Goal: Task Accomplishment & Management: Use online tool/utility

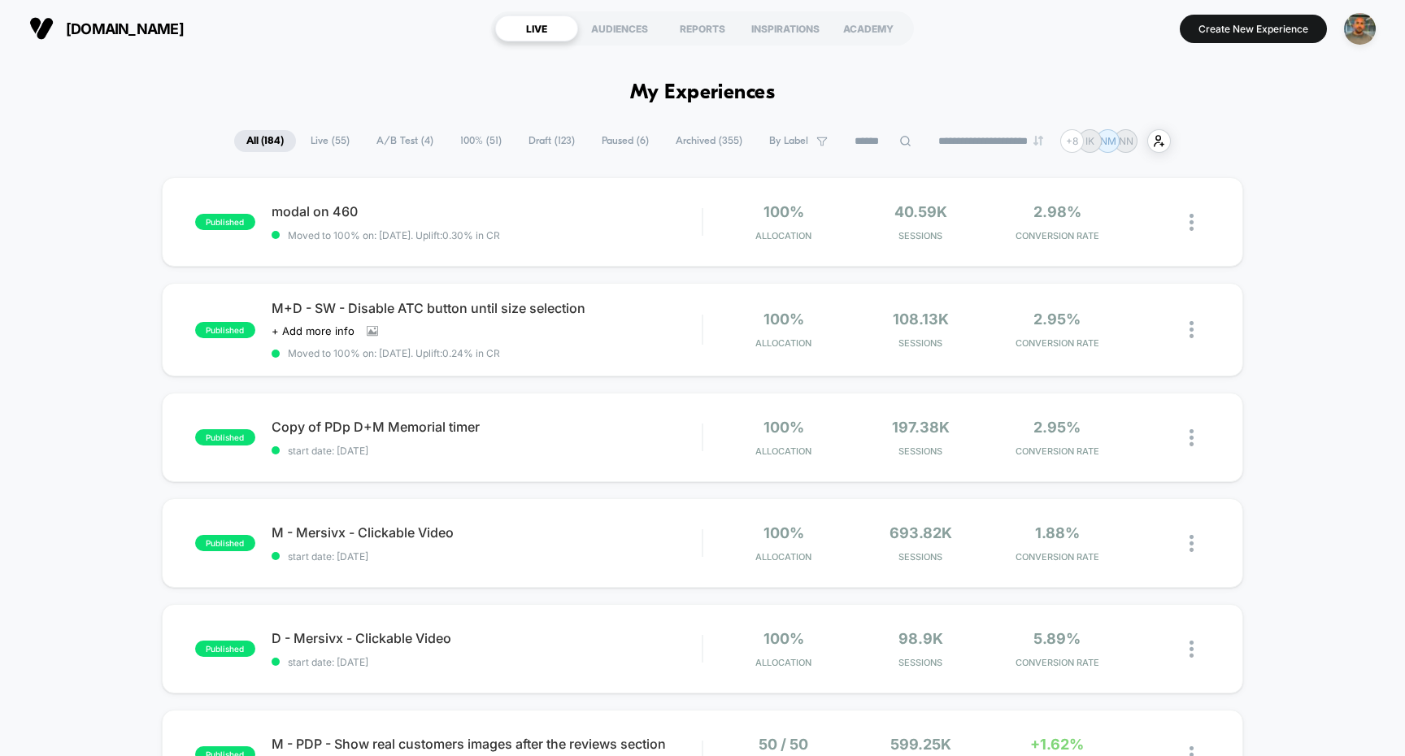
click at [545, 134] on span "Draft ( 123 )" at bounding box center [551, 141] width 71 height 22
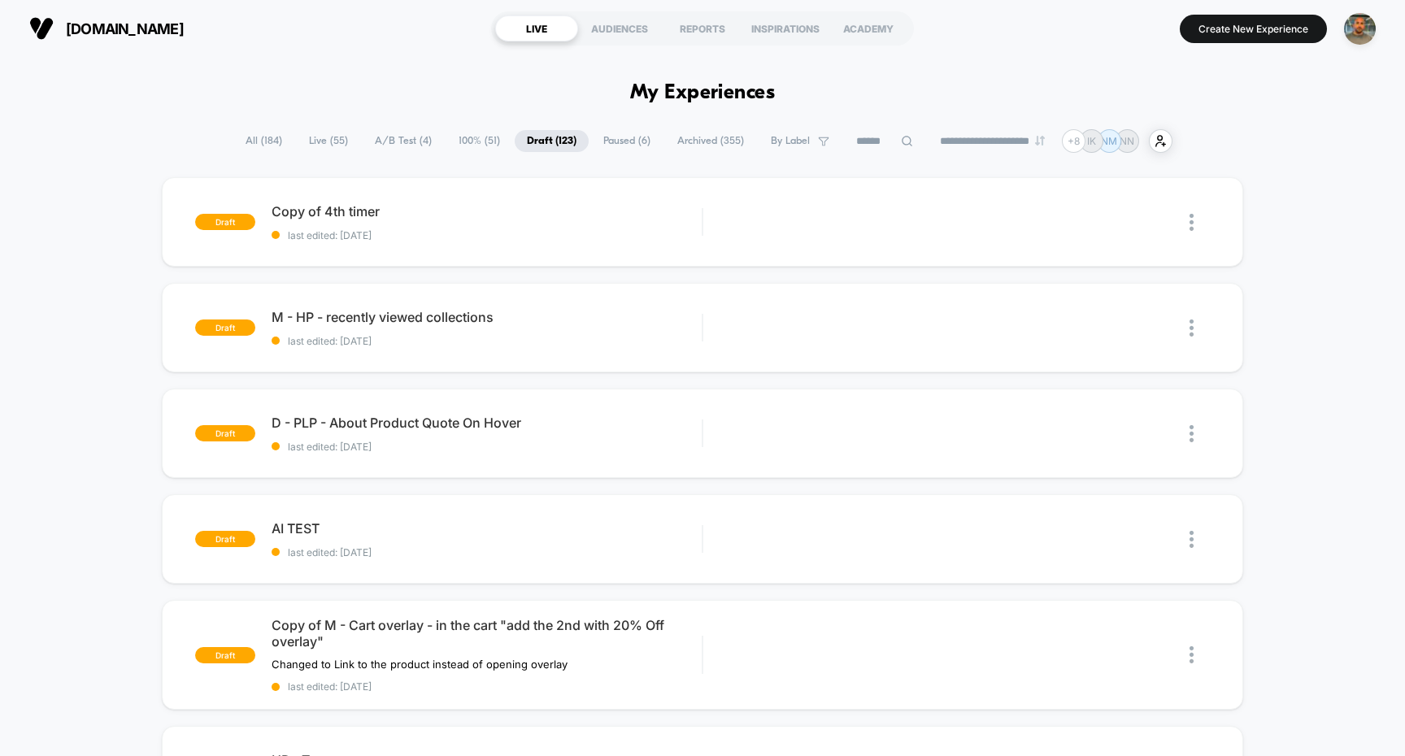
click at [853, 148] on input at bounding box center [884, 142] width 81 height 20
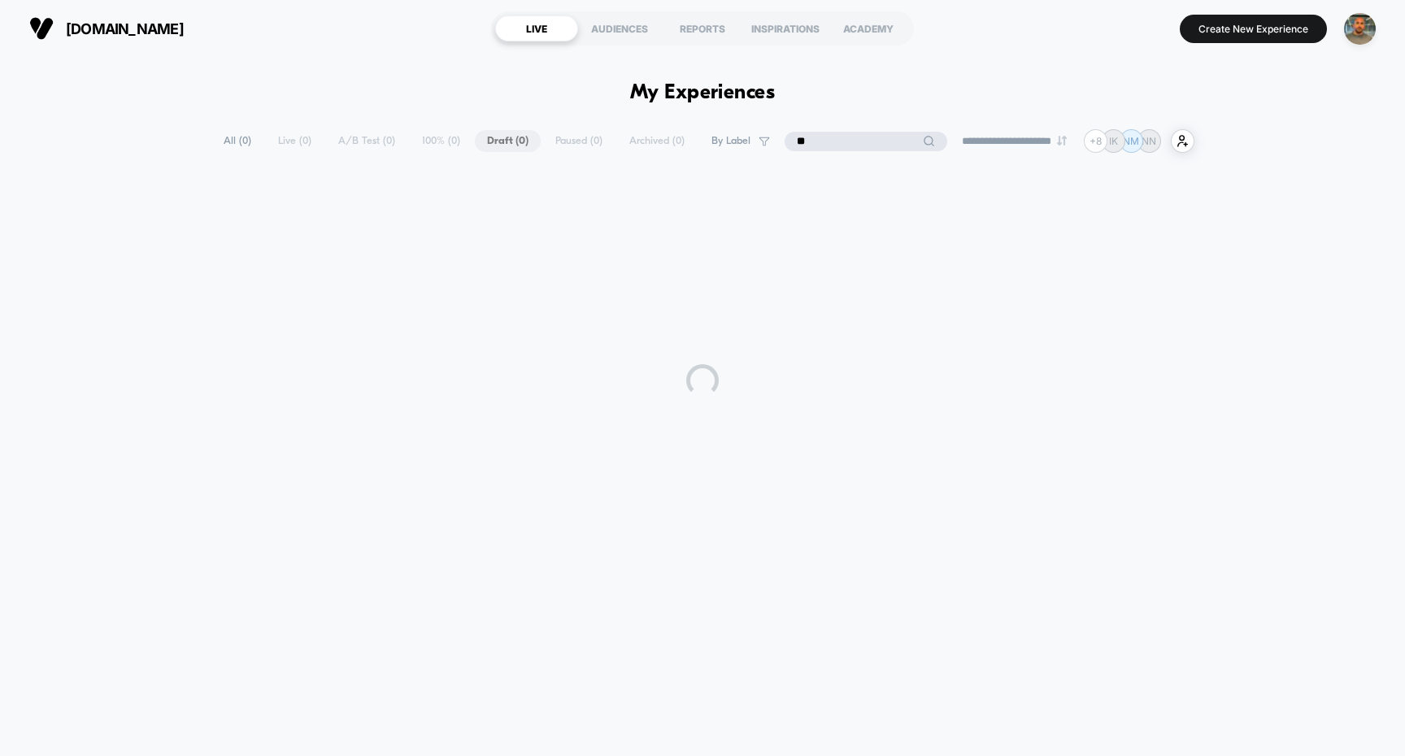
type input "*"
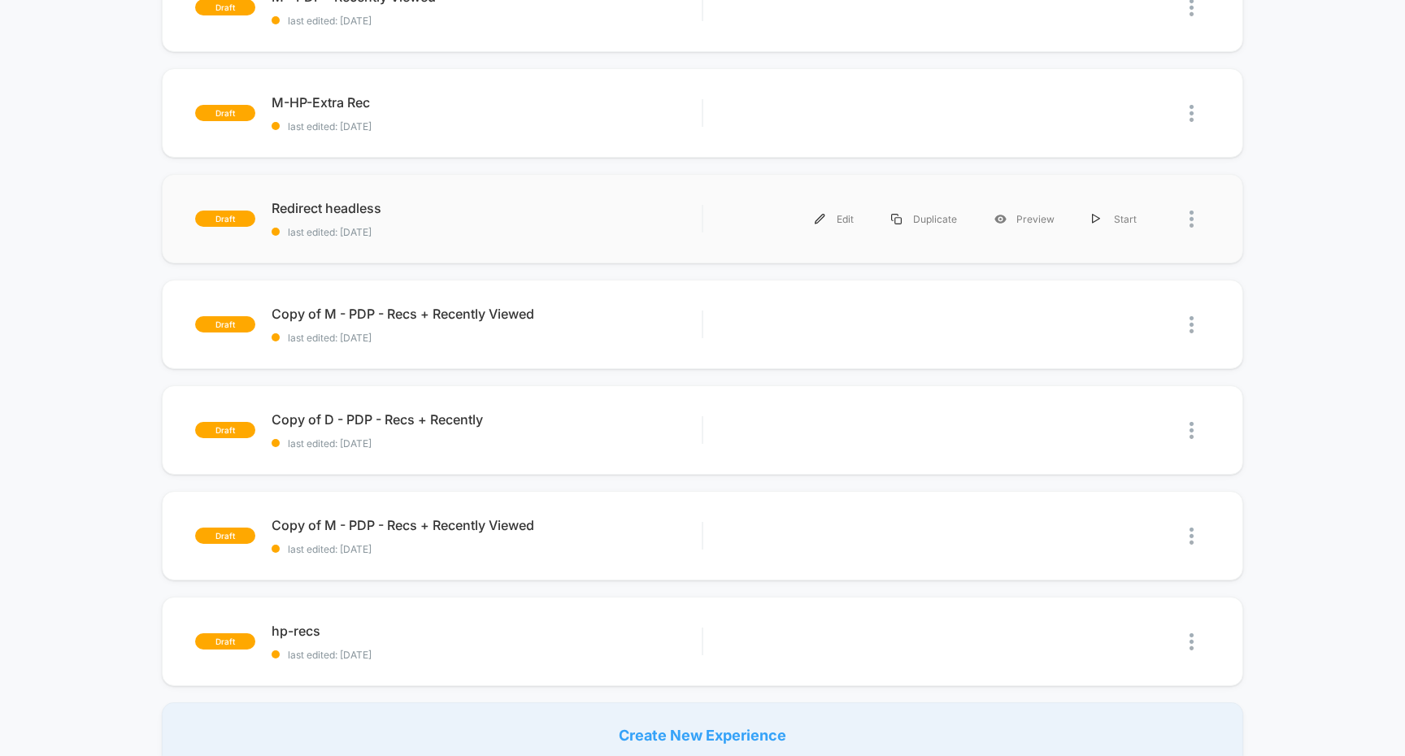
scroll to position [325, 0]
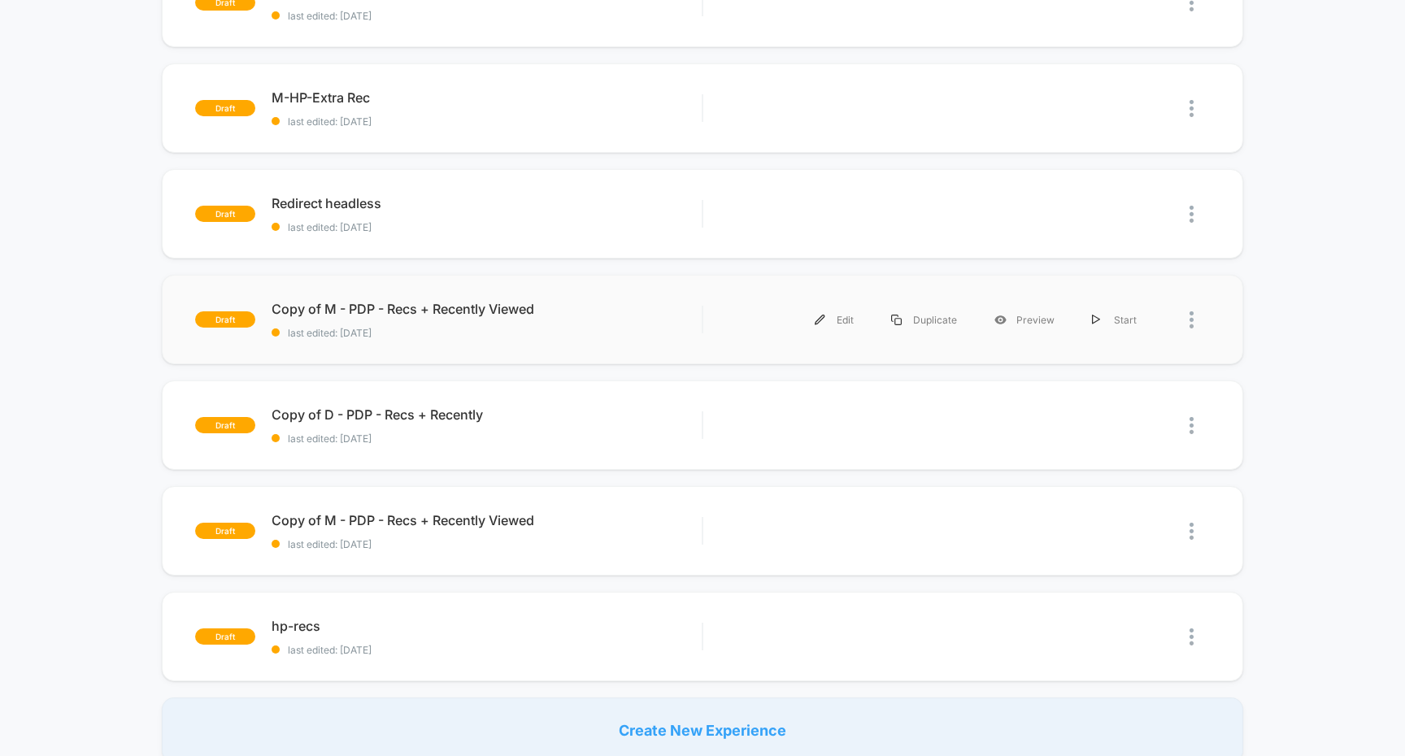
type input "***"
click at [722, 326] on div "Edit Duplicate Preview Start" at bounding box center [937, 320] width 436 height 37
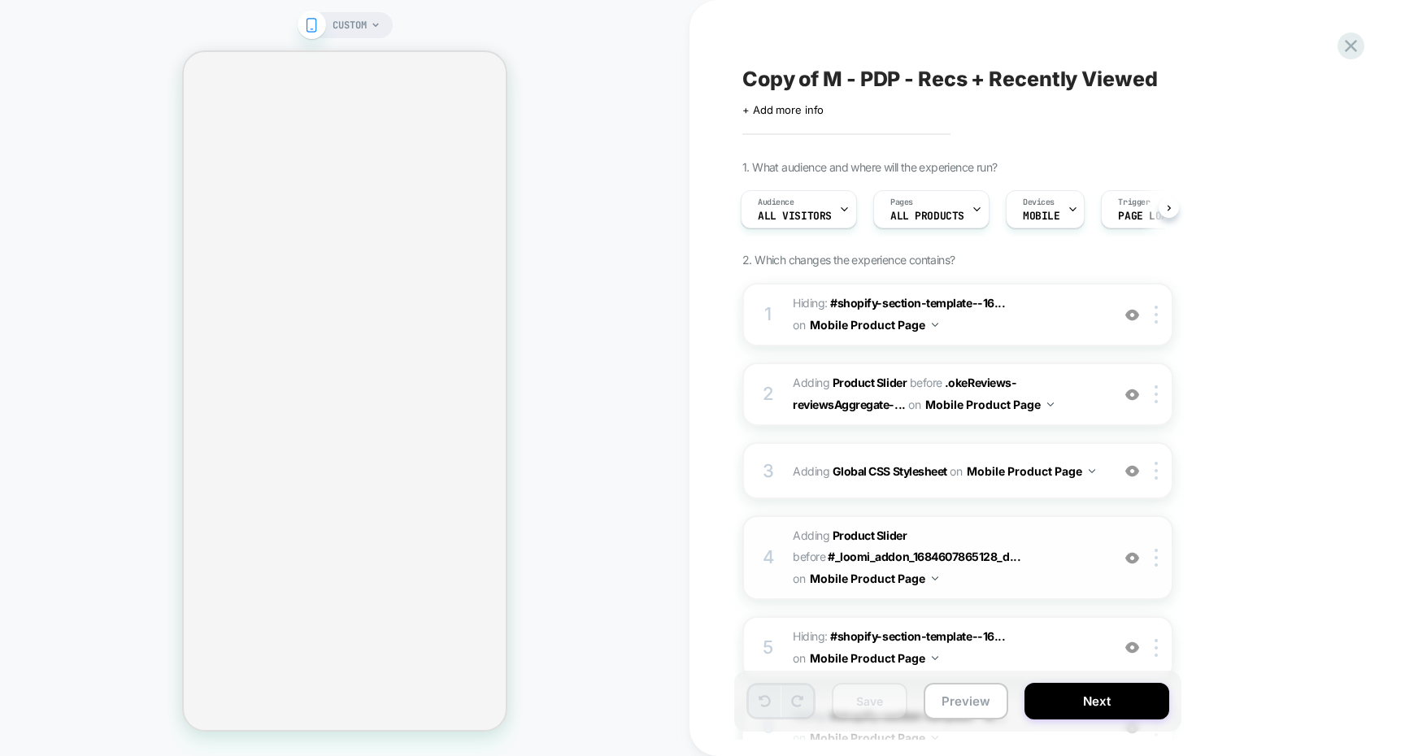
scroll to position [198, 0]
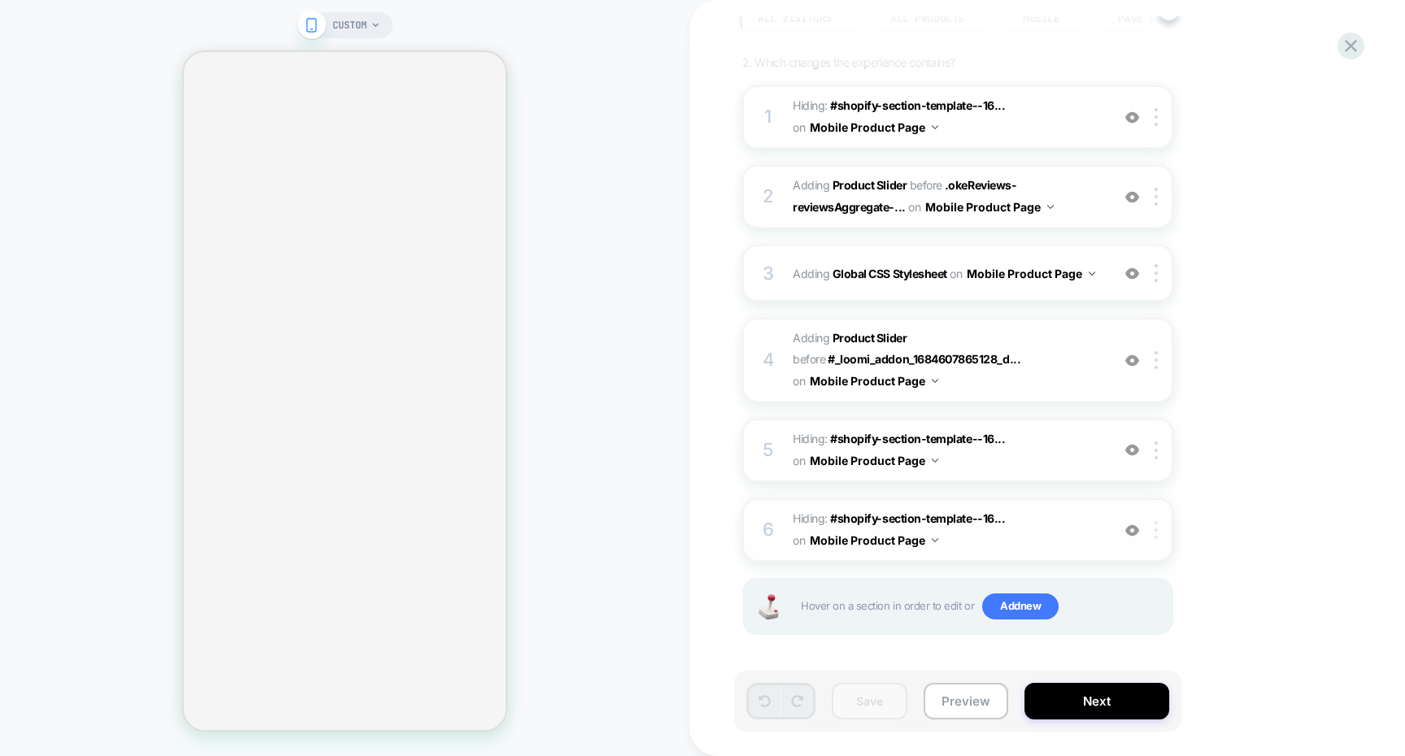
click at [1156, 524] on img at bounding box center [1155, 530] width 3 height 18
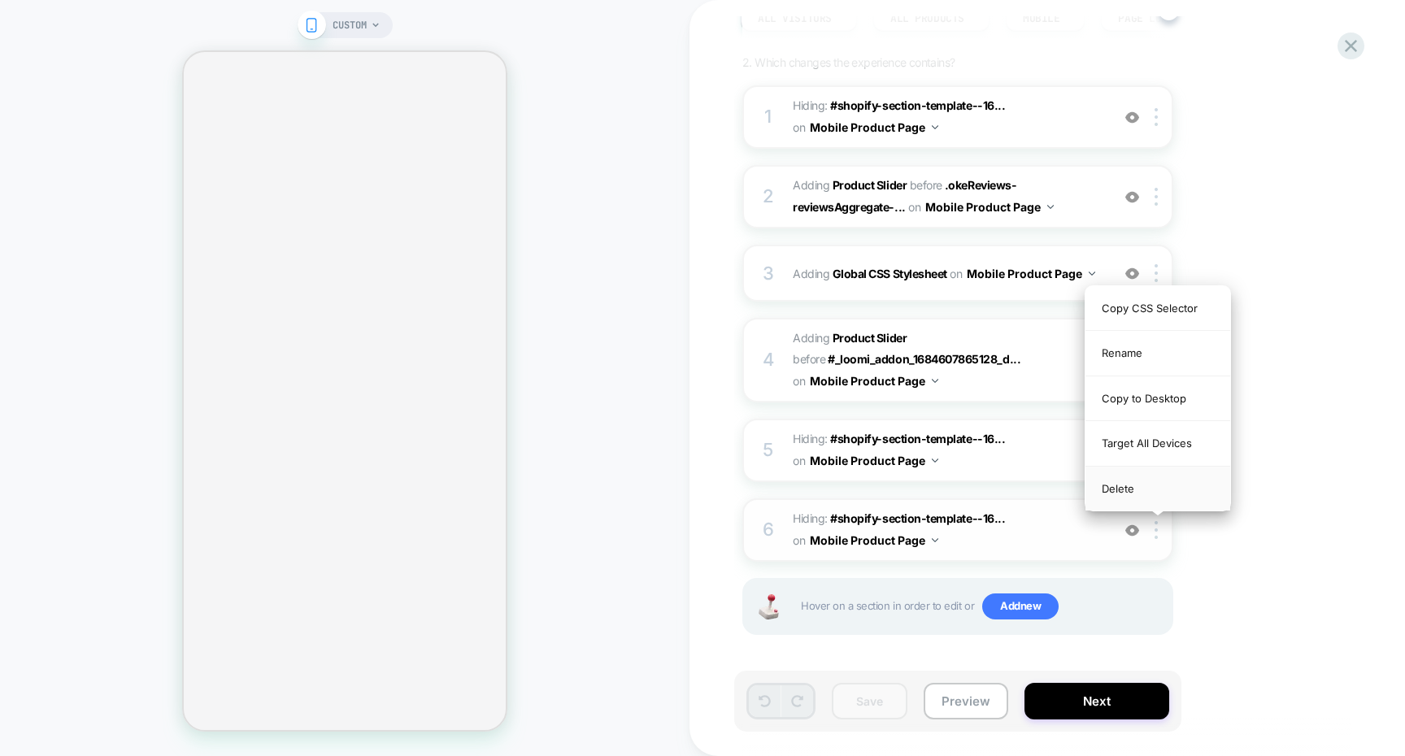
click at [1166, 495] on div "Delete" at bounding box center [1157, 489] width 145 height 44
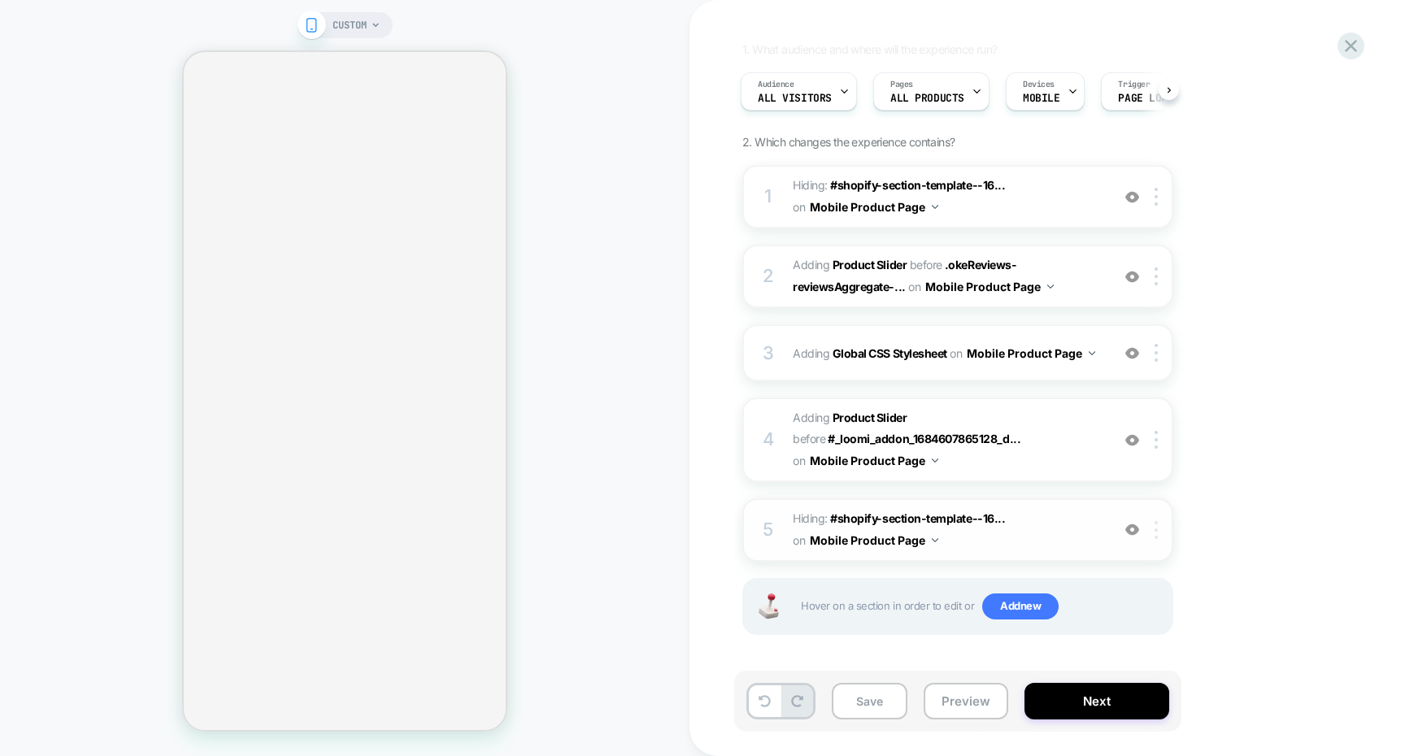
click at [1158, 523] on div at bounding box center [1158, 530] width 27 height 18
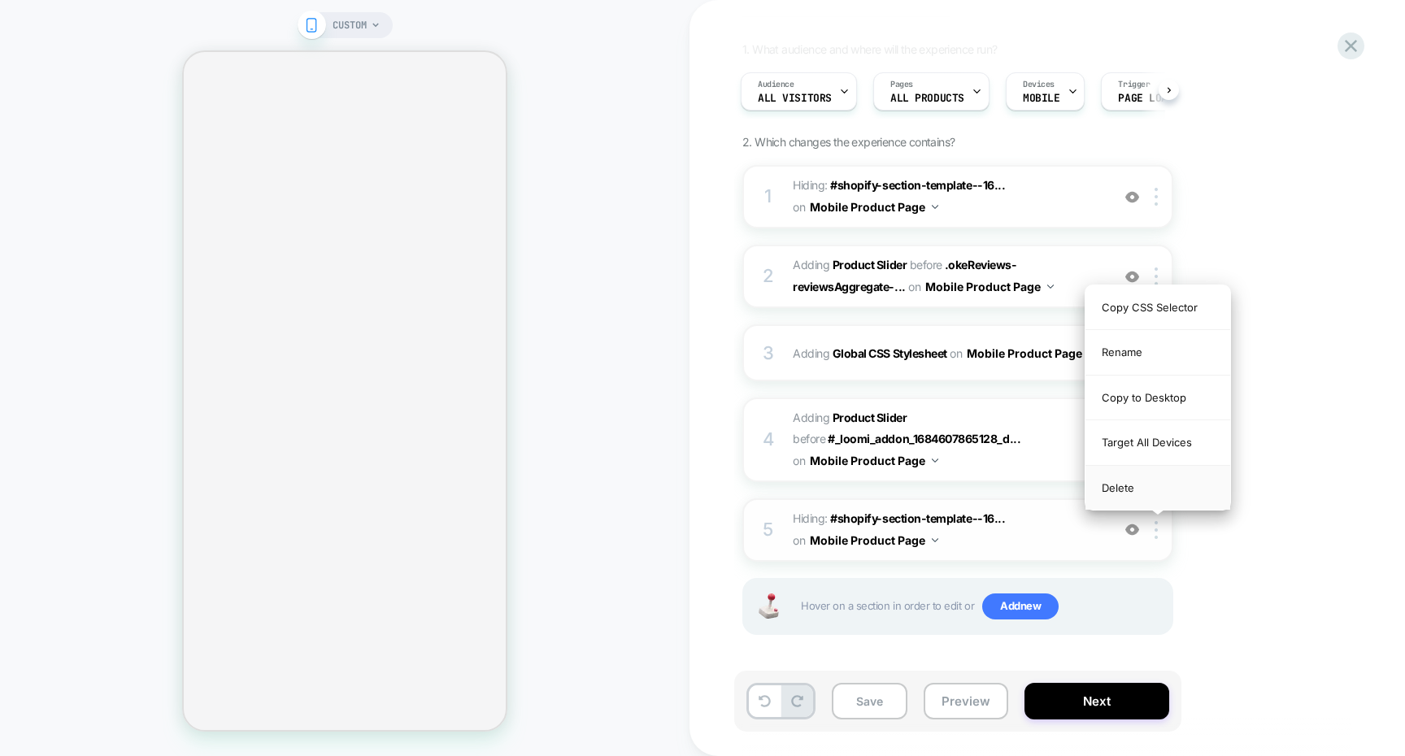
click at [1164, 488] on div "Delete" at bounding box center [1157, 488] width 145 height 44
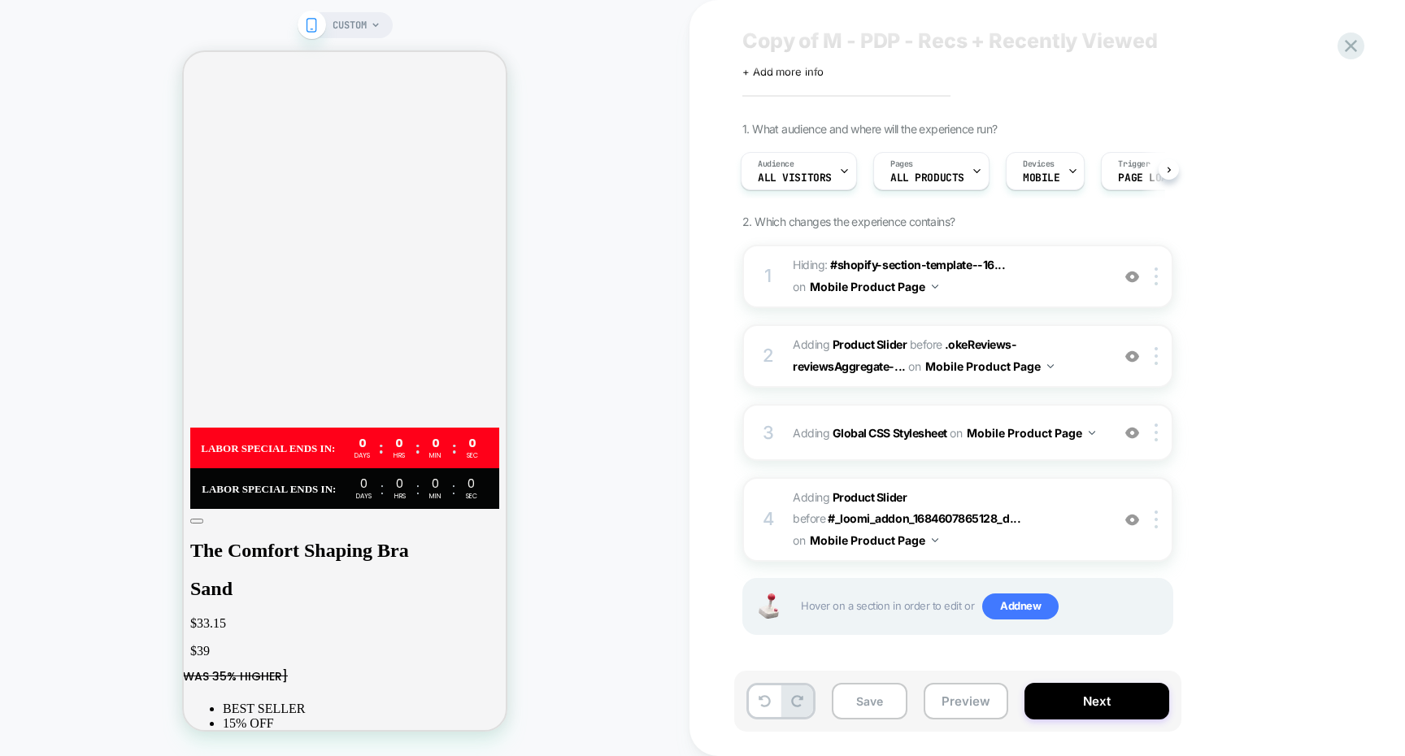
scroll to position [0, 0]
click at [1156, 362] on img at bounding box center [1155, 356] width 3 height 18
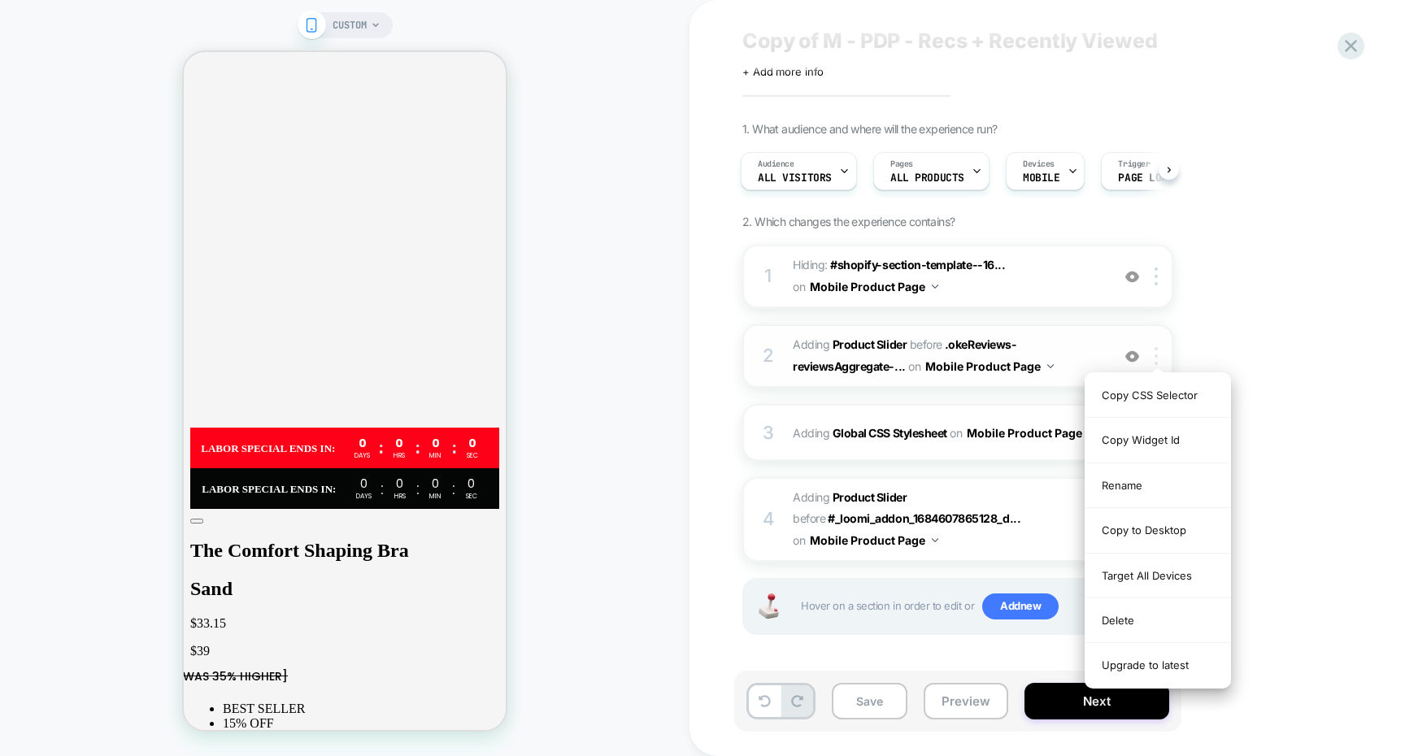
scroll to position [6005, 0]
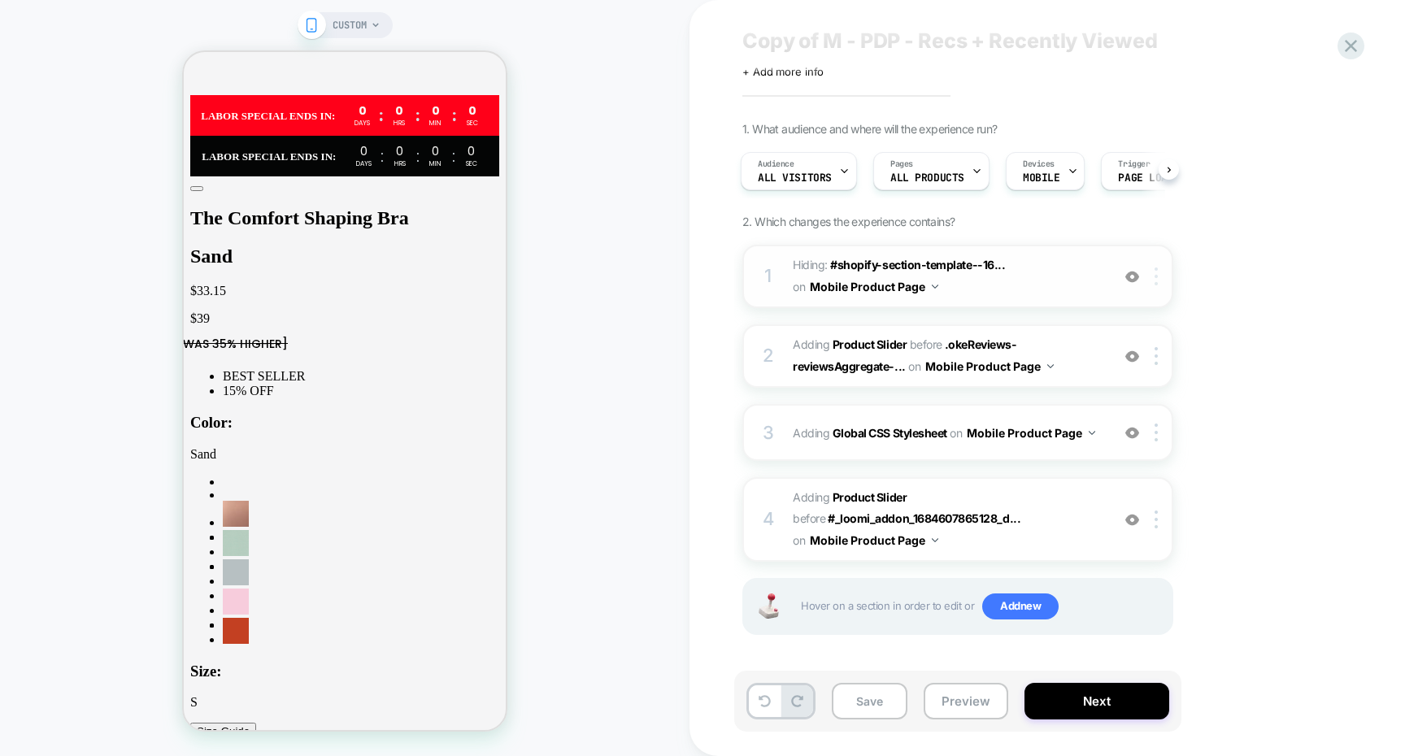
click at [1156, 280] on img at bounding box center [1155, 276] width 3 height 18
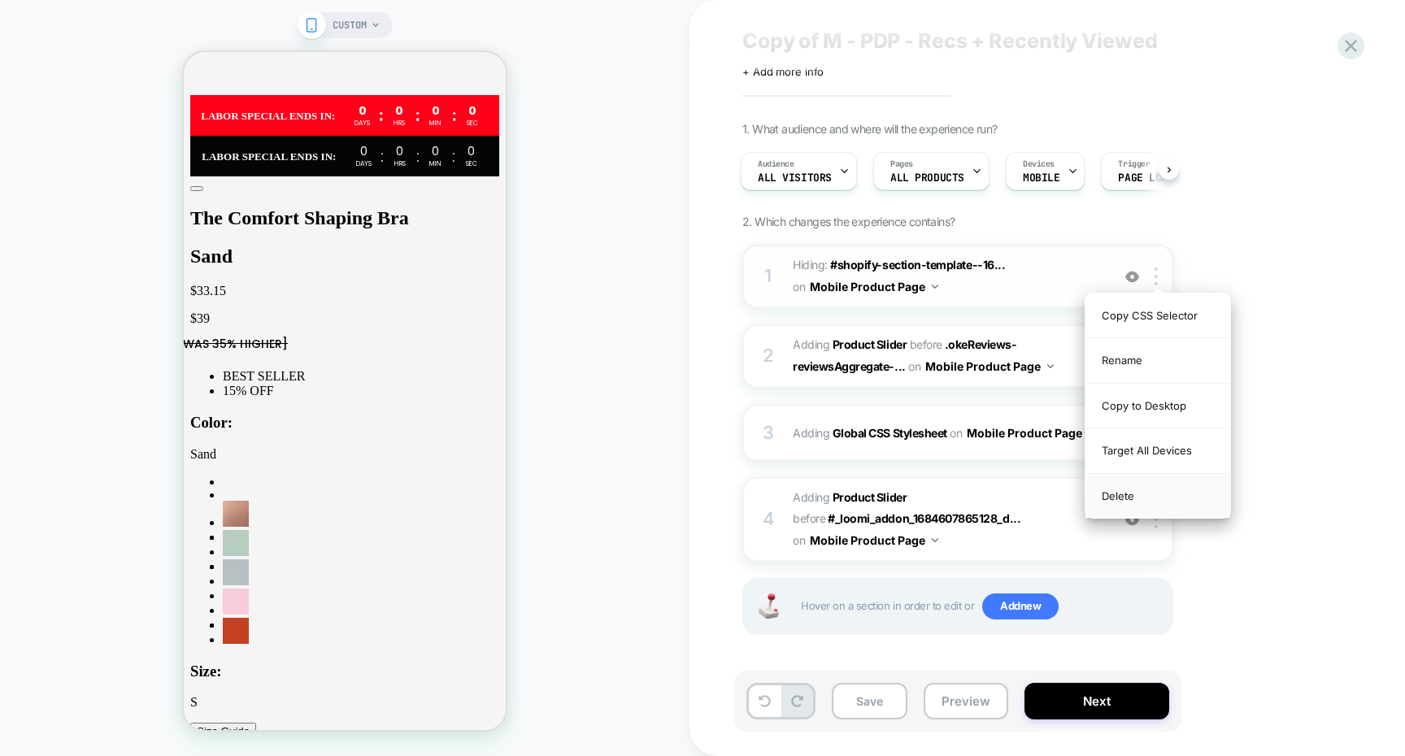
click at [1154, 492] on div "Delete" at bounding box center [1157, 496] width 145 height 44
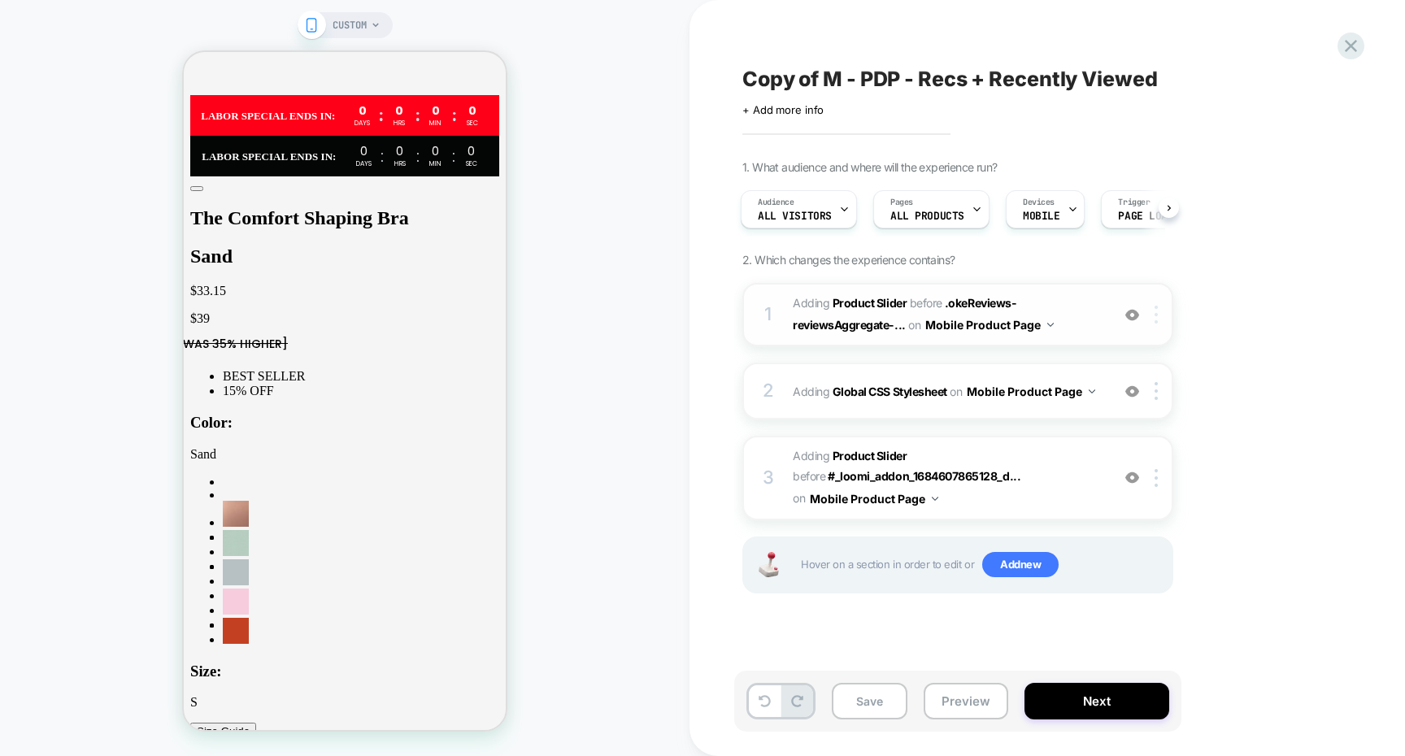
click at [1156, 319] on img at bounding box center [1155, 315] width 3 height 18
click at [1154, 315] on img at bounding box center [1155, 315] width 3 height 18
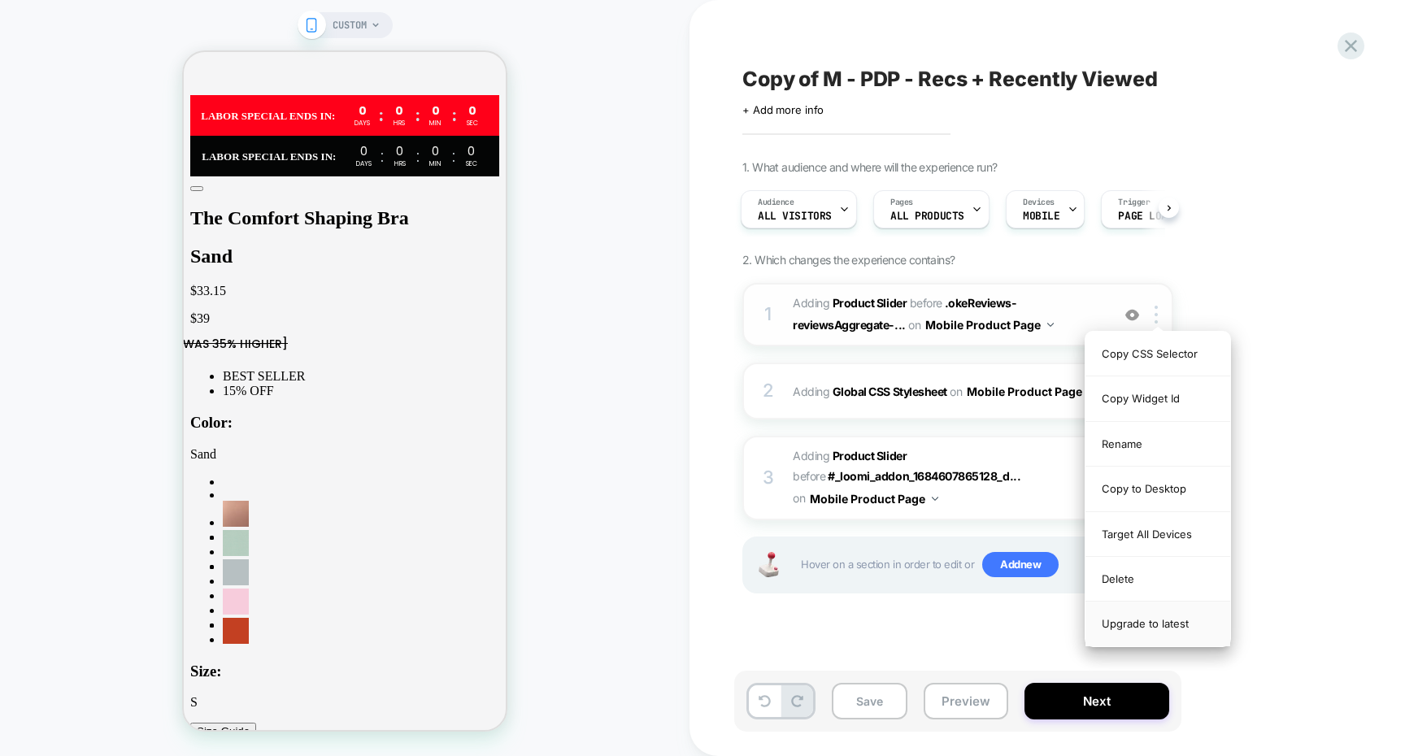
click at [1151, 624] on div "Upgrade to latest" at bounding box center [1157, 624] width 145 height 44
click at [1157, 631] on div "Upgrade to latest" at bounding box center [1157, 624] width 145 height 44
click at [1246, 329] on div "1. What audience and where will the experience run? Audience All Visitors Pages…" at bounding box center [1038, 397] width 593 height 474
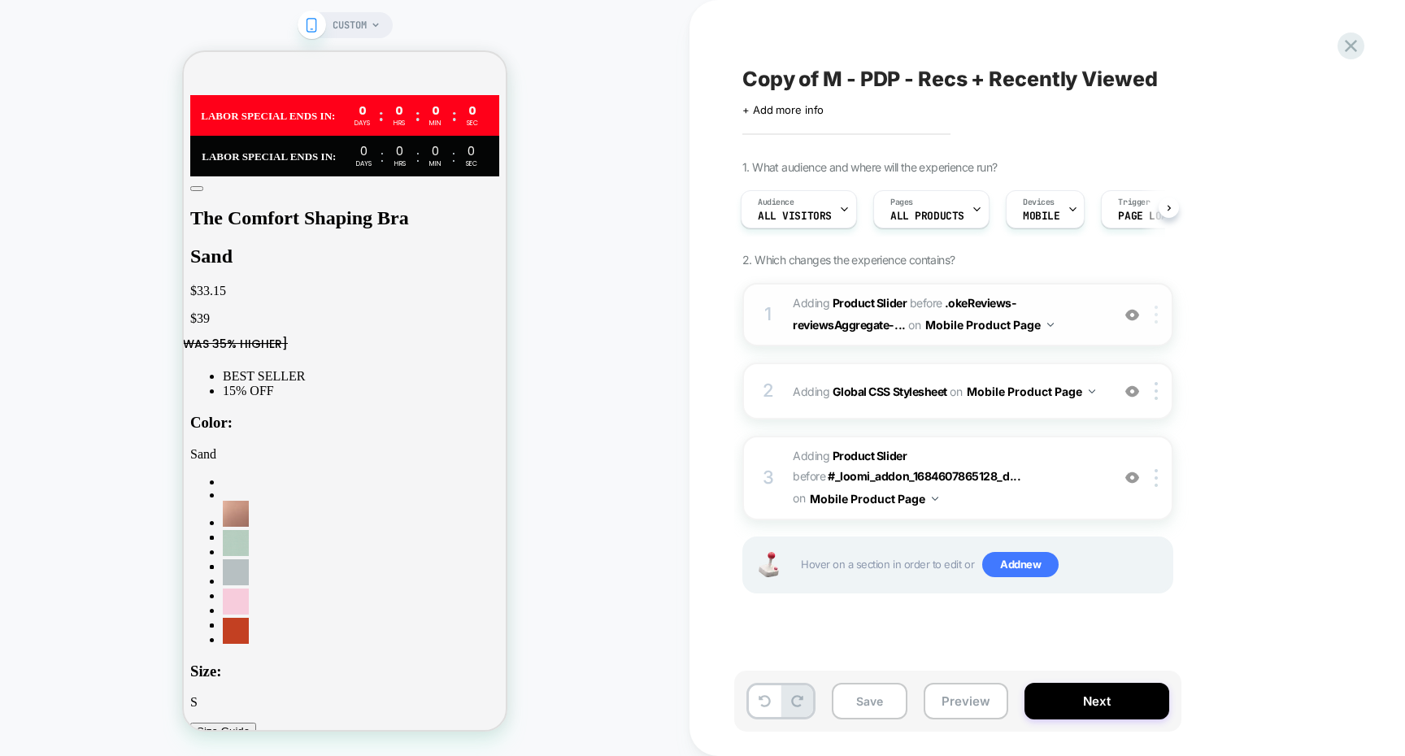
click at [1155, 310] on img at bounding box center [1155, 315] width 3 height 18
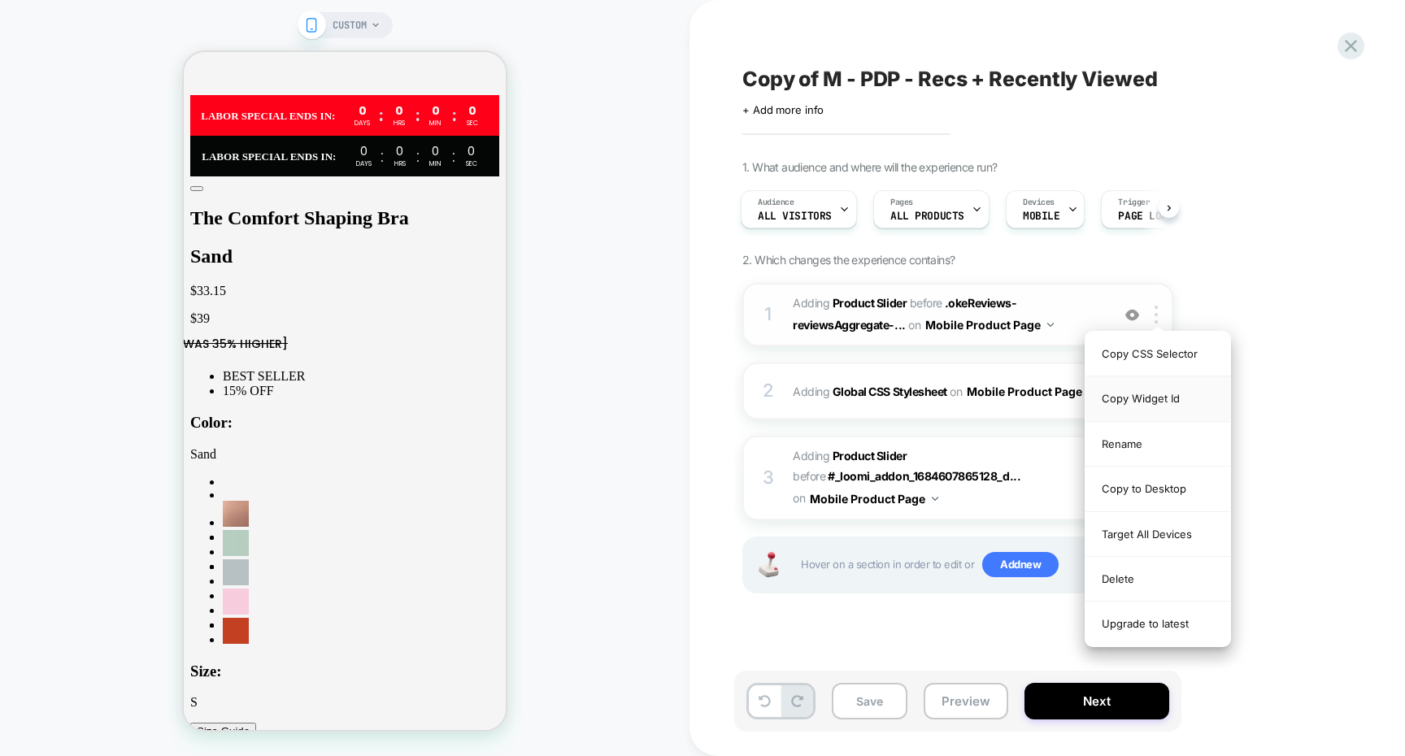
click at [1132, 405] on div "Copy Widget Id" at bounding box center [1157, 398] width 145 height 45
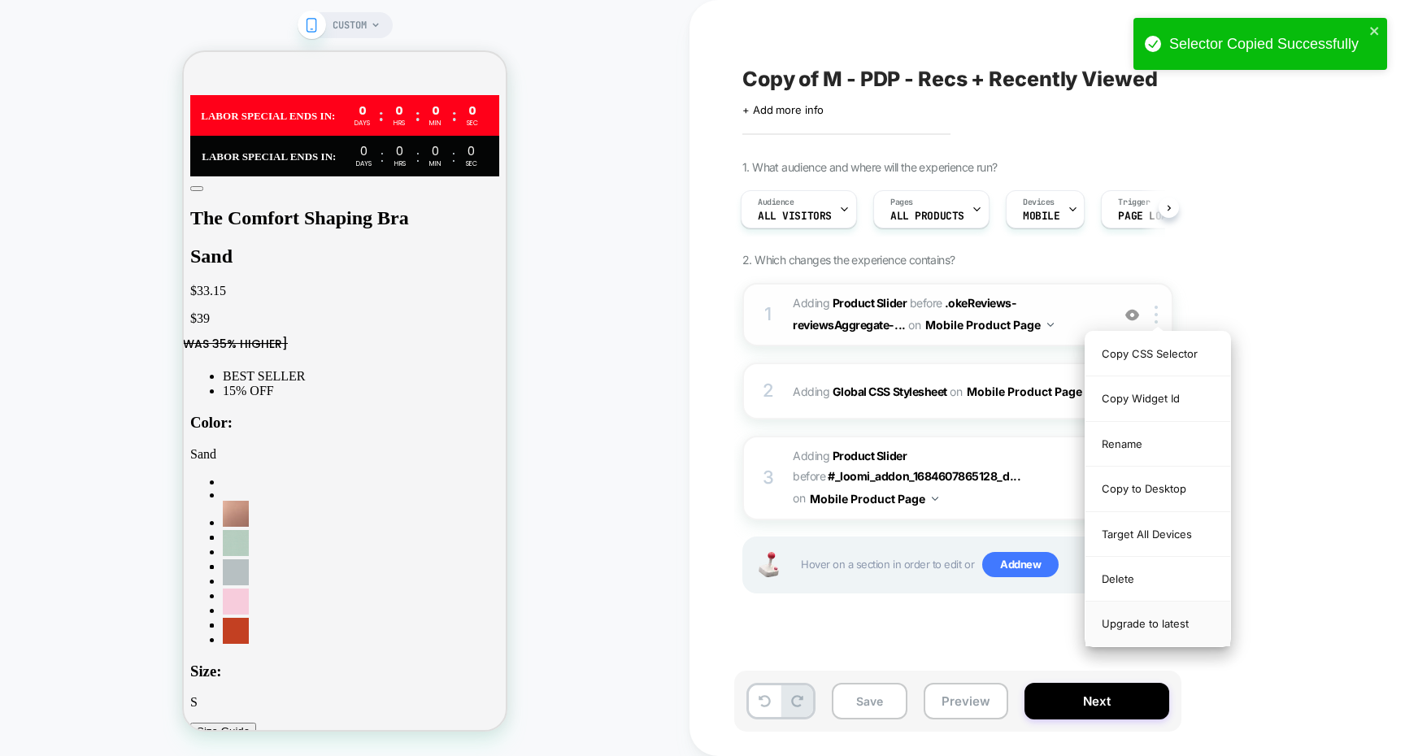
click at [1144, 628] on div "Upgrade to latest" at bounding box center [1157, 624] width 145 height 44
click at [1262, 325] on div "1. What audience and where will the experience run? Audience All Visitors Pages…" at bounding box center [1038, 397] width 593 height 474
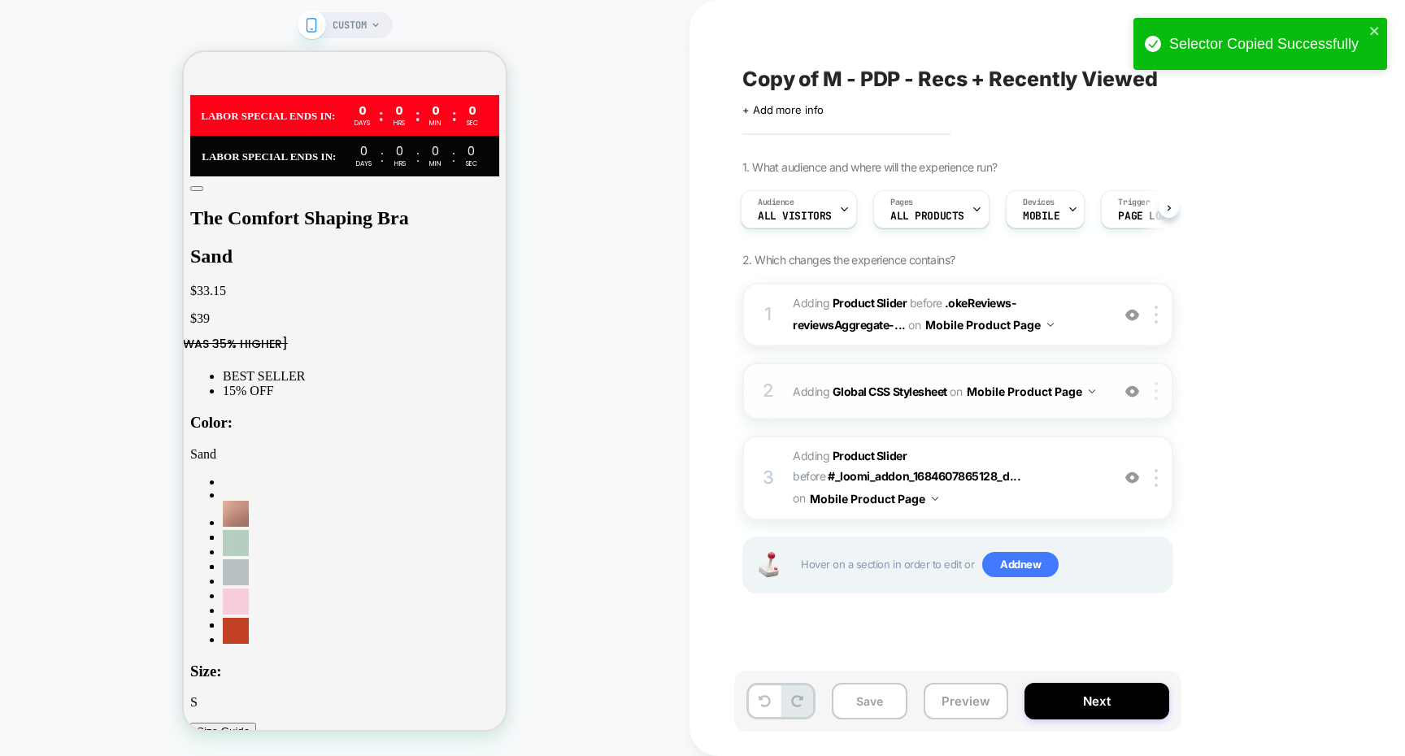
click at [1154, 388] on img at bounding box center [1155, 391] width 3 height 18
click at [1227, 333] on div "1. What audience and where will the experience run? Audience All Visitors Pages…" at bounding box center [1038, 397] width 593 height 474
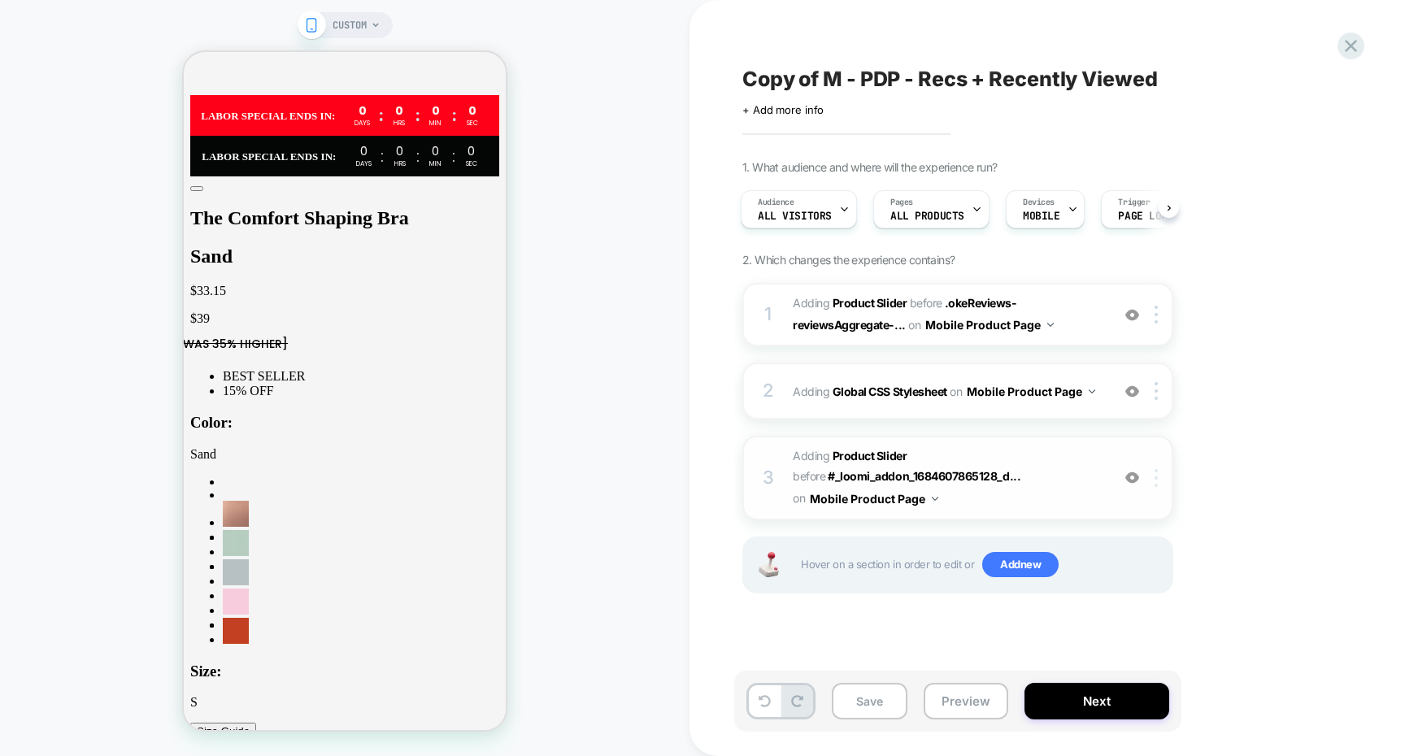
click at [1158, 482] on div at bounding box center [1158, 478] width 27 height 18
click at [1045, 467] on span "#_loomi_addon_1685972406788_dup1696508356 Adding Product Slider BEFORE #_loomi_…" at bounding box center [948, 477] width 310 height 64
click at [1351, 46] on icon at bounding box center [1350, 46] width 12 height 12
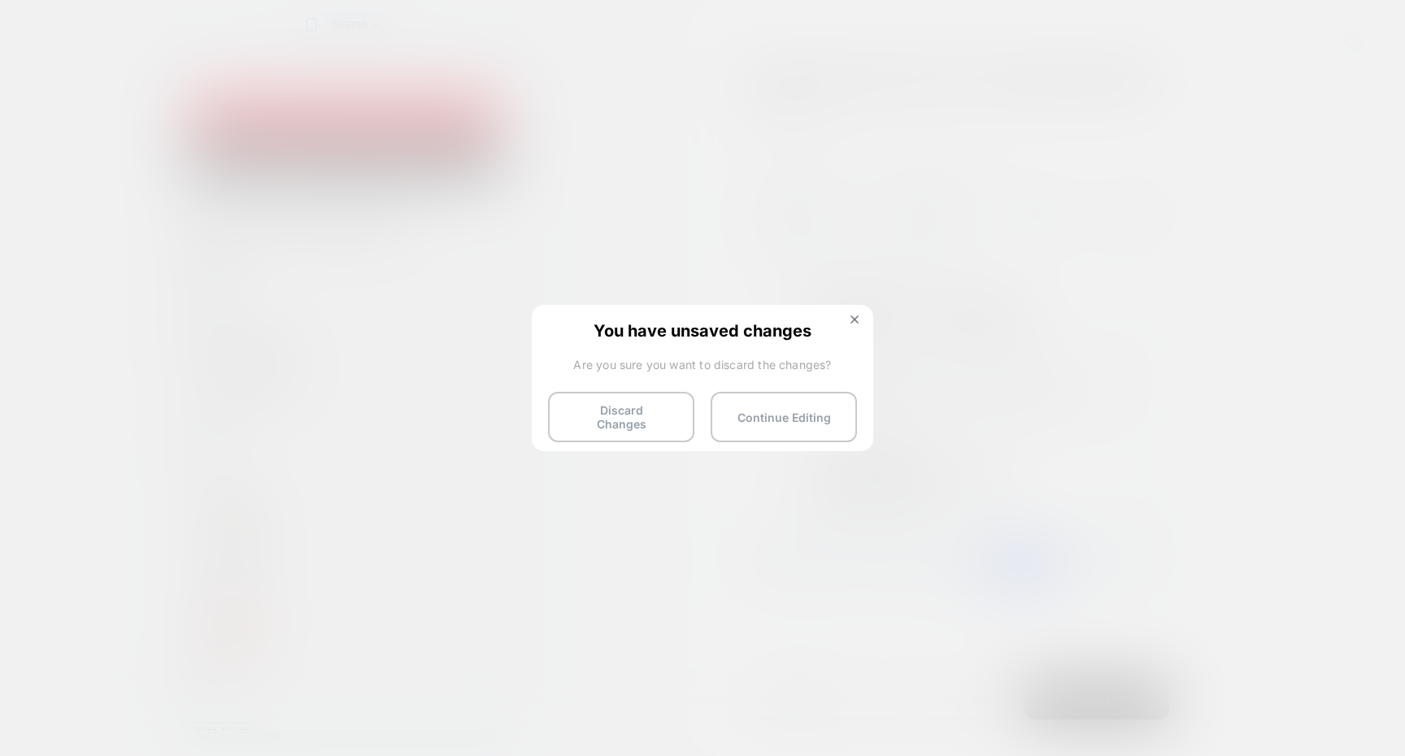
click at [649, 408] on button "Discard Changes" at bounding box center [621, 417] width 146 height 50
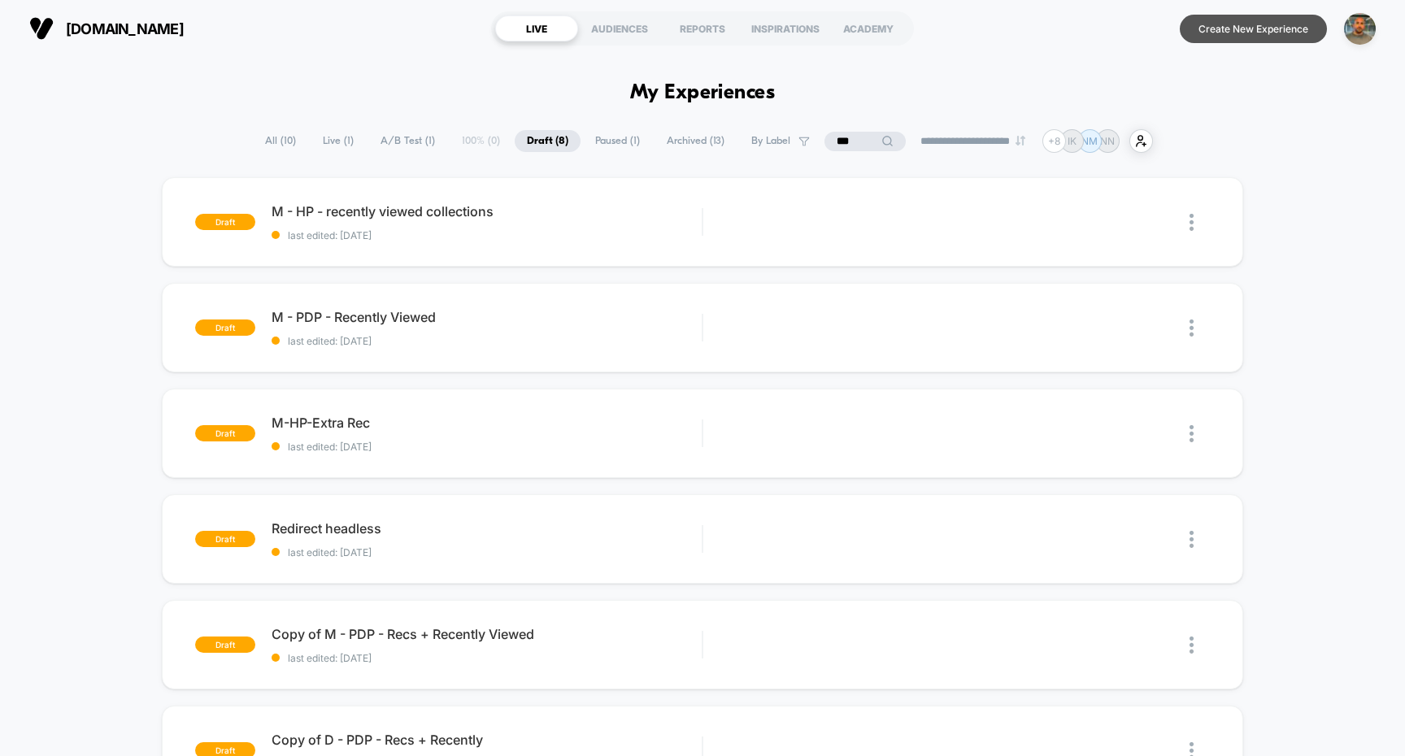
click at [1232, 32] on button "Create New Experience" at bounding box center [1252, 29] width 147 height 28
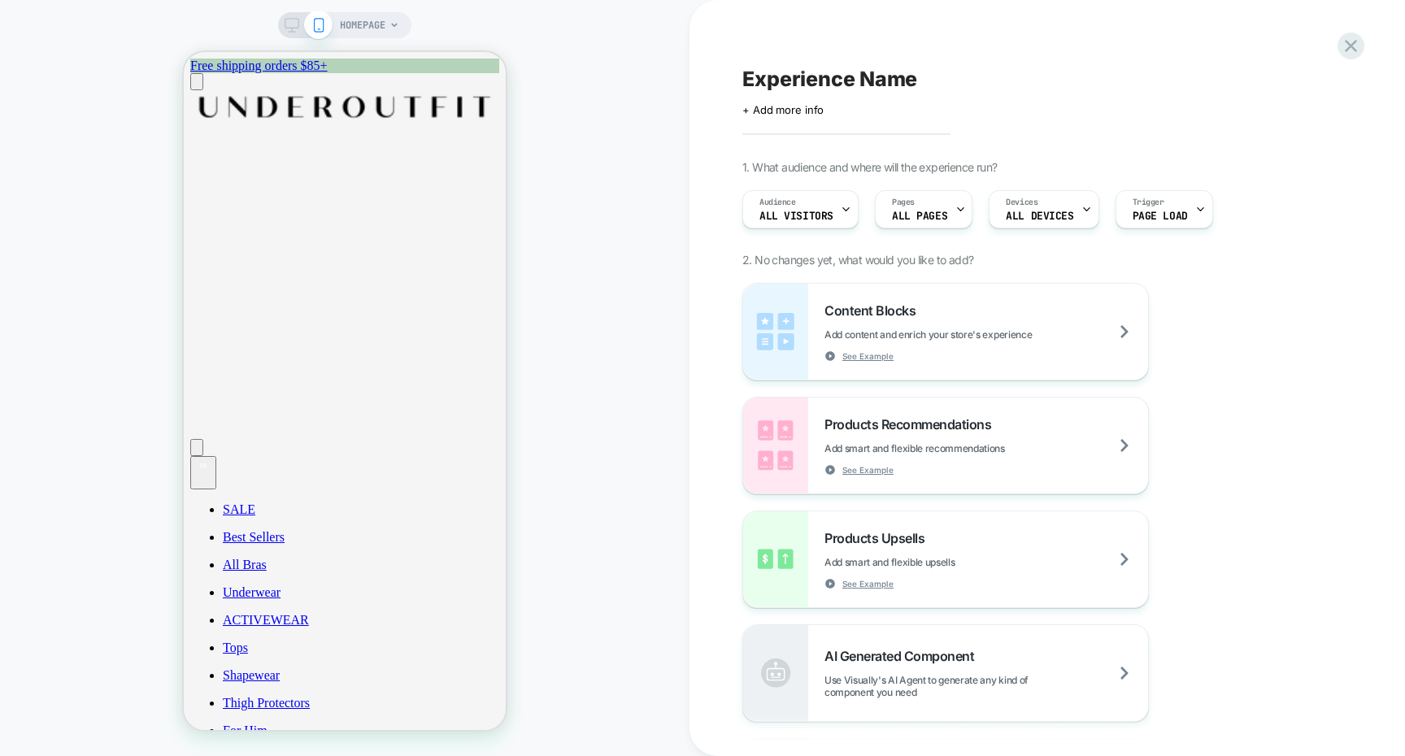
click at [816, 82] on span "Experience Name" at bounding box center [829, 79] width 175 height 24
type textarea "**********"
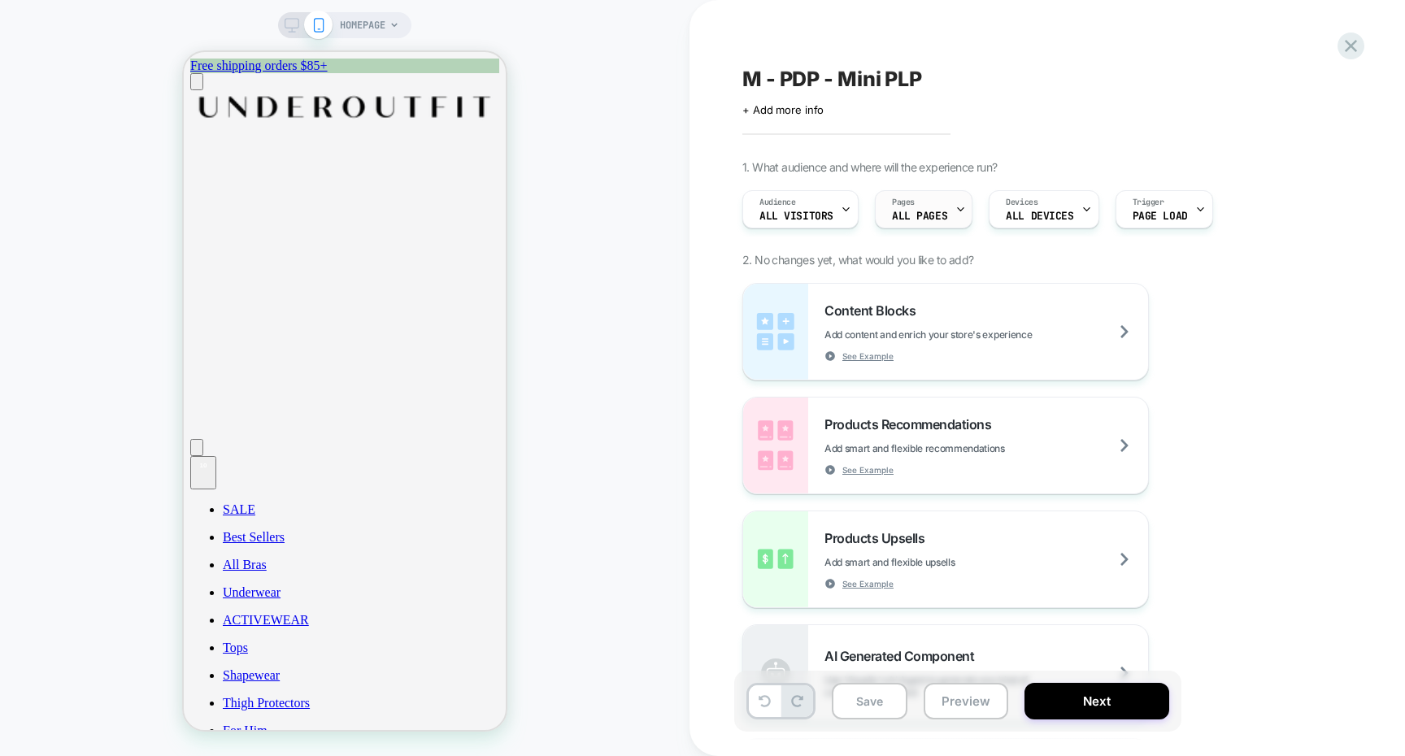
click at [926, 211] on span "ALL PAGES" at bounding box center [919, 216] width 55 height 11
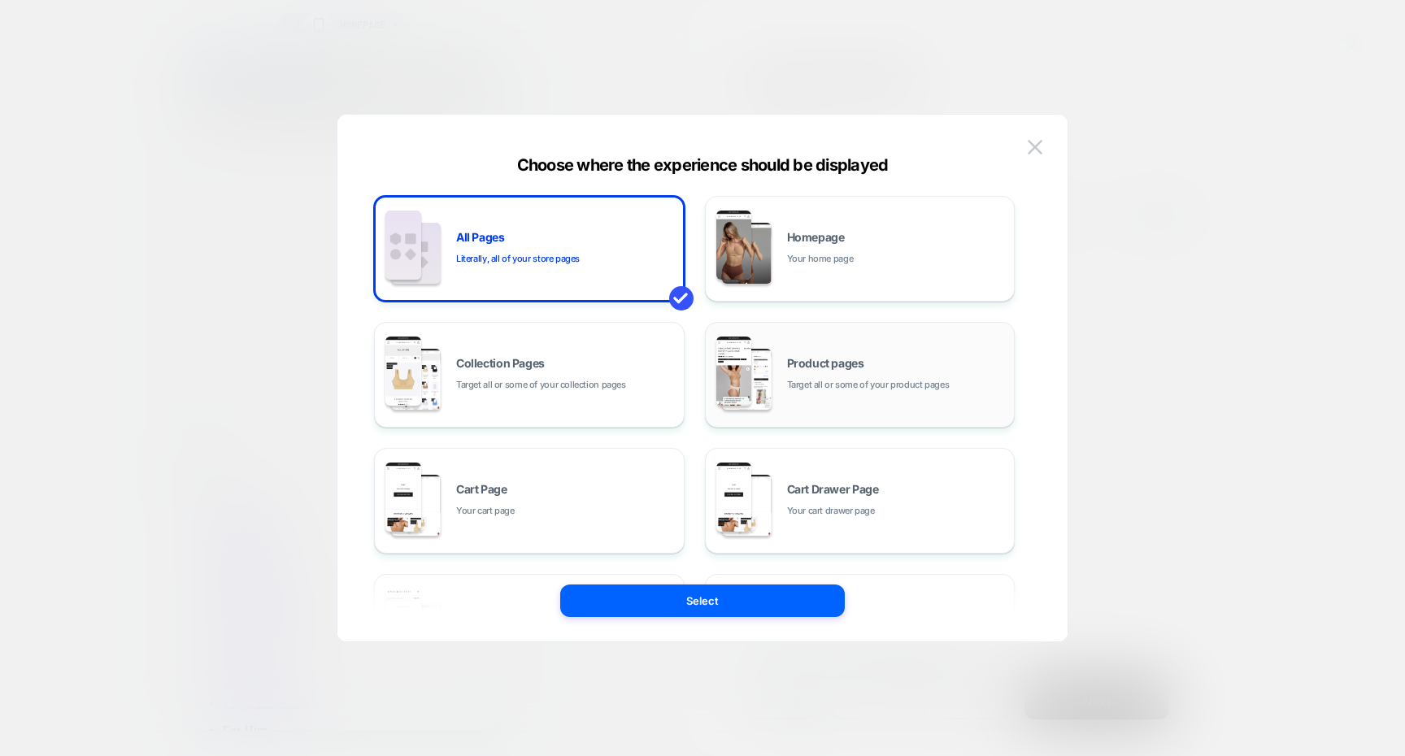
click at [860, 338] on div "Product pages Target all or some of your product pages" at bounding box center [860, 374] width 293 height 89
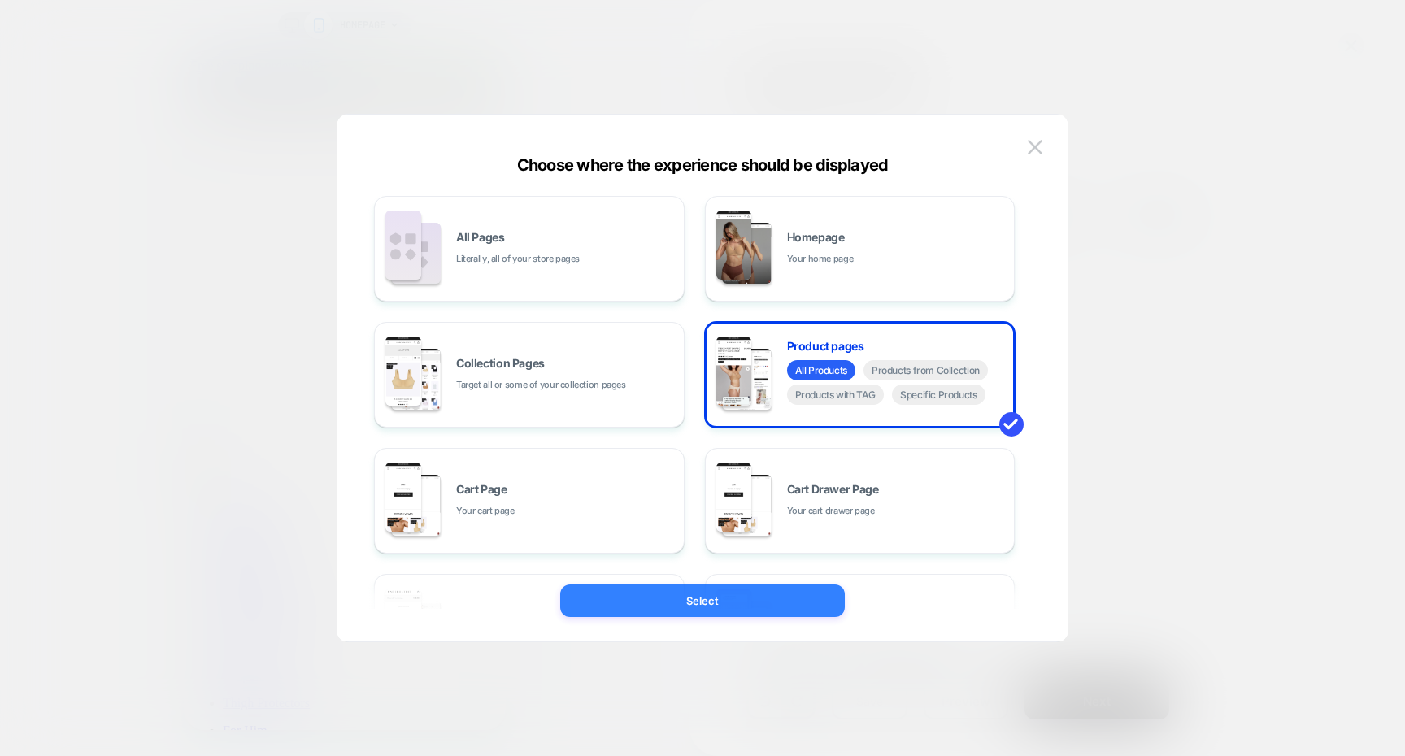
click at [725, 587] on button "Select" at bounding box center [702, 600] width 285 height 33
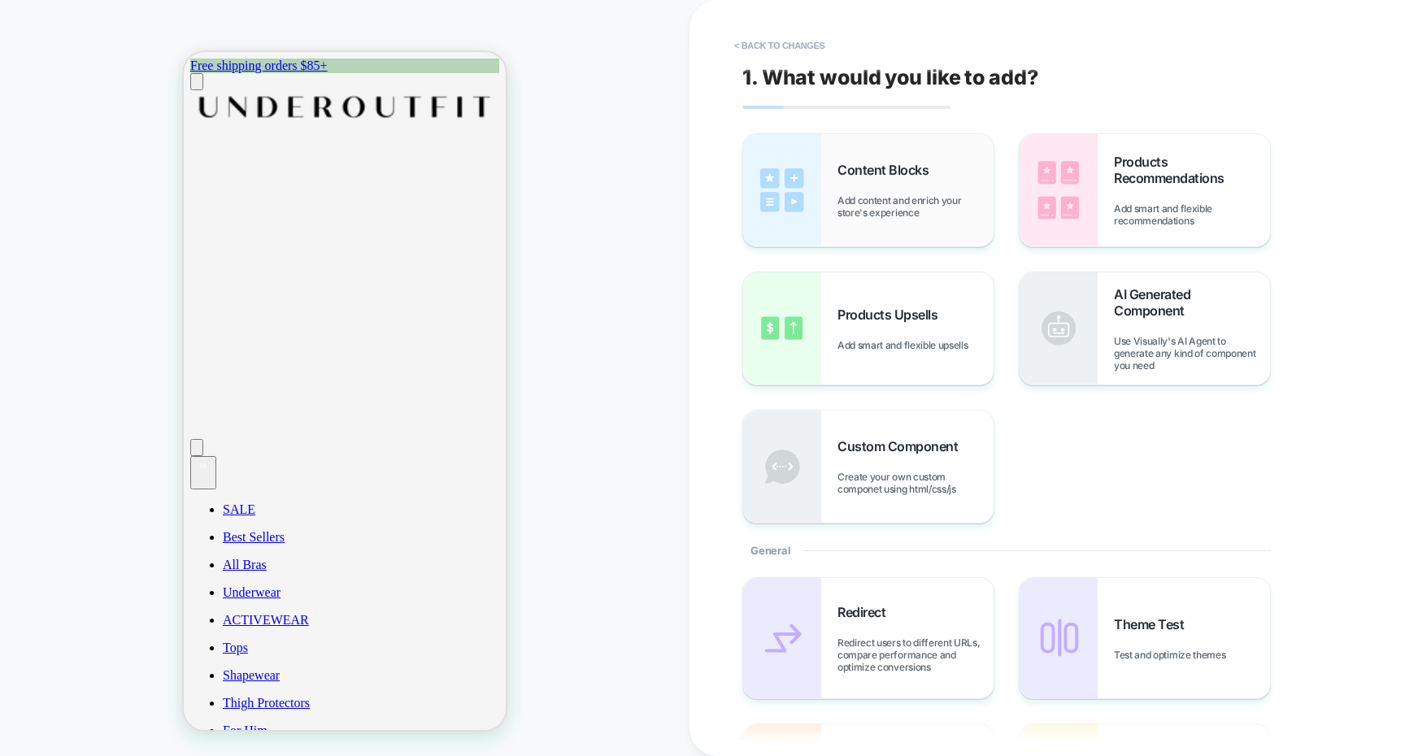
click at [958, 226] on div "Content Blocks Add content and enrich your store's experience" at bounding box center [868, 190] width 250 height 112
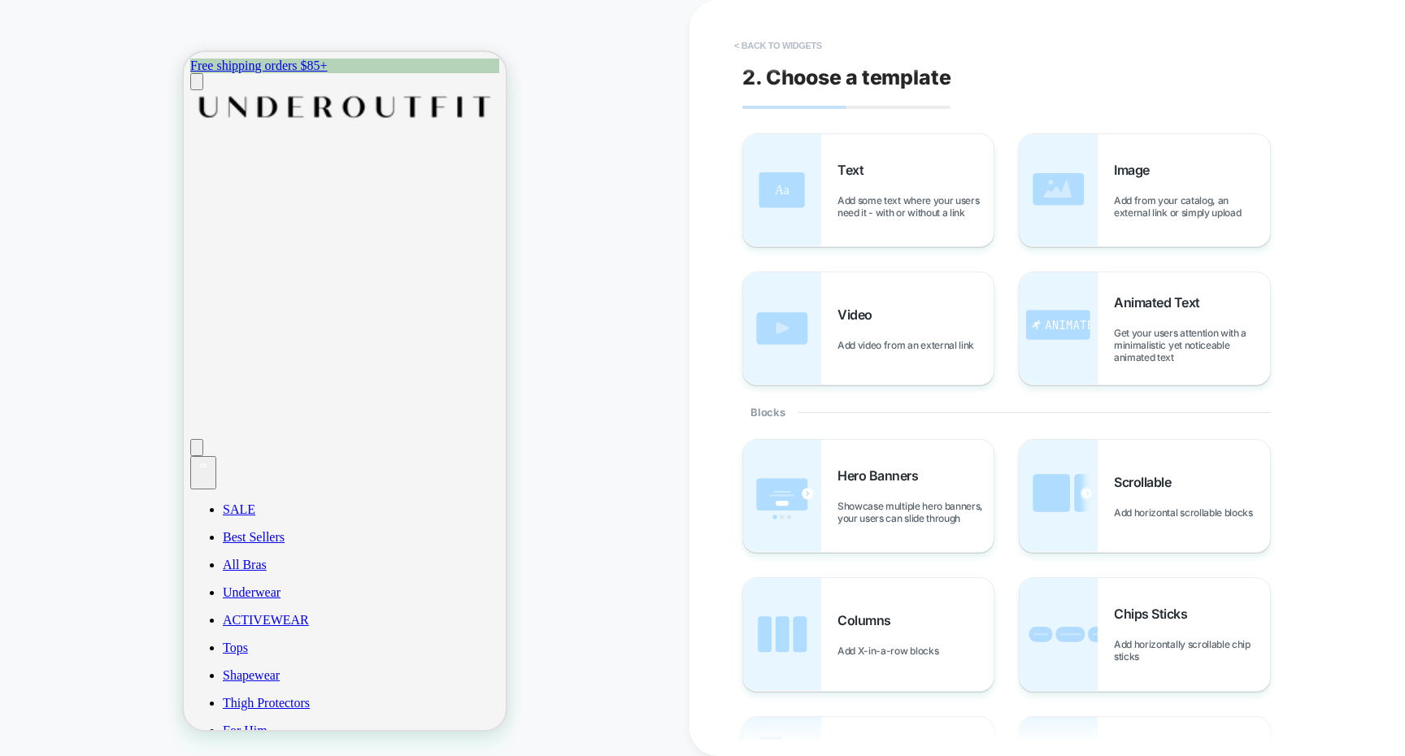
click at [783, 37] on button "< Back to widgets" at bounding box center [778, 46] width 104 height 26
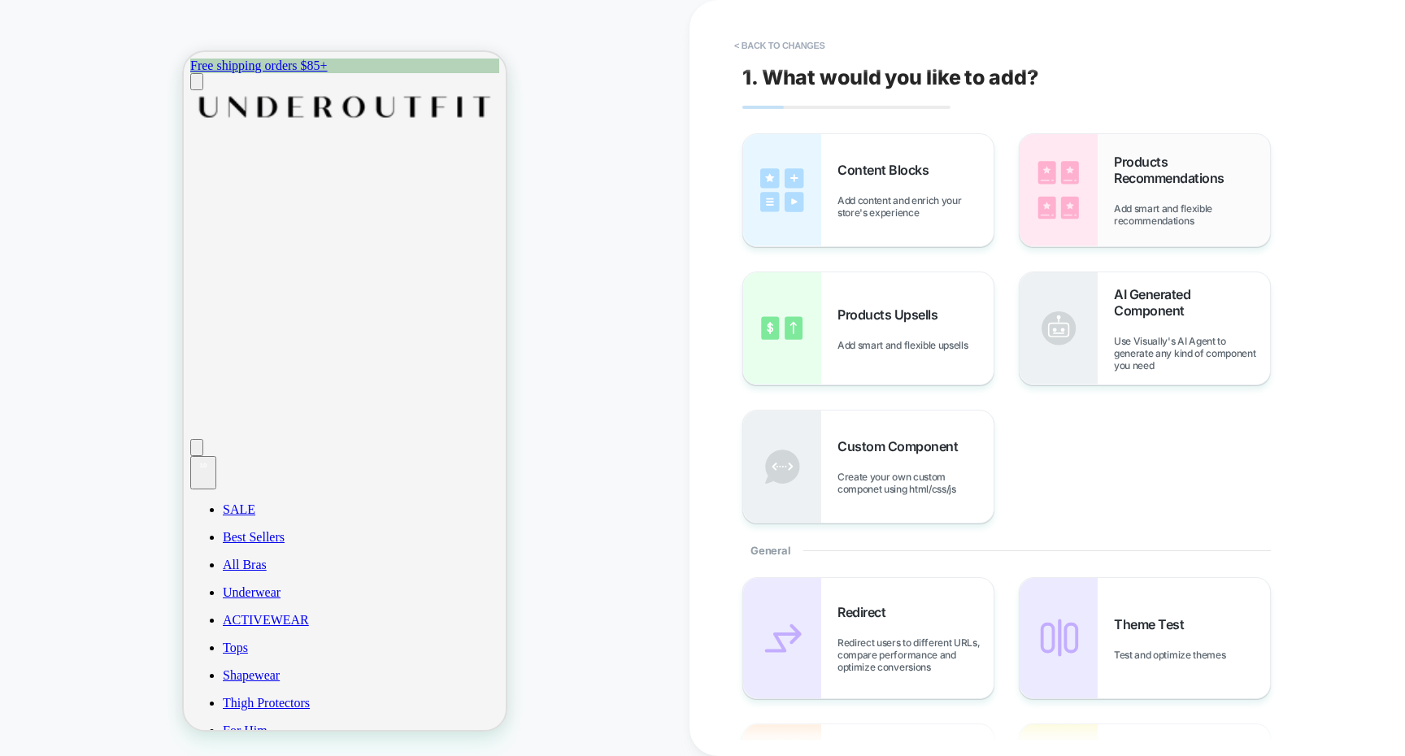
click at [1087, 227] on img at bounding box center [1058, 190] width 78 height 112
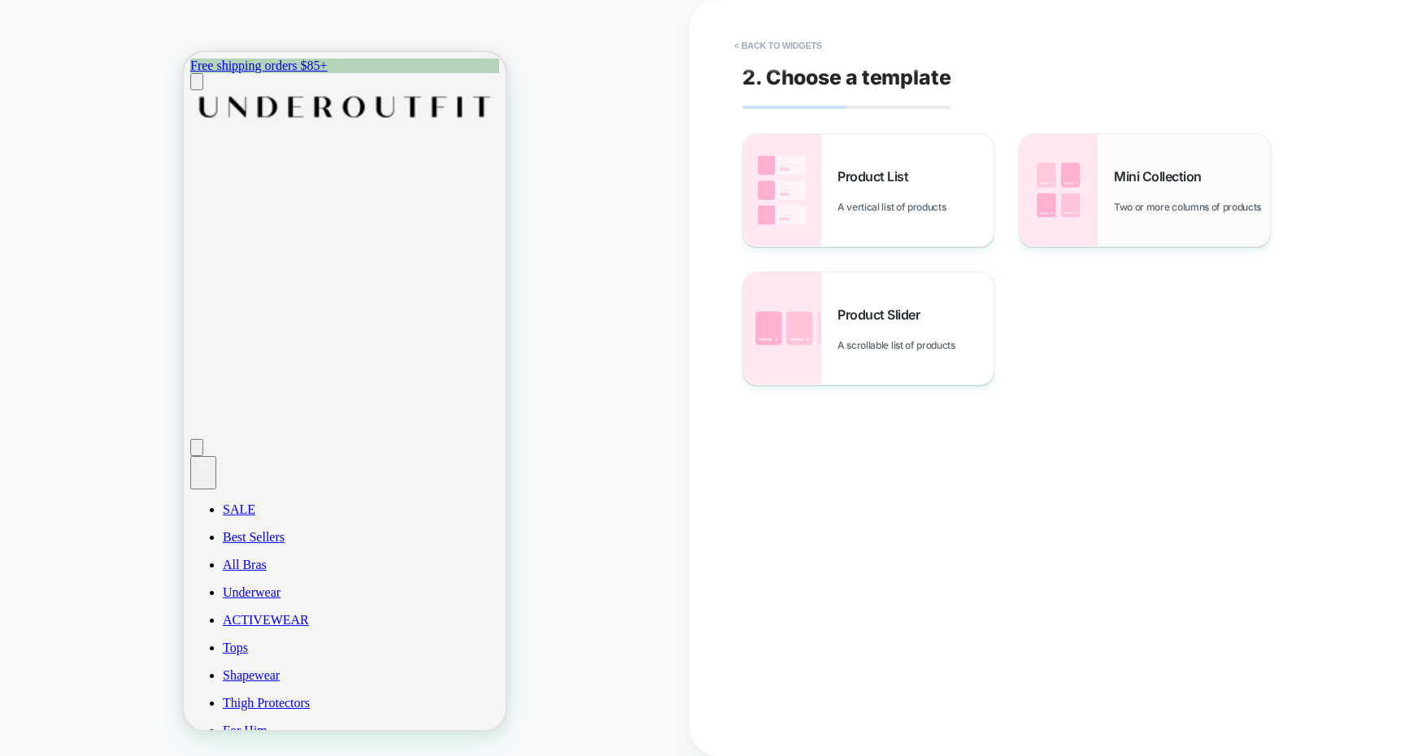
click at [1075, 208] on img at bounding box center [1058, 190] width 78 height 112
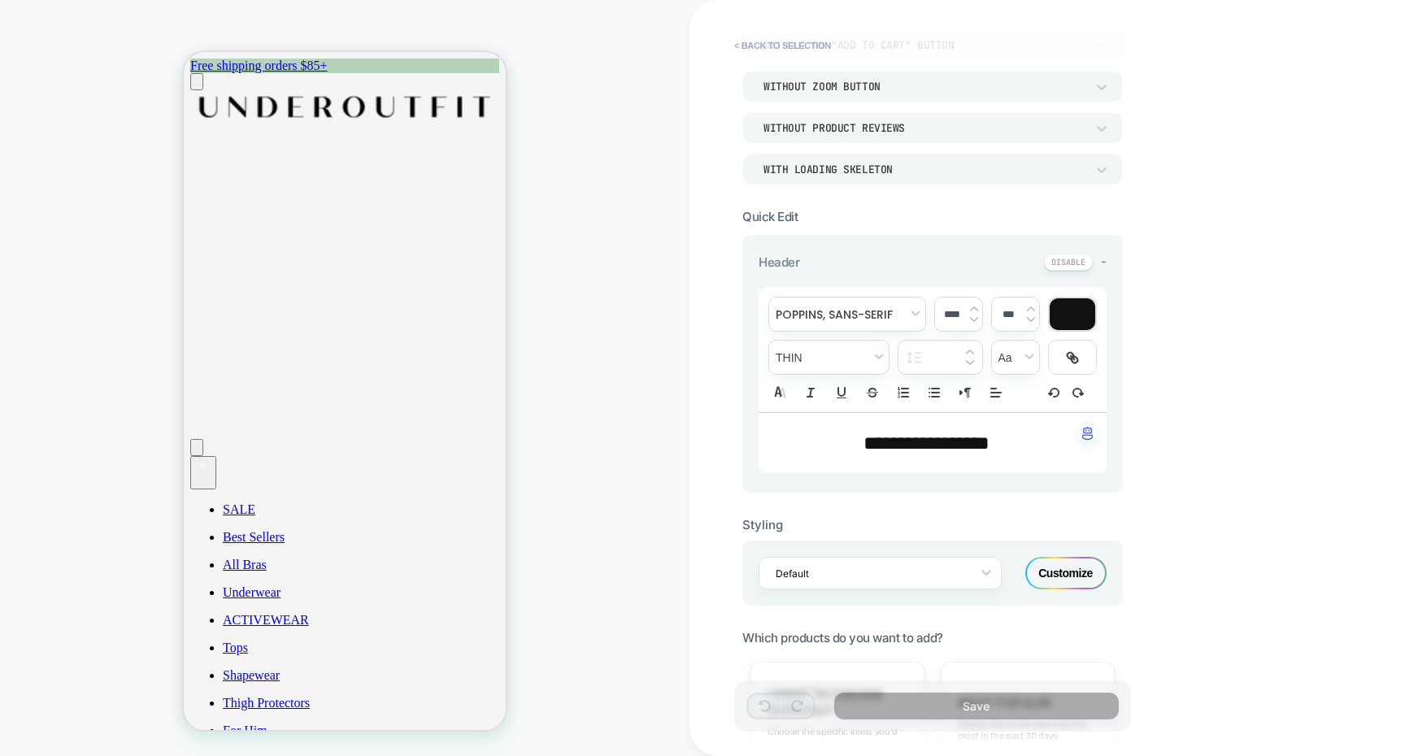
scroll to position [284, 0]
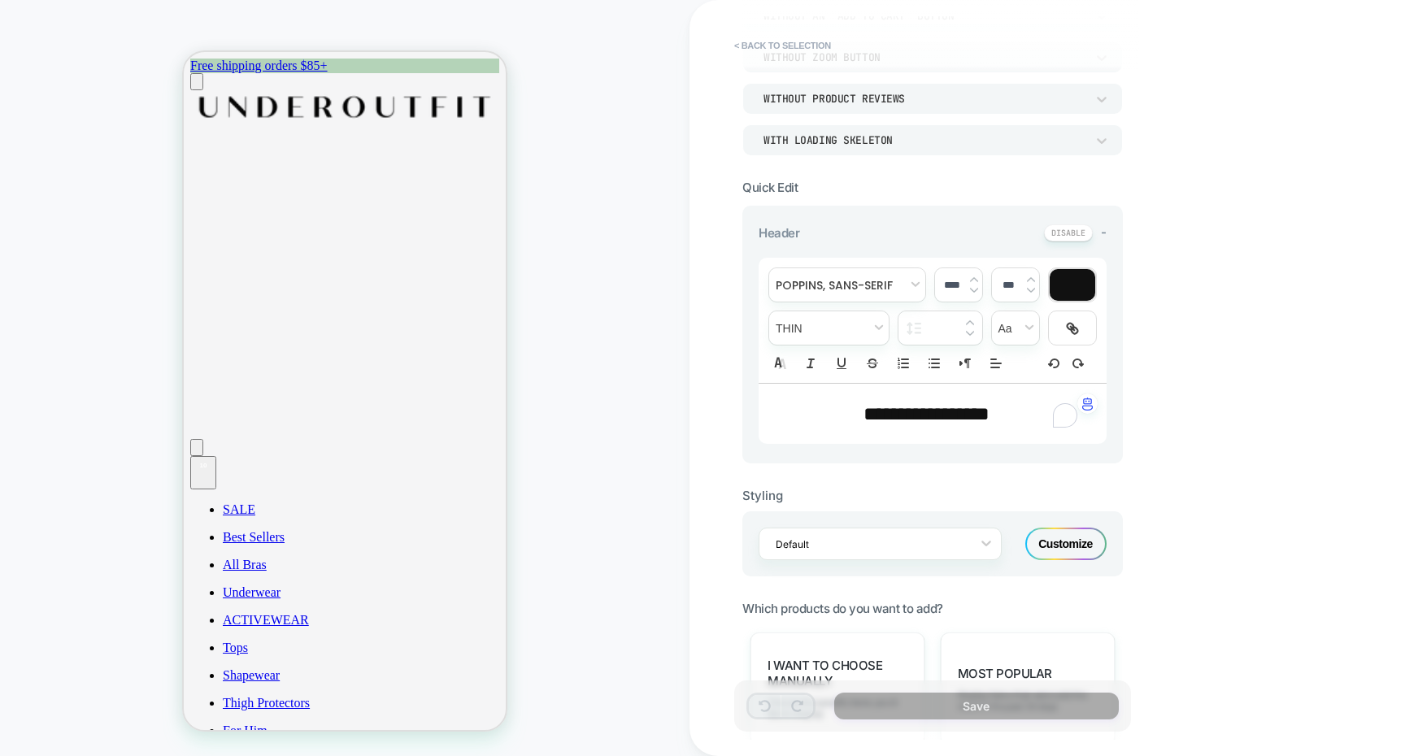
click at [885, 395] on div "**********" at bounding box center [932, 414] width 348 height 60
type input "****"
click at [885, 395] on div "**********" at bounding box center [932, 414] width 348 height 60
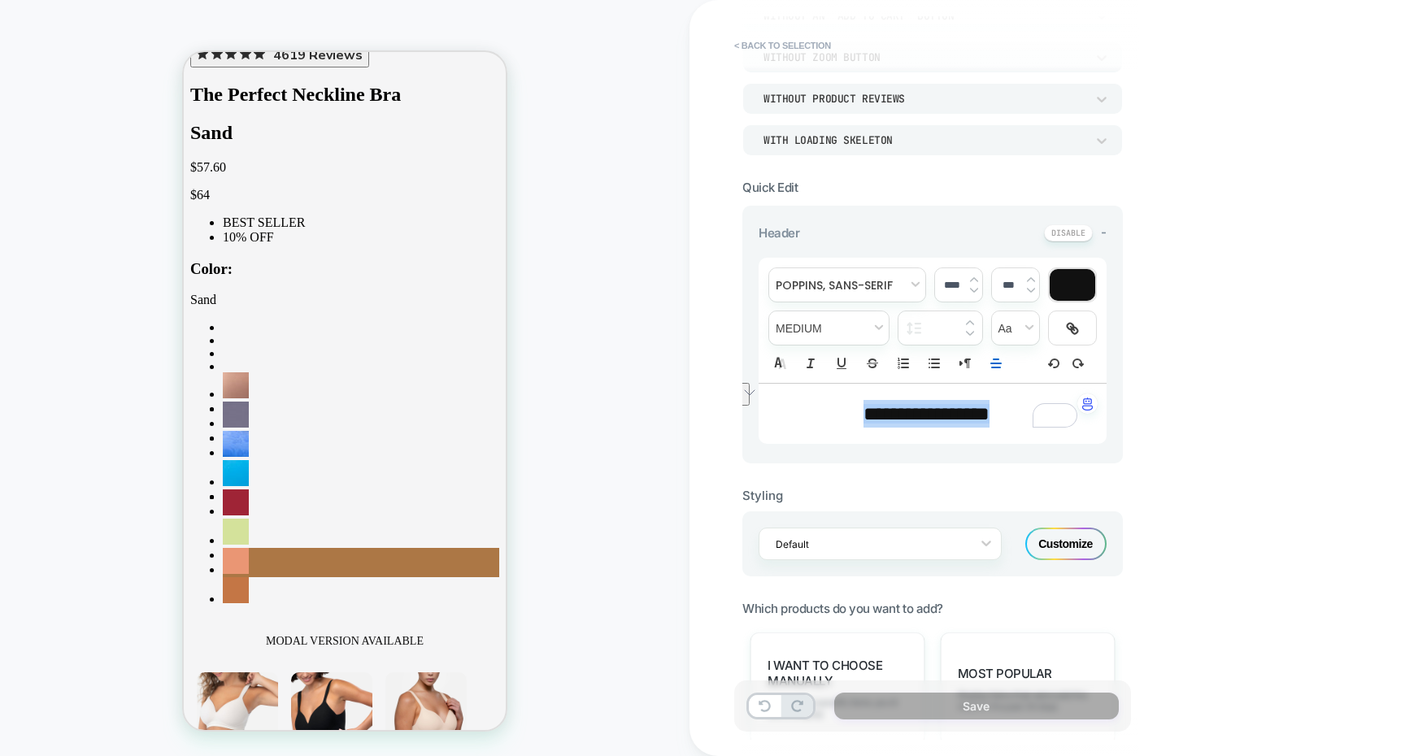
scroll to position [0, 0]
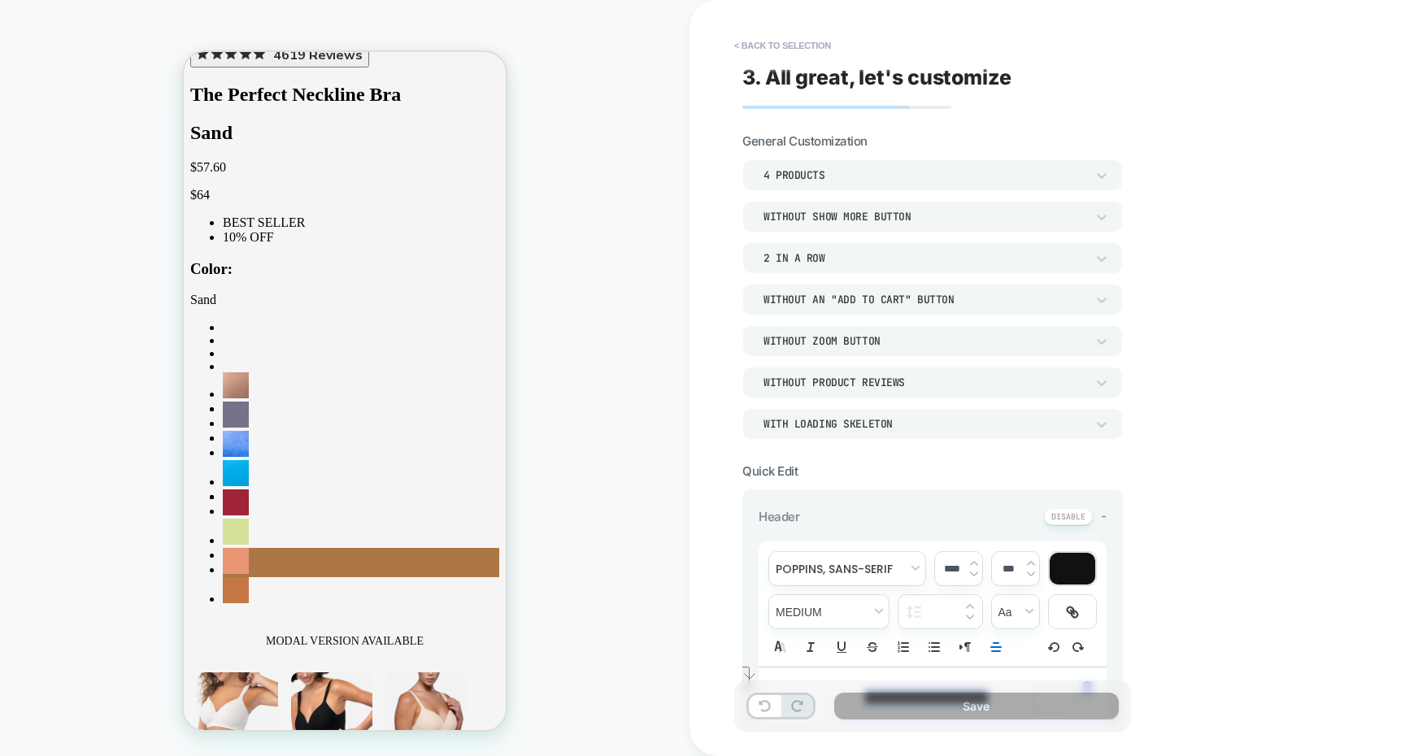
click at [865, 177] on div "4 Products" at bounding box center [924, 175] width 322 height 14
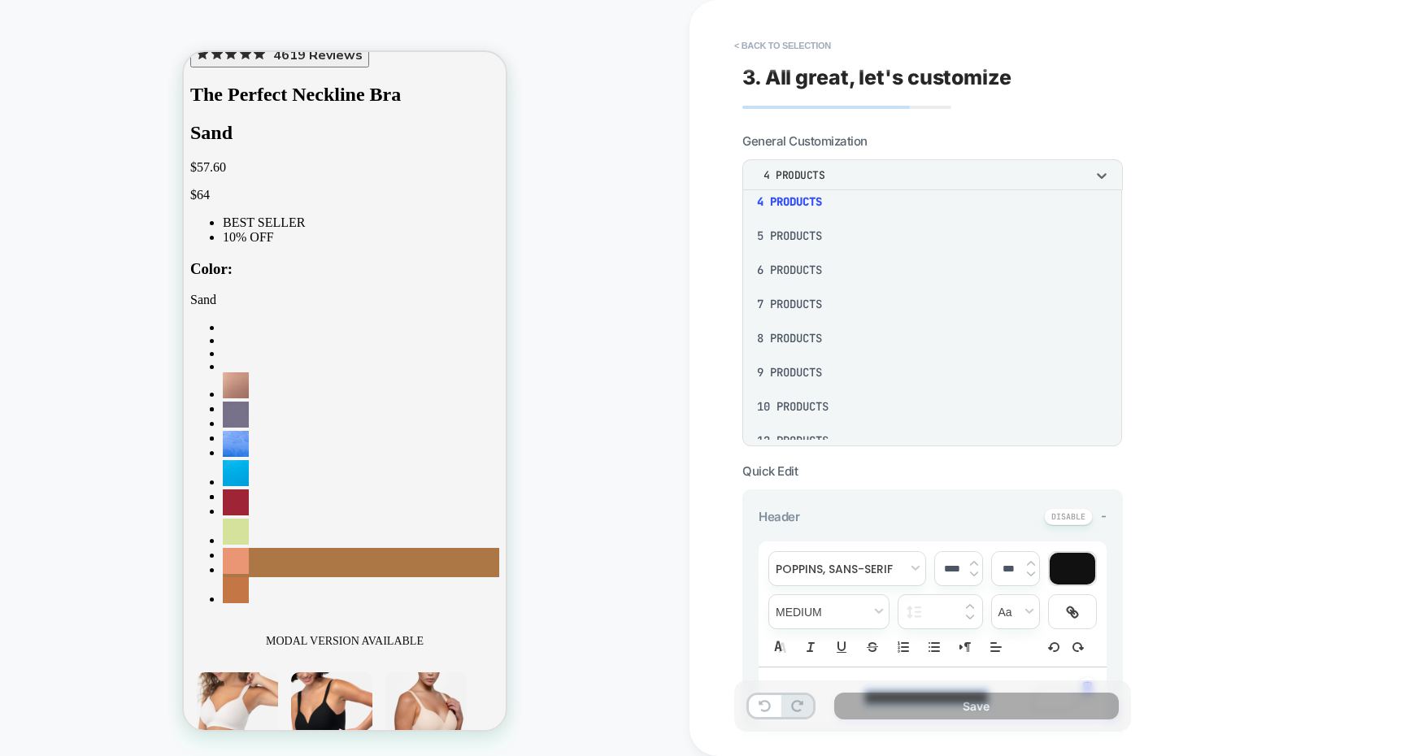
scroll to position [211, 0]
click at [858, 354] on div "12 Products" at bounding box center [932, 351] width 367 height 34
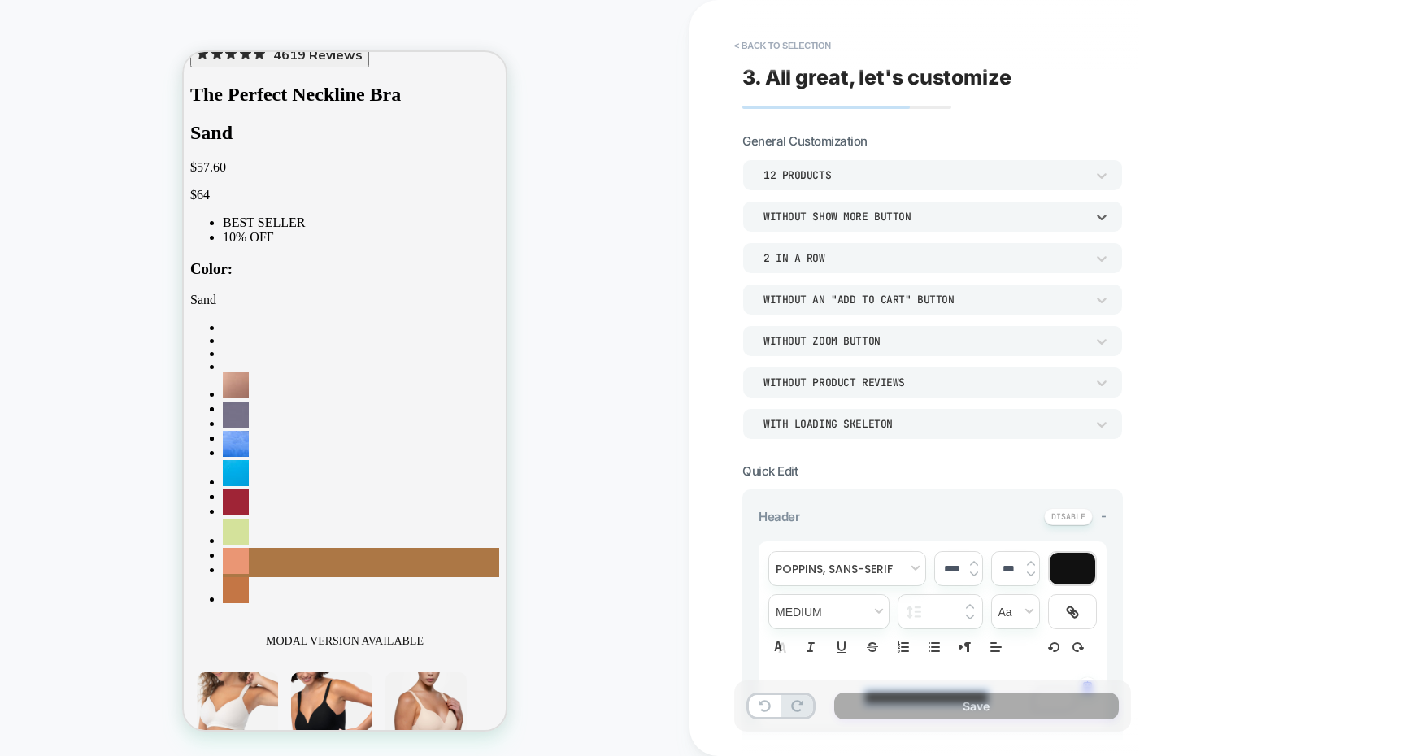
click at [822, 228] on div "Without Show more button" at bounding box center [932, 216] width 380 height 31
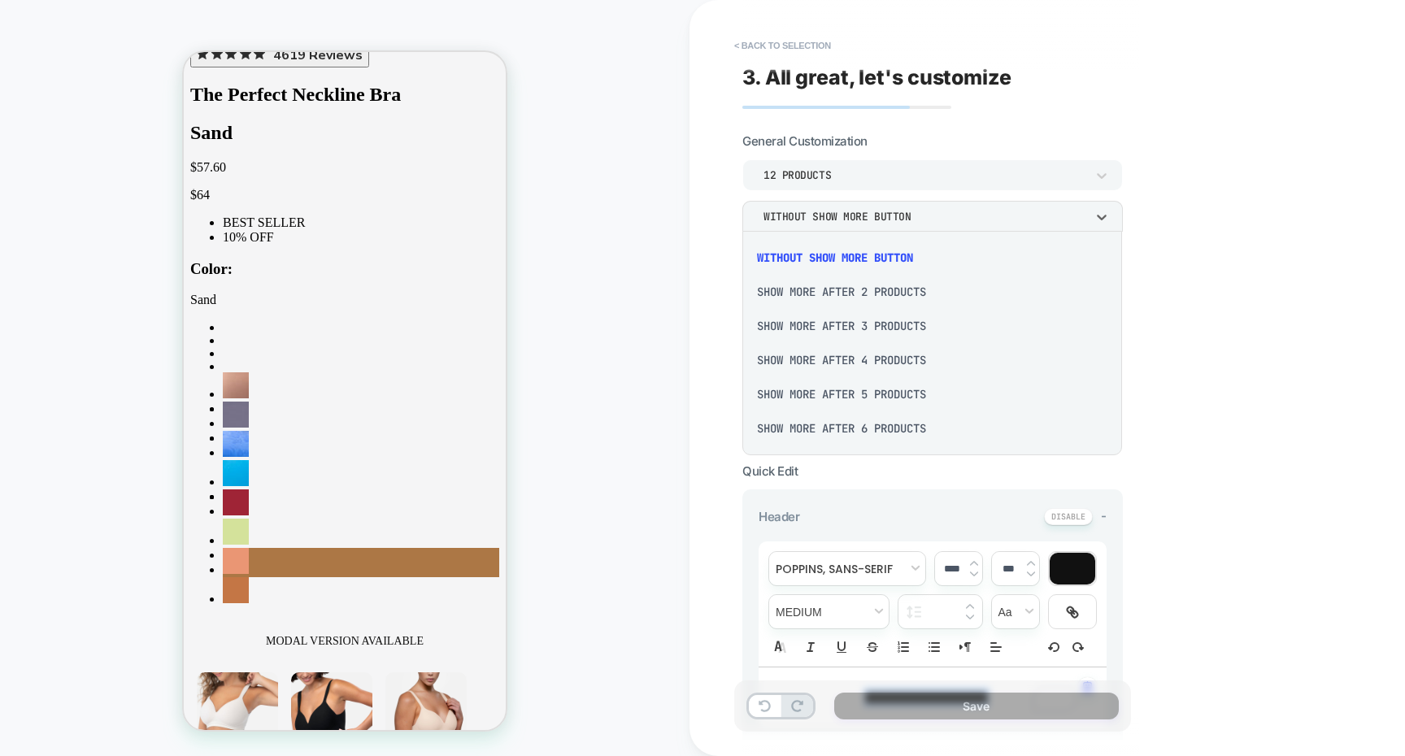
click at [852, 359] on div "Show more after 4 Products" at bounding box center [932, 360] width 367 height 34
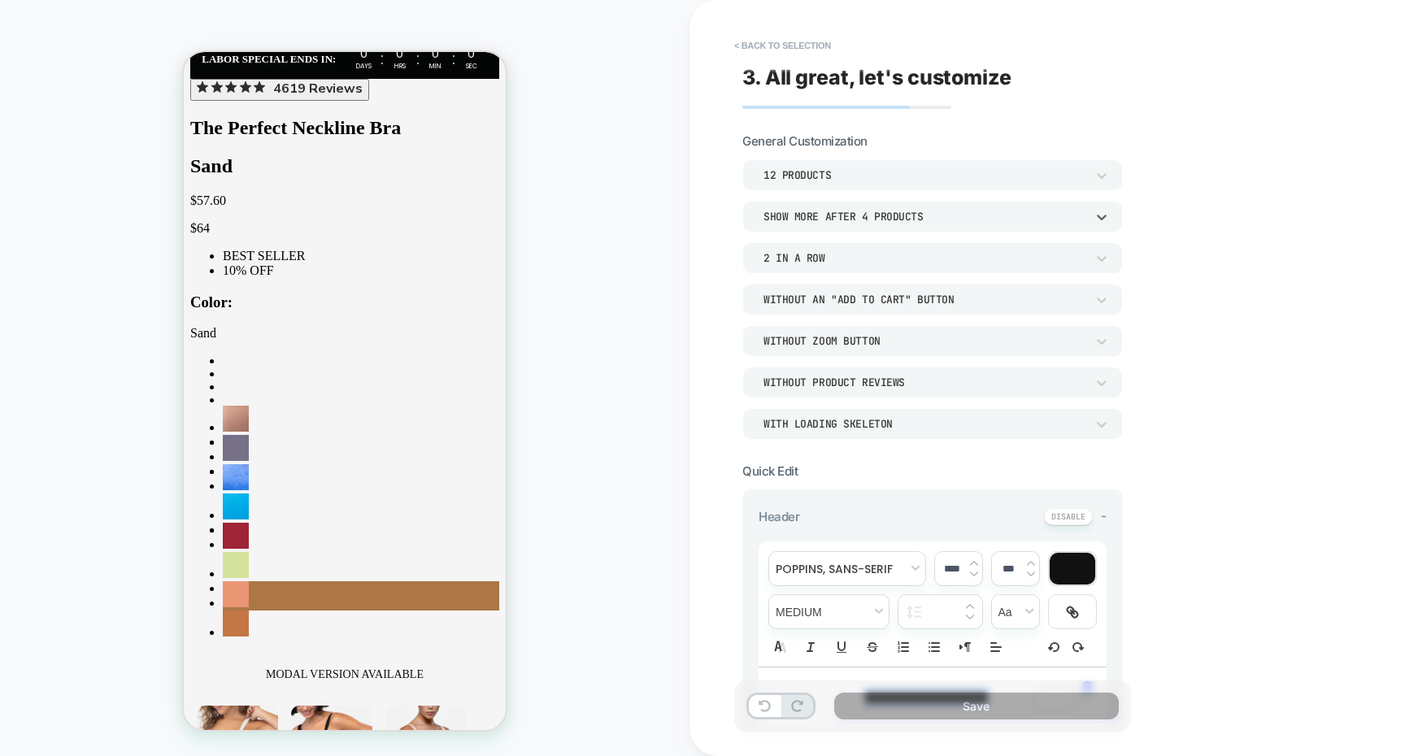
scroll to position [7352, 0]
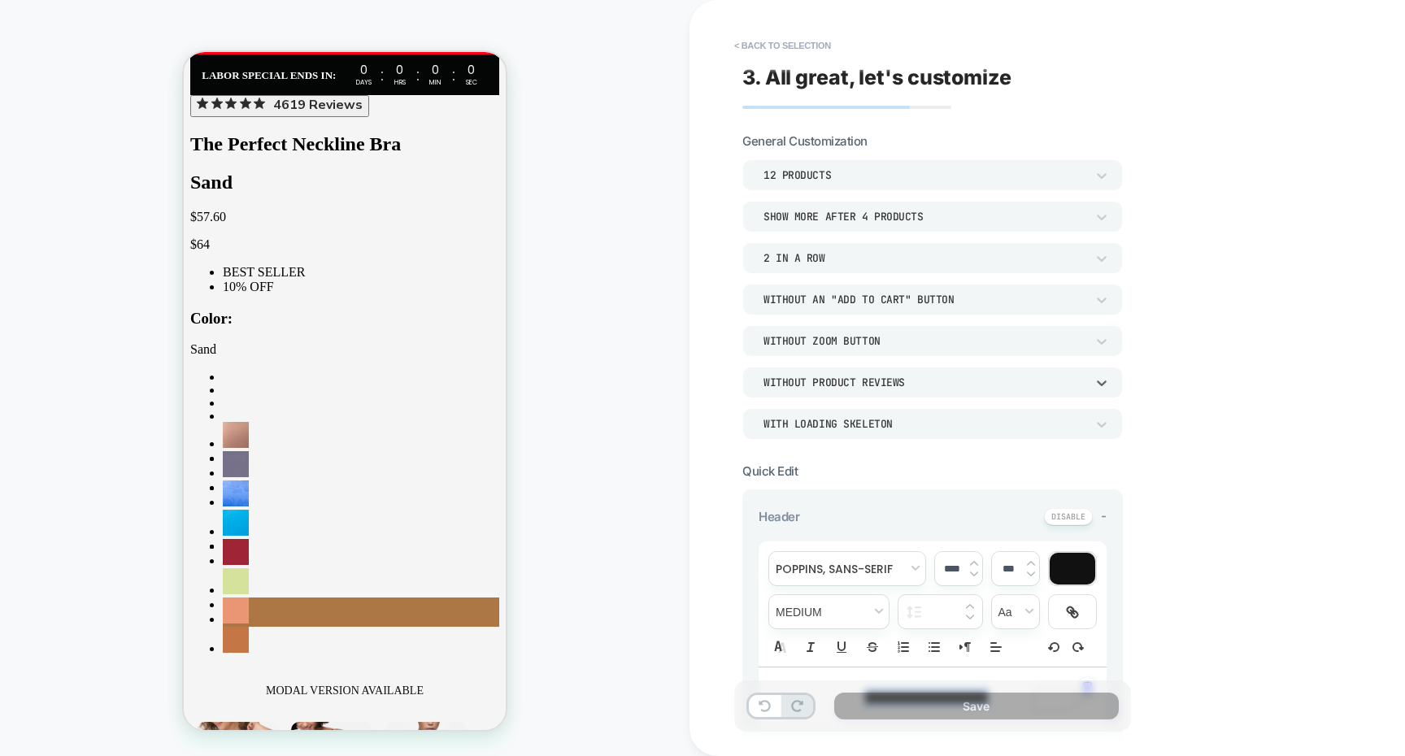
click at [840, 386] on div "Without Product Reviews" at bounding box center [924, 383] width 322 height 14
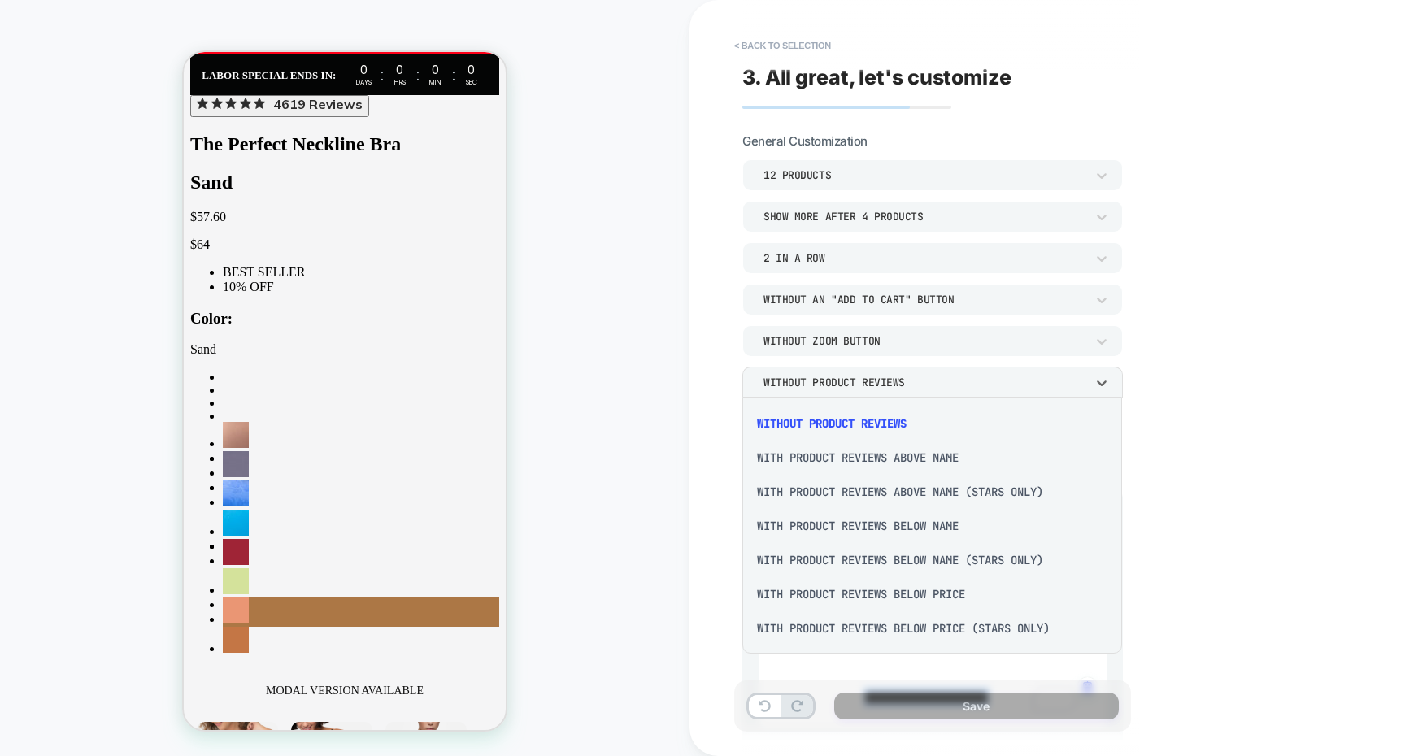
click at [841, 457] on div "With Product Reviews Above Name" at bounding box center [932, 458] width 367 height 34
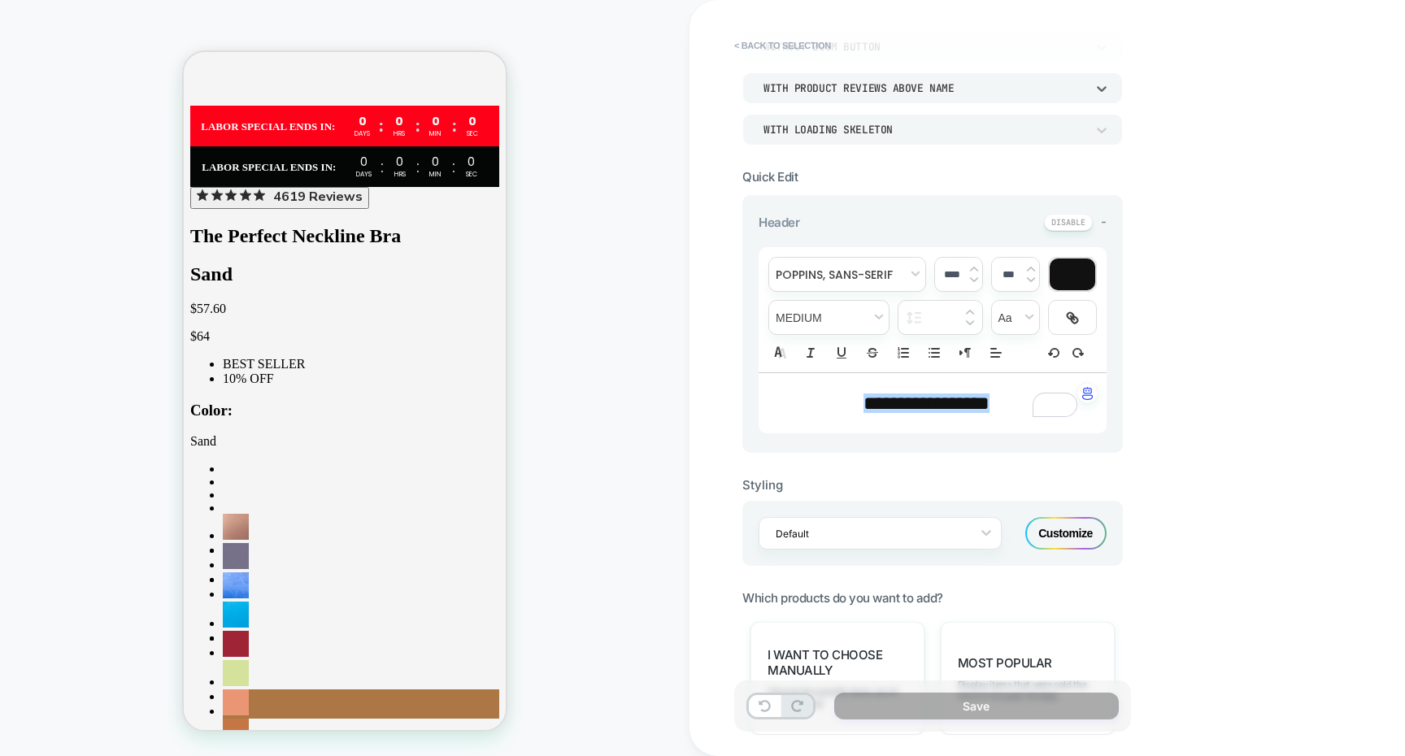
scroll to position [329, 0]
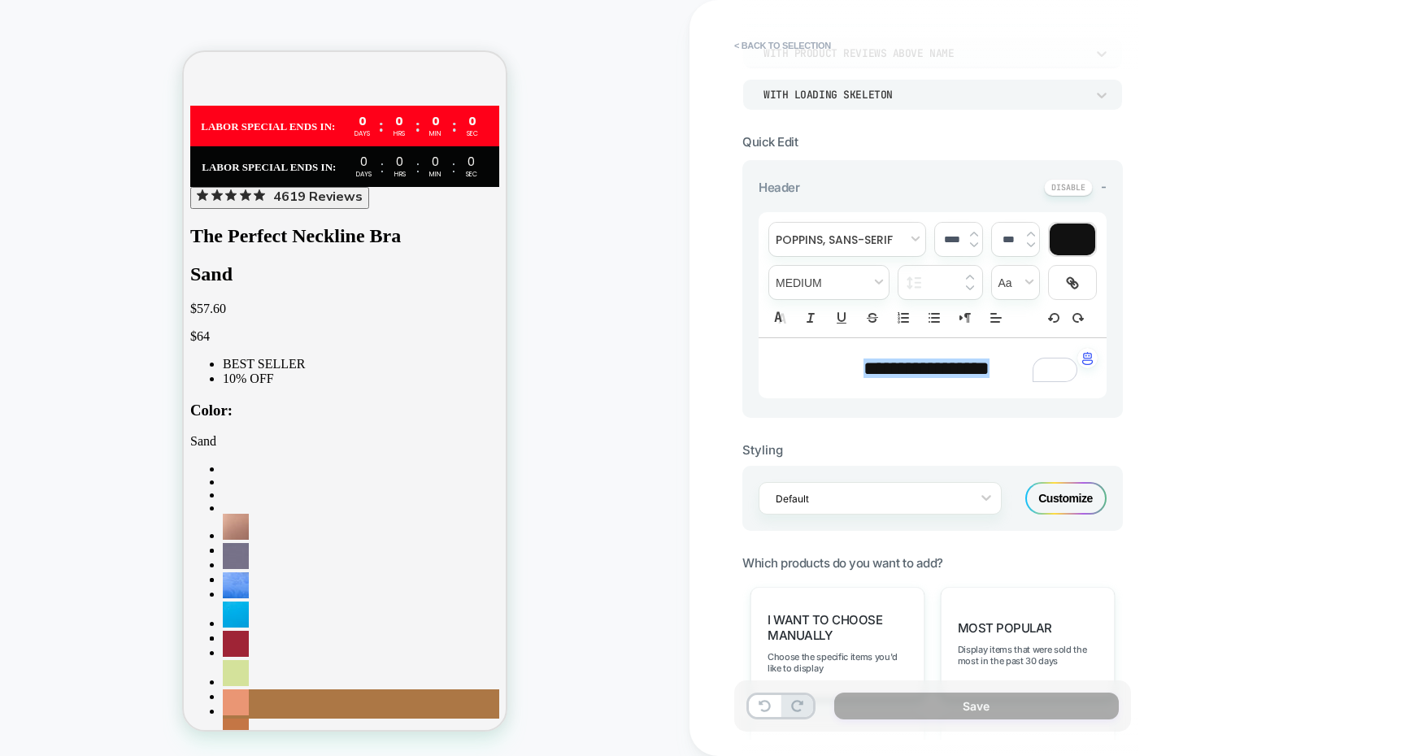
click at [1044, 483] on div "Customize" at bounding box center [1065, 498] width 81 height 33
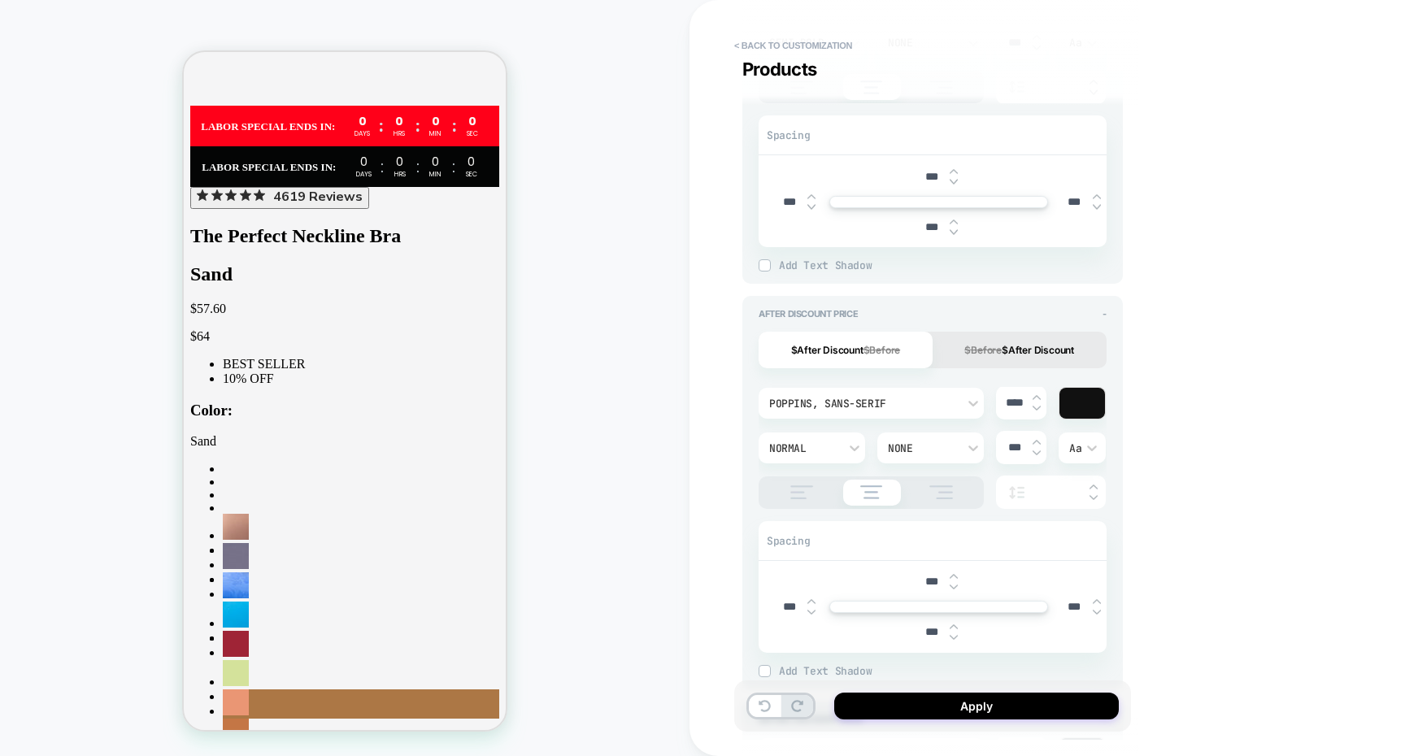
scroll to position [940, 0]
click at [1014, 350] on button "$Before $After Discount" at bounding box center [1019, 347] width 174 height 37
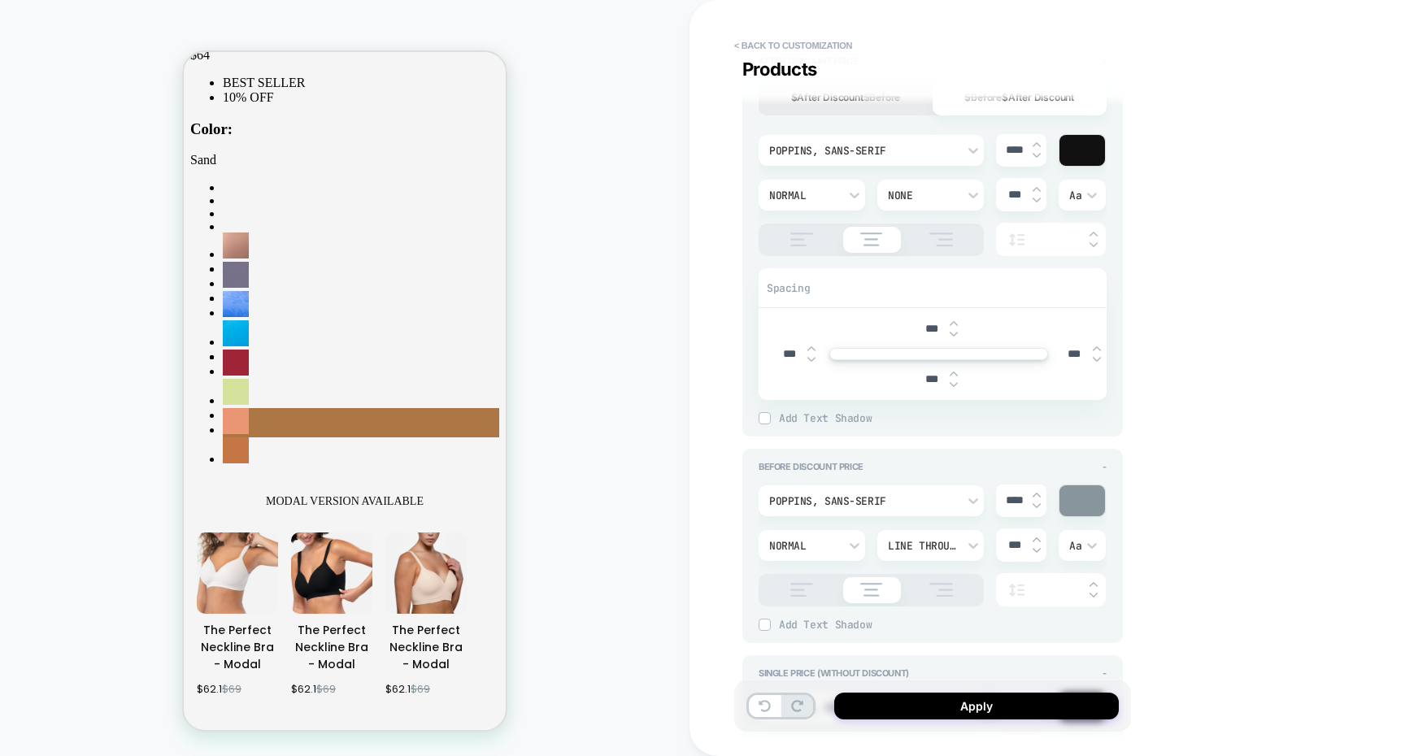
scroll to position [1205, 0]
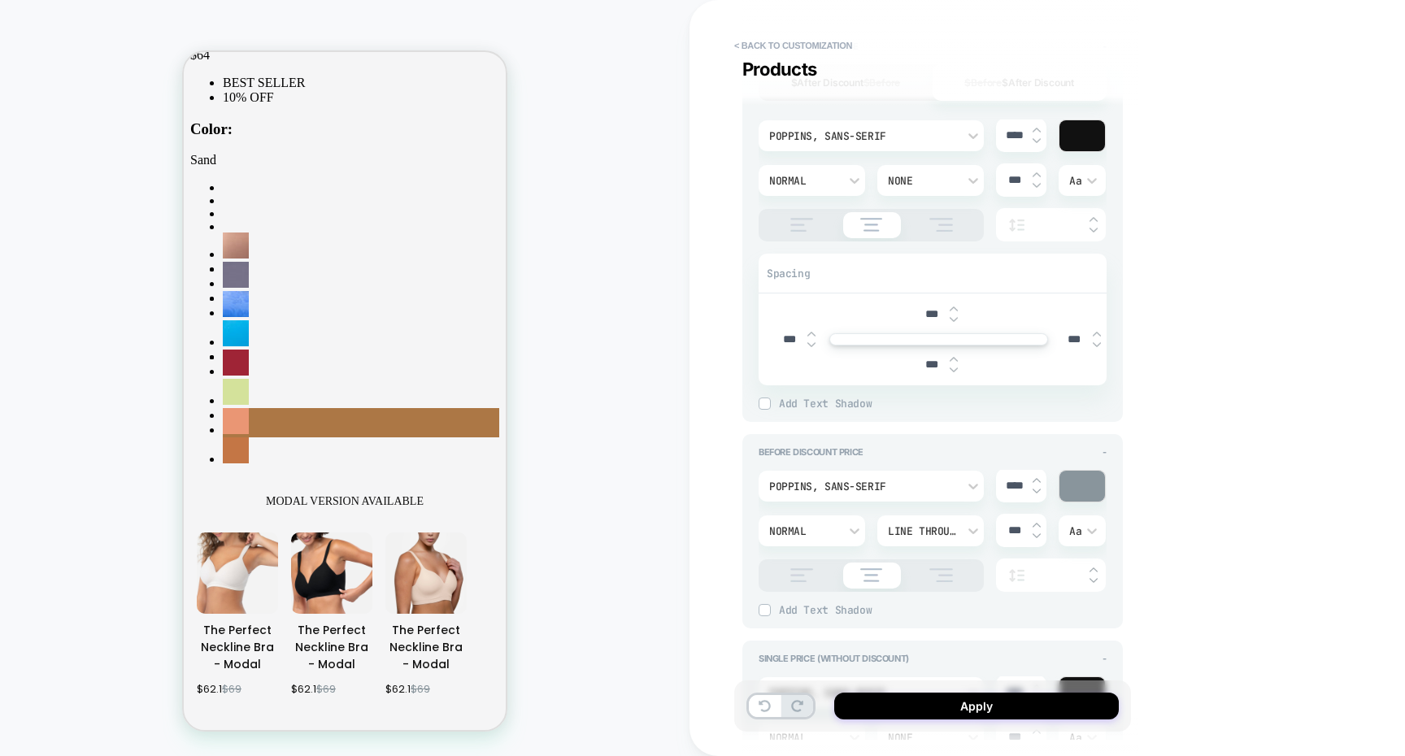
click at [1075, 476] on div at bounding box center [1082, 486] width 46 height 31
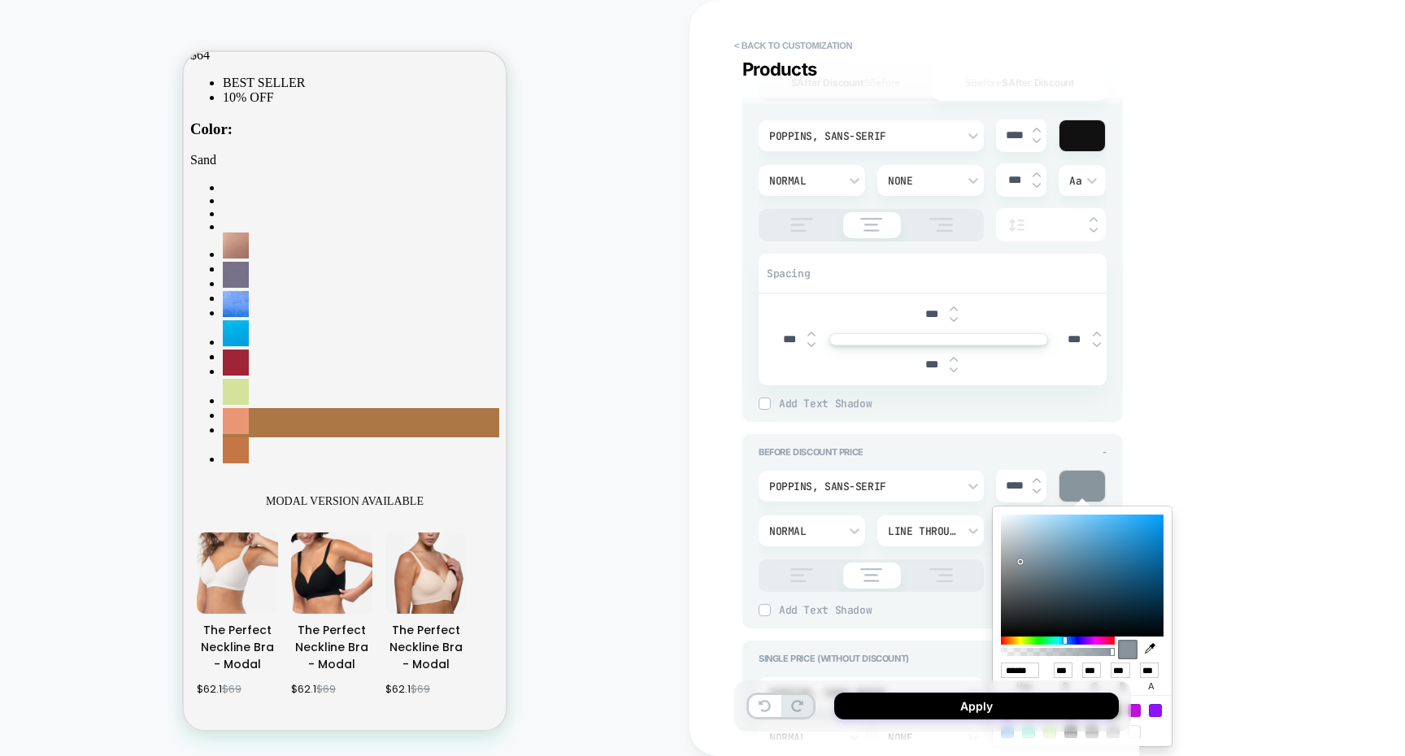
click at [1110, 637] on div at bounding box center [1058, 640] width 114 height 8
type textarea "*"
type input "******"
type input "***"
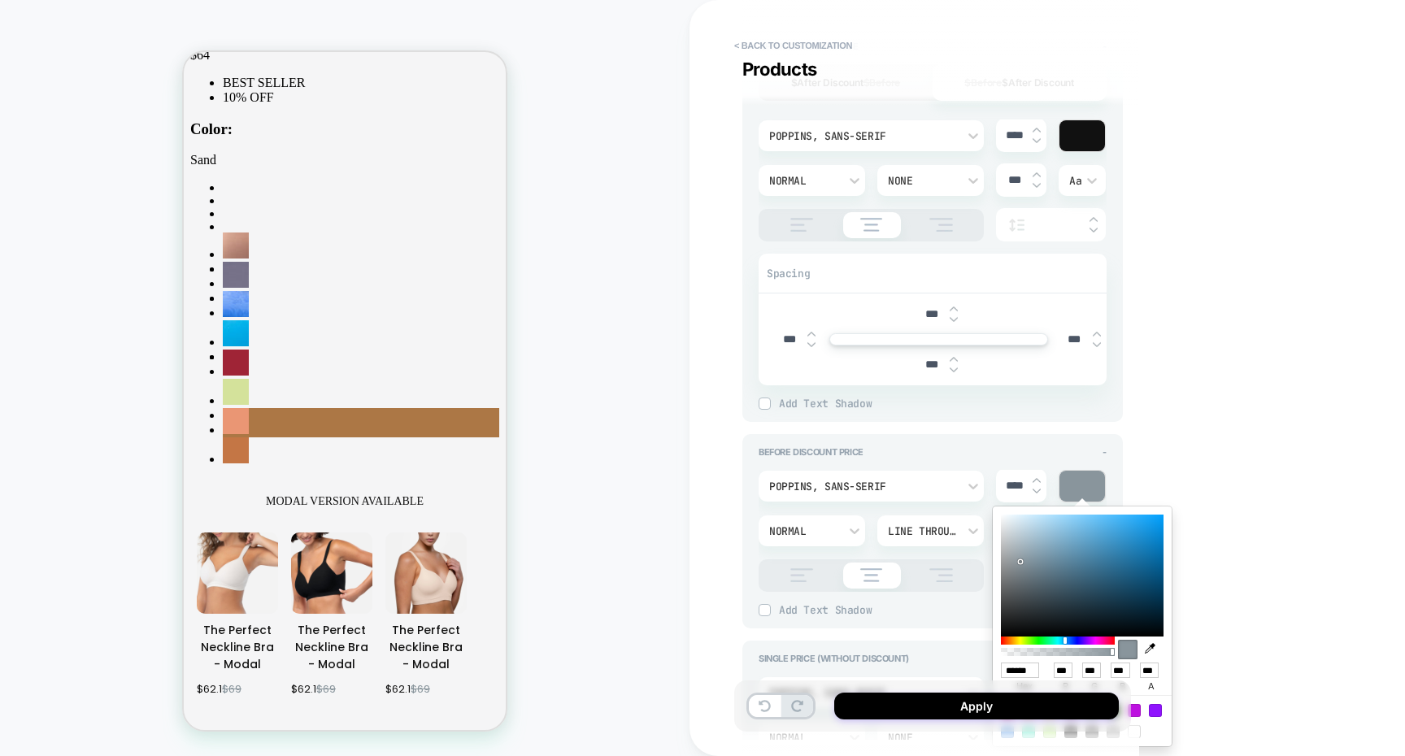
type input "***"
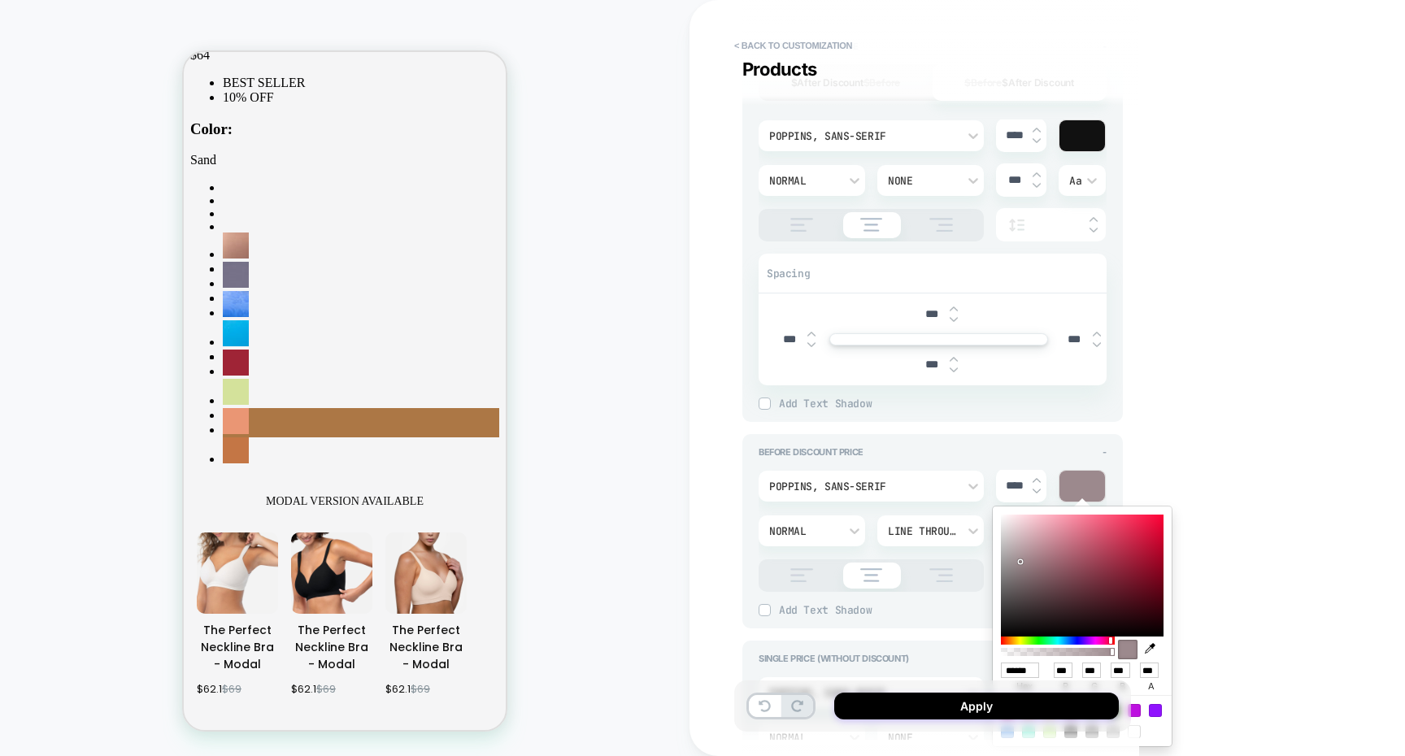
type textarea "*"
type input "******"
type input "***"
type input "**"
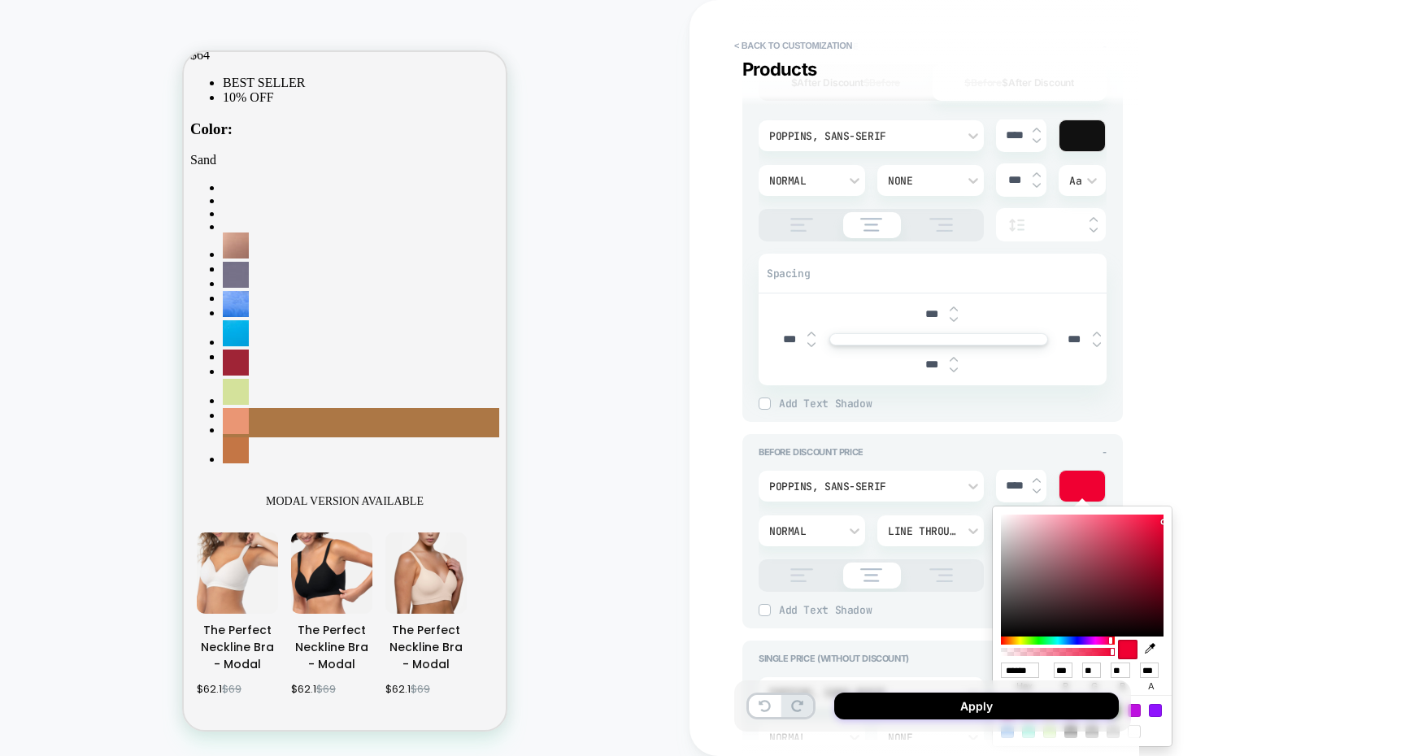
type textarea "*"
type input "******"
type input "***"
type input "*"
type input "**"
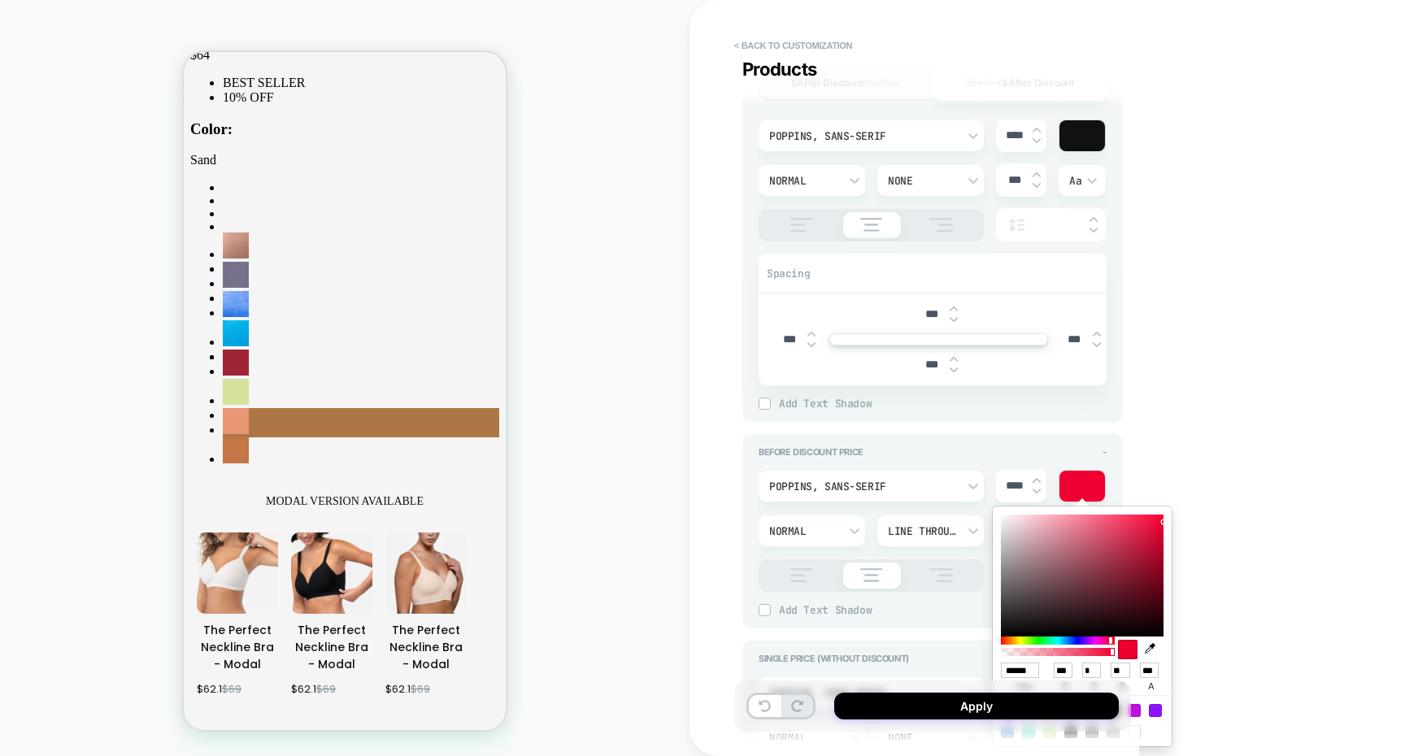
drag, startPoint x: 1135, startPoint y: 525, endPoint x: 1172, endPoint y: 519, distance: 37.8
click at [1172, 520] on div "****** hex *** r * g ** b *** a" at bounding box center [1081, 626] width 195 height 256
type textarea "*"
type input "******"
type input "***"
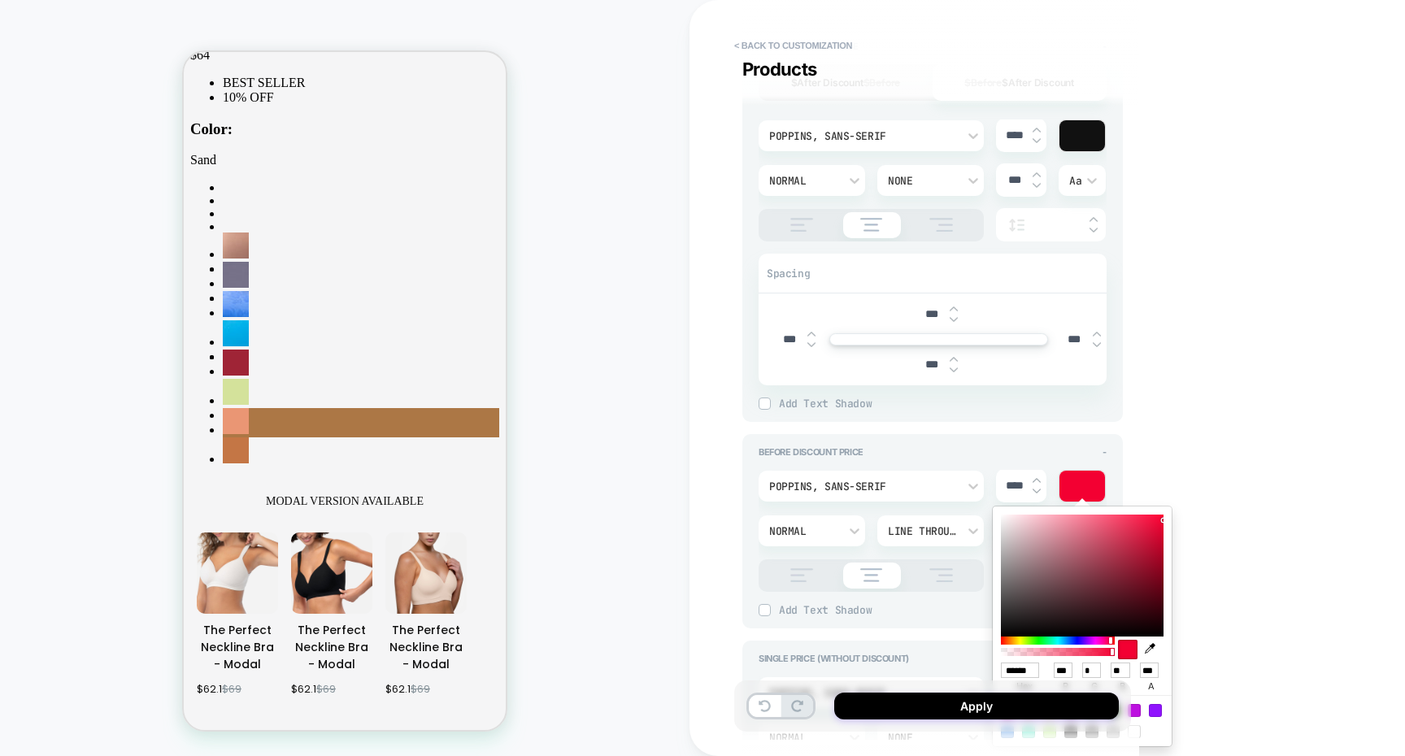
type textarea "*"
click at [1158, 374] on div "**********" at bounding box center [1046, 378] width 715 height 756
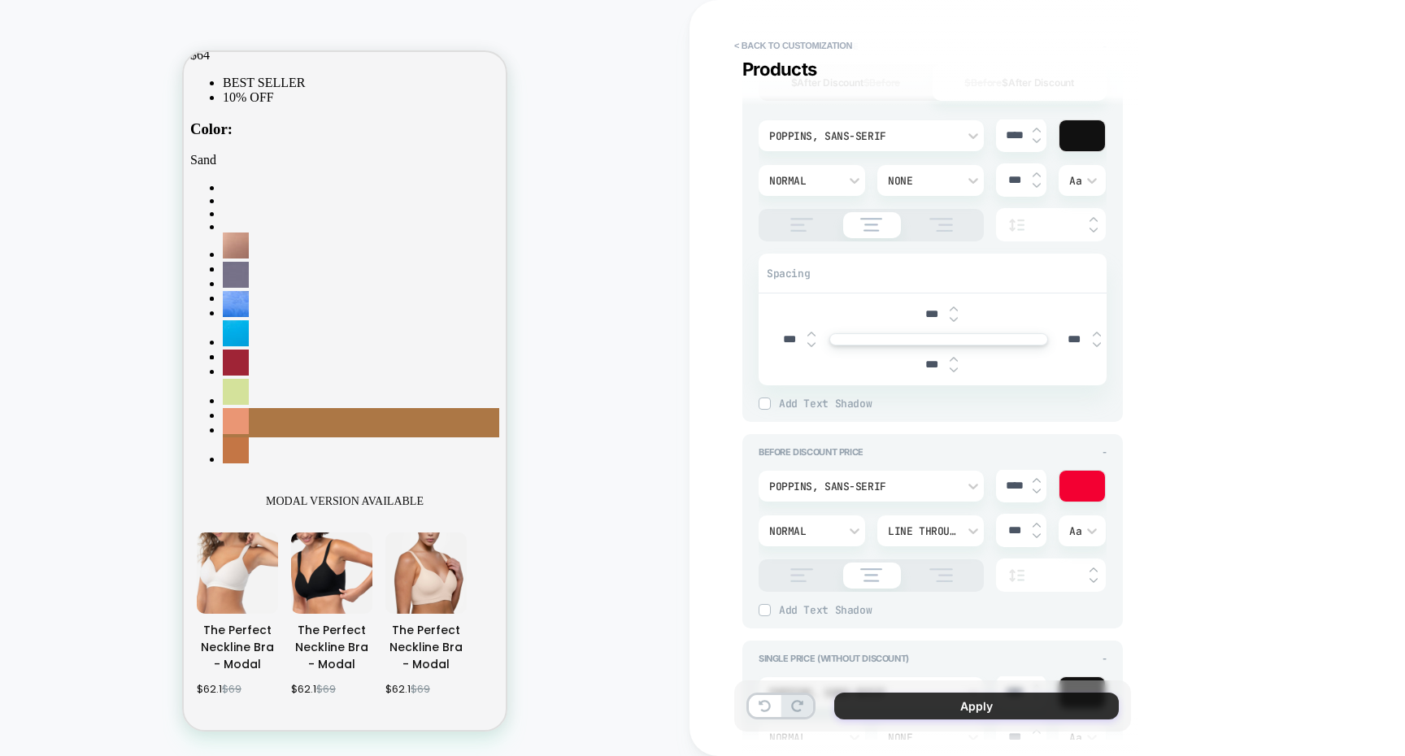
click at [961, 719] on button "Apply" at bounding box center [976, 706] width 285 height 27
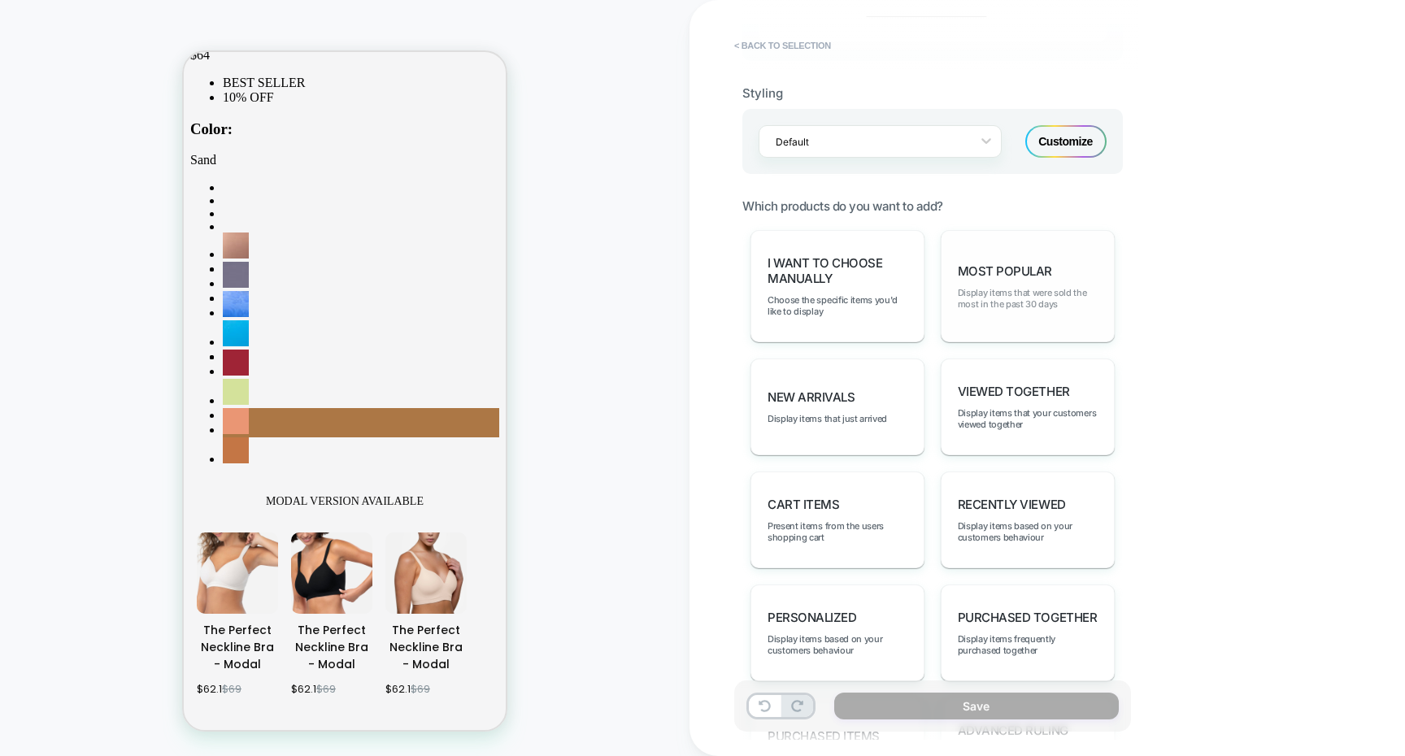
scroll to position [714, 0]
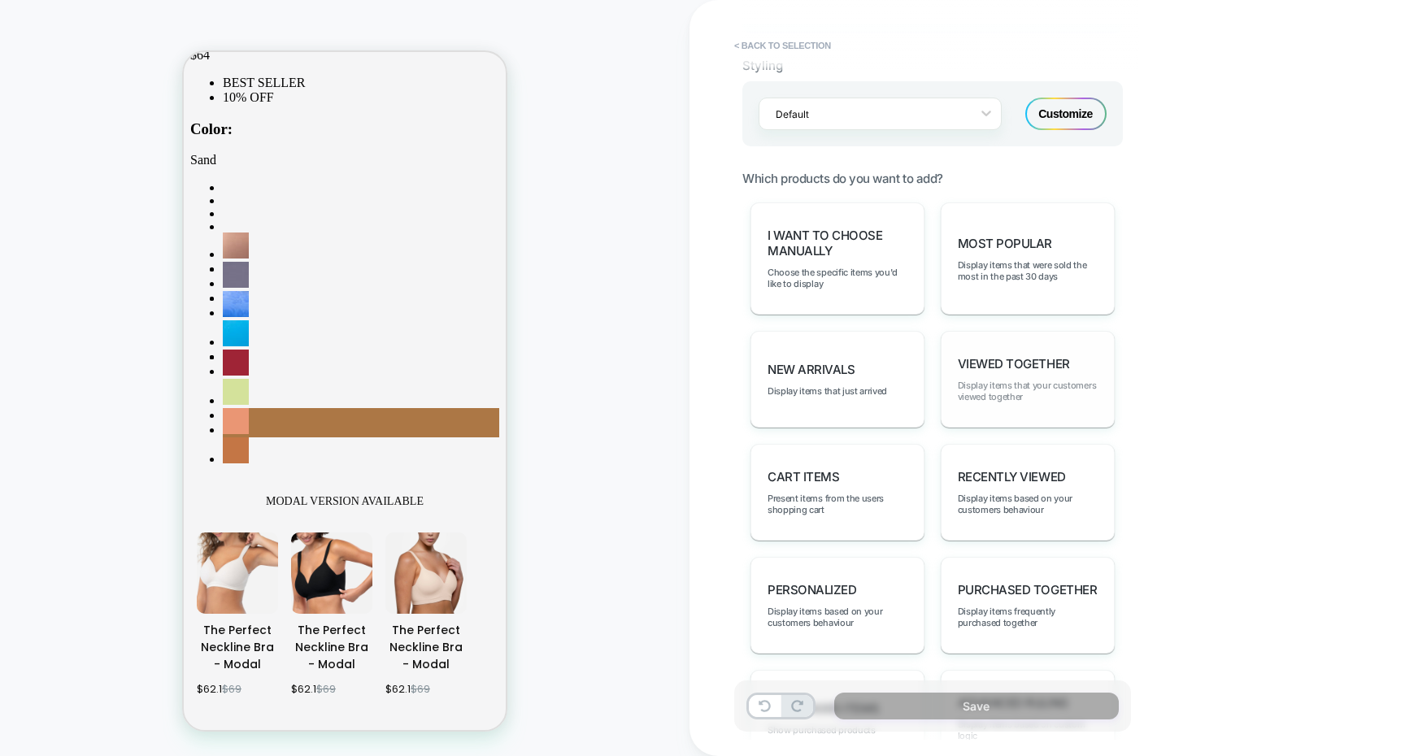
click at [1019, 383] on span "Display items that your customers viewed together" at bounding box center [1028, 391] width 140 height 23
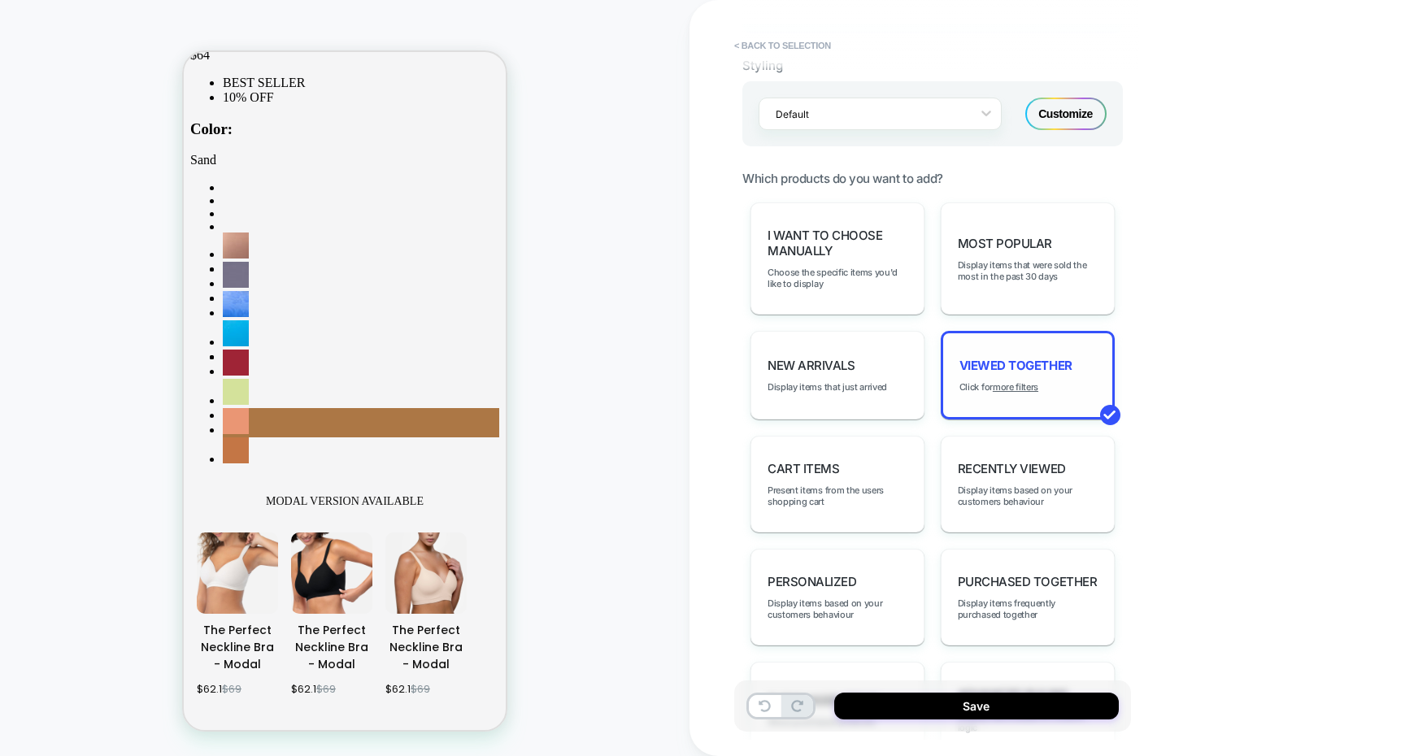
scroll to position [7117, 0]
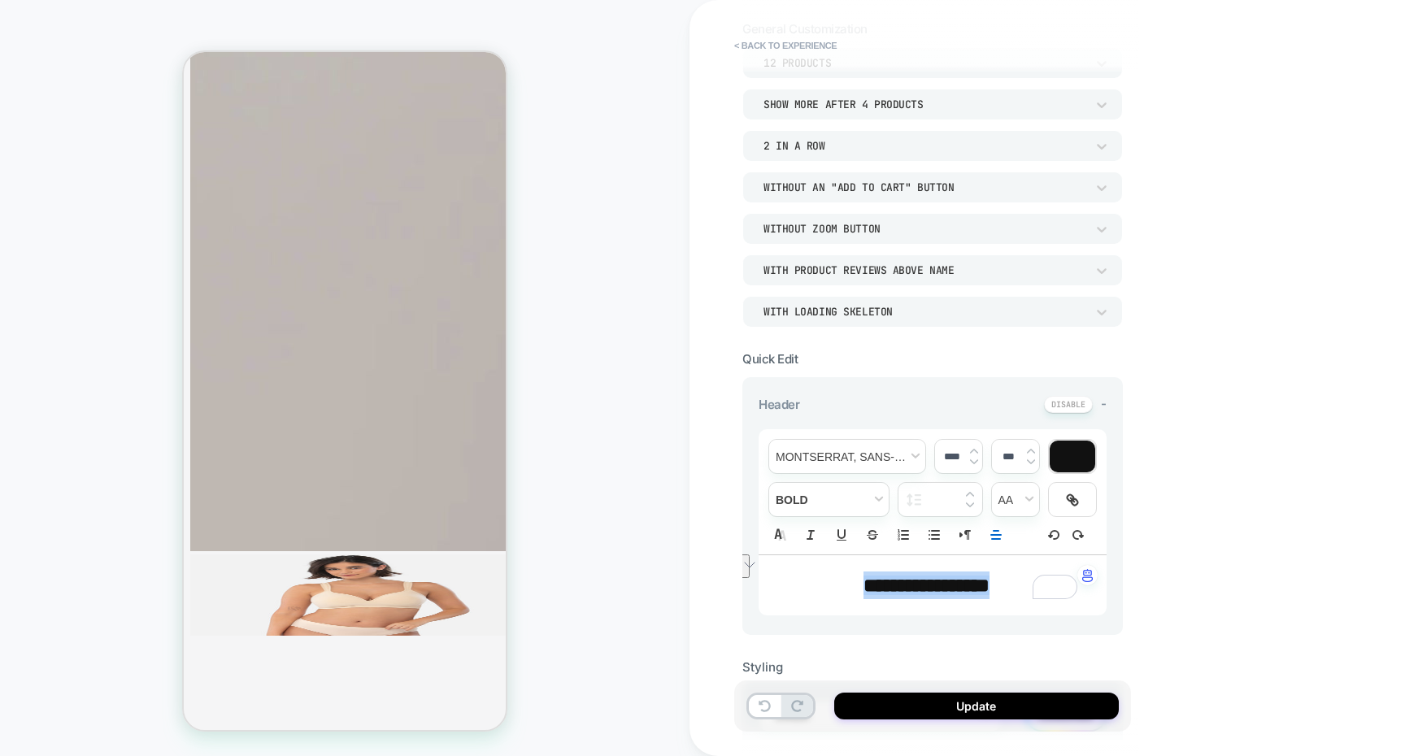
scroll to position [4564, 0]
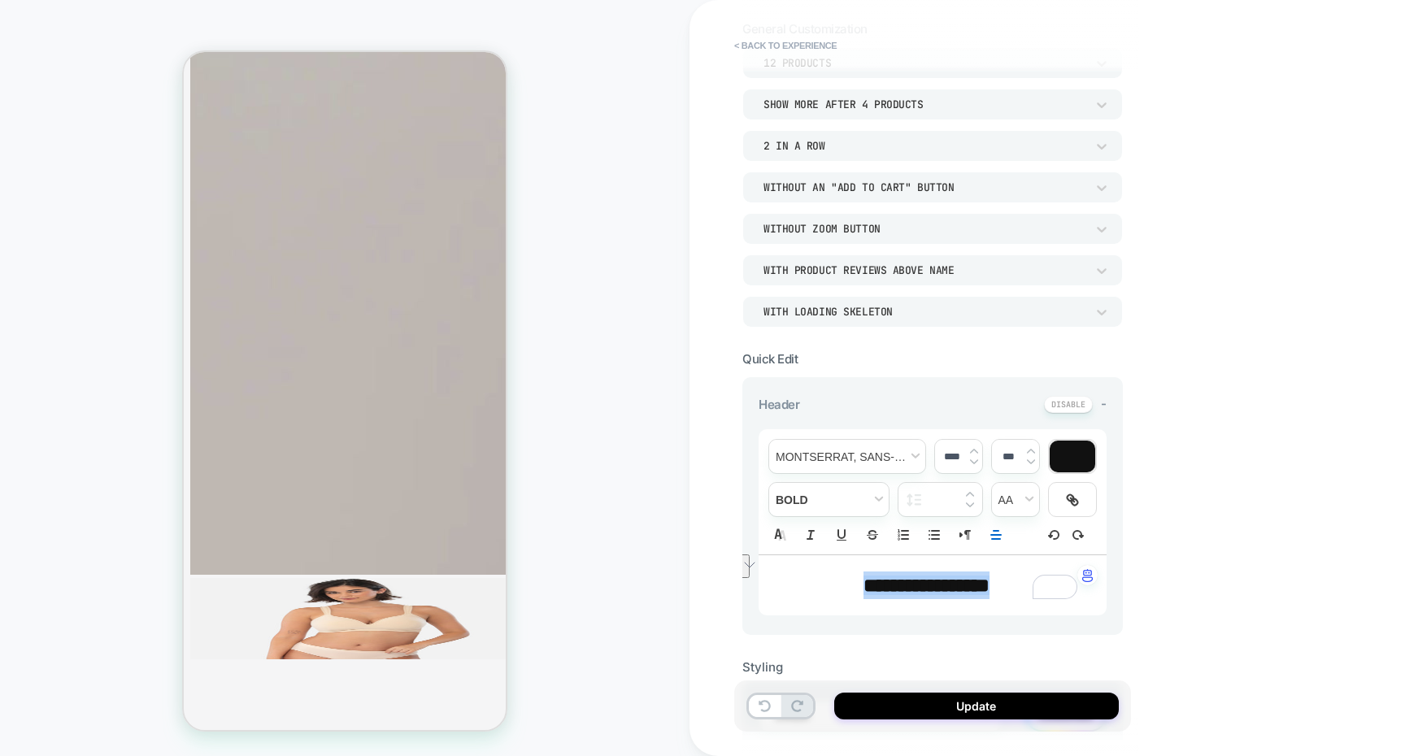
click at [1030, 450] on img at bounding box center [1031, 451] width 8 height 7
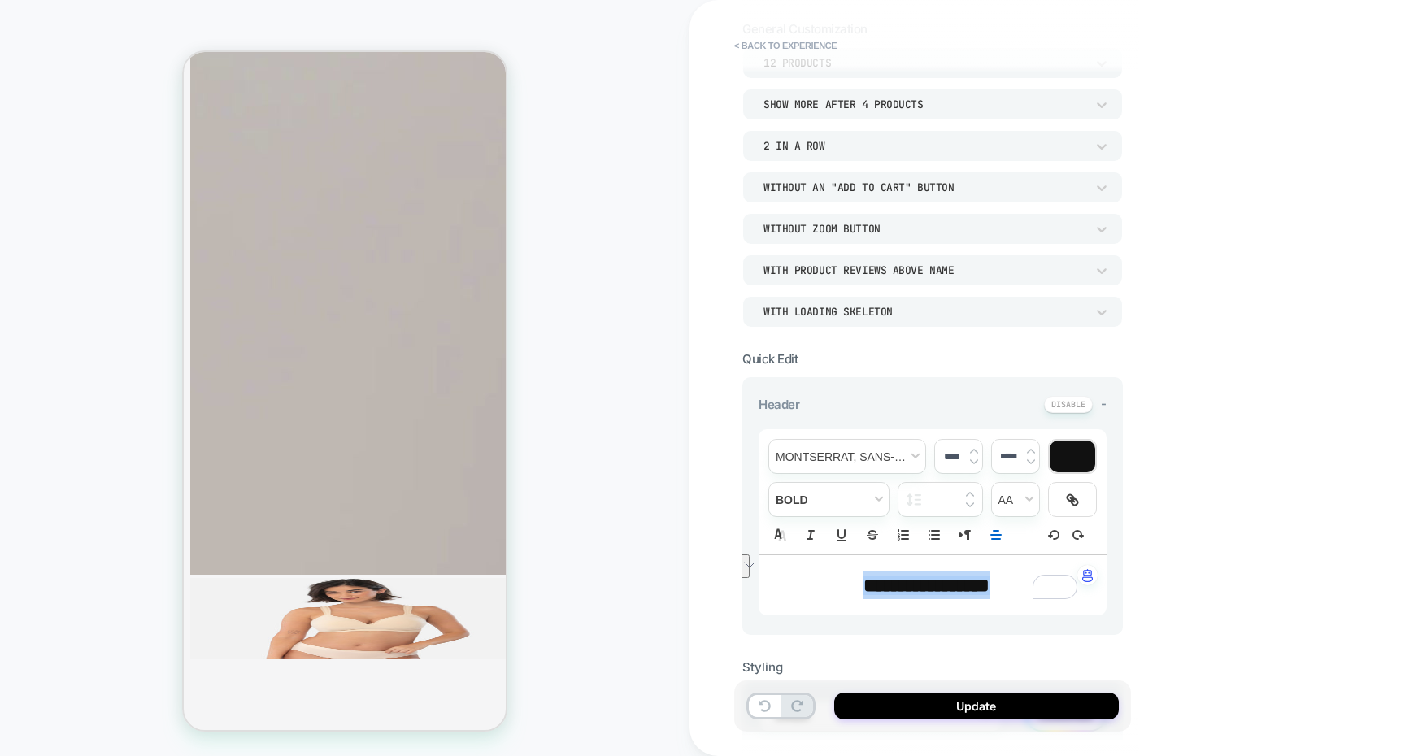
click at [1030, 450] on img at bounding box center [1031, 451] width 8 height 7
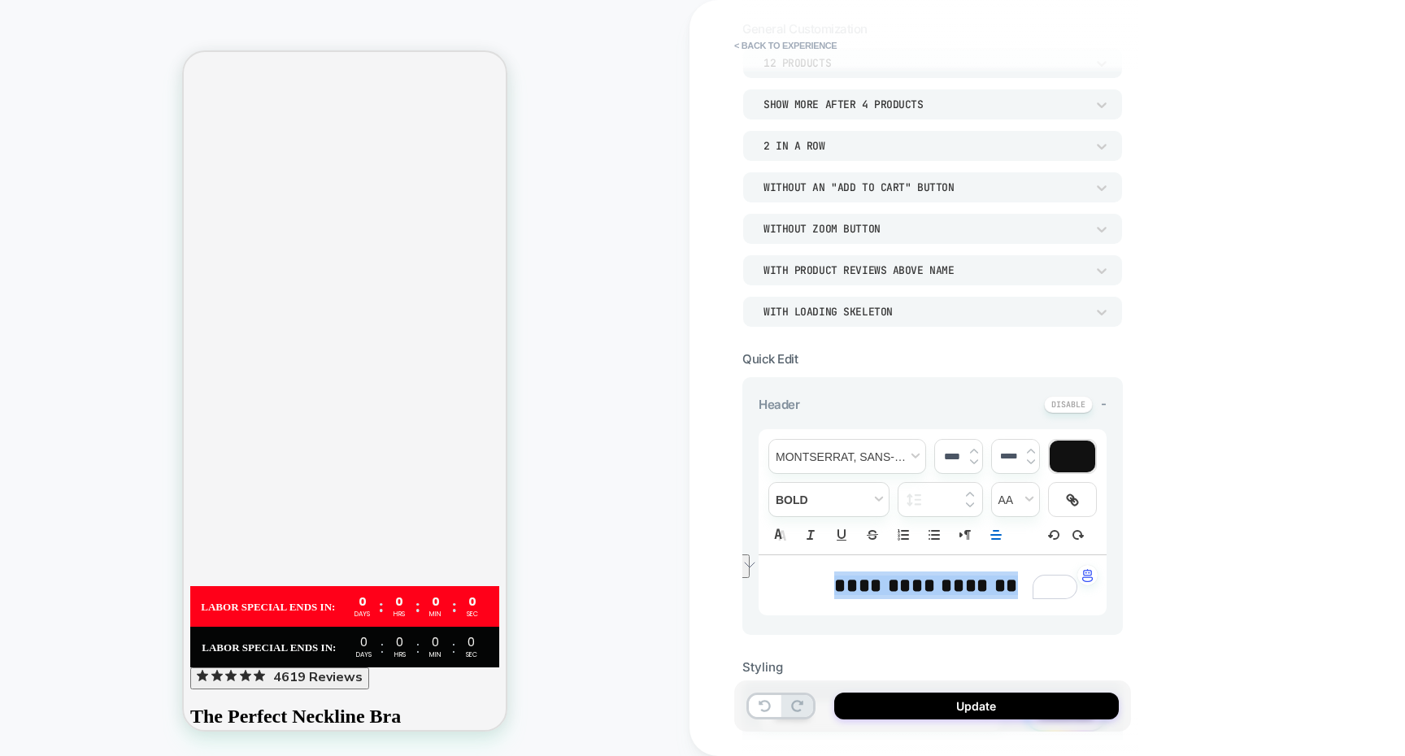
scroll to position [6839, 0]
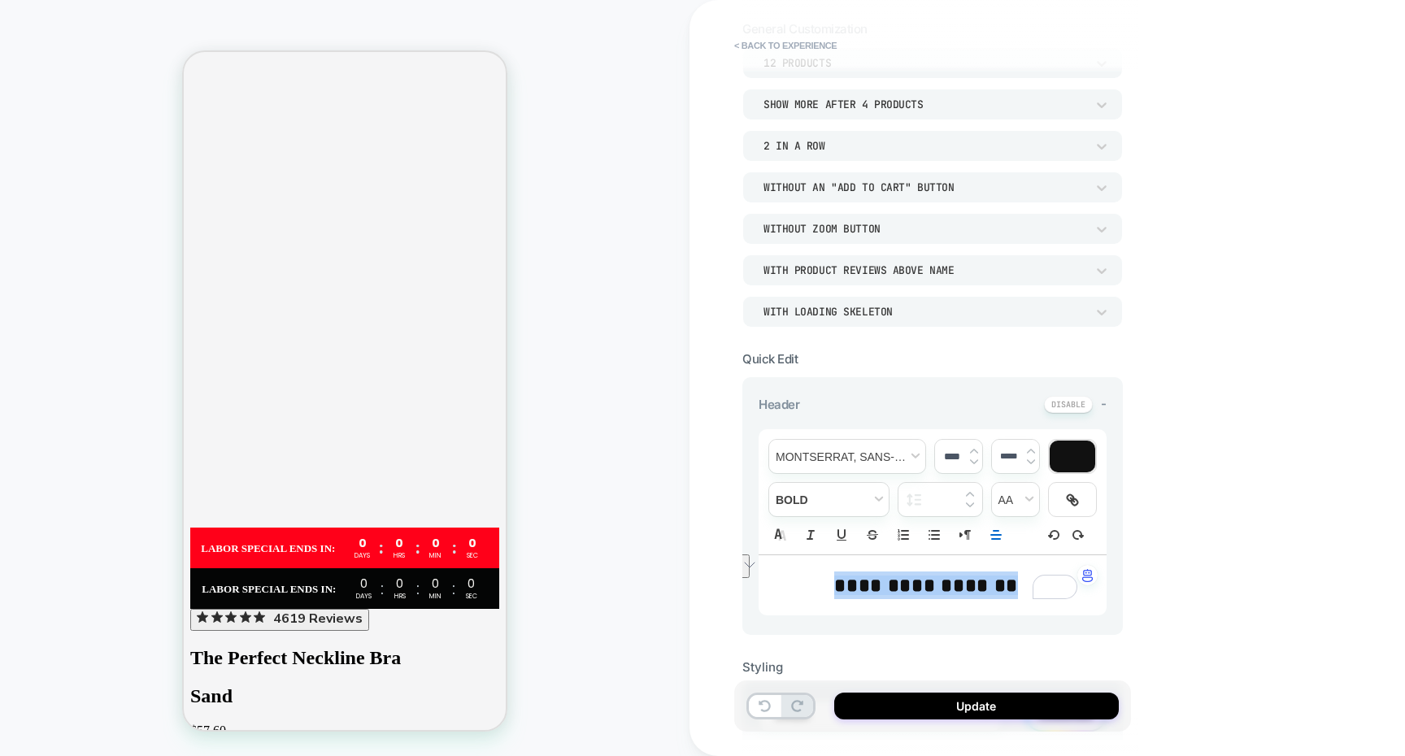
click at [1028, 450] on img at bounding box center [1031, 451] width 8 height 7
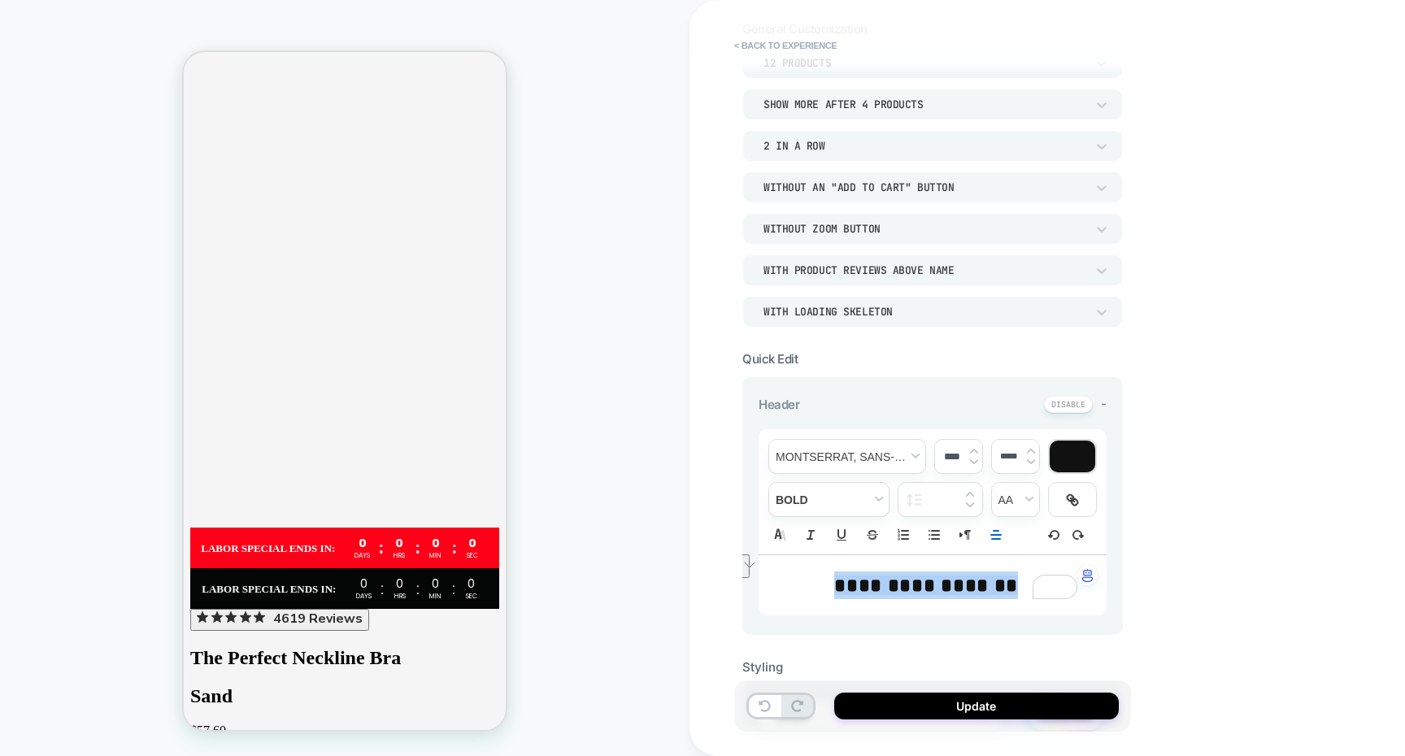
click at [1028, 450] on img at bounding box center [1031, 451] width 8 height 7
type input "*****"
click at [958, 698] on button "Update" at bounding box center [976, 706] width 285 height 27
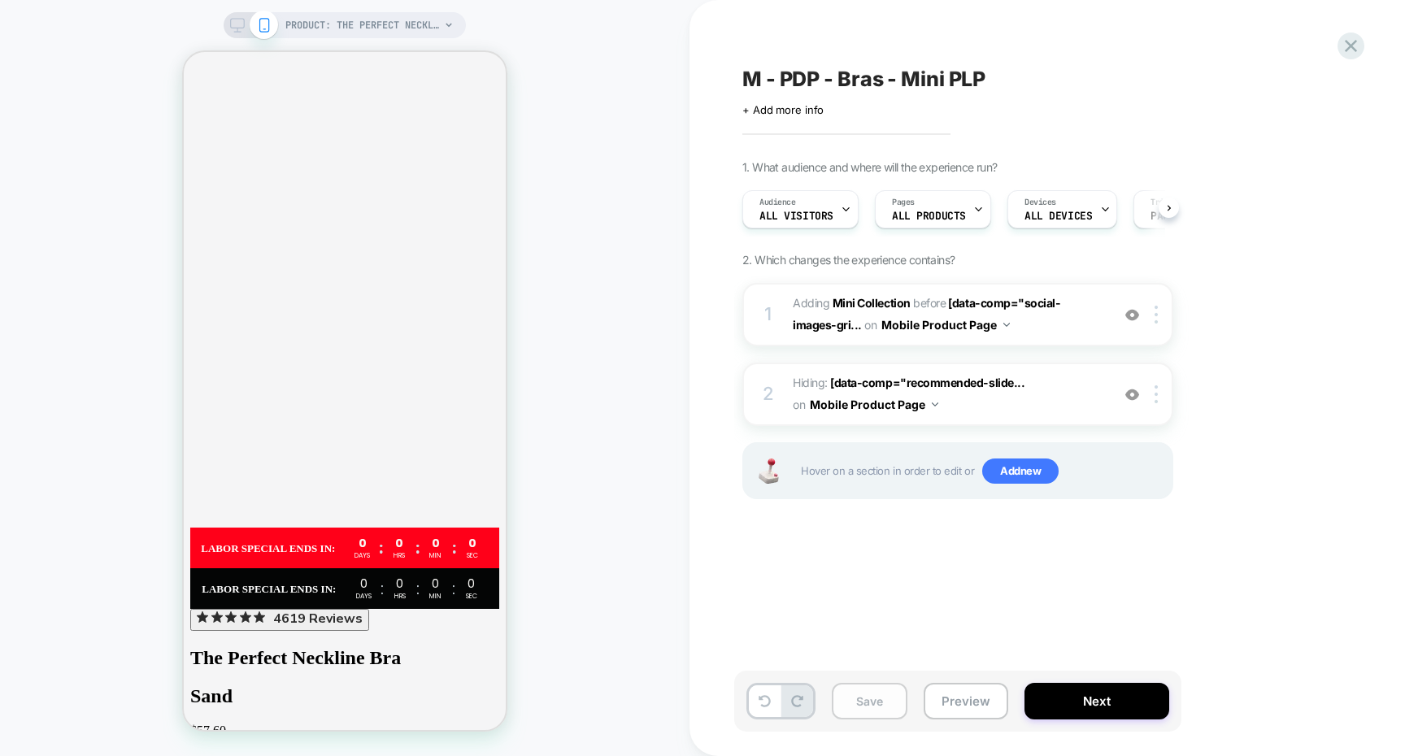
scroll to position [0, 1]
click at [869, 713] on button "Save" at bounding box center [870, 701] width 76 height 37
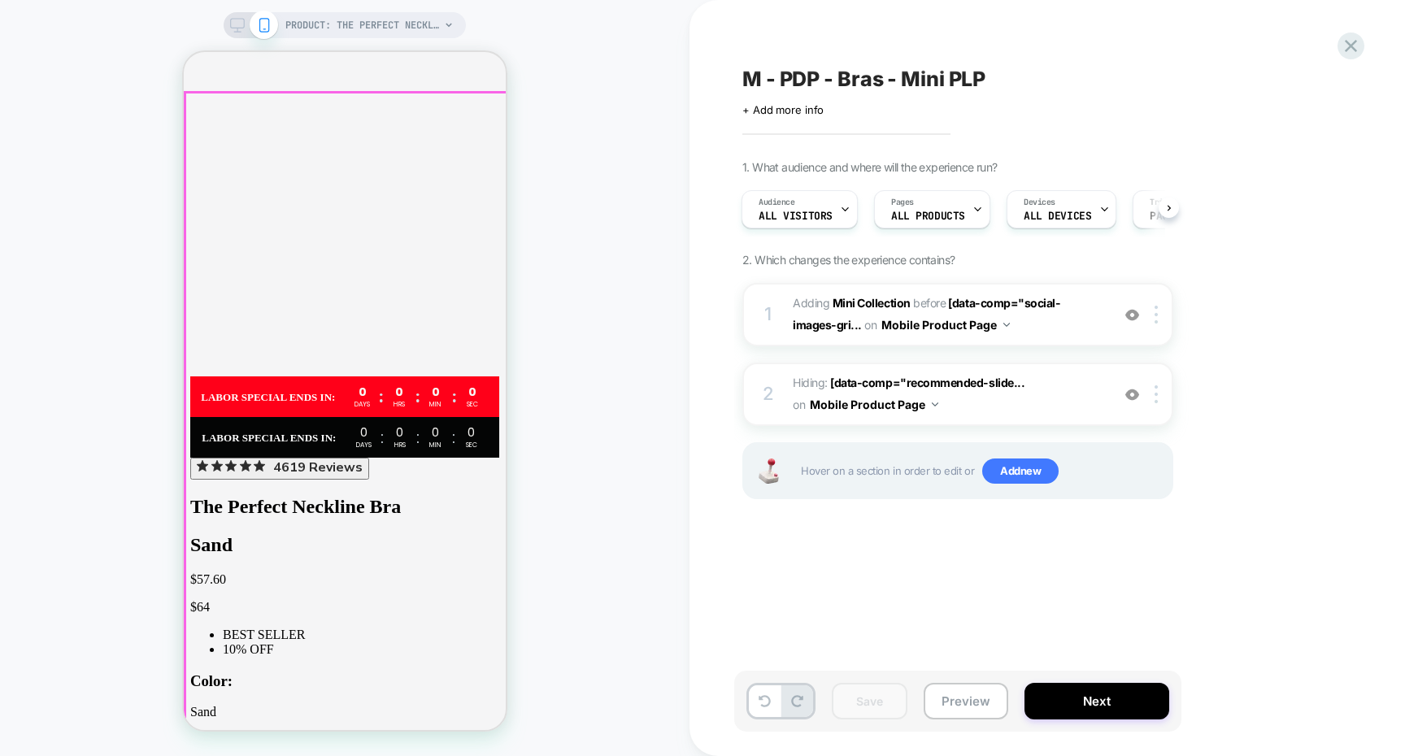
scroll to position [7115, 0]
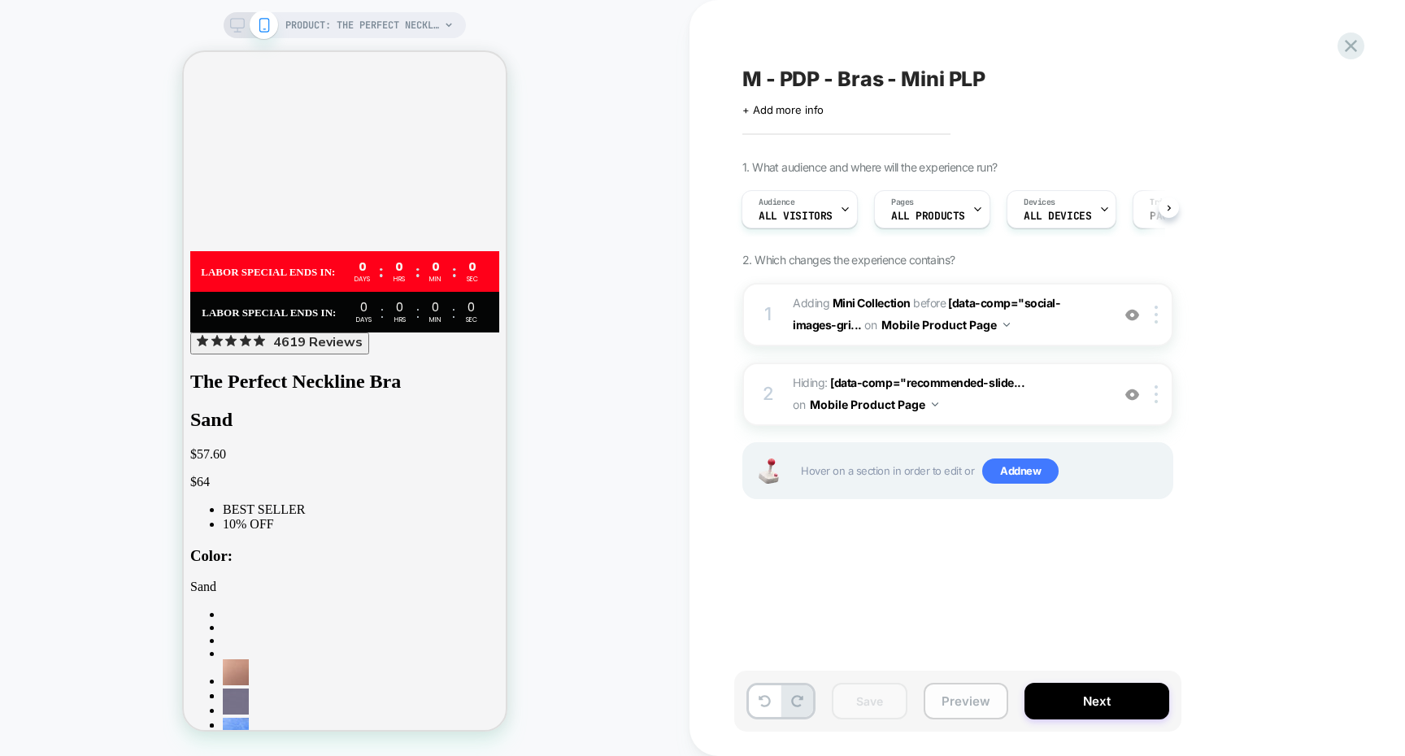
click at [961, 706] on button "Preview" at bounding box center [965, 701] width 85 height 37
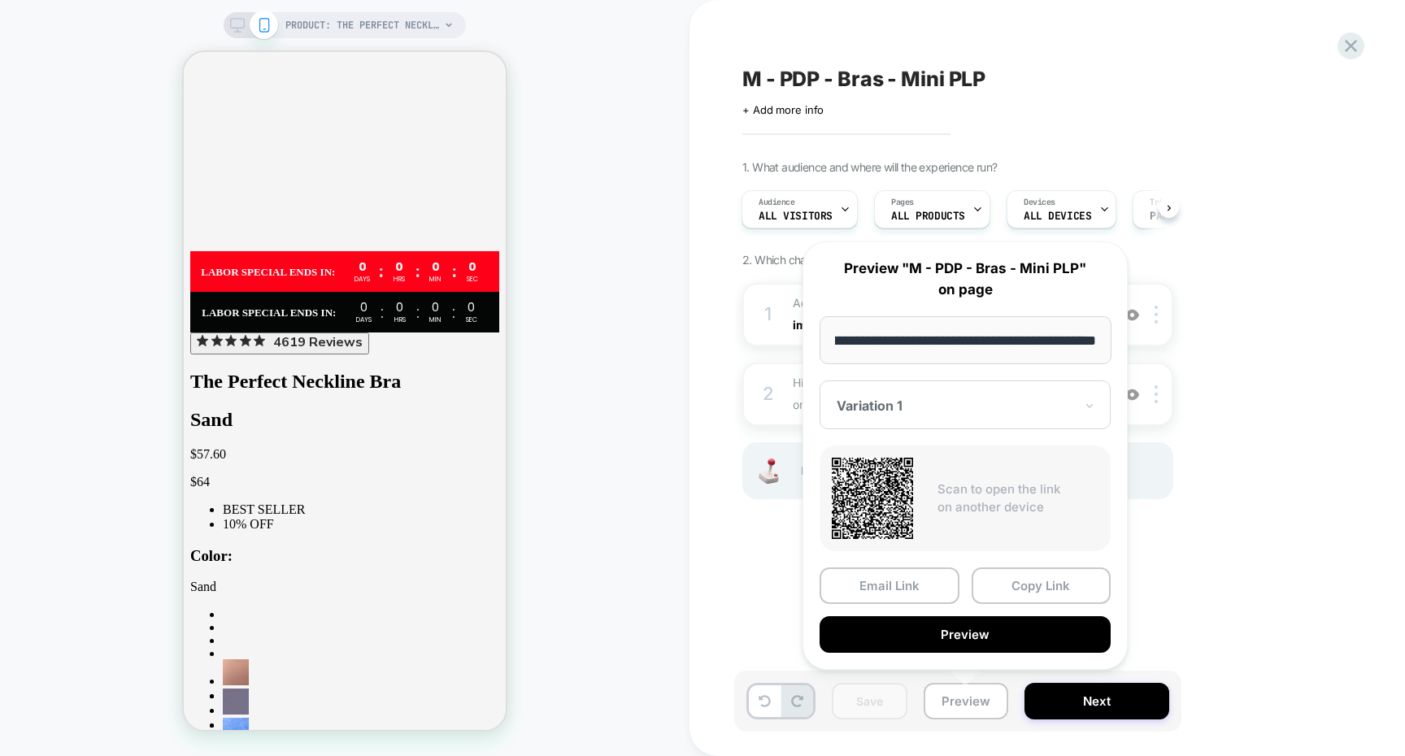
scroll to position [0, 0]
click at [1195, 298] on div "1. What audience and where will the experience run? Audience All Visitors Pages…" at bounding box center [1038, 350] width 593 height 380
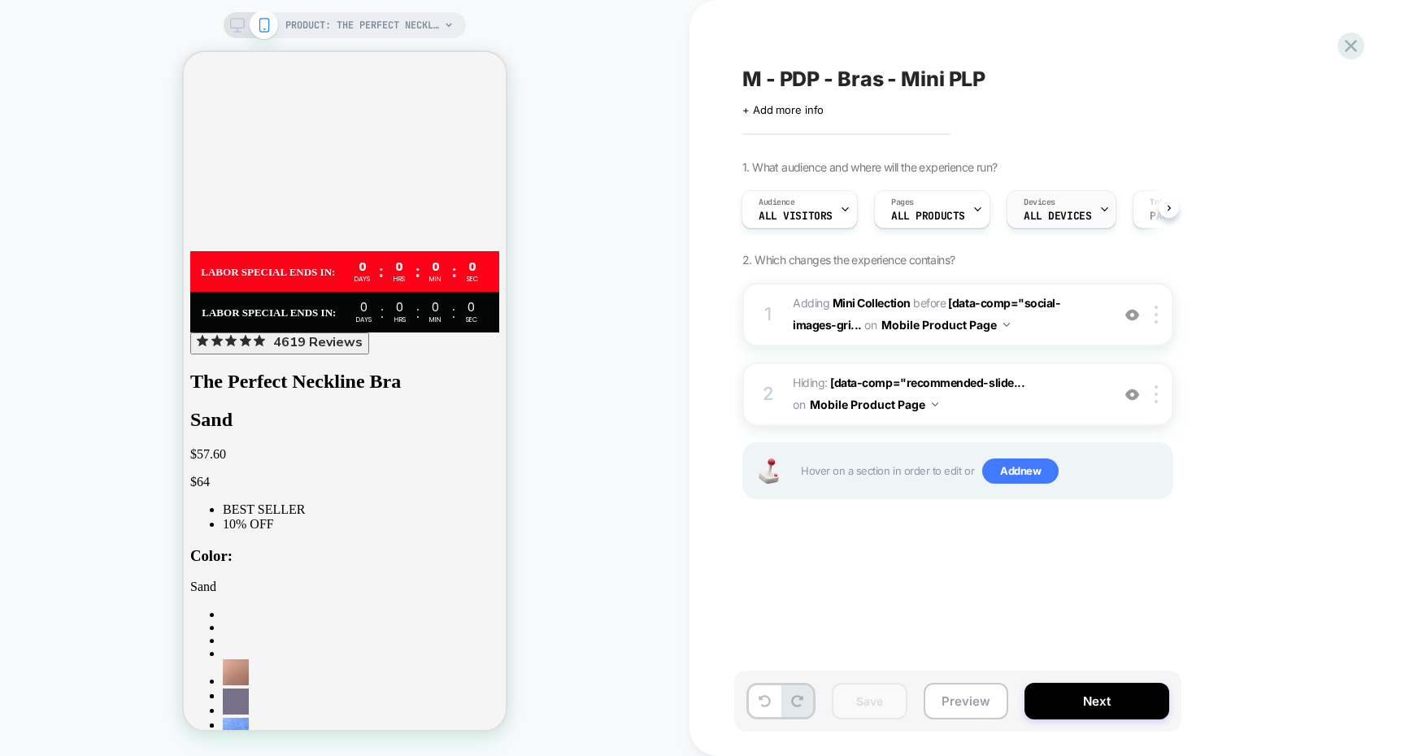
click at [1036, 212] on span "ALL DEVICES" at bounding box center [1056, 216] width 67 height 11
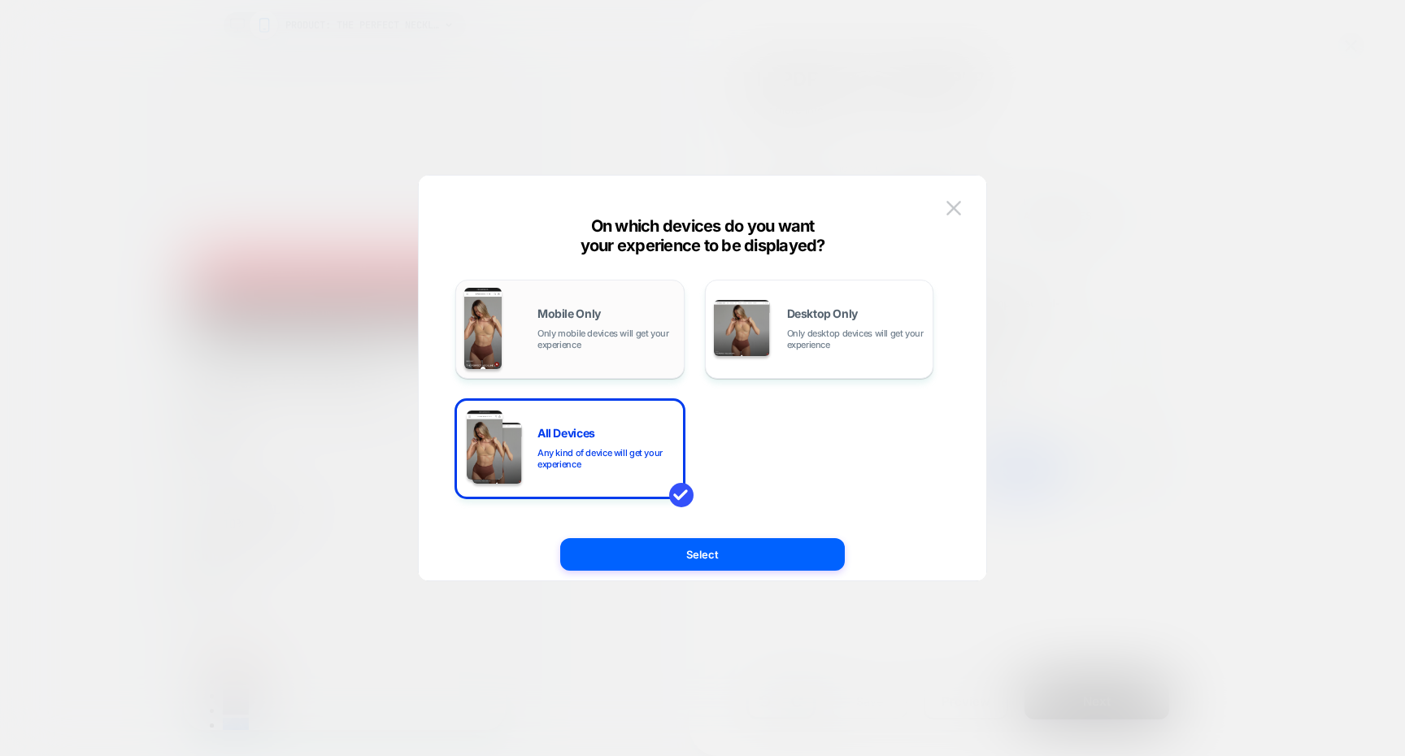
click at [625, 341] on span "Only mobile devices will get your experience" at bounding box center [606, 339] width 138 height 23
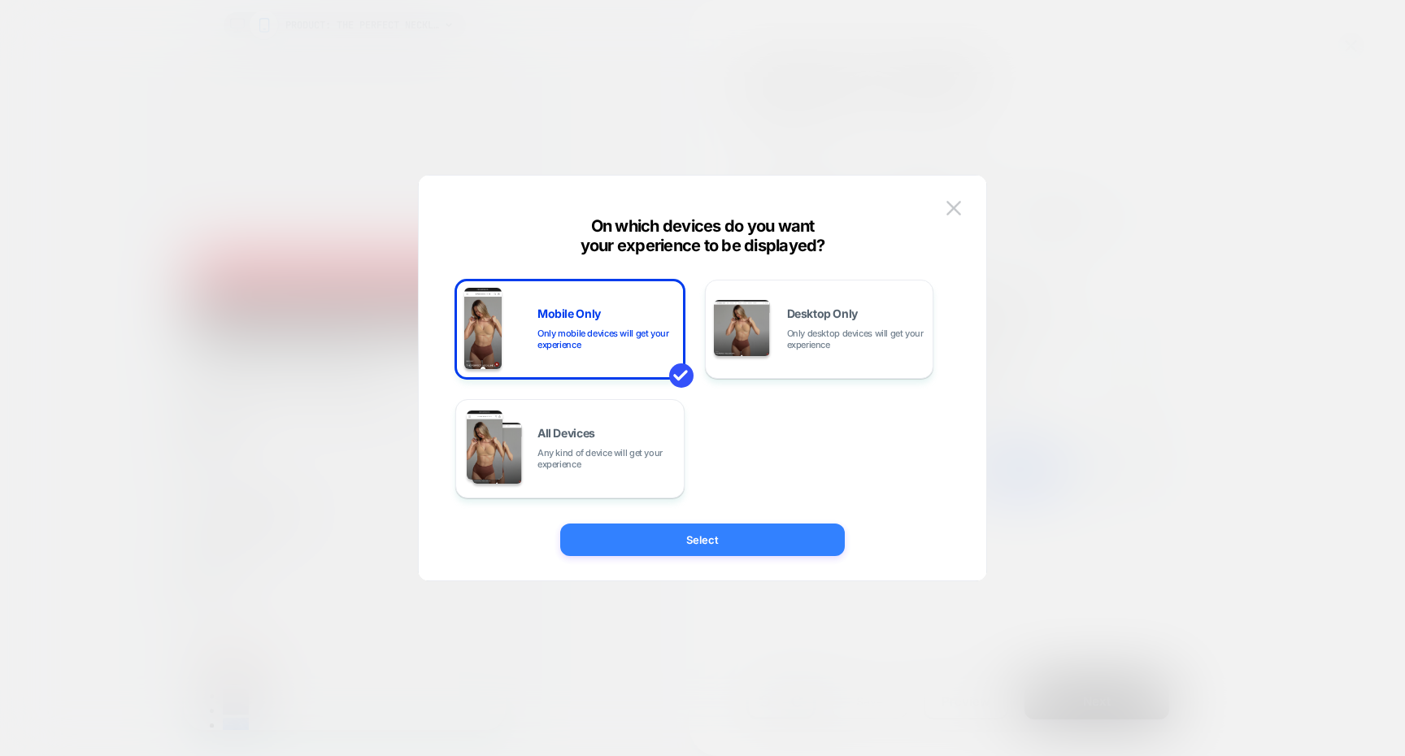
click at [648, 546] on button "Select" at bounding box center [702, 539] width 285 height 33
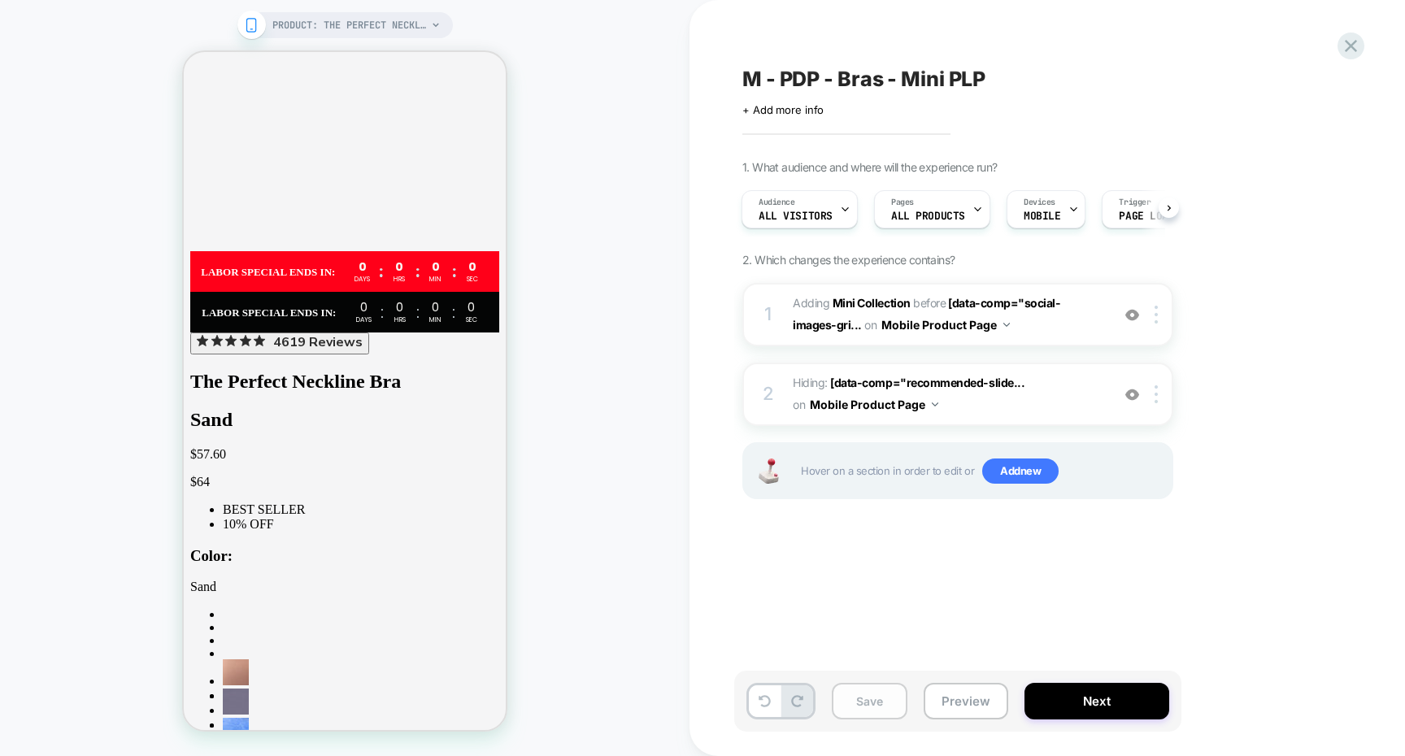
click at [865, 698] on button "Save" at bounding box center [870, 701] width 76 height 37
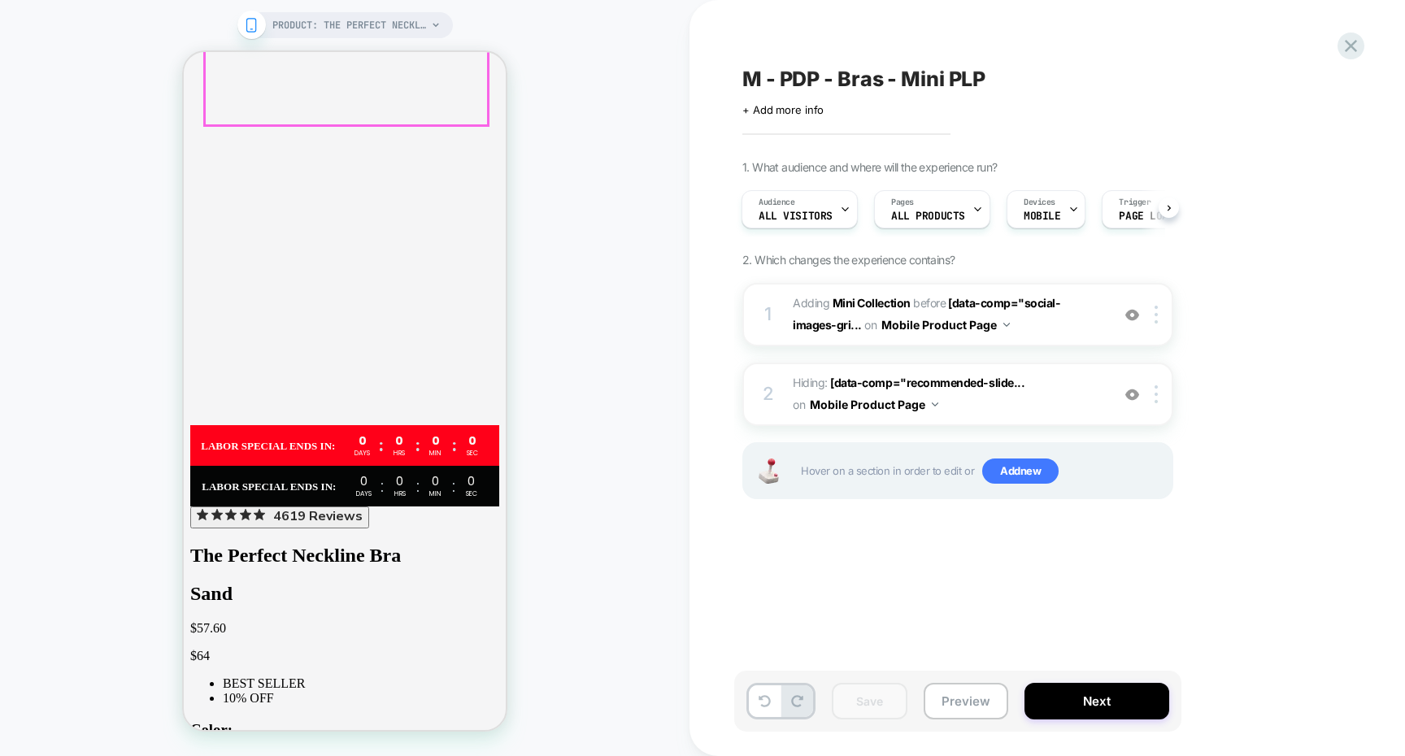
scroll to position [7191, 0]
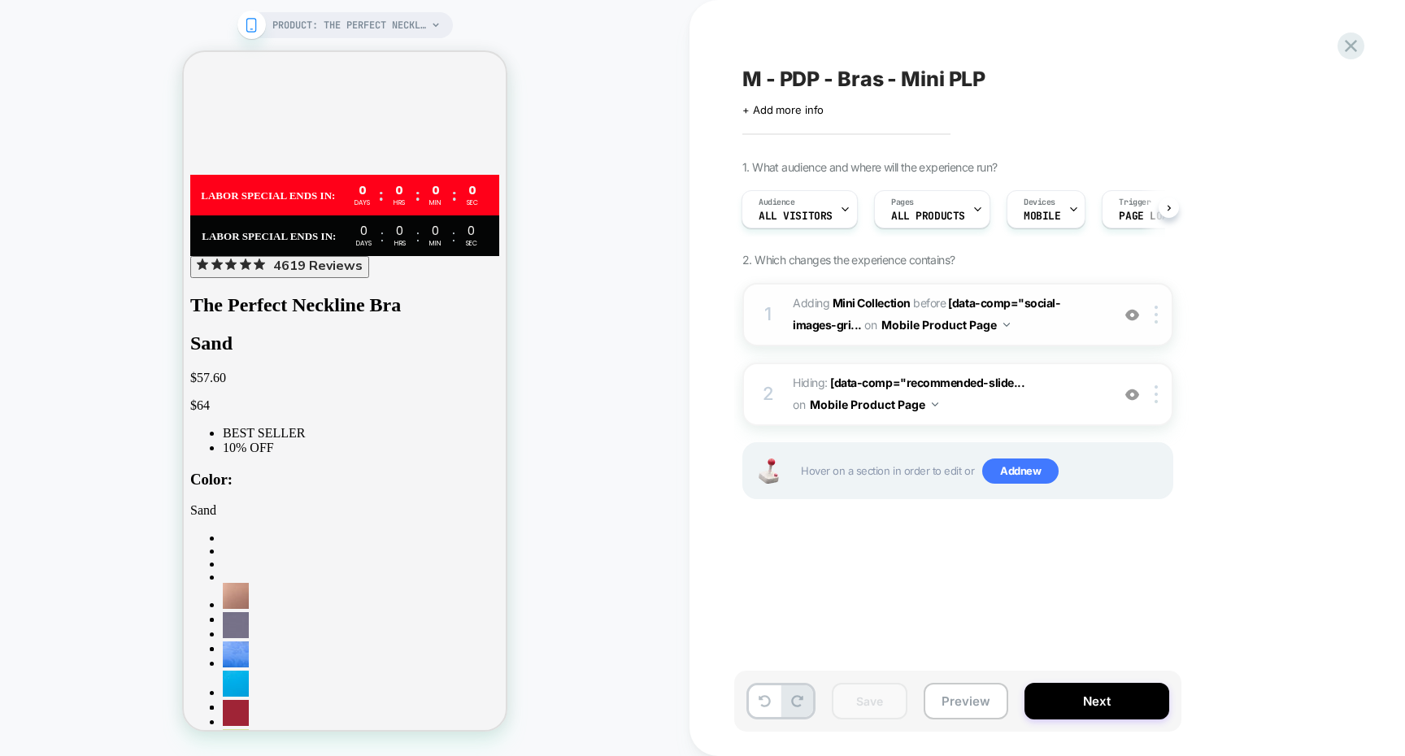
click at [1060, 335] on span "#_loomi_addon_1756804167917 Adding Mini Collection BEFORE [data-comp="social-im…" at bounding box center [948, 315] width 310 height 44
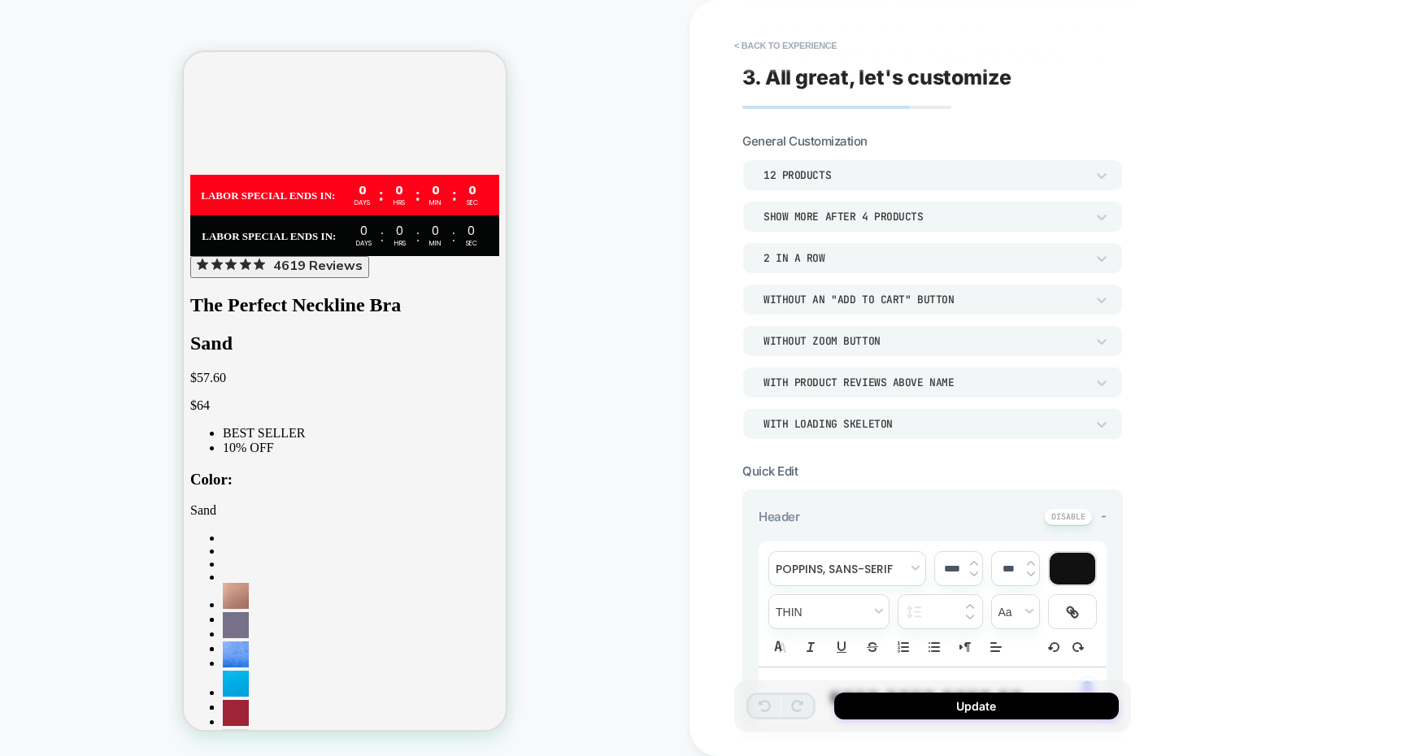
scroll to position [7020, 0]
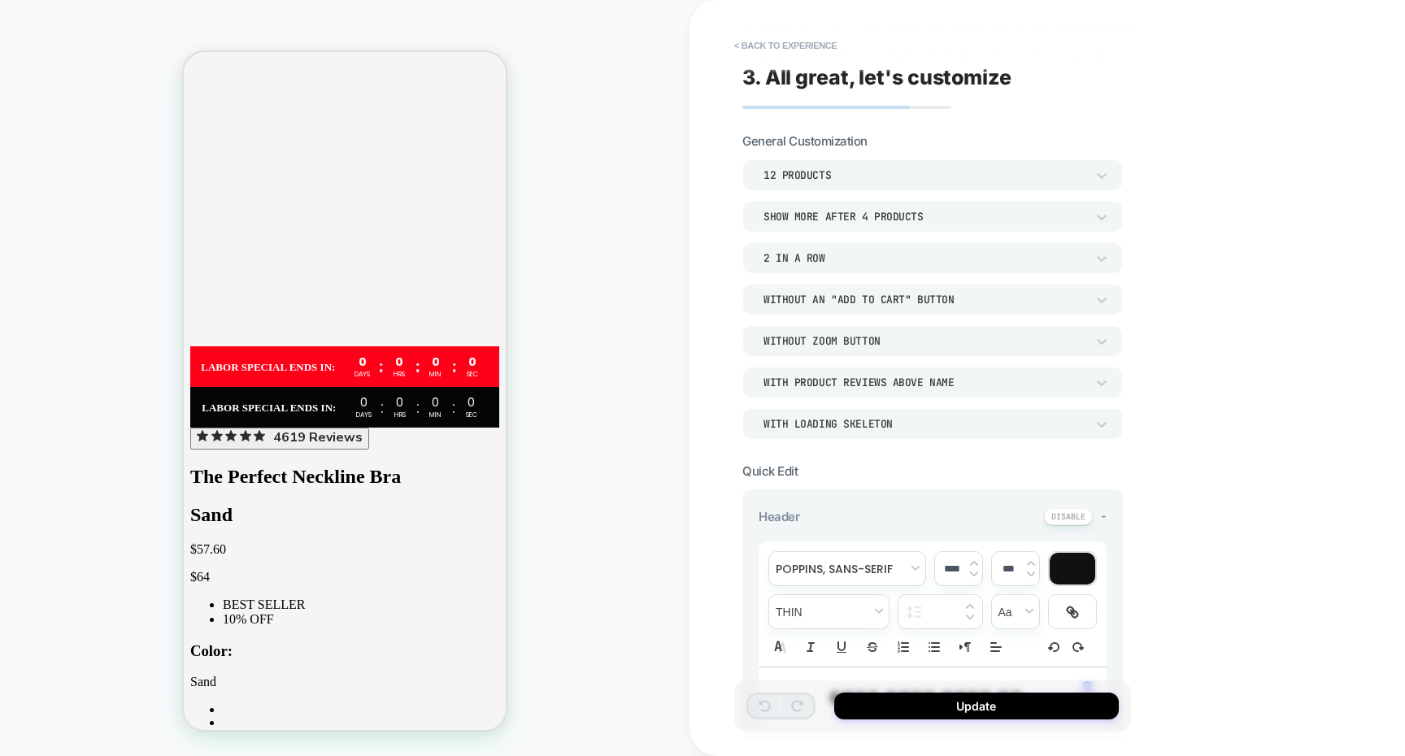
click at [881, 215] on div "Show more after 4 Products" at bounding box center [924, 217] width 322 height 14
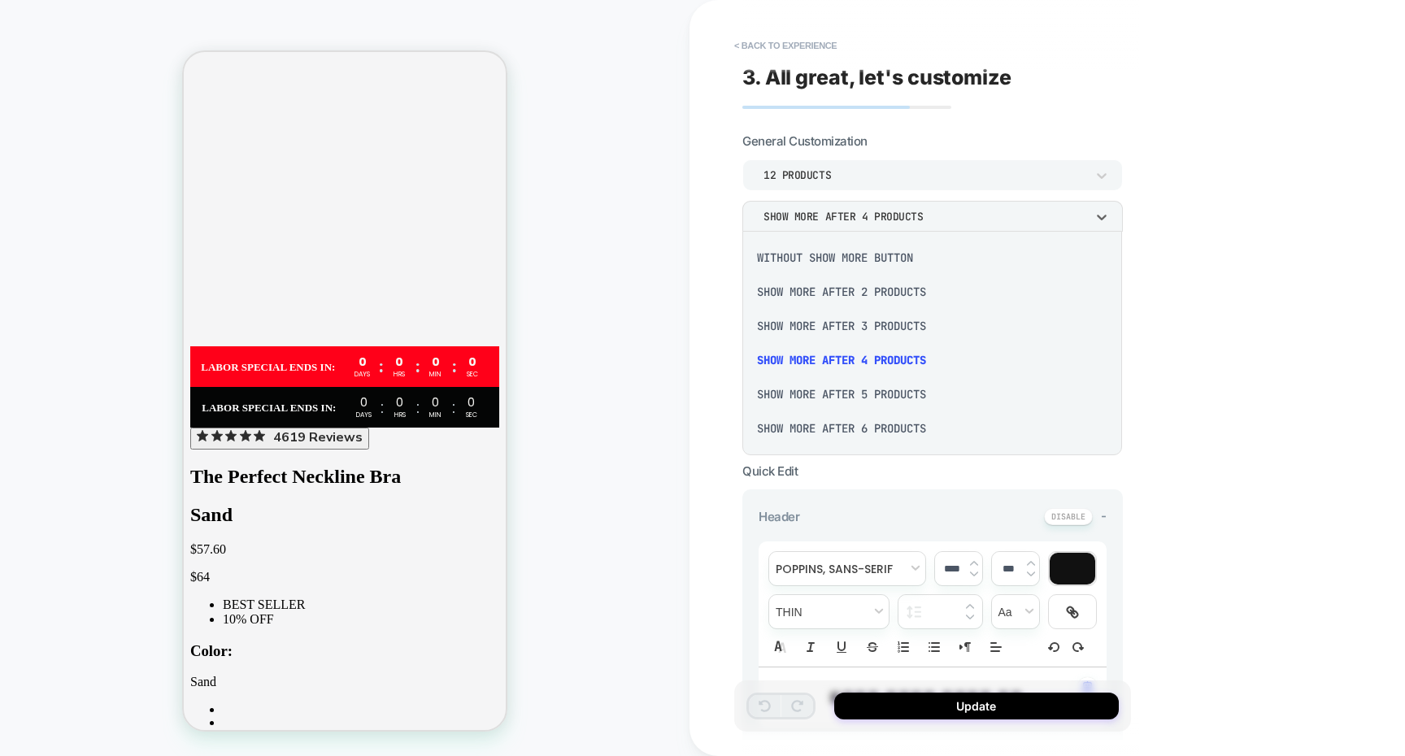
click at [897, 428] on div "Show more after 6 Products" at bounding box center [932, 428] width 367 height 34
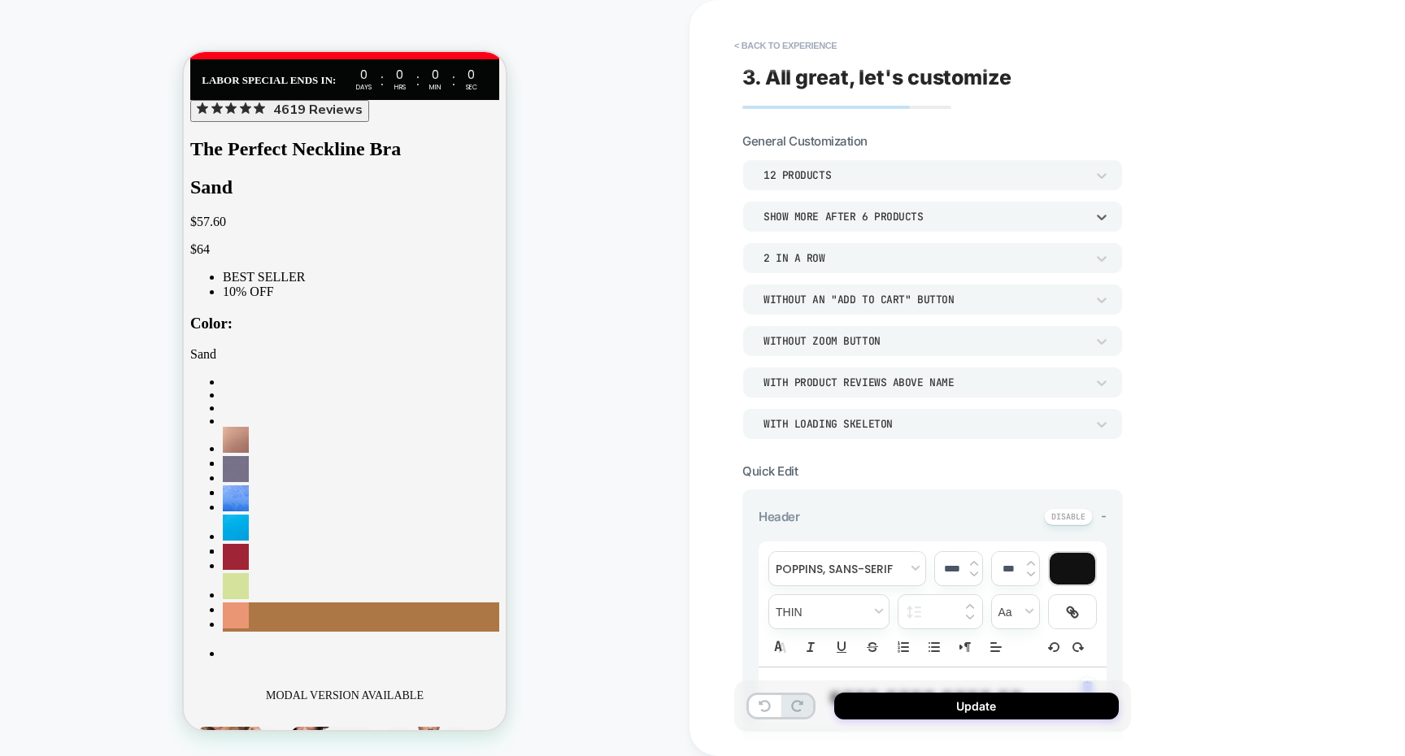
scroll to position [7444, 0]
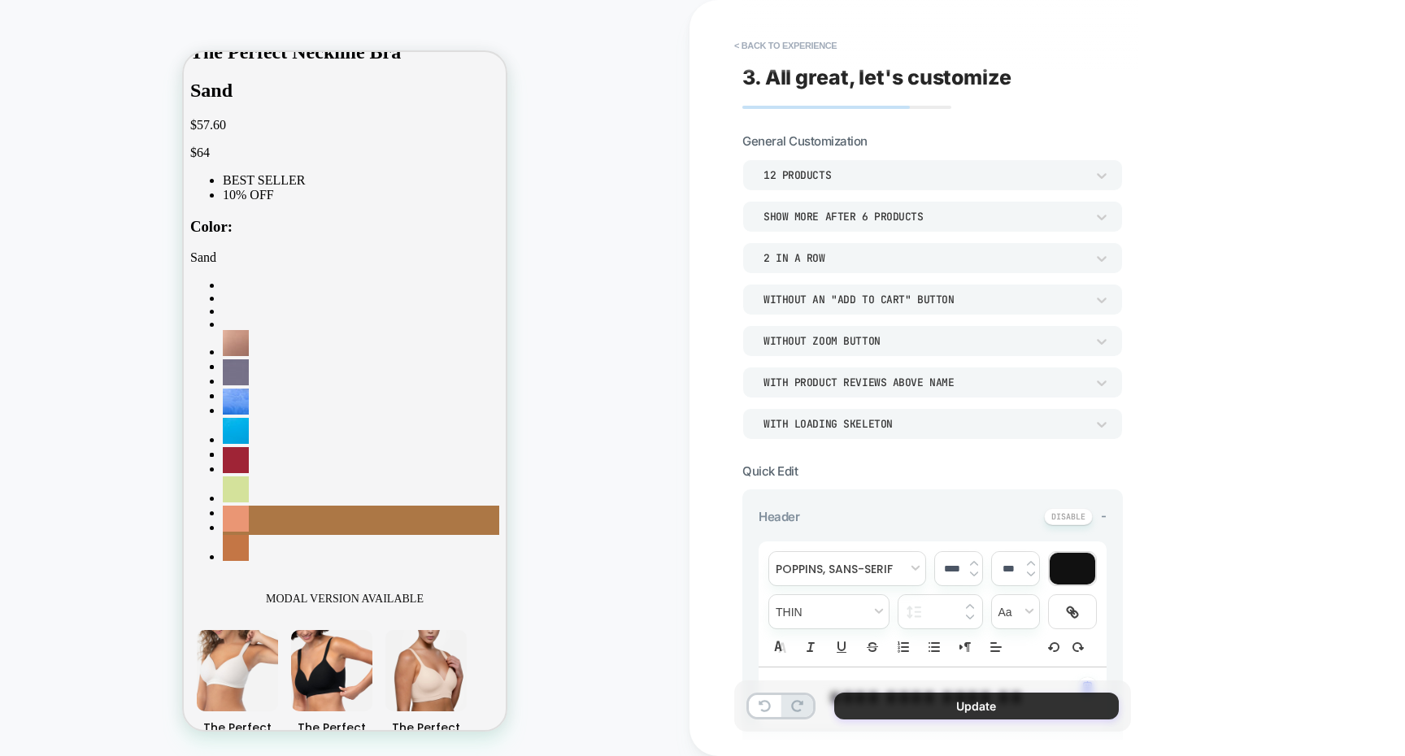
click at [951, 700] on button "Update" at bounding box center [976, 706] width 285 height 27
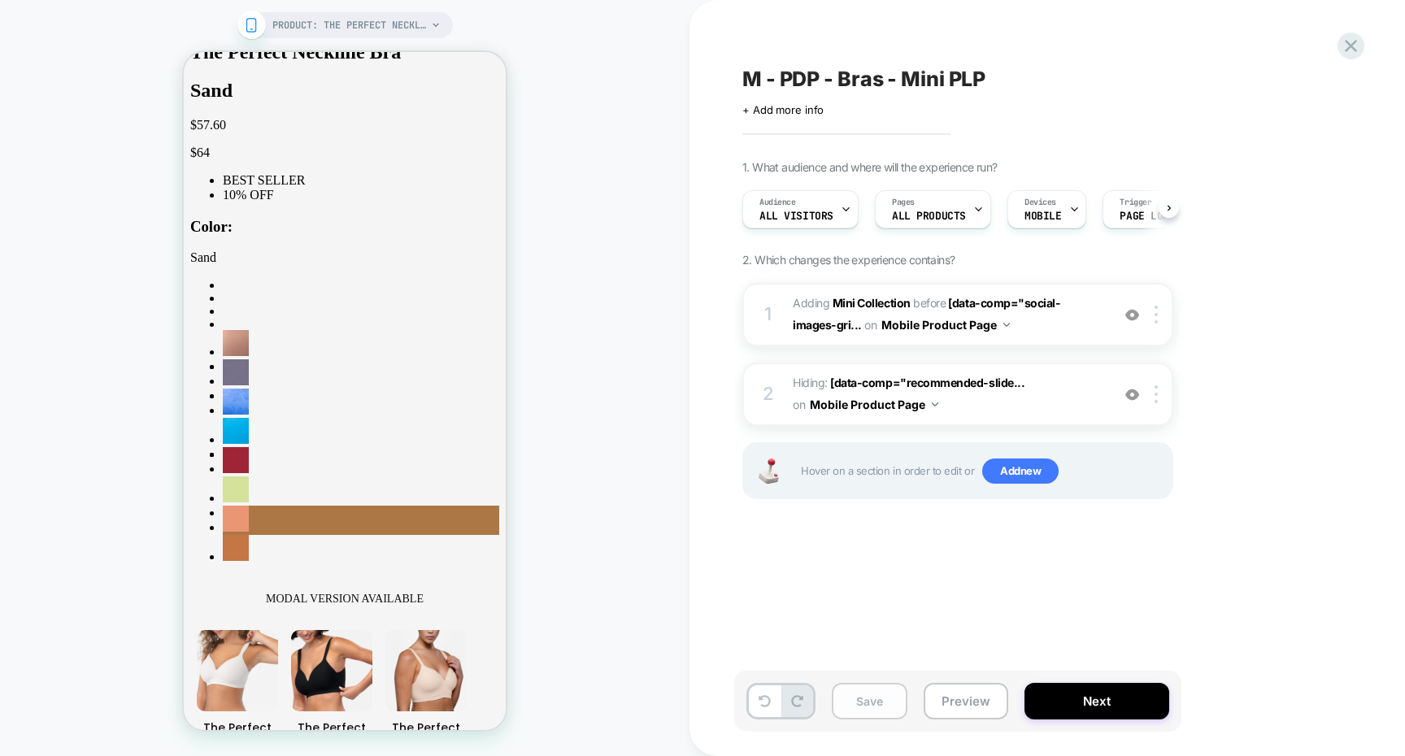
scroll to position [0, 1]
click at [872, 695] on button "Save" at bounding box center [870, 701] width 76 height 37
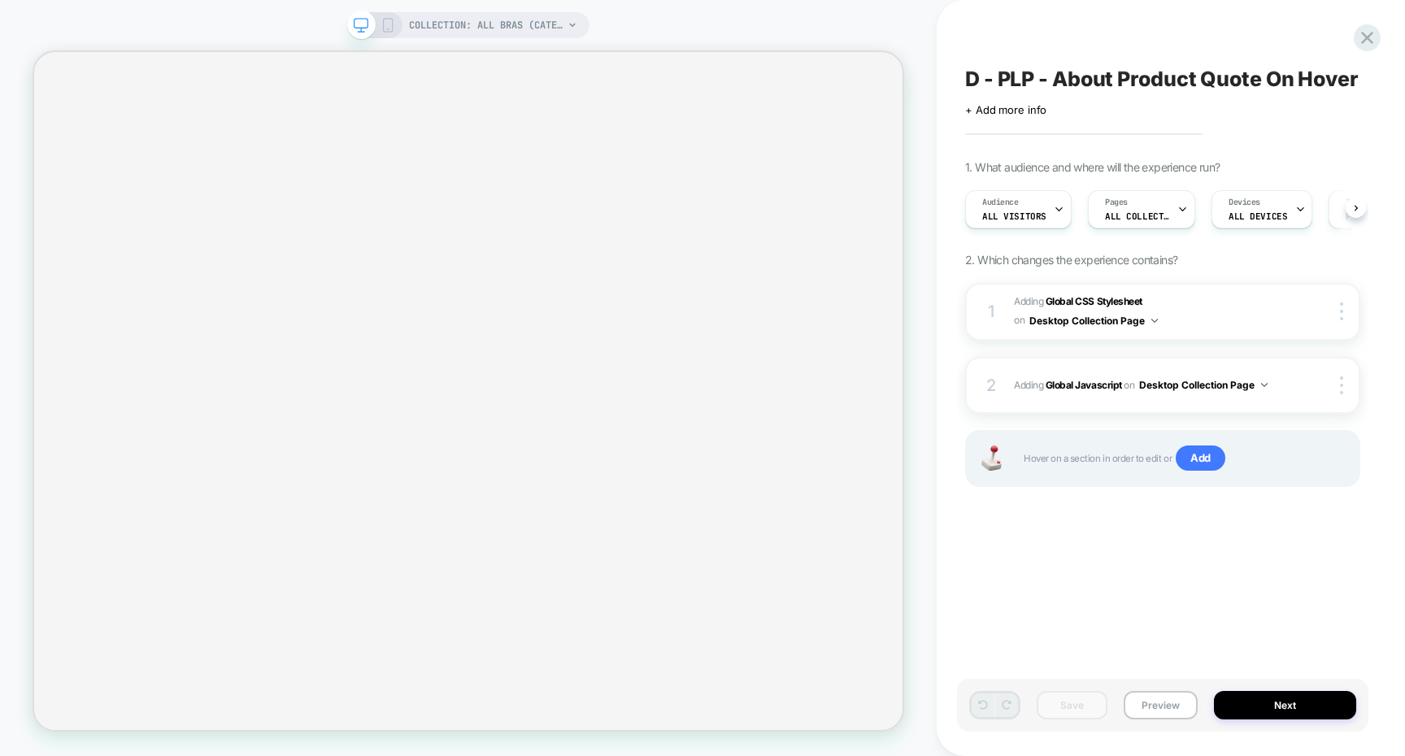
scroll to position [0, 1]
click at [1157, 693] on button "Preview" at bounding box center [1160, 705] width 74 height 28
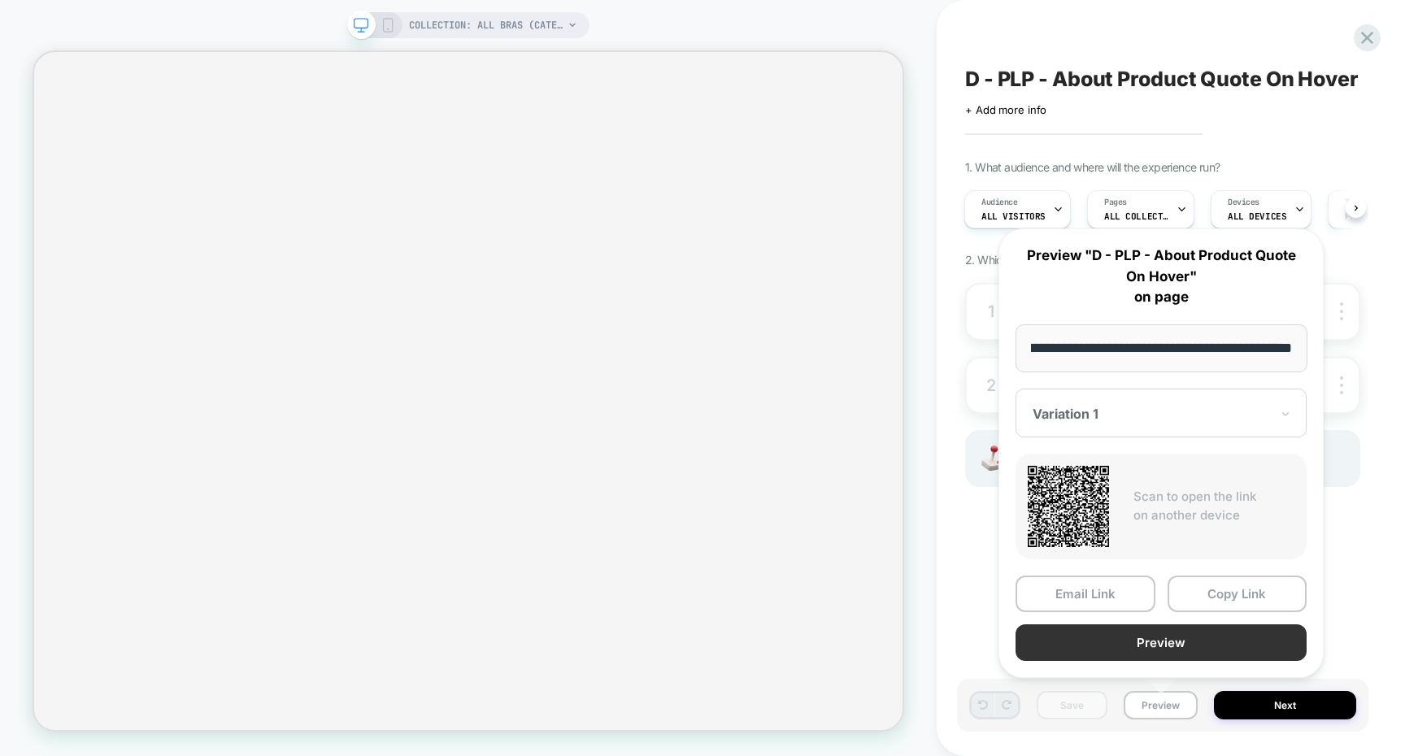
scroll to position [0, 0]
click at [1153, 628] on button "Preview" at bounding box center [1160, 642] width 291 height 37
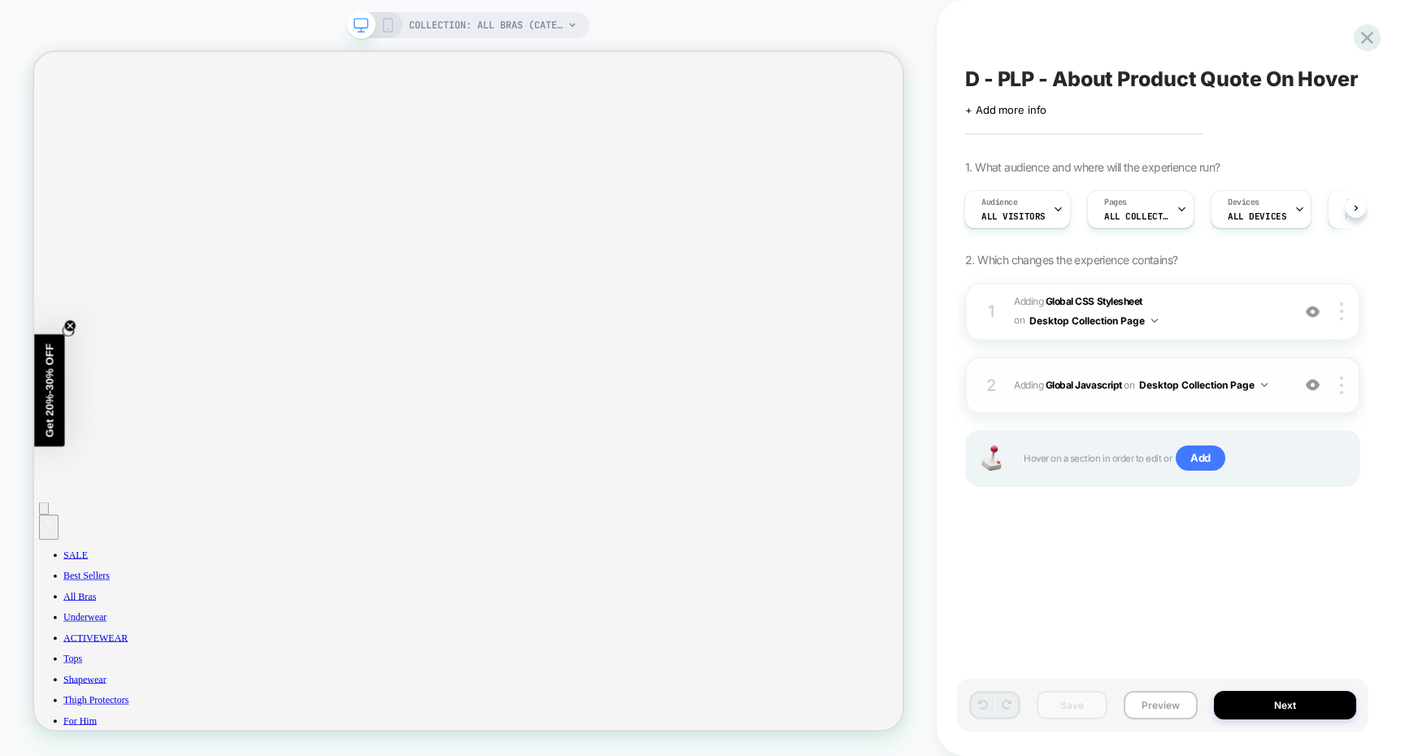
click at [1142, 386] on div "2 Adding Global Javascript on Desktop Collection Page Add Before Add After Copy…" at bounding box center [1162, 385] width 395 height 57
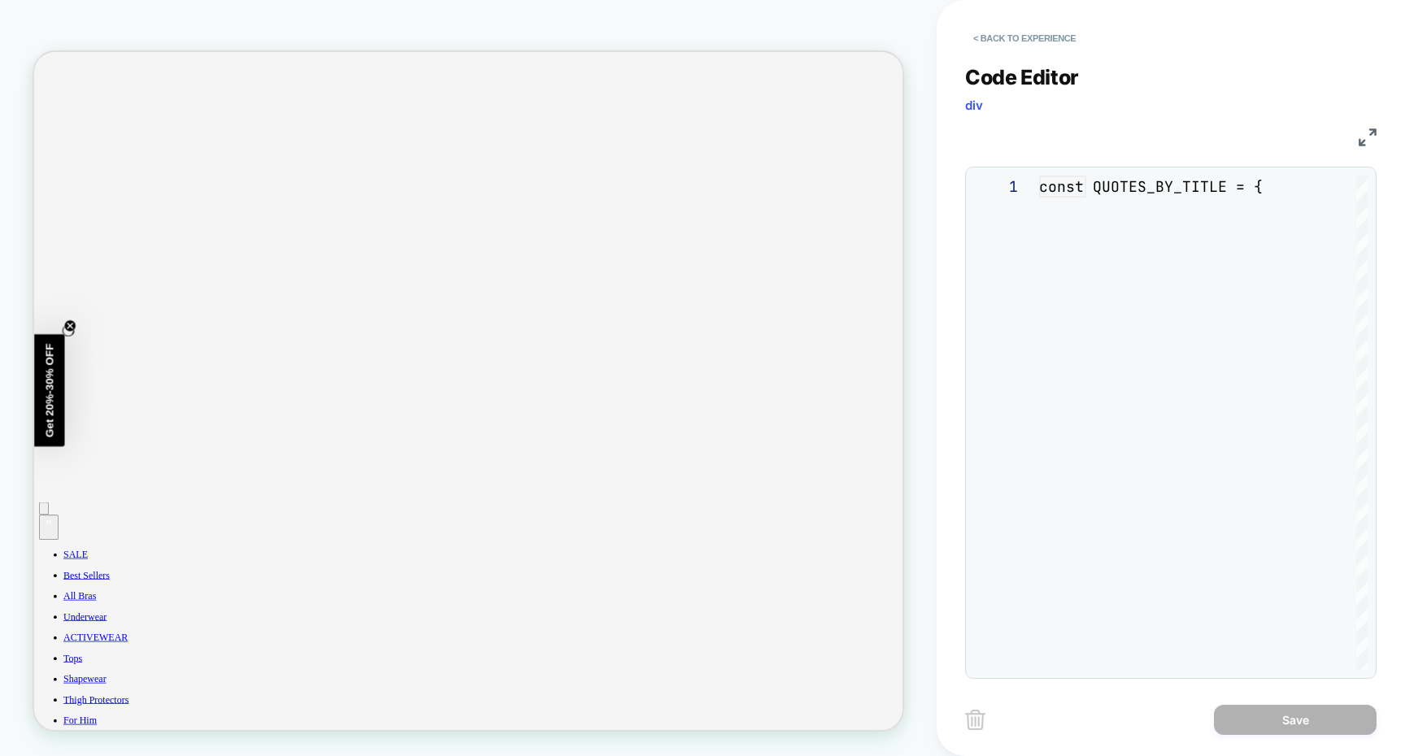
scroll to position [154, 0]
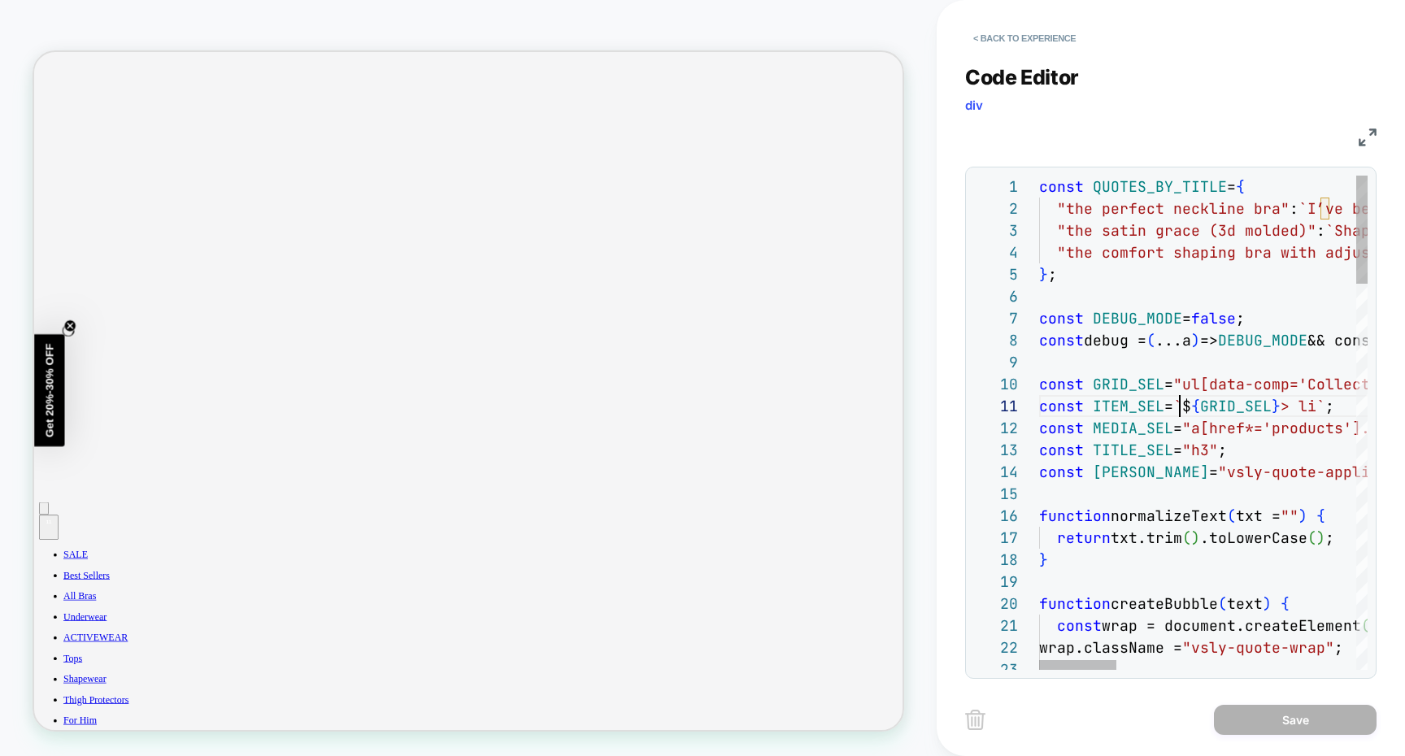
type textarea "**********"
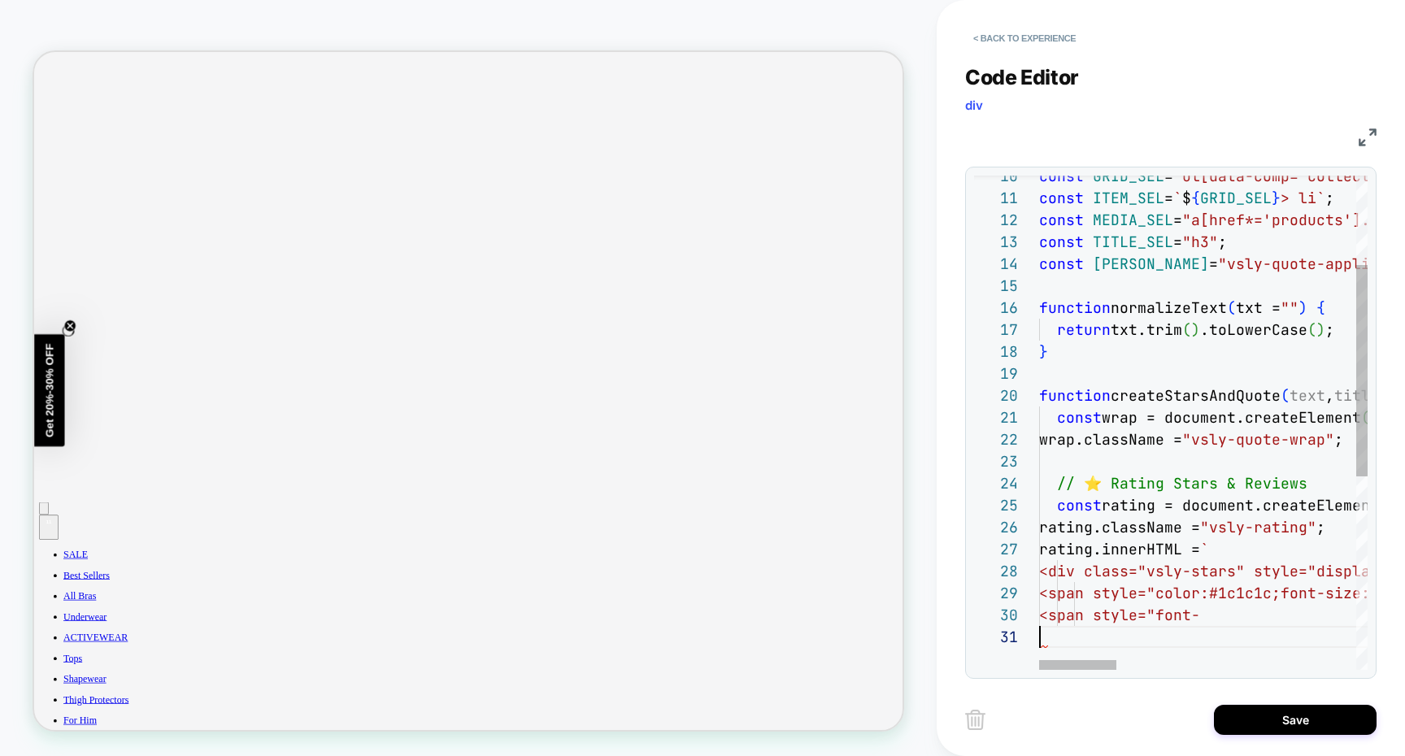
scroll to position [0, 106]
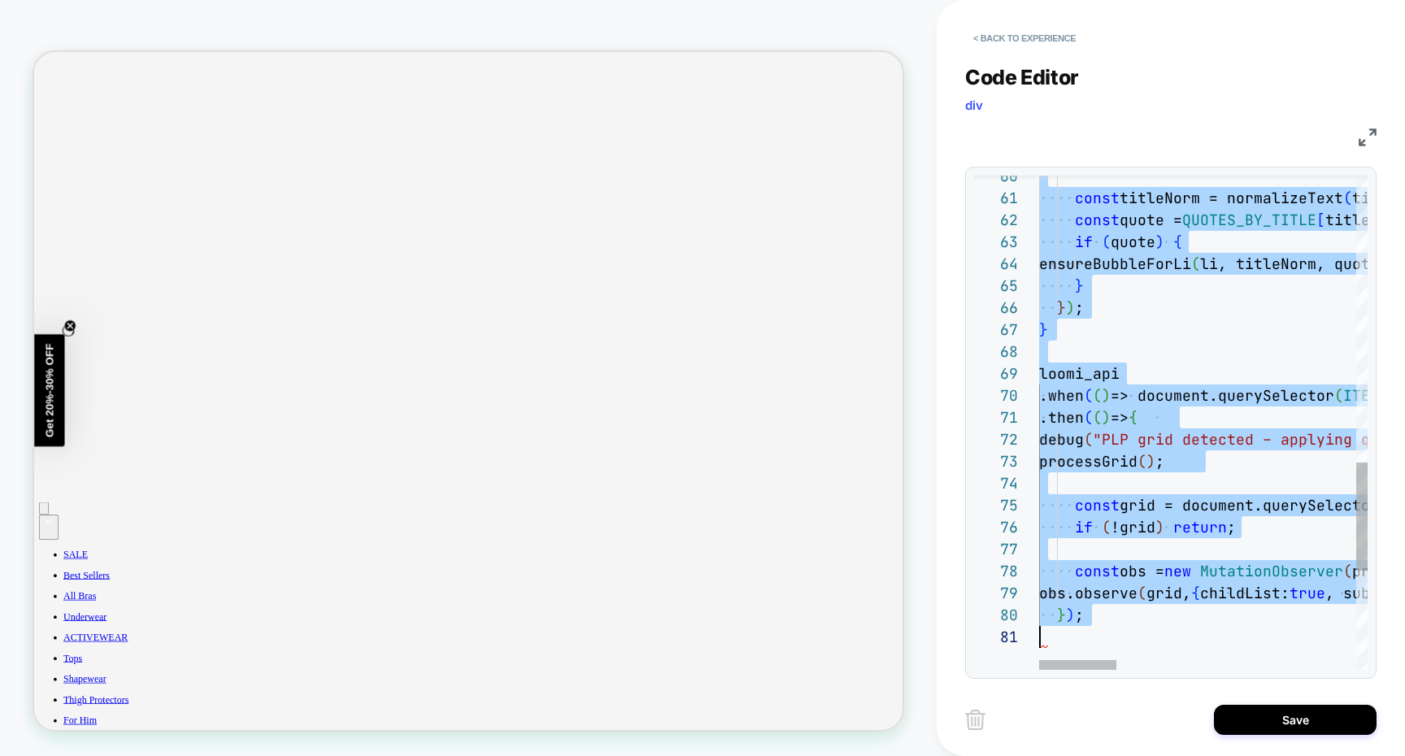
scroll to position [0, 0]
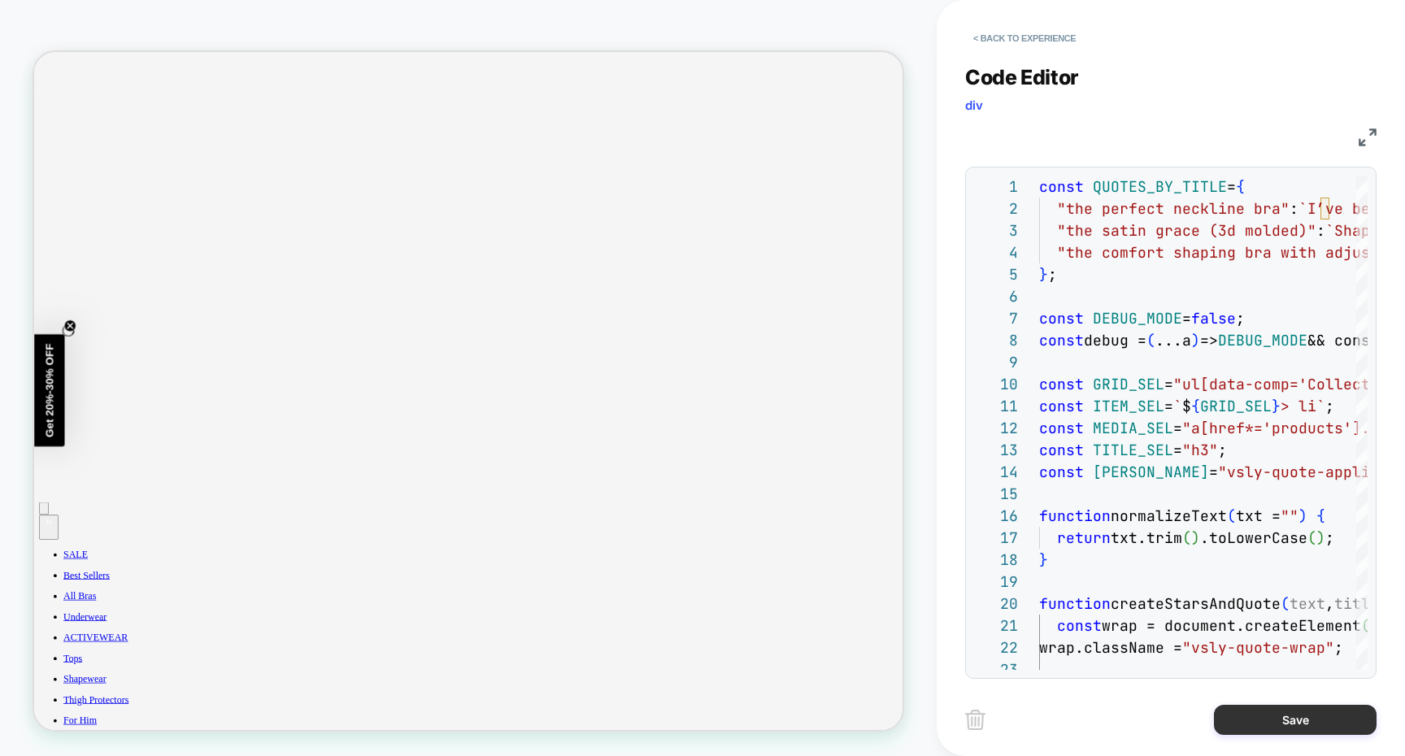
type textarea "**********"
click at [1259, 719] on button "Save" at bounding box center [1295, 720] width 163 height 30
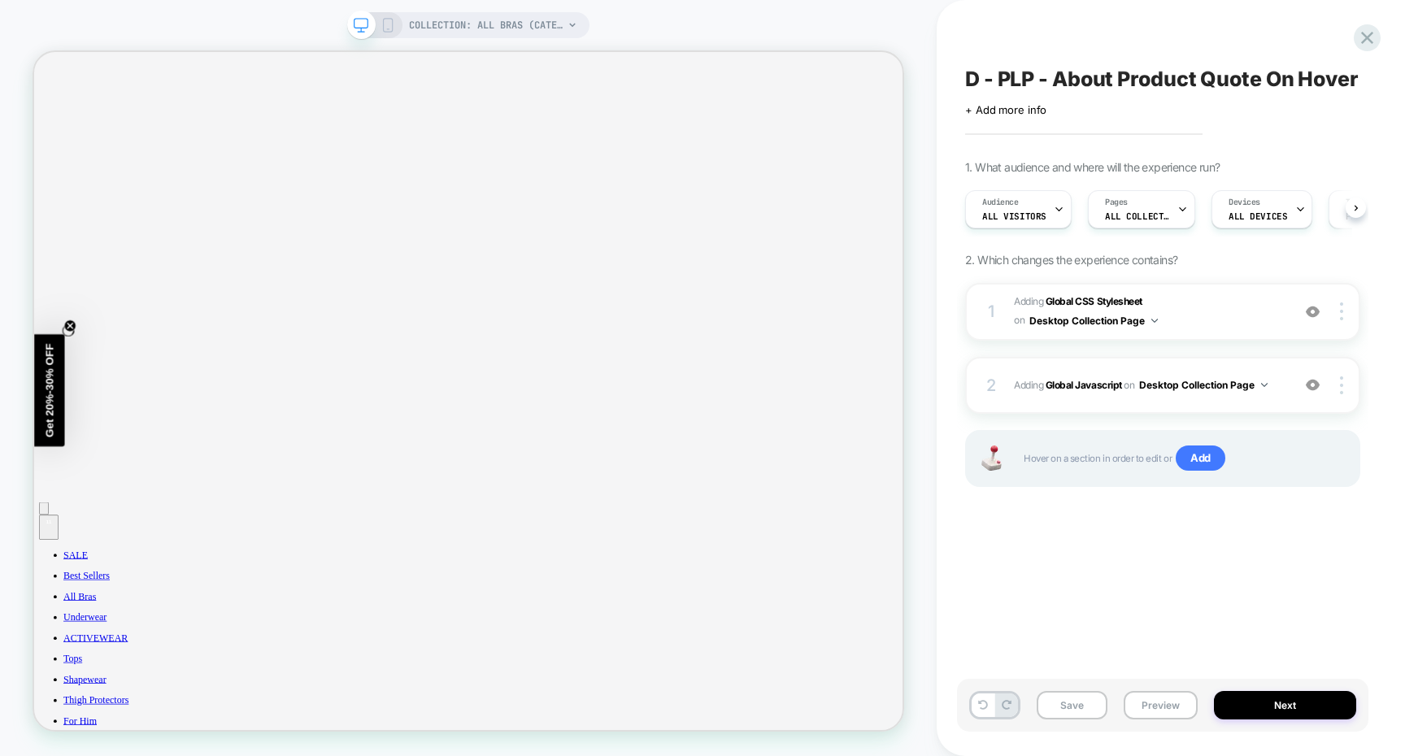
scroll to position [0, 1]
click at [1071, 704] on button "Save" at bounding box center [1071, 705] width 71 height 28
click at [1160, 706] on button "Preview" at bounding box center [1160, 705] width 74 height 28
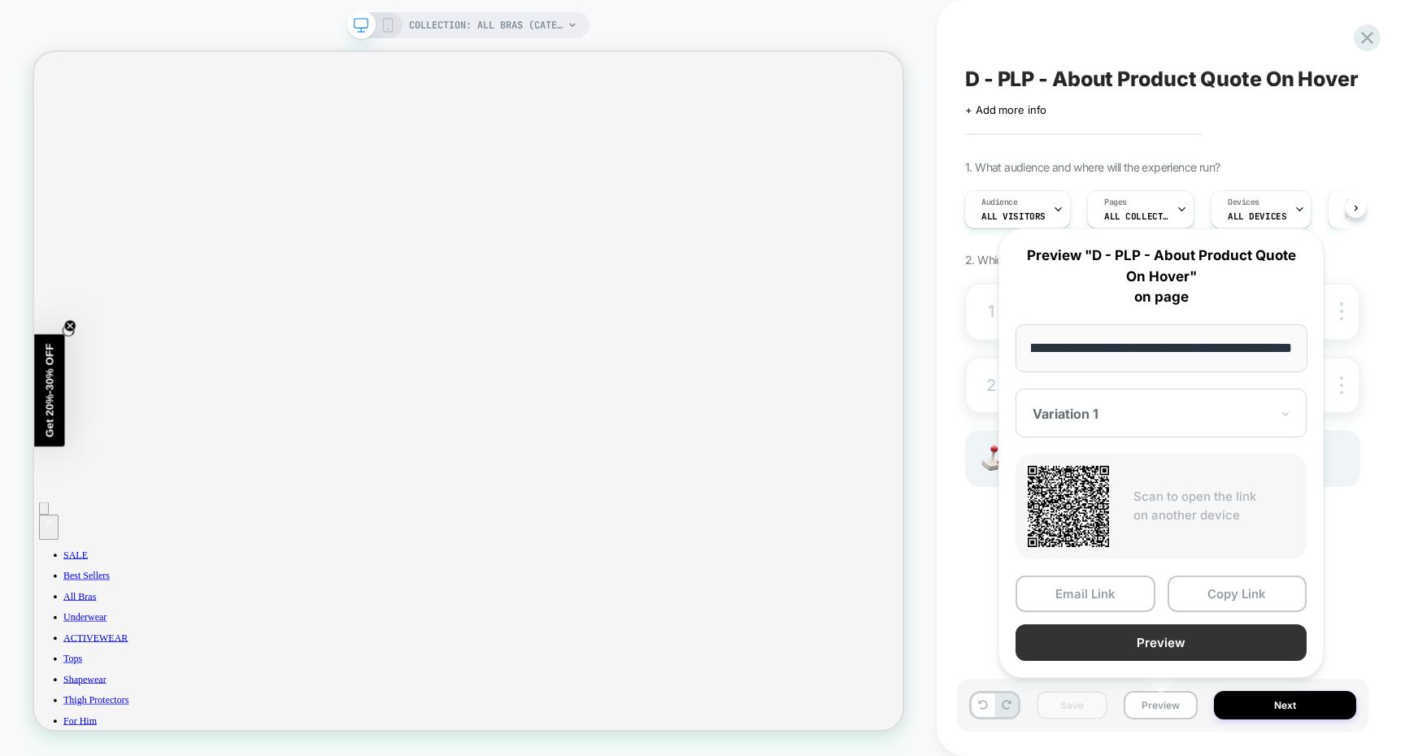
scroll to position [0, 0]
click at [1144, 654] on button "Preview" at bounding box center [1160, 642] width 291 height 37
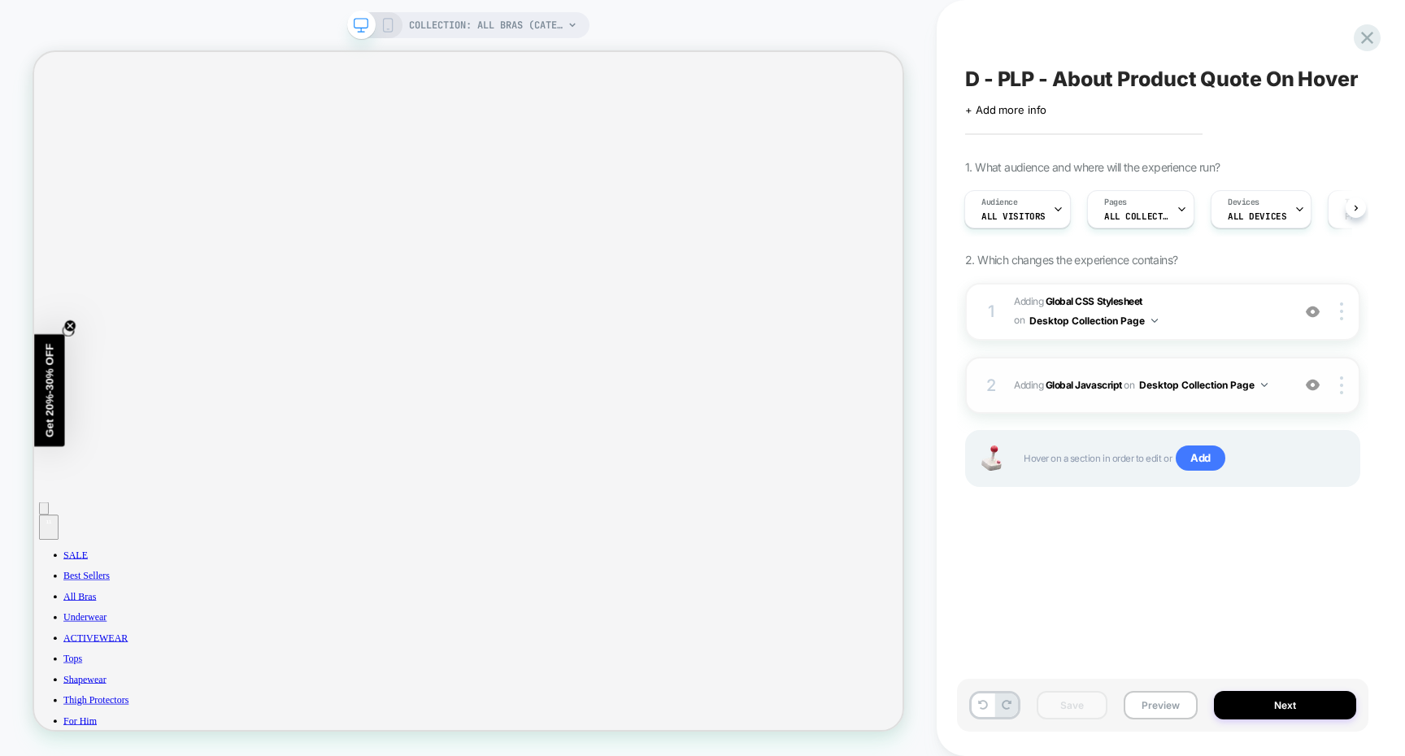
click at [1207, 391] on div "2 Adding Global Javascript on Desktop Collection Page Add Before Add After Copy…" at bounding box center [1162, 385] width 395 height 57
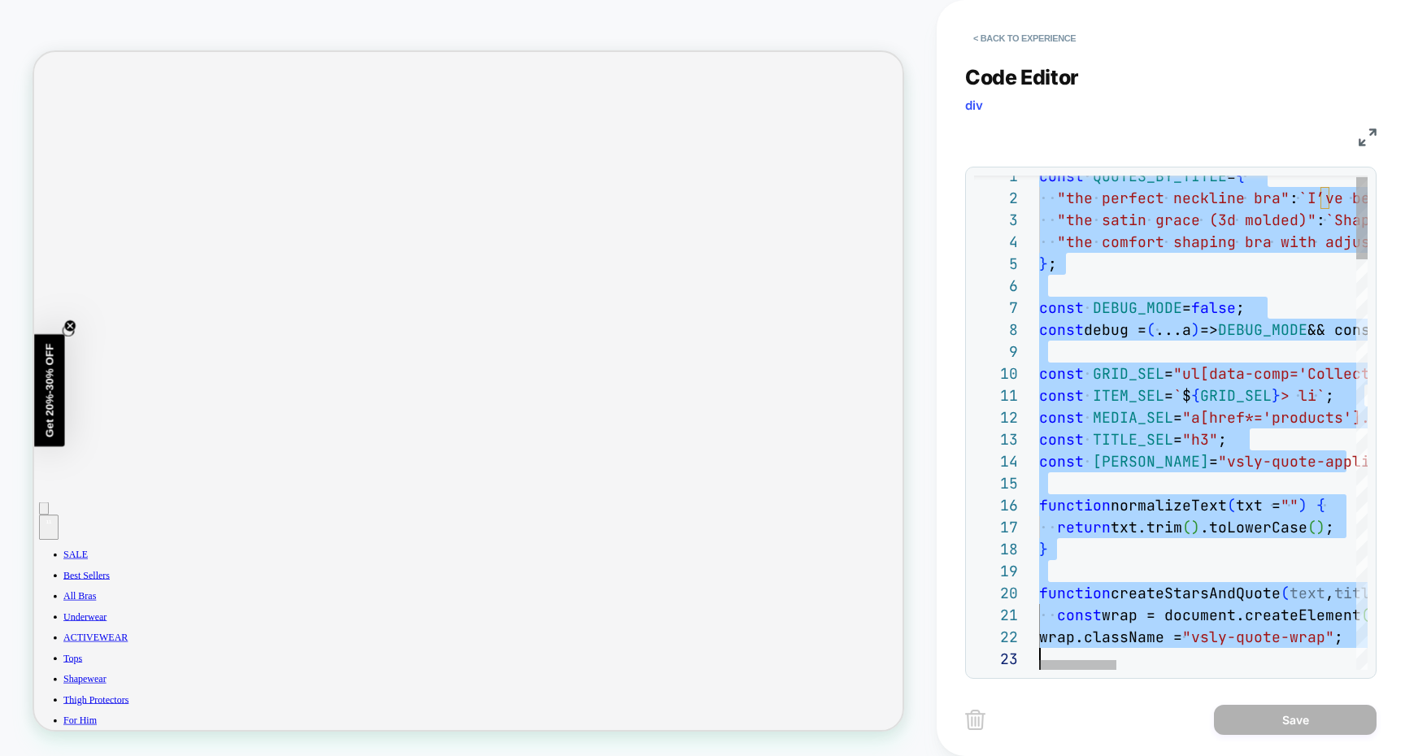
drag, startPoint x: 1040, startPoint y: 193, endPoint x: 1295, endPoint y: 658, distance: 530.0
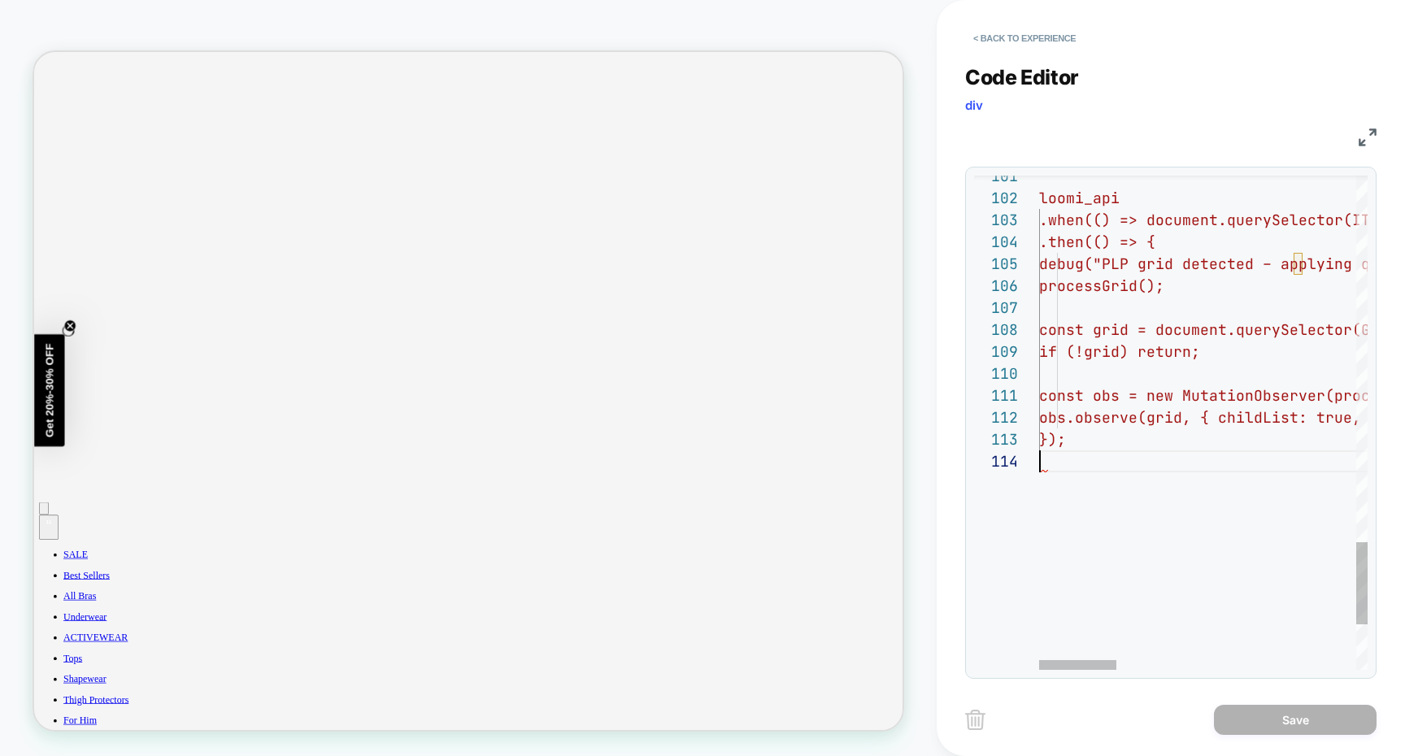
scroll to position [66, 0]
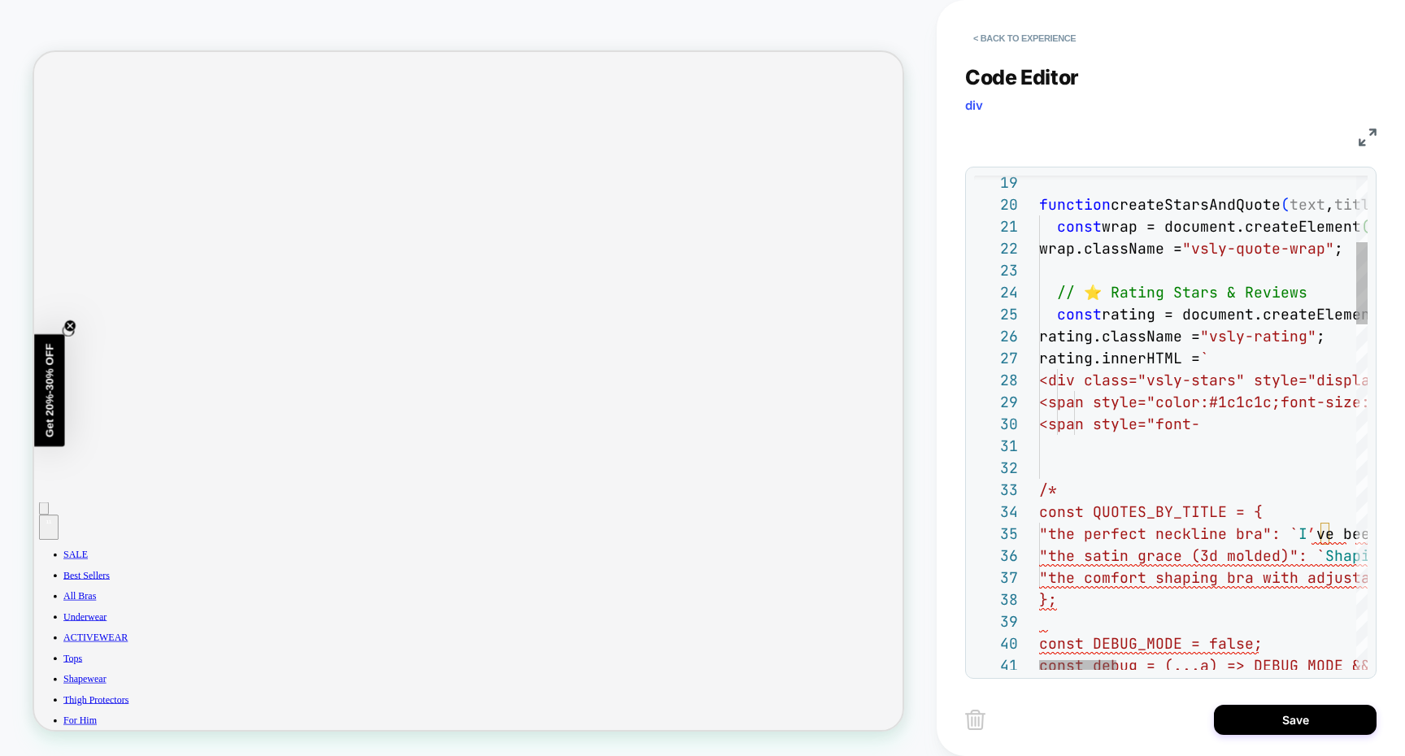
scroll to position [0, 0]
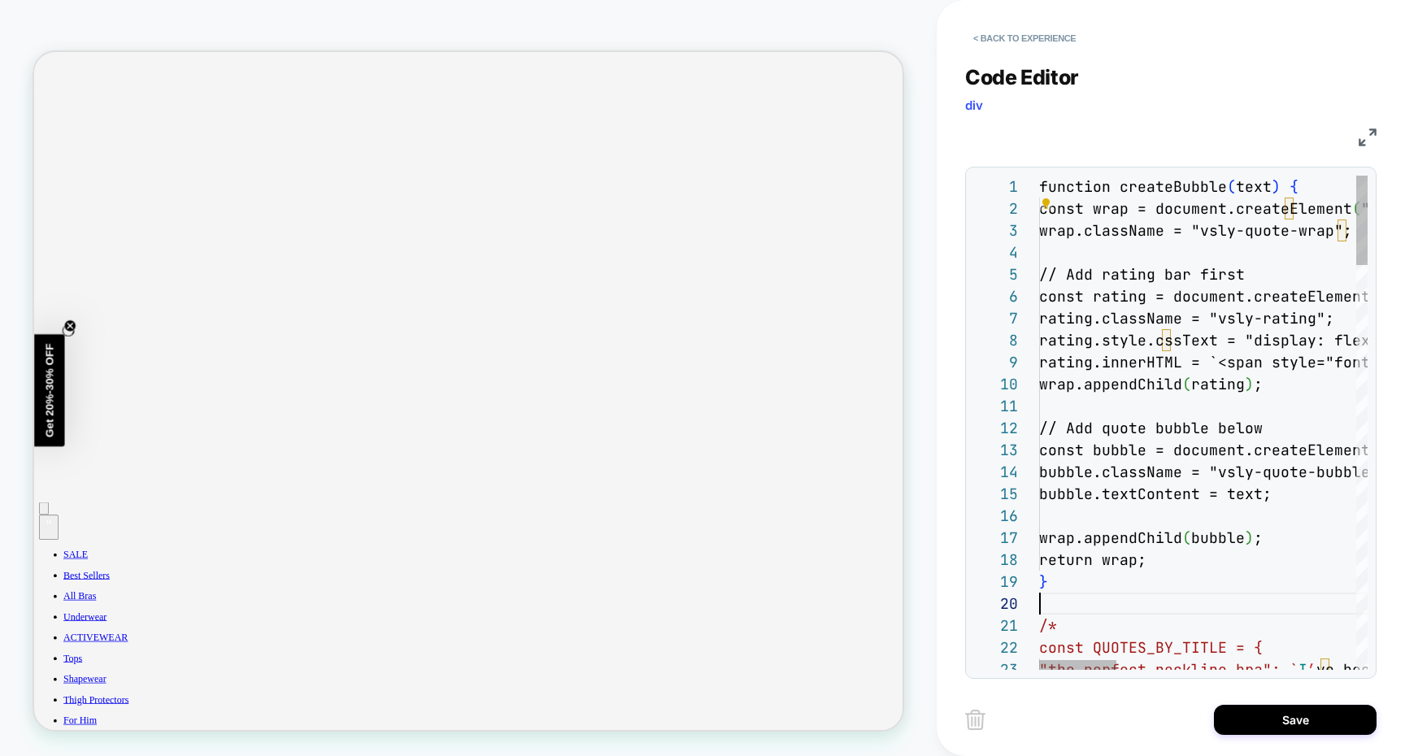
scroll to position [198, 0]
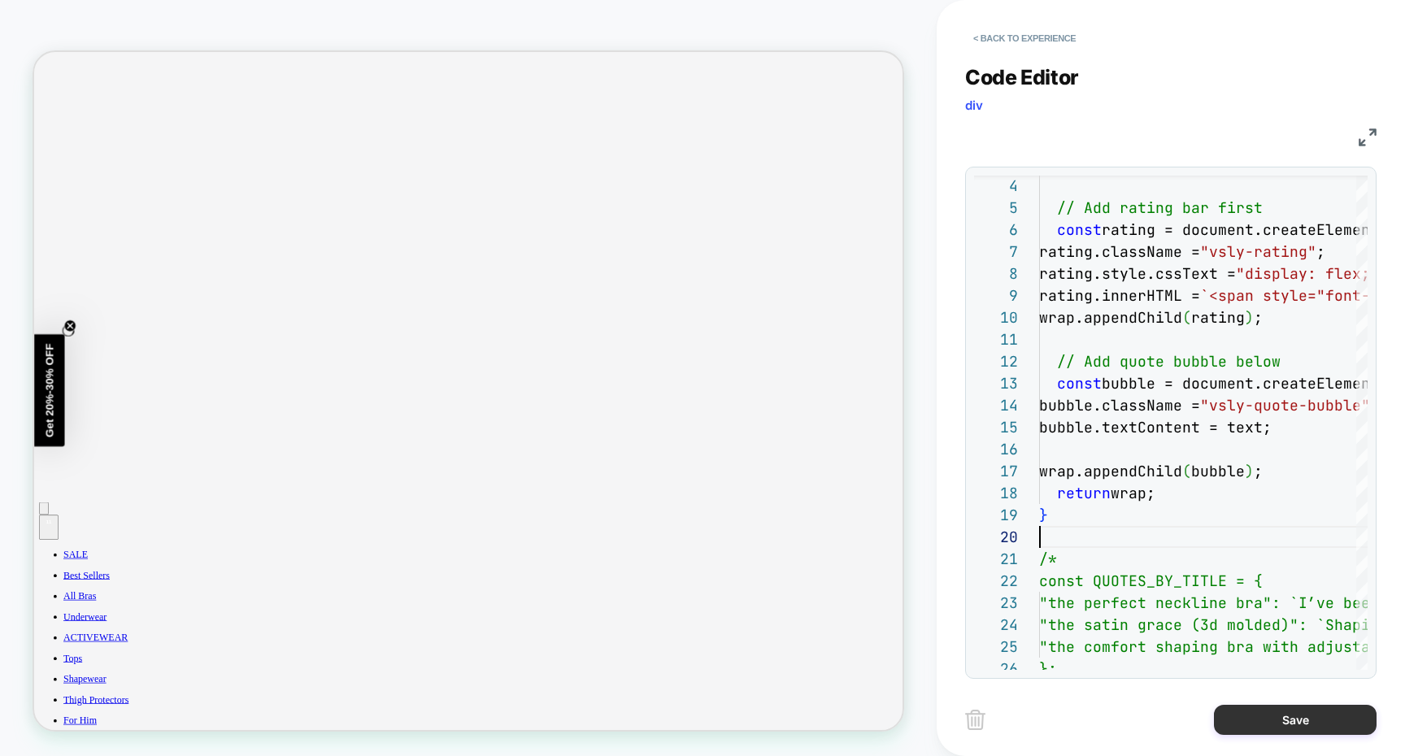
type textarea "**********"
click at [1255, 714] on button "Save" at bounding box center [1295, 720] width 163 height 30
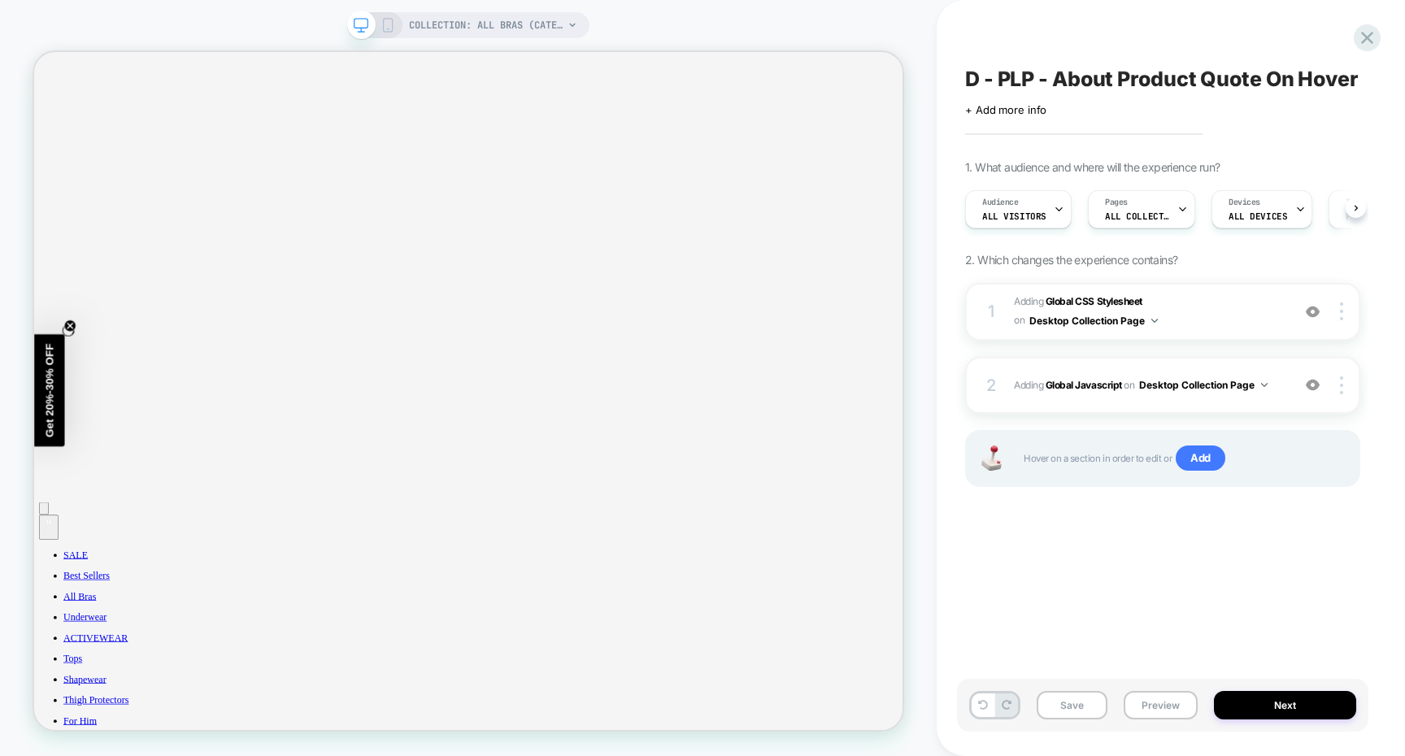
scroll to position [0, 1]
click at [1084, 711] on button "Save" at bounding box center [1071, 705] width 71 height 28
click at [1162, 704] on button "Preview" at bounding box center [1160, 705] width 74 height 28
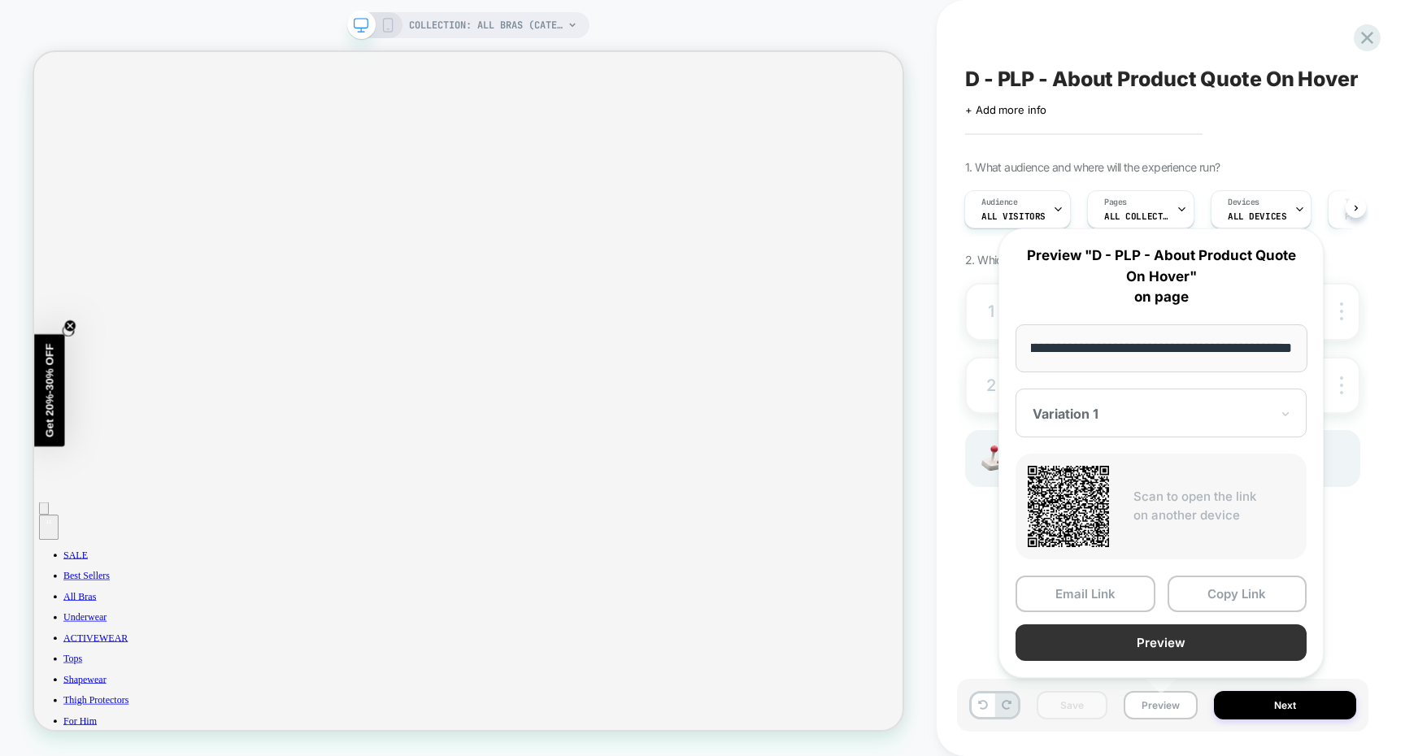
scroll to position [0, 0]
click at [1153, 632] on button "Preview" at bounding box center [1160, 642] width 291 height 37
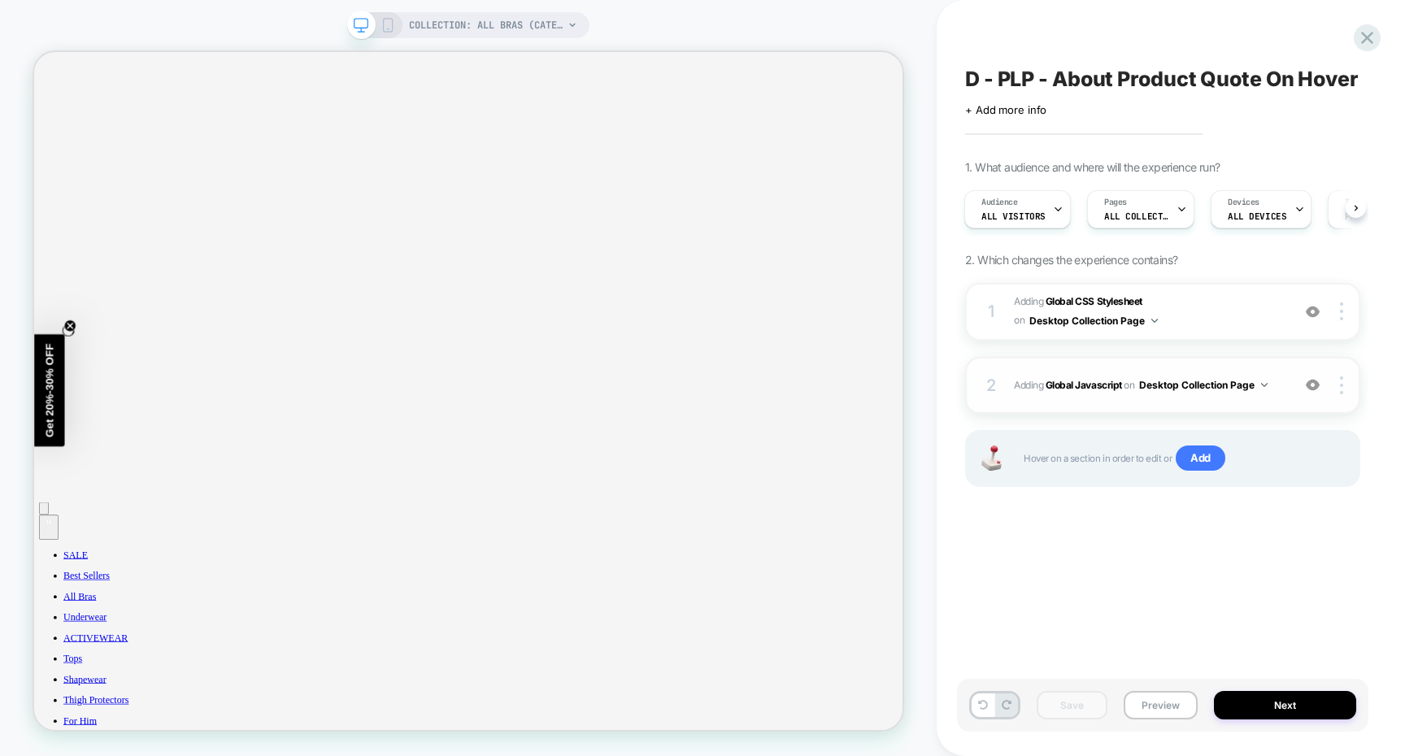
click at [1212, 384] on div "2 Adding Global Javascript on Desktop Collection Page Add Before Add After Copy…" at bounding box center [1162, 385] width 395 height 57
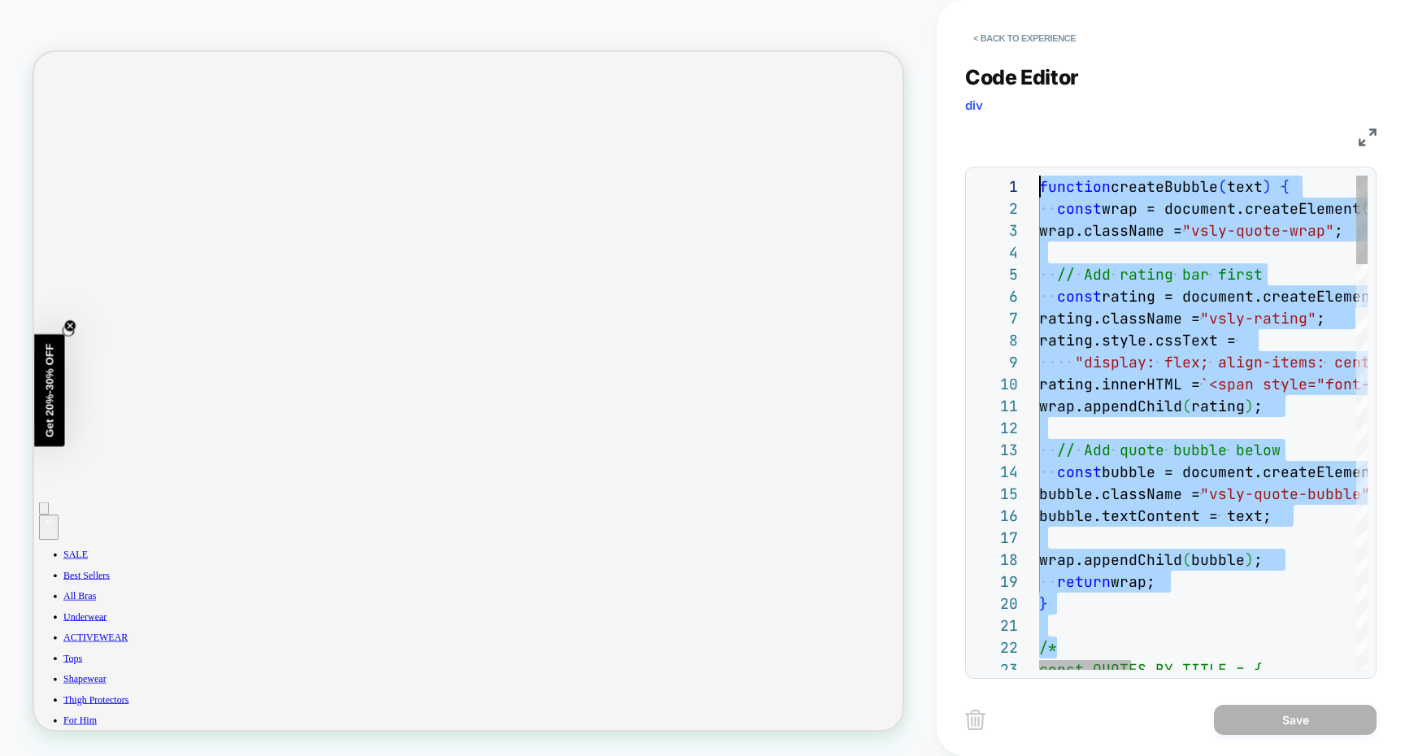
drag, startPoint x: 1057, startPoint y: 641, endPoint x: 935, endPoint y: 47, distance: 606.6
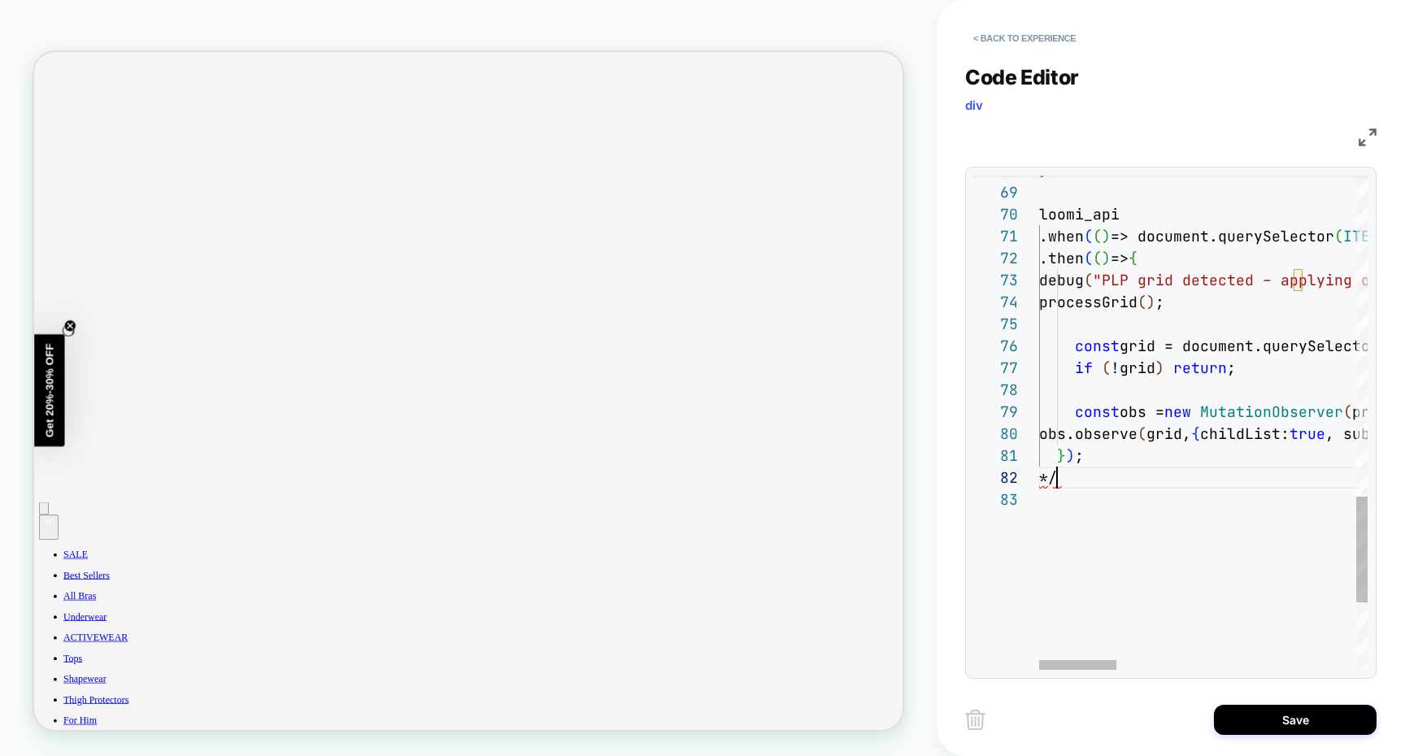
scroll to position [22, 0]
drag, startPoint x: 1074, startPoint y: 477, endPoint x: 1035, endPoint y: 477, distance: 39.0
type textarea "***"
click at [1270, 714] on button "Save" at bounding box center [1295, 720] width 163 height 30
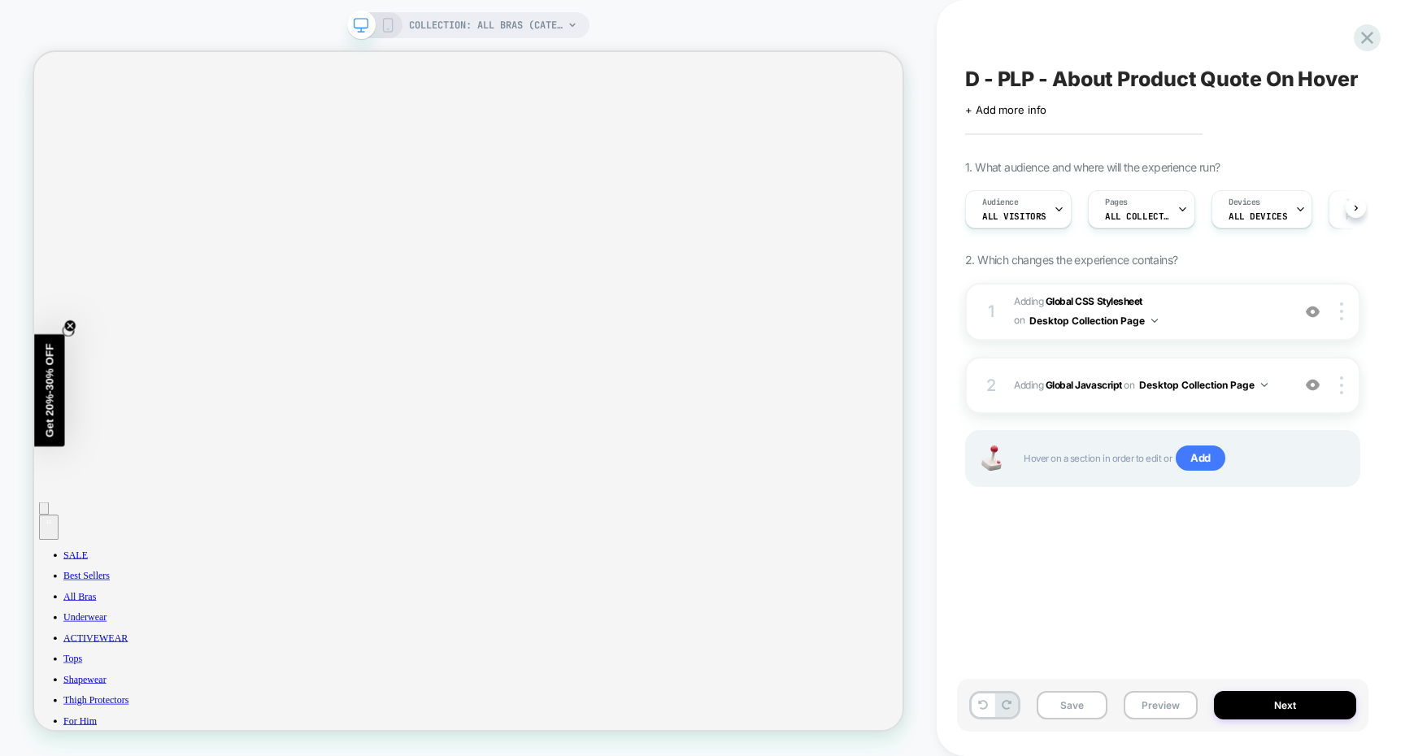
scroll to position [0, 1]
click at [1077, 697] on button "Save" at bounding box center [1071, 705] width 71 height 28
click at [1159, 702] on button "Preview" at bounding box center [1160, 705] width 74 height 28
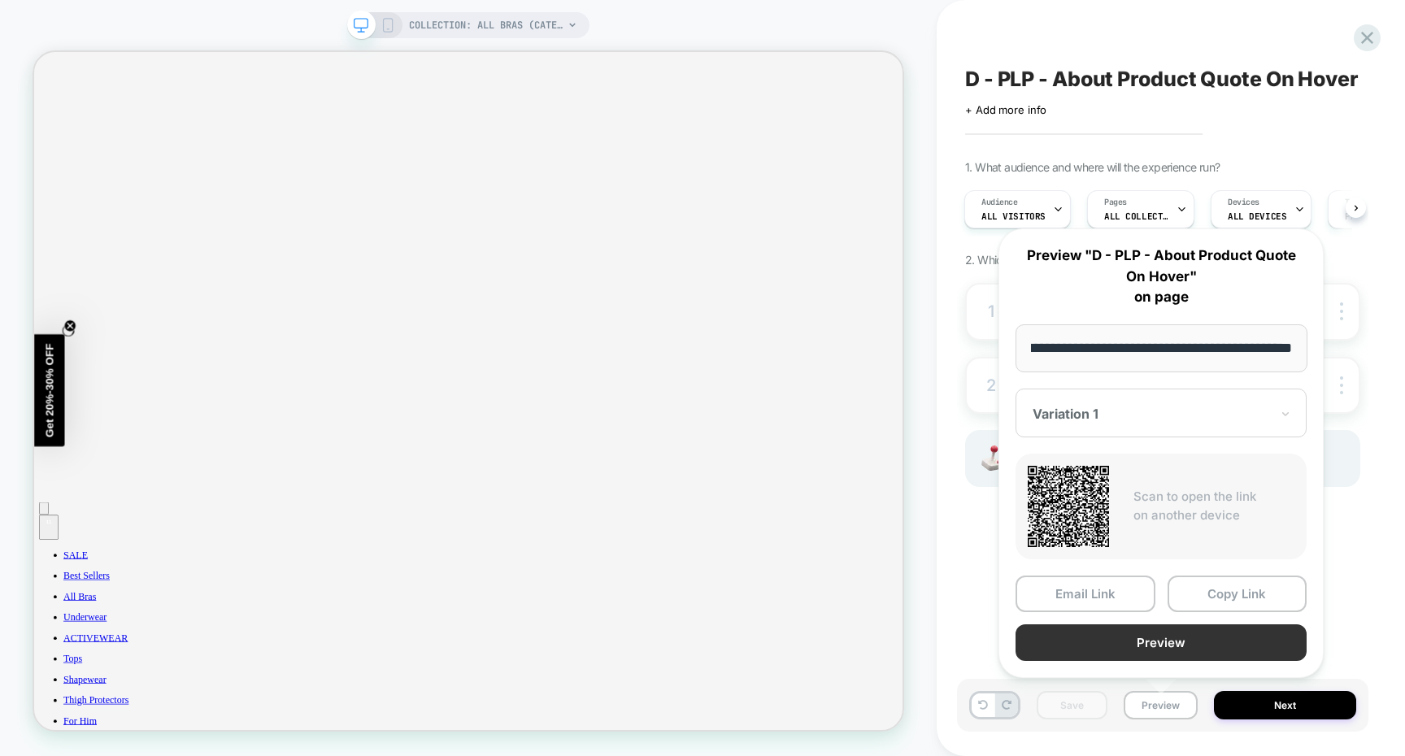
scroll to position [0, 0]
click at [1126, 648] on button "Preview" at bounding box center [1160, 642] width 291 height 37
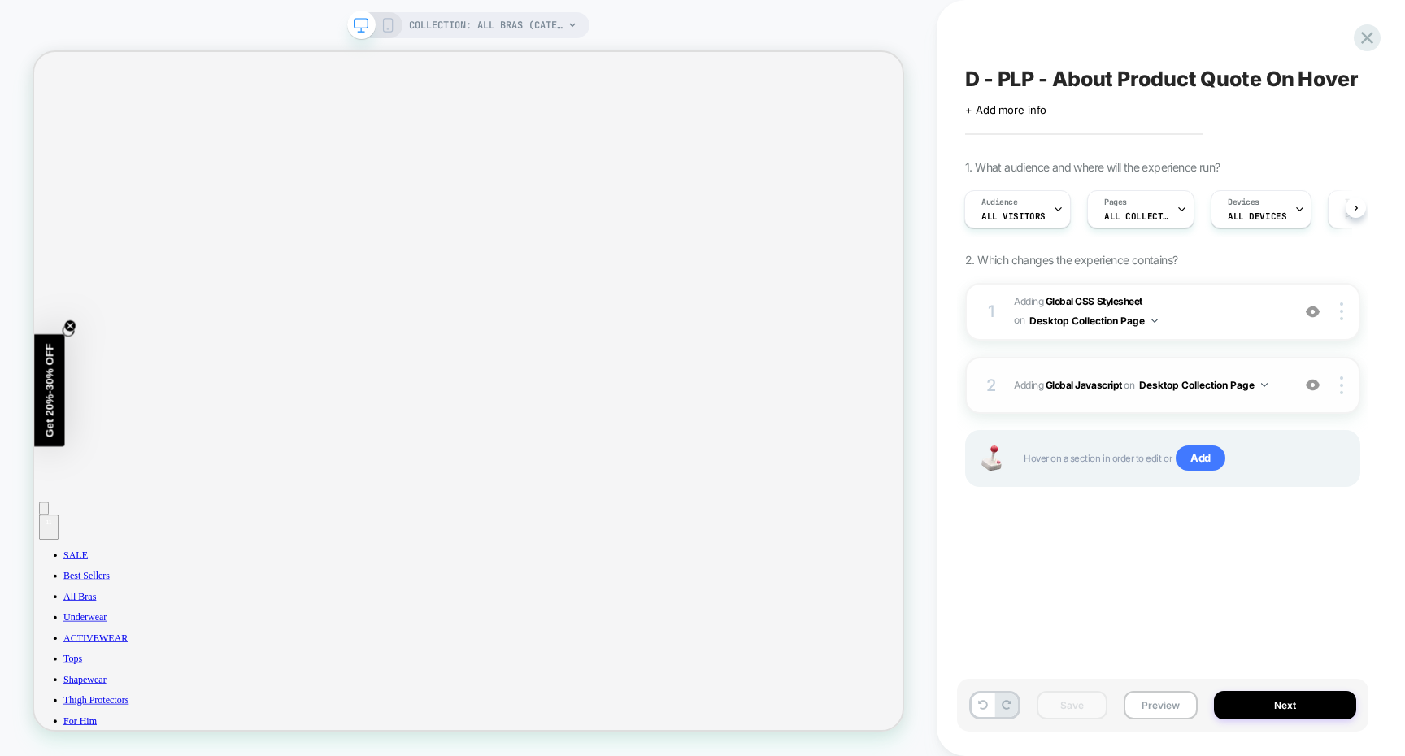
click at [1137, 389] on div "2 Adding Global Javascript on Desktop Collection Page Add Before Add After Copy…" at bounding box center [1162, 385] width 395 height 57
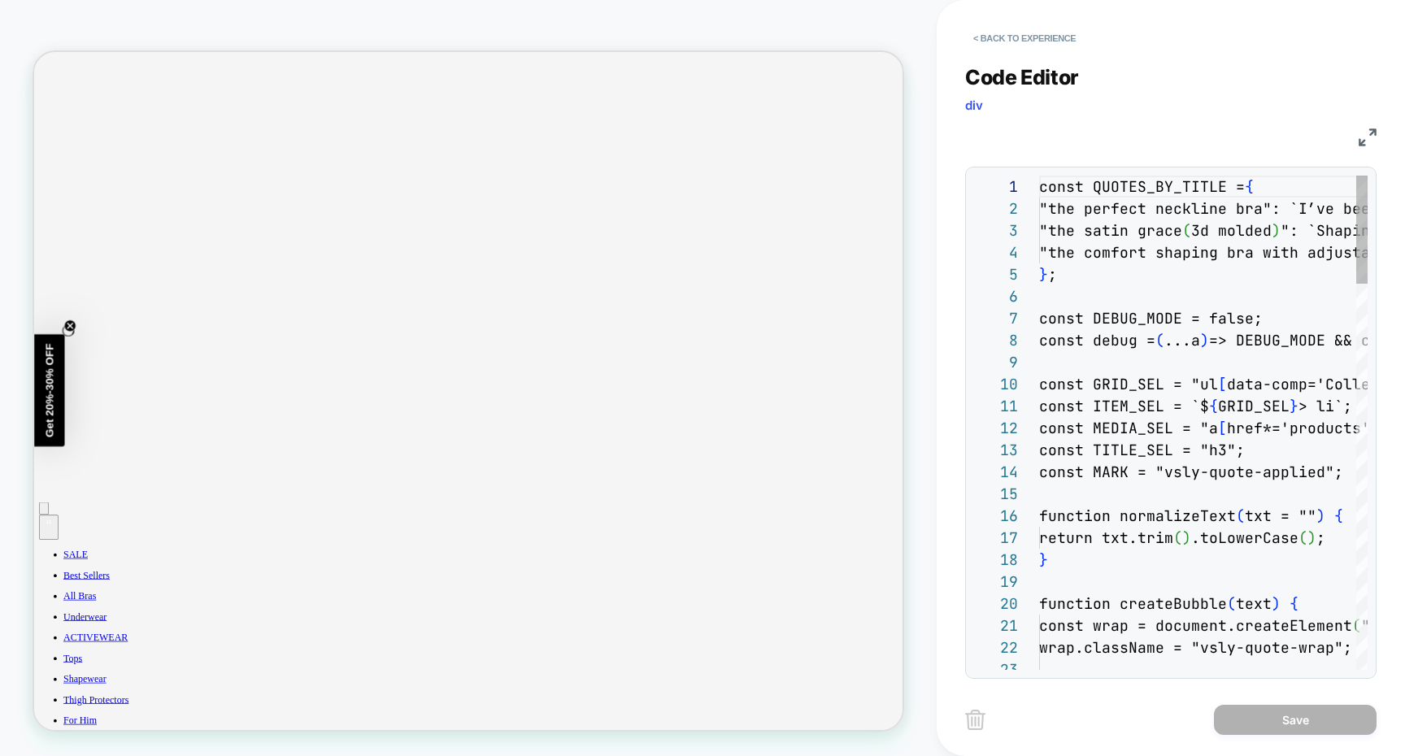
scroll to position [154, 0]
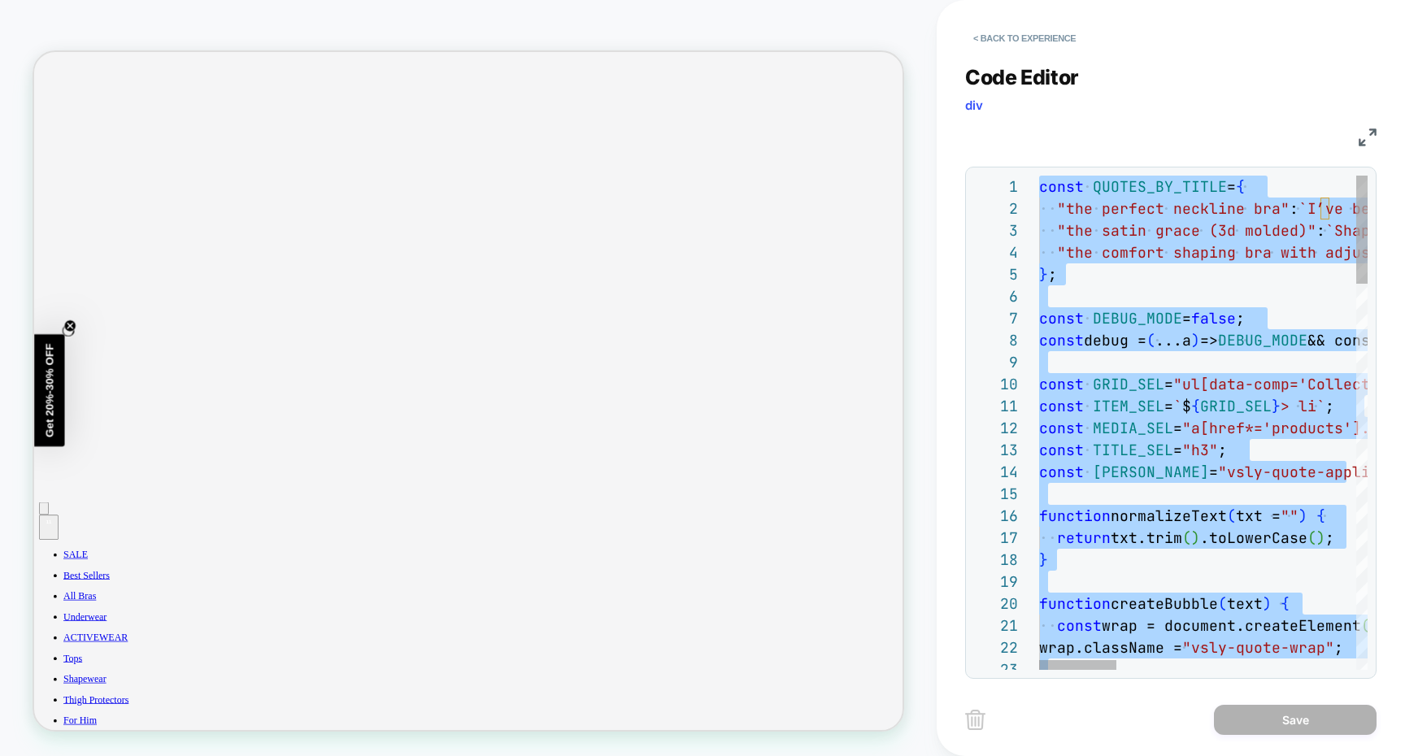
type textarea "**********"
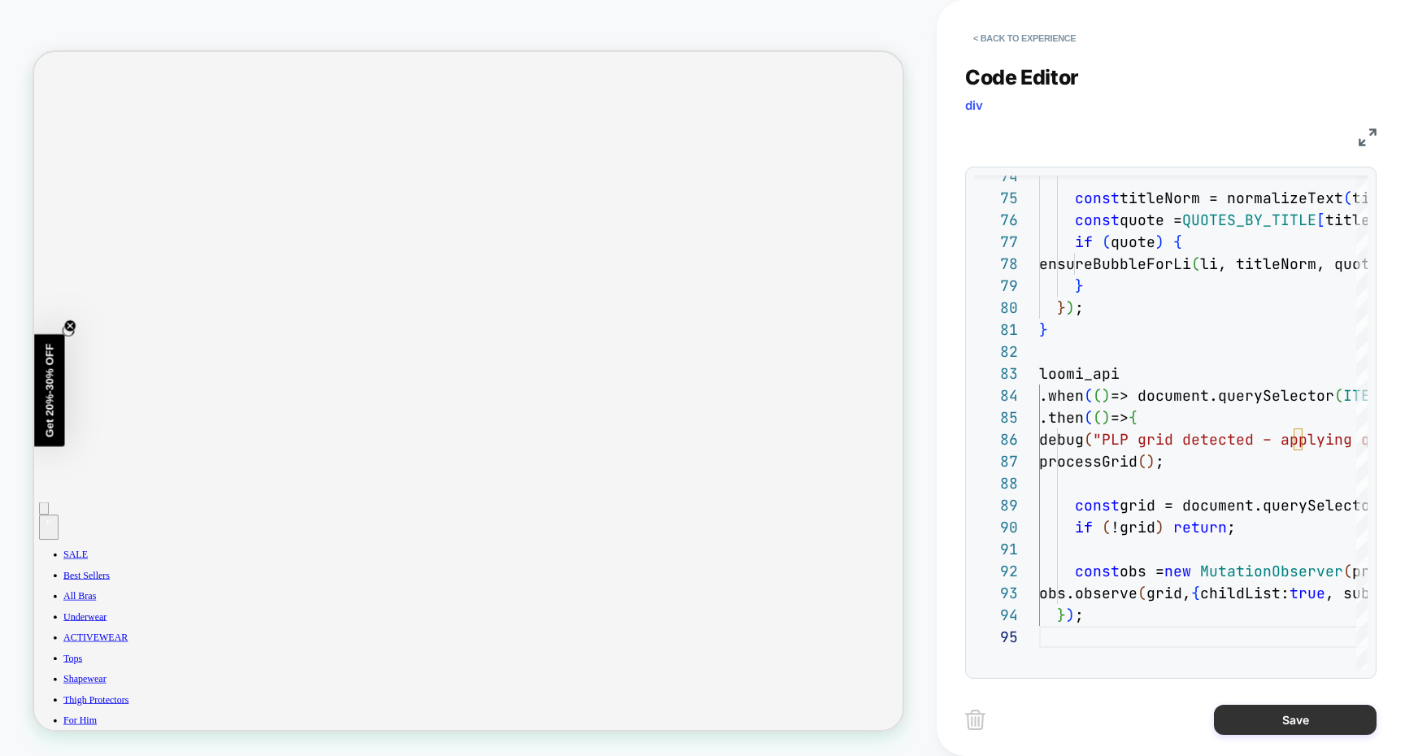
click at [1283, 725] on button "Save" at bounding box center [1295, 720] width 163 height 30
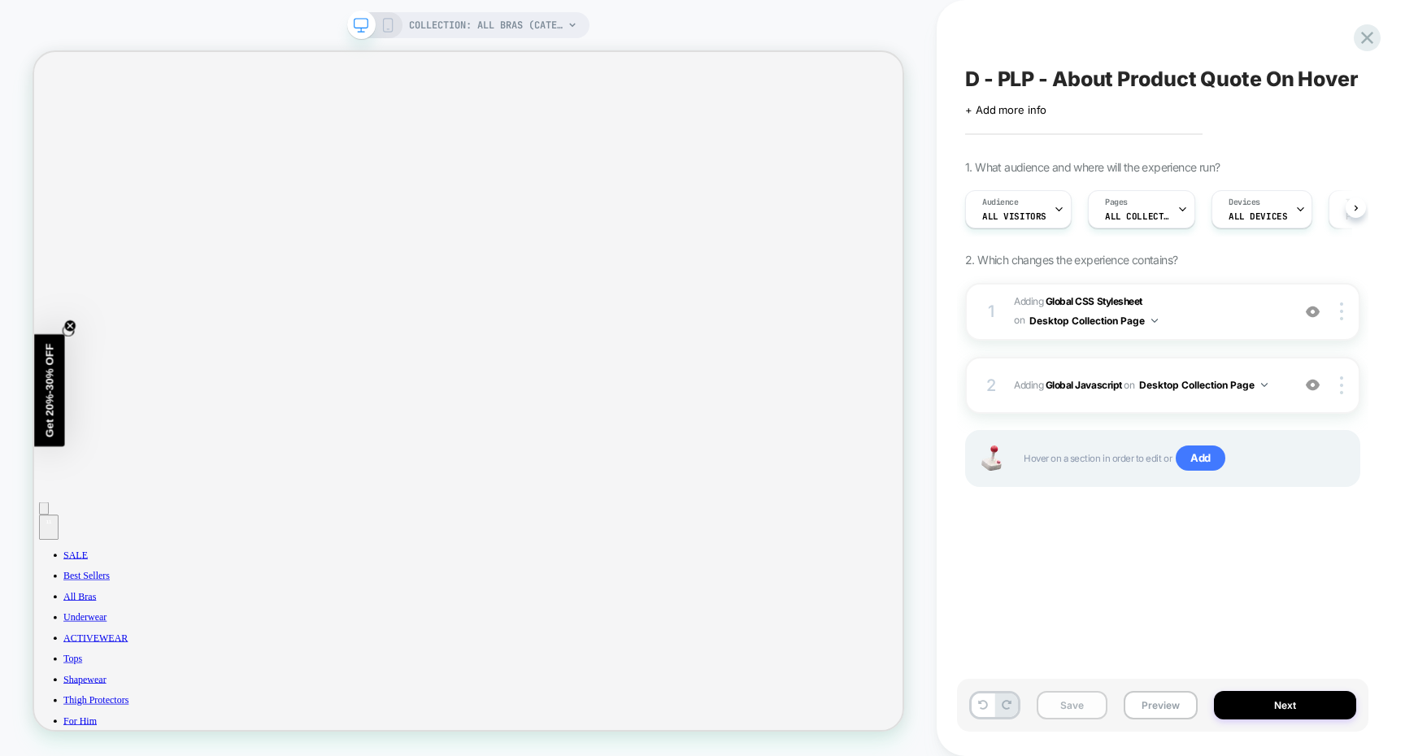
scroll to position [0, 1]
click at [1076, 706] on button "Save" at bounding box center [1071, 705] width 71 height 28
click at [1170, 698] on button "Preview" at bounding box center [1160, 705] width 74 height 28
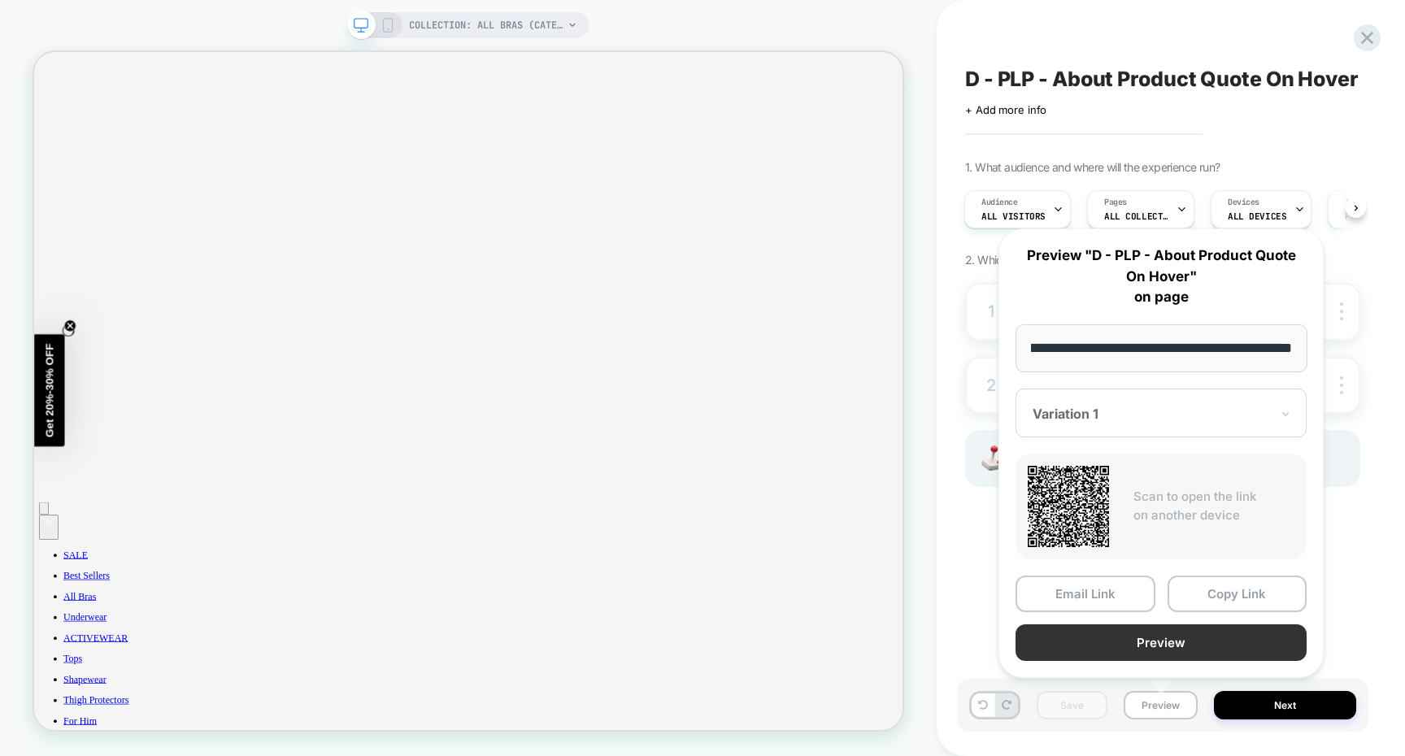
scroll to position [0, 0]
click at [1153, 649] on button "Preview" at bounding box center [1160, 642] width 291 height 37
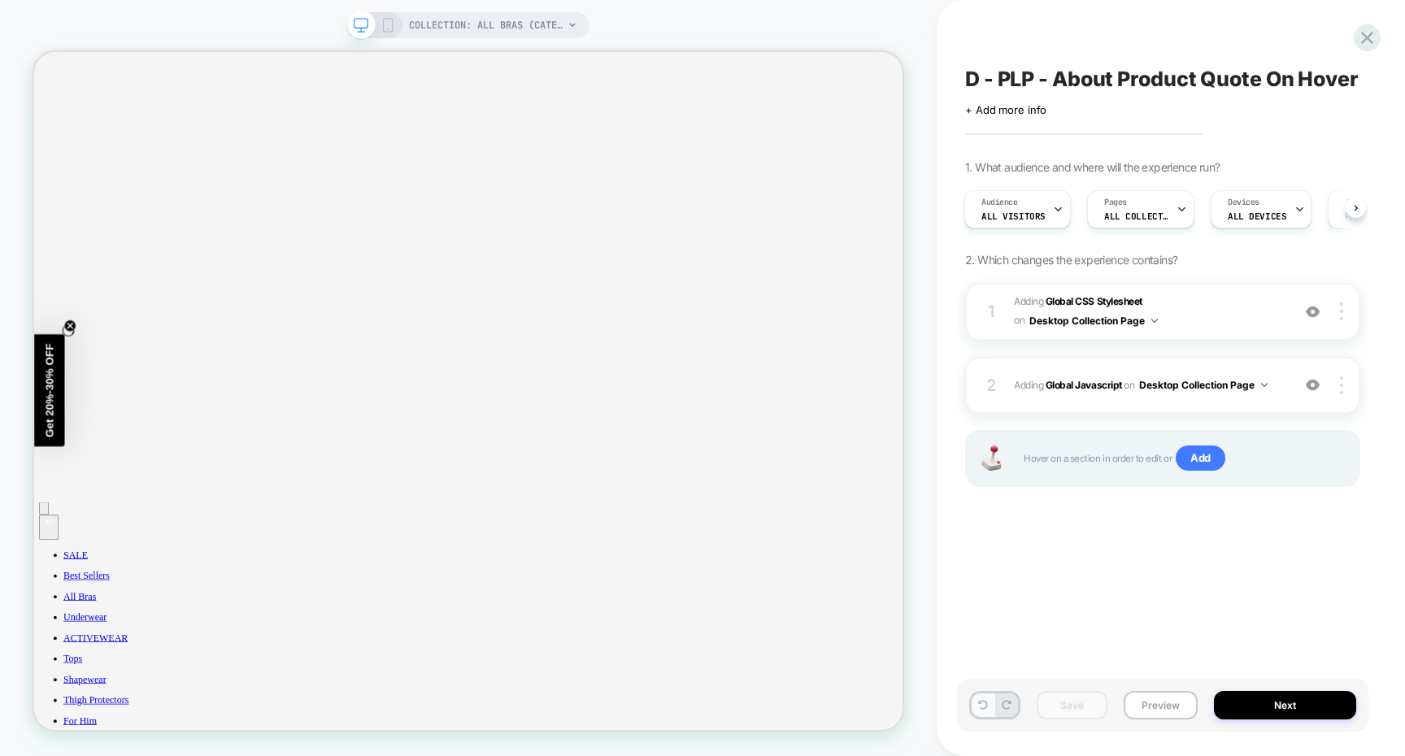
click at [980, 705] on icon at bounding box center [983, 705] width 10 height 10
click at [1078, 706] on button "Save" at bounding box center [1071, 705] width 71 height 28
click at [1153, 706] on button "Preview" at bounding box center [1160, 705] width 74 height 28
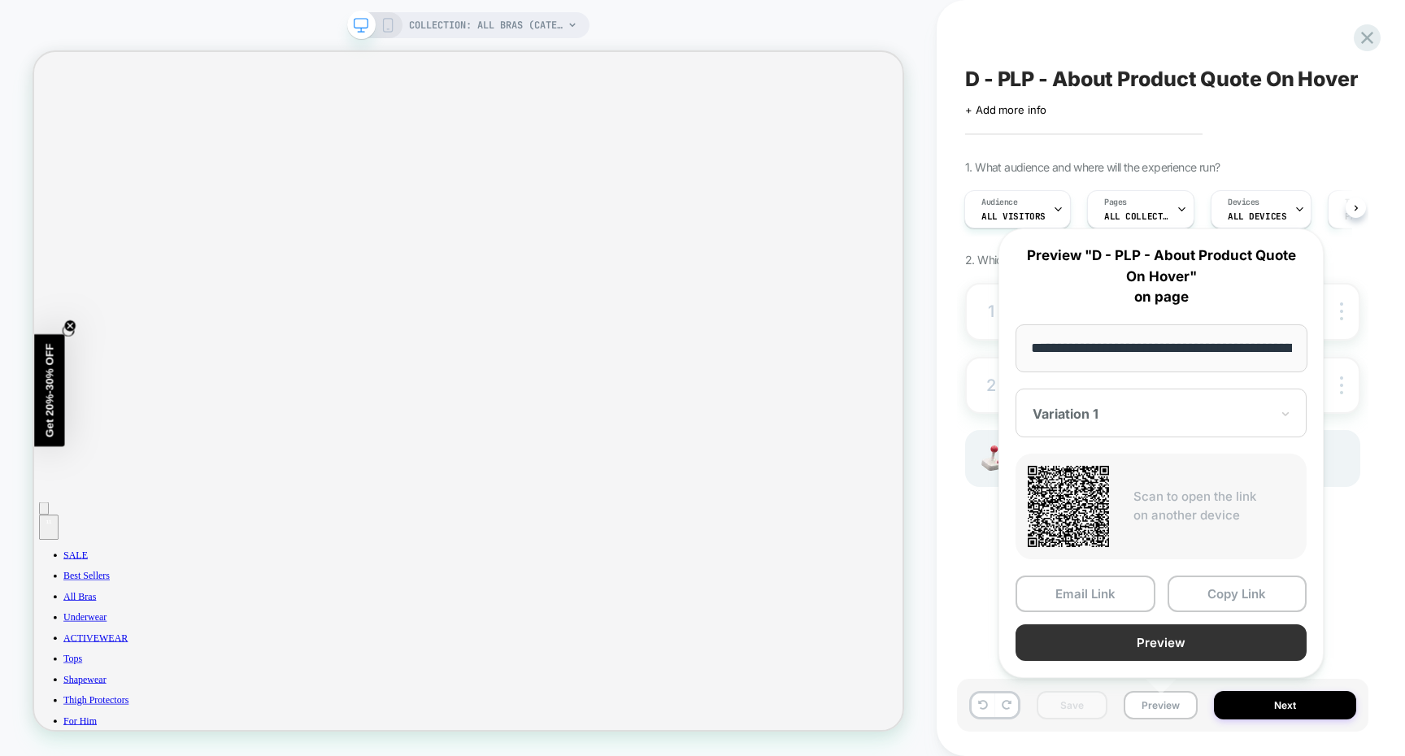
click at [1115, 641] on button "Preview" at bounding box center [1160, 642] width 291 height 37
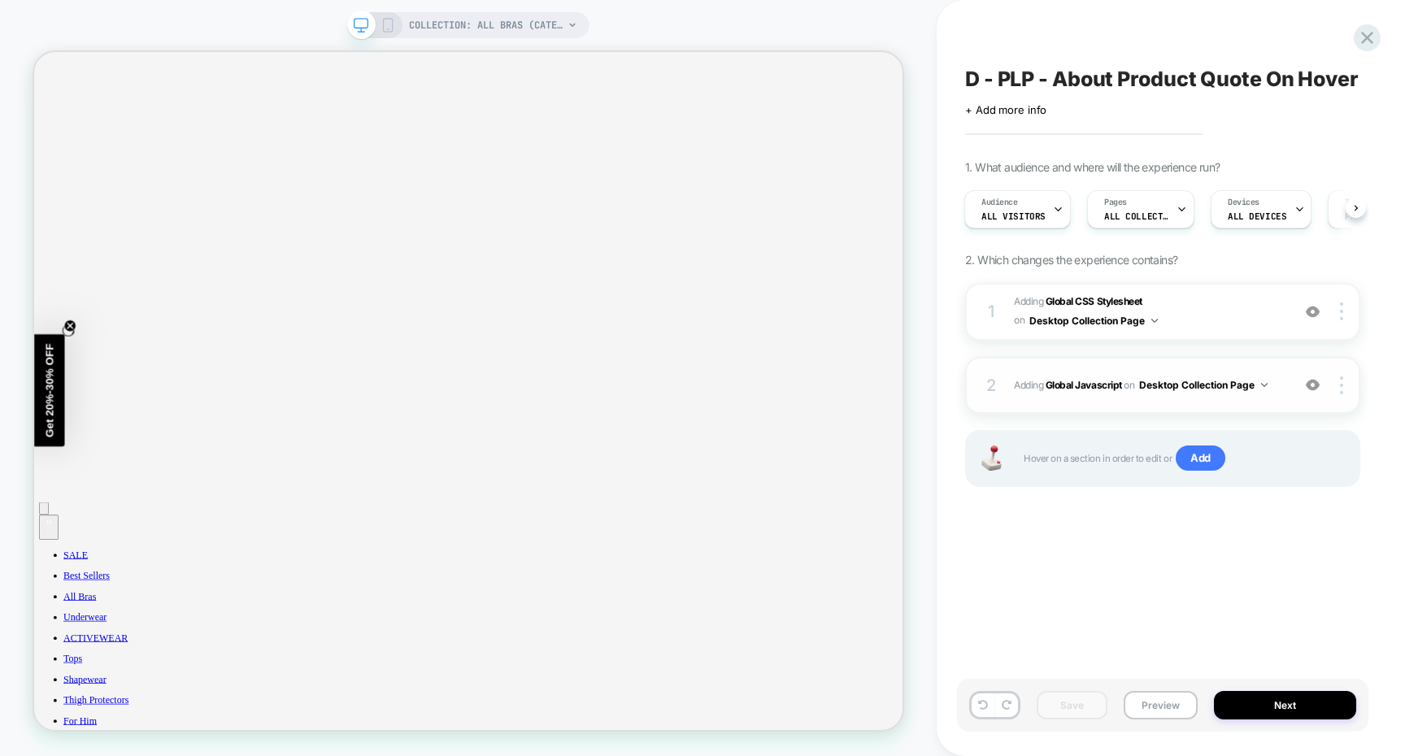
click at [1129, 380] on div "2 Adding Global Javascript on Desktop Collection Page Add Before Add After Copy…" at bounding box center [1162, 385] width 395 height 57
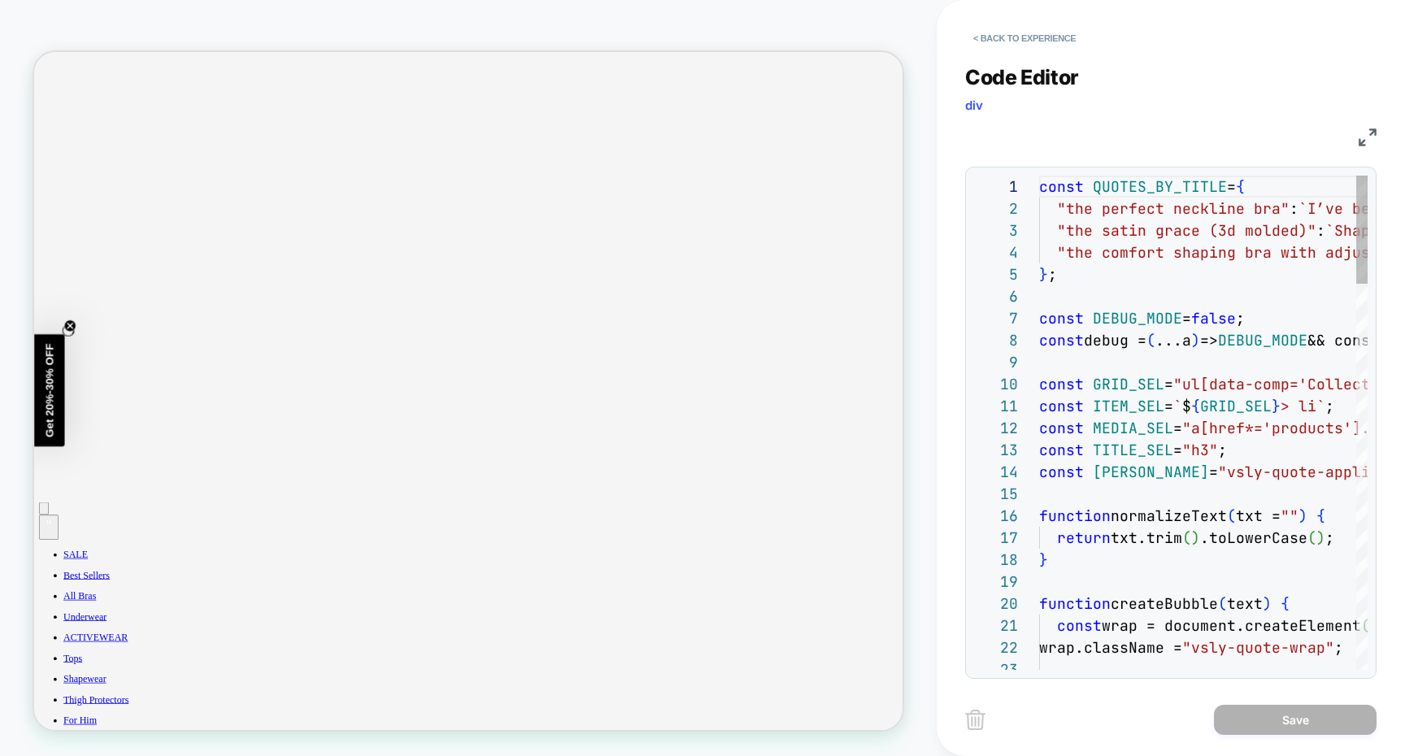
scroll to position [154, 0]
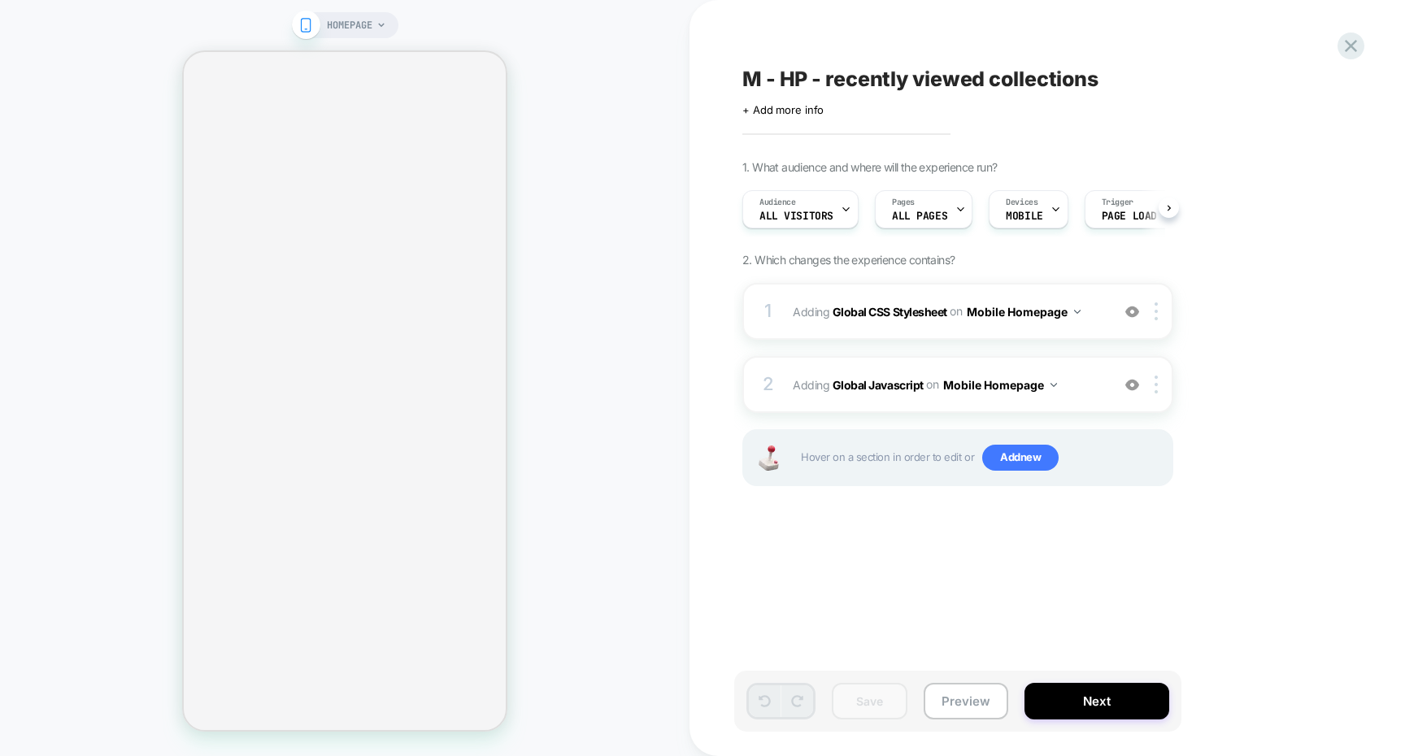
scroll to position [0, 1]
click at [945, 337] on div "1 Adding Global CSS Stylesheet on Mobile Homepage Add Before Add After Copy to …" at bounding box center [957, 311] width 431 height 57
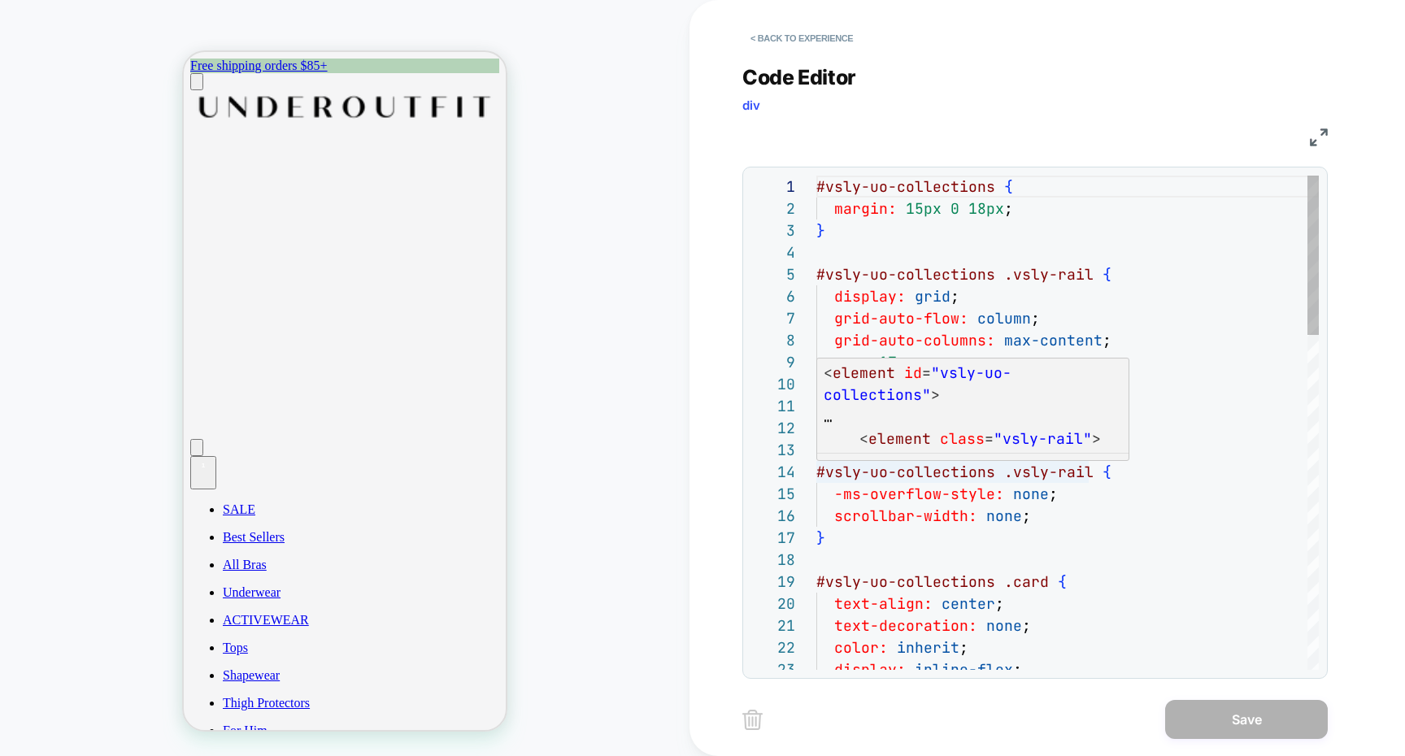
scroll to position [0, 0]
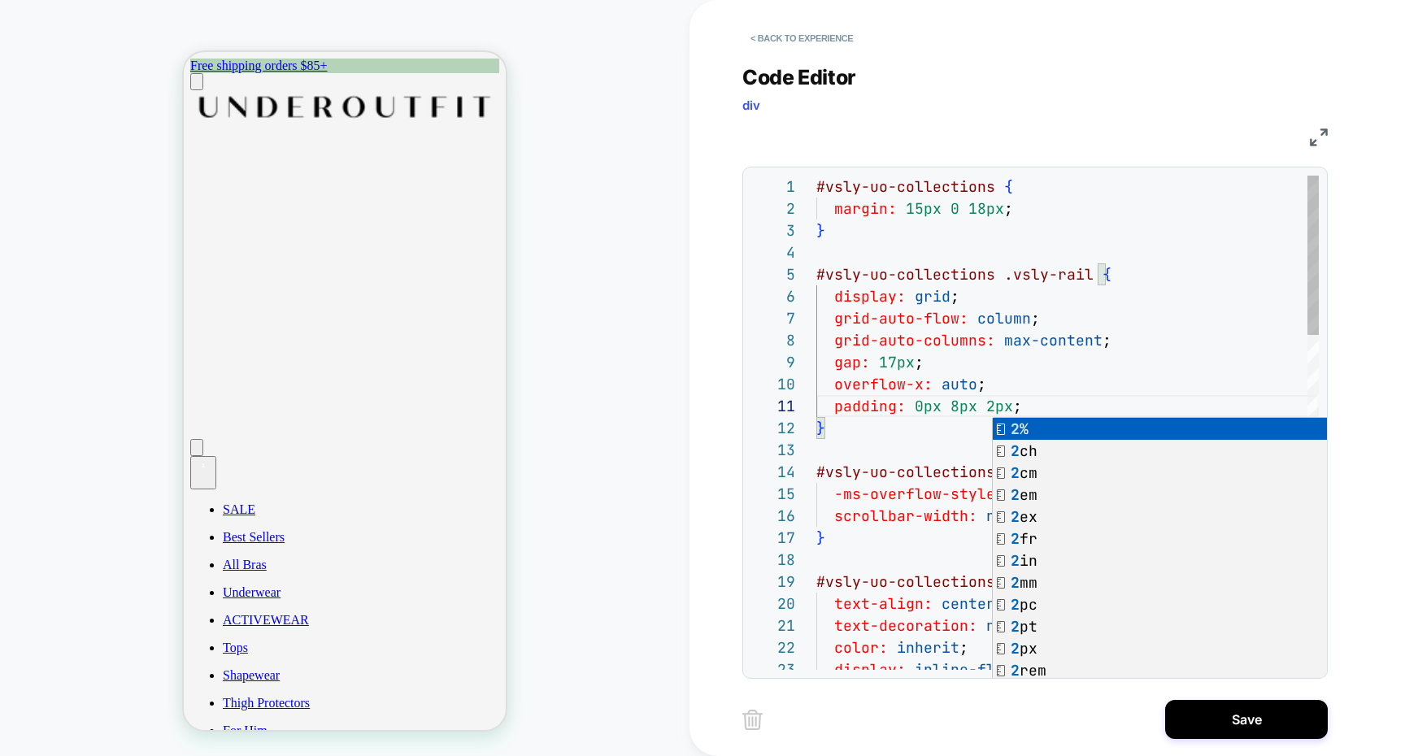
scroll to position [66, 132]
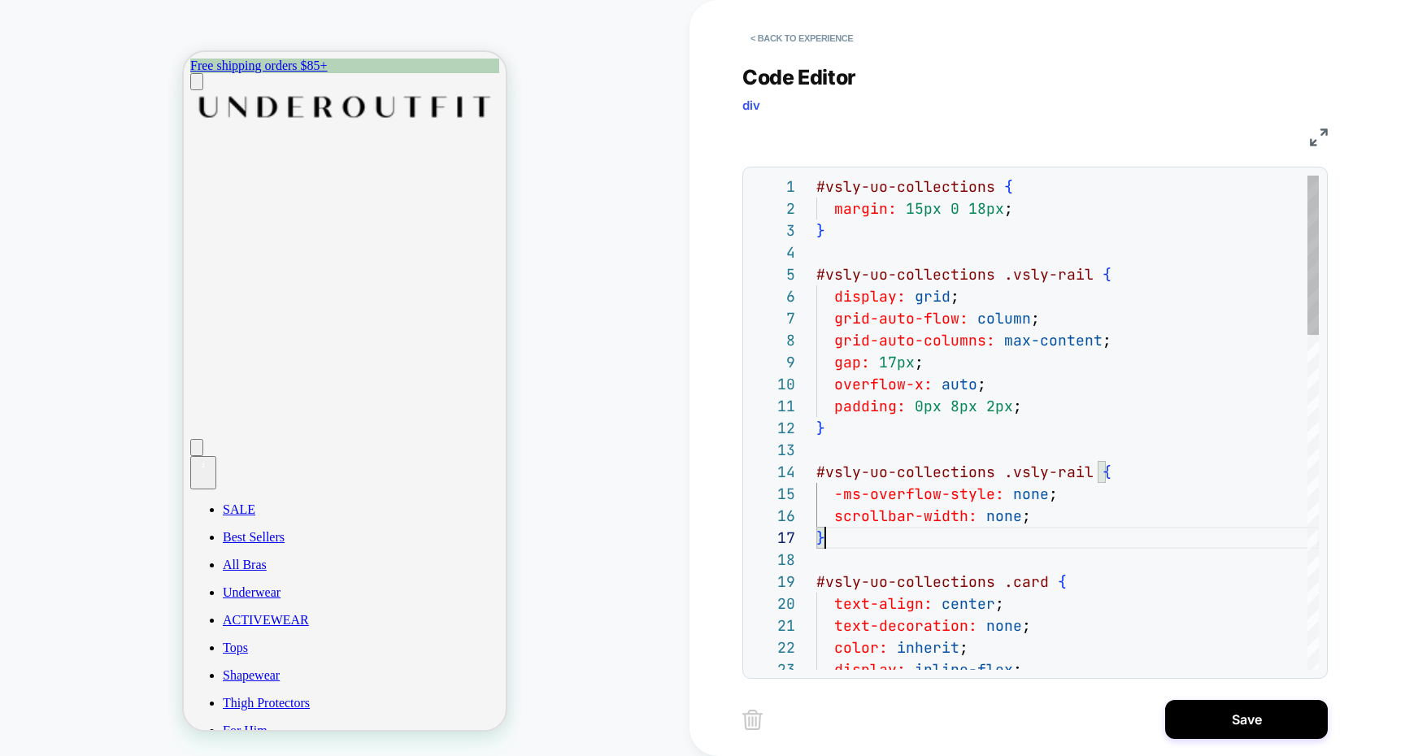
scroll to position [132, 9]
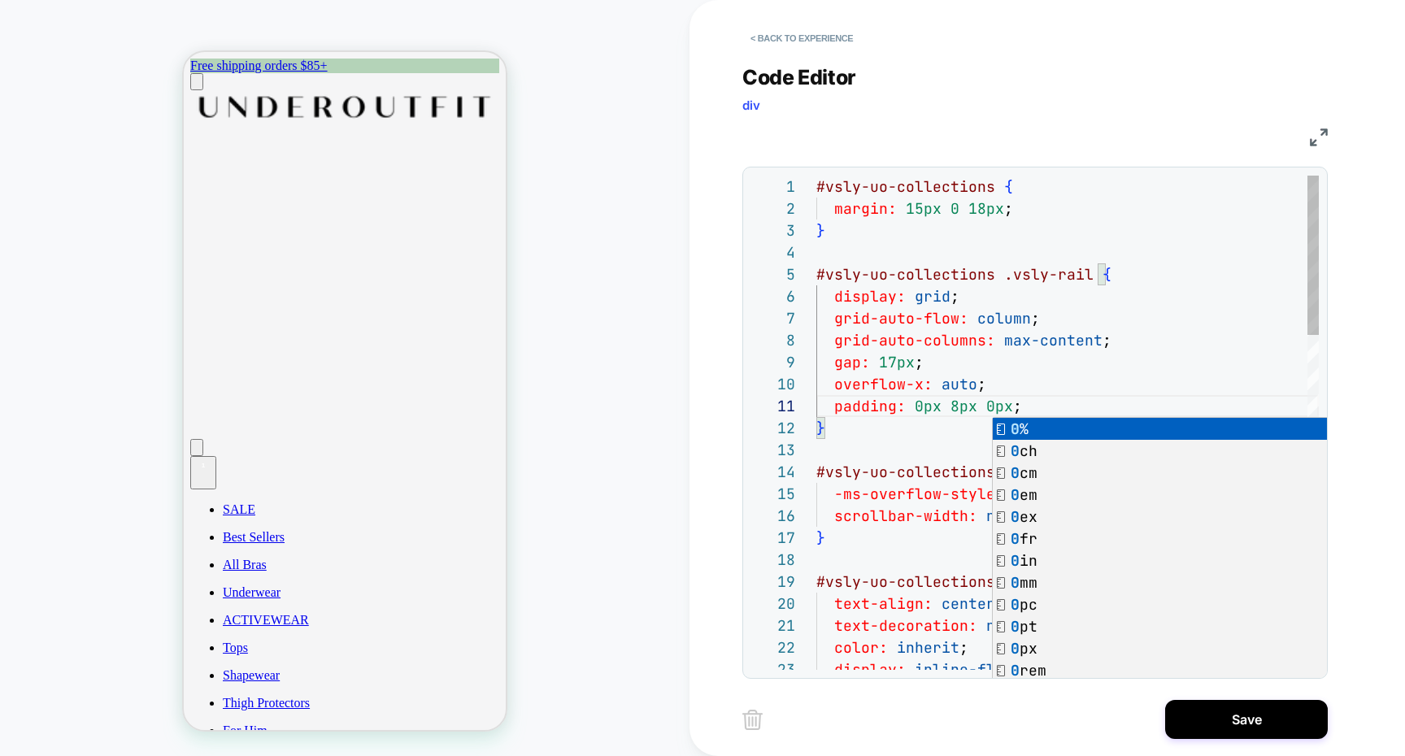
scroll to position [66, 123]
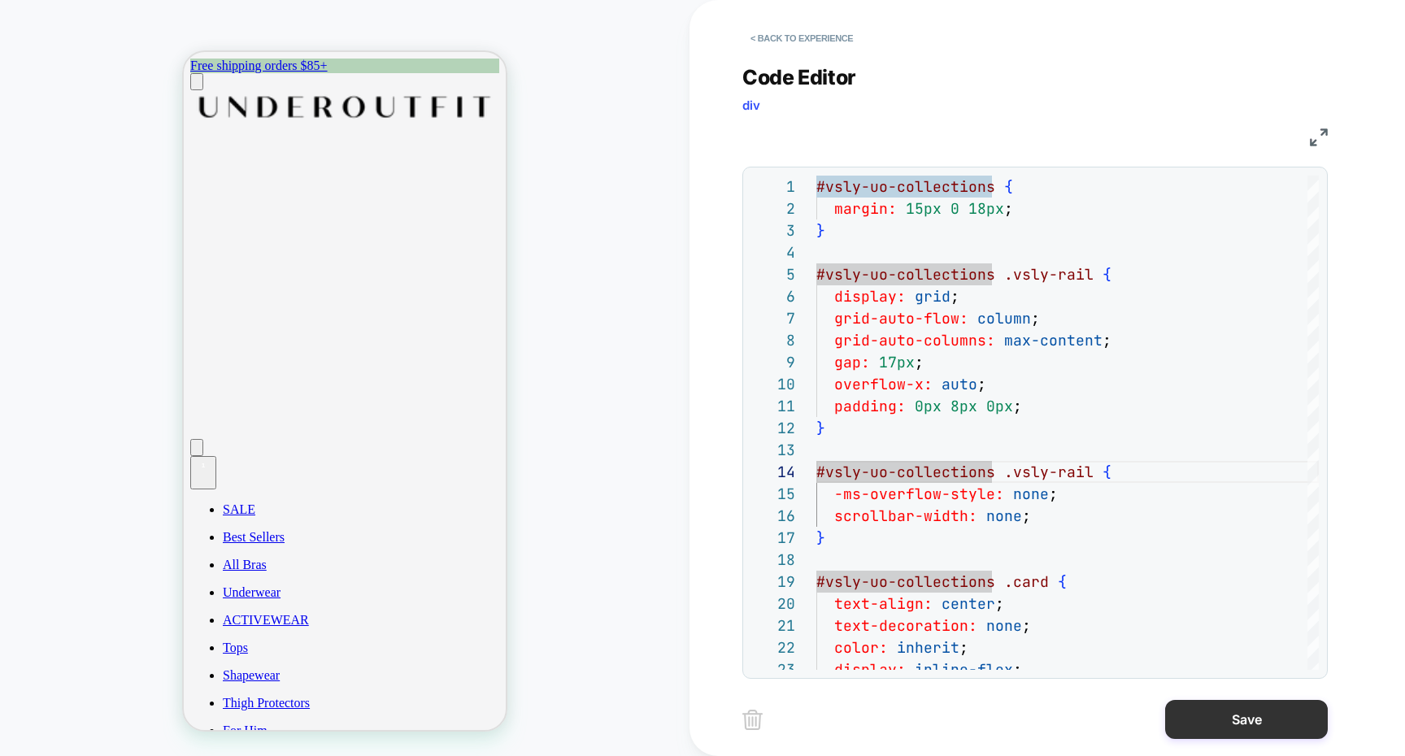
type textarea "**********"
click at [1215, 704] on button "Save" at bounding box center [1246, 719] width 163 height 39
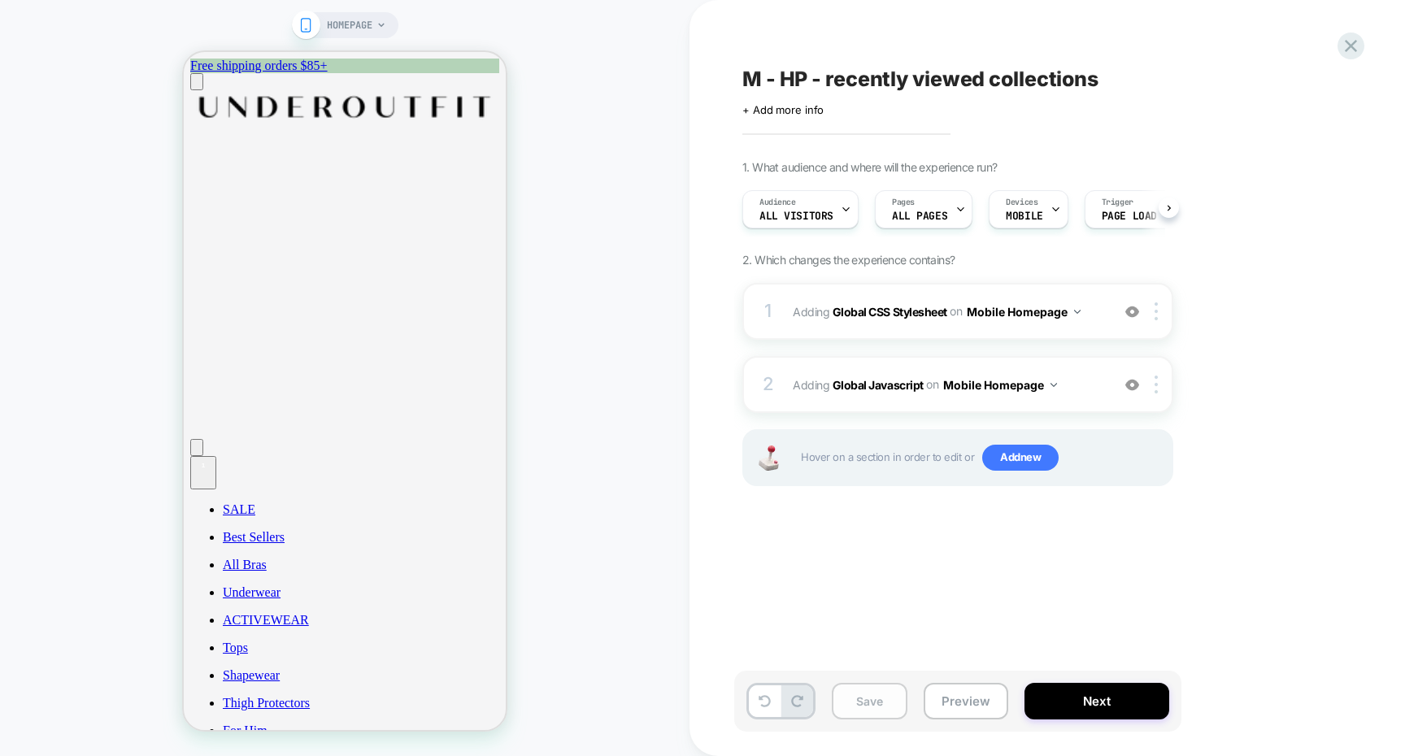
scroll to position [0, 1]
click at [880, 689] on button "Save" at bounding box center [870, 701] width 76 height 37
click at [1032, 360] on div "2 Adding Global Javascript on Mobile Homepage Add Before Add After Copy to Desk…" at bounding box center [957, 384] width 431 height 57
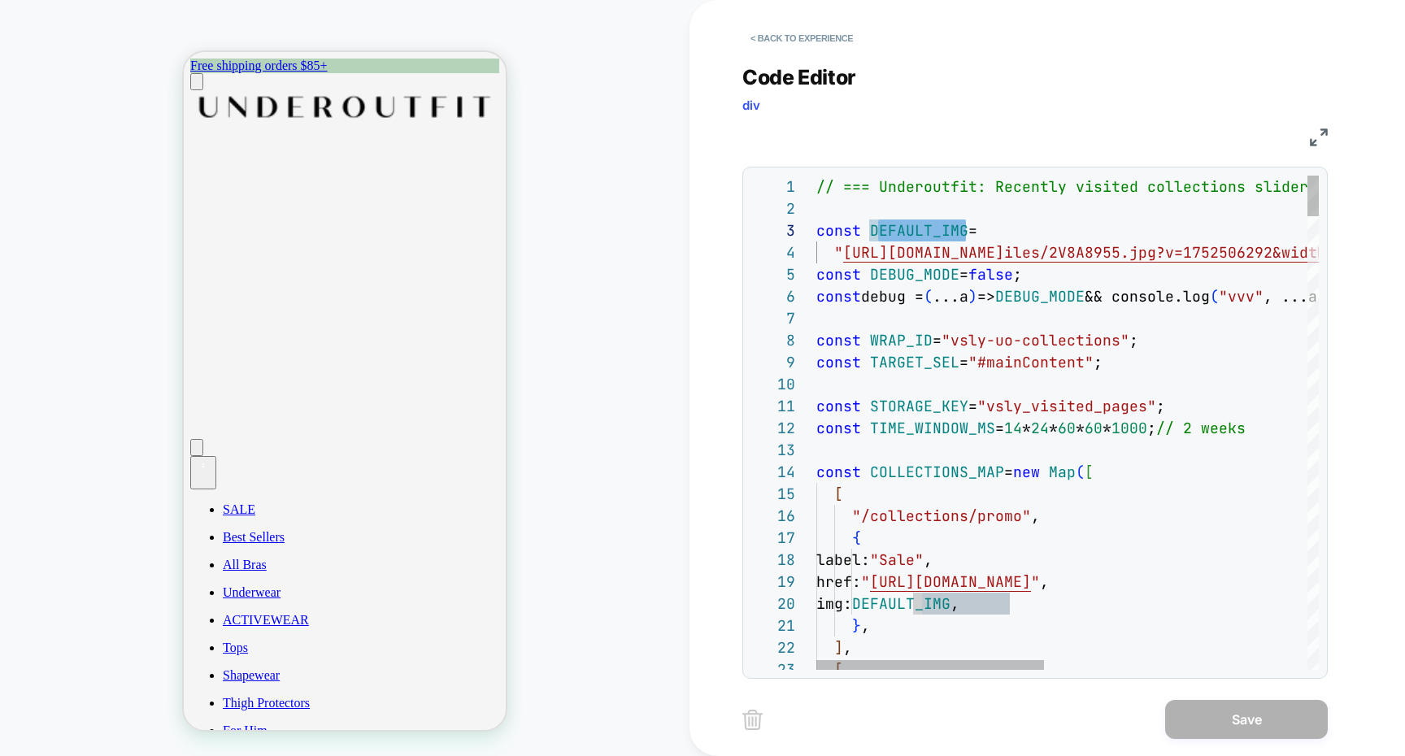
scroll to position [44, 53]
drag, startPoint x: 964, startPoint y: 232, endPoint x: 871, endPoint y: 234, distance: 92.7
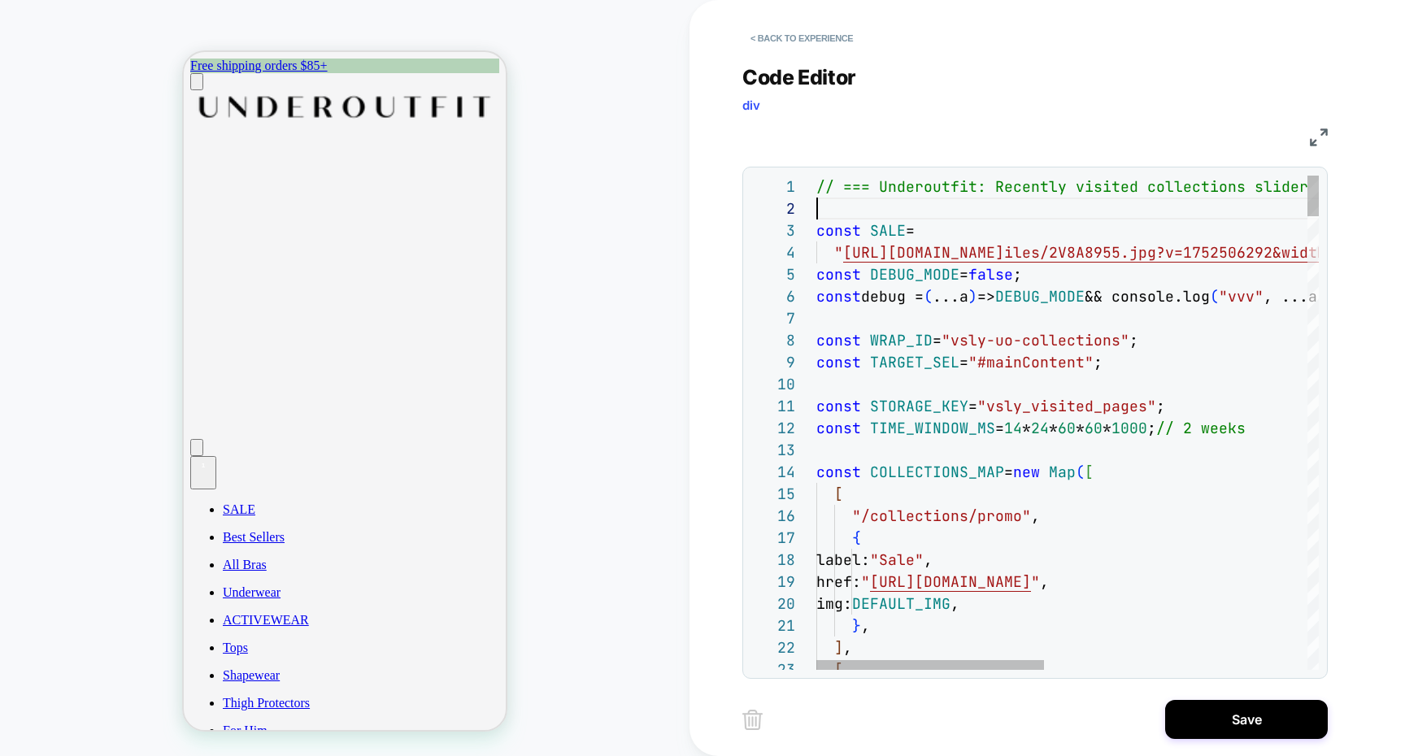
scroll to position [22, 0]
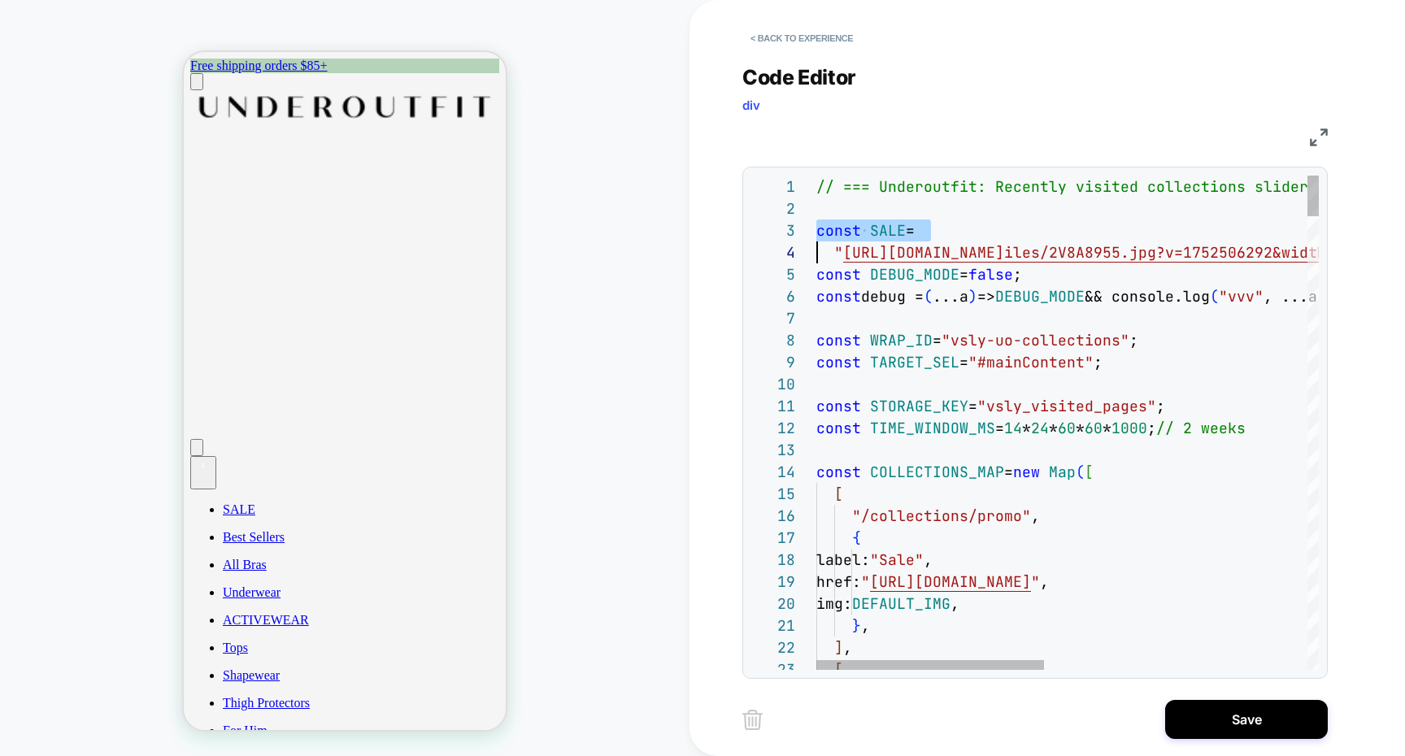
scroll to position [44, 0]
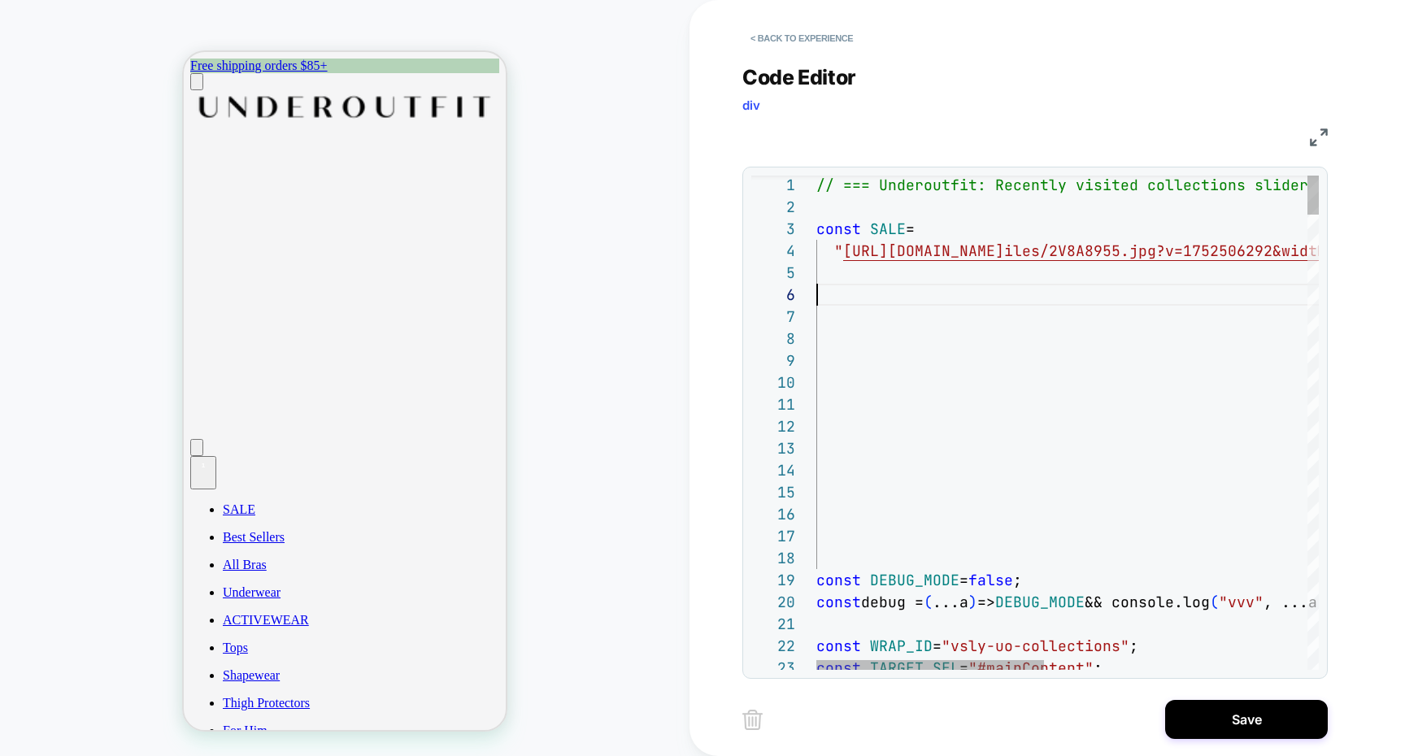
scroll to position [154, 0]
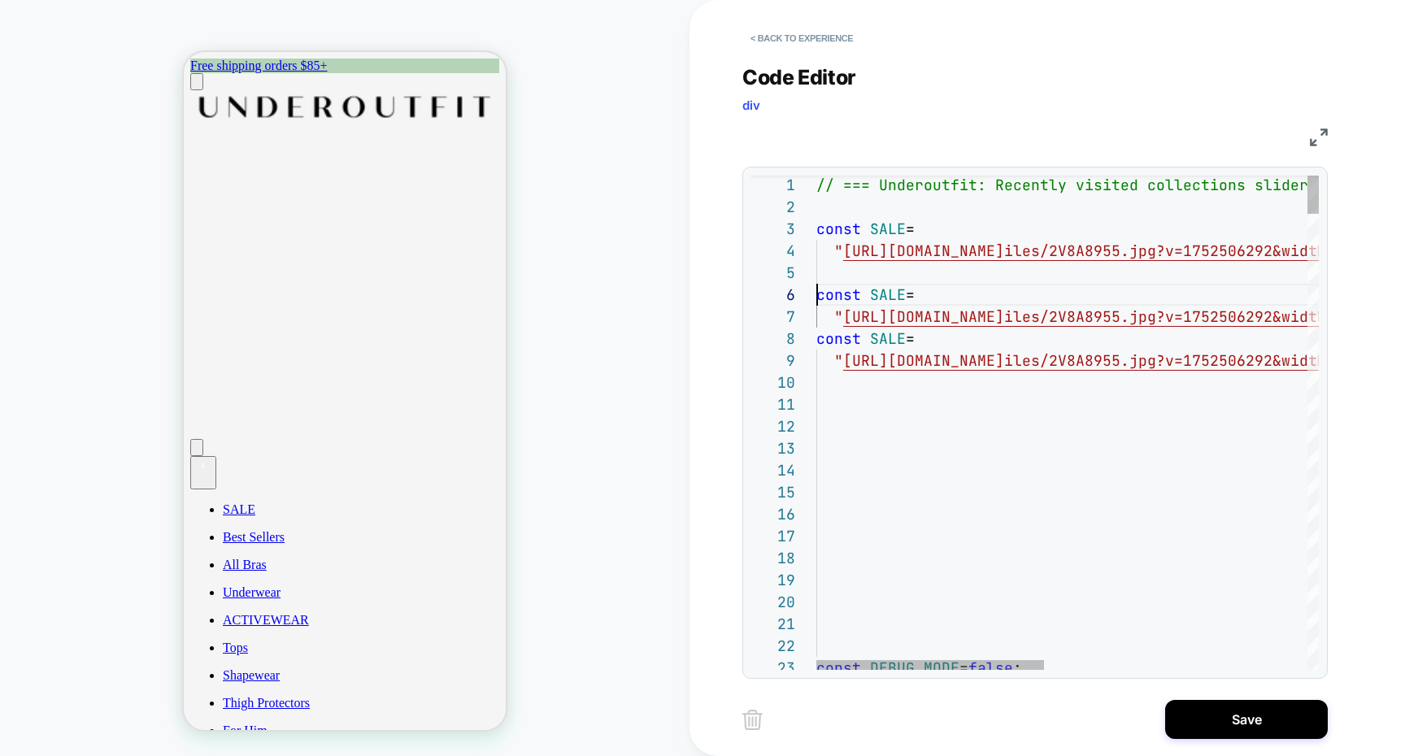
type textarea "**********"
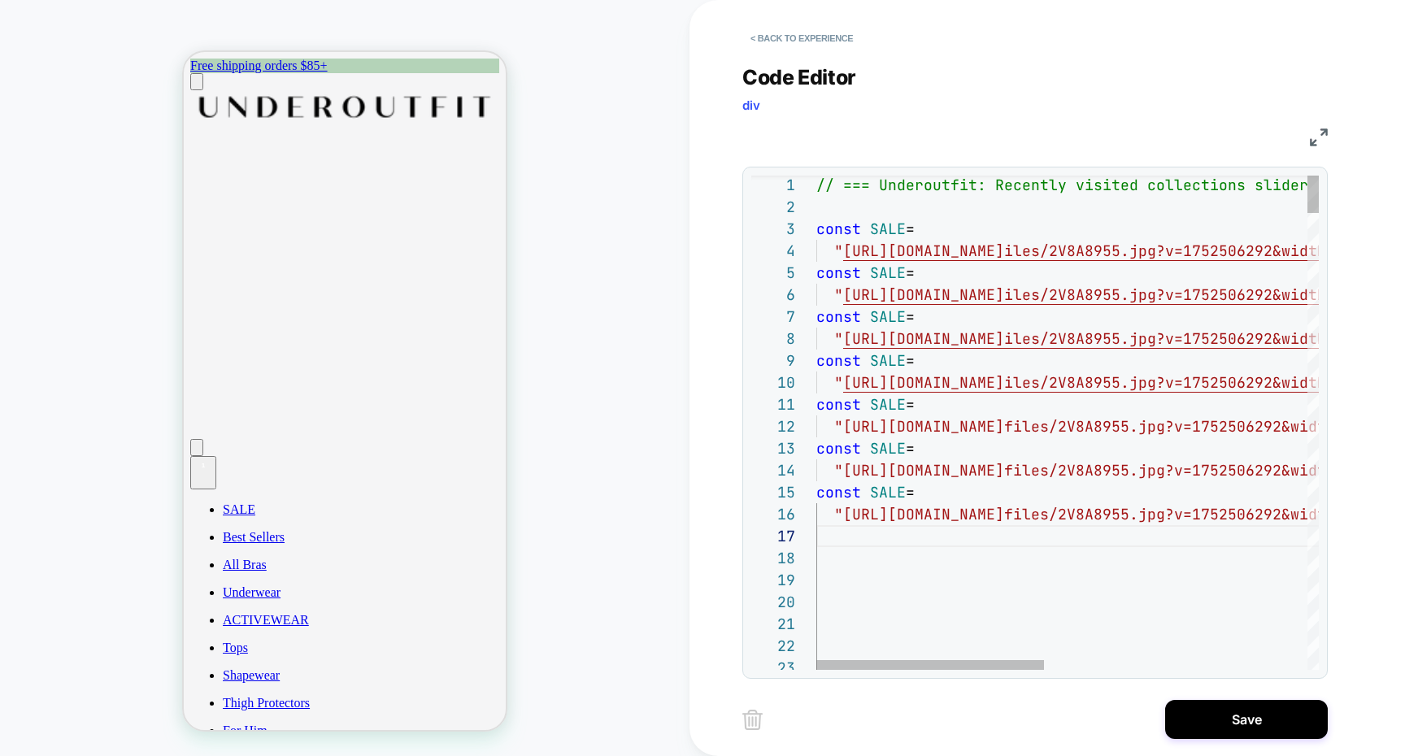
scroll to position [110, 1035]
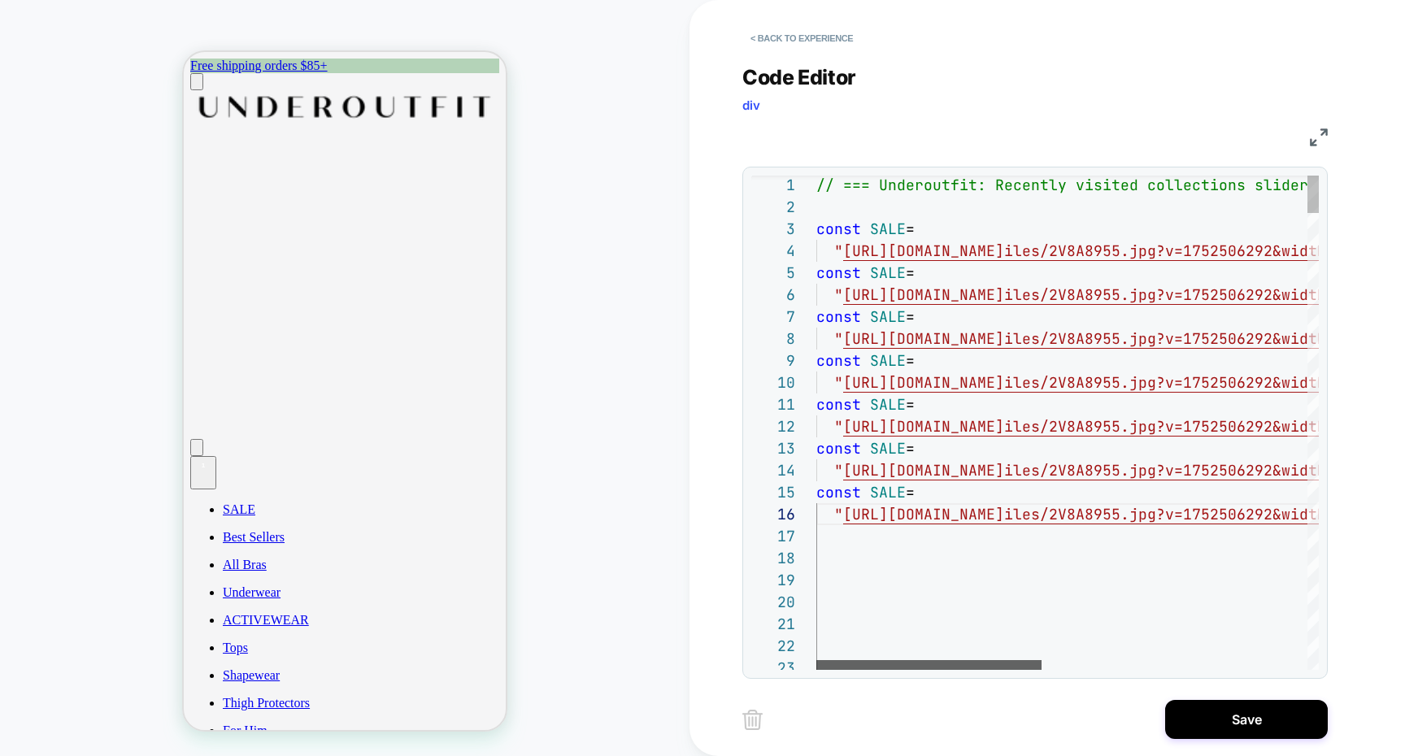
click at [816, 660] on div at bounding box center [928, 665] width 225 height 10
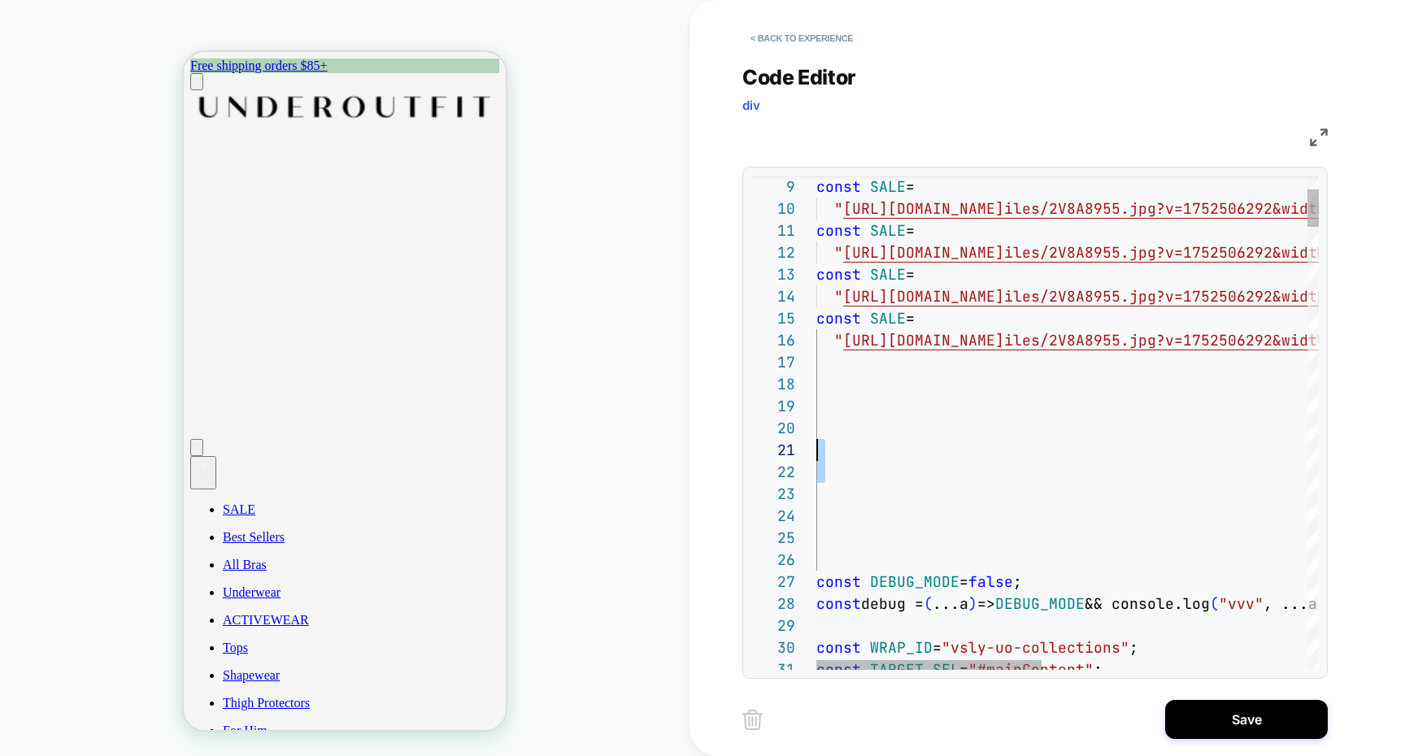
scroll to position [198, 0]
drag, startPoint x: 849, startPoint y: 490, endPoint x: 818, endPoint y: 418, distance: 79.0
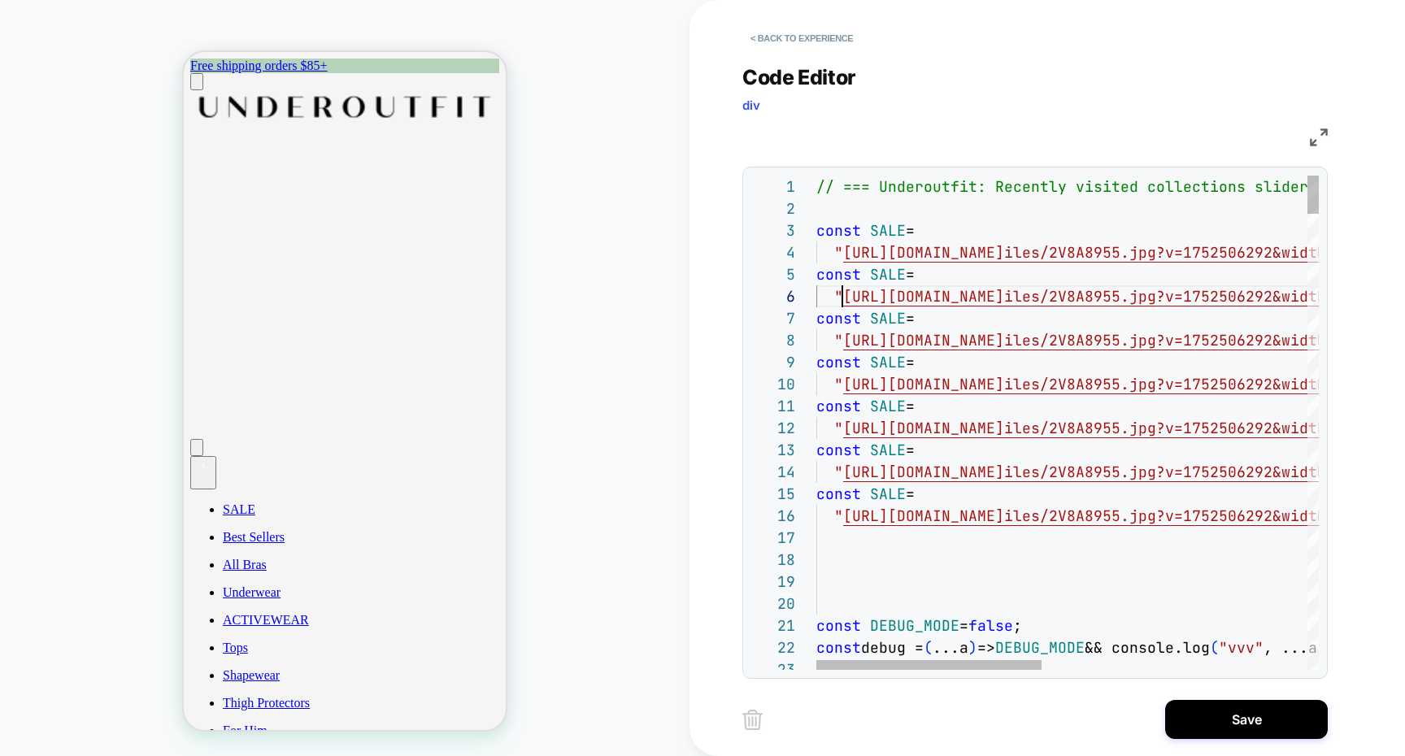
scroll to position [110, 26]
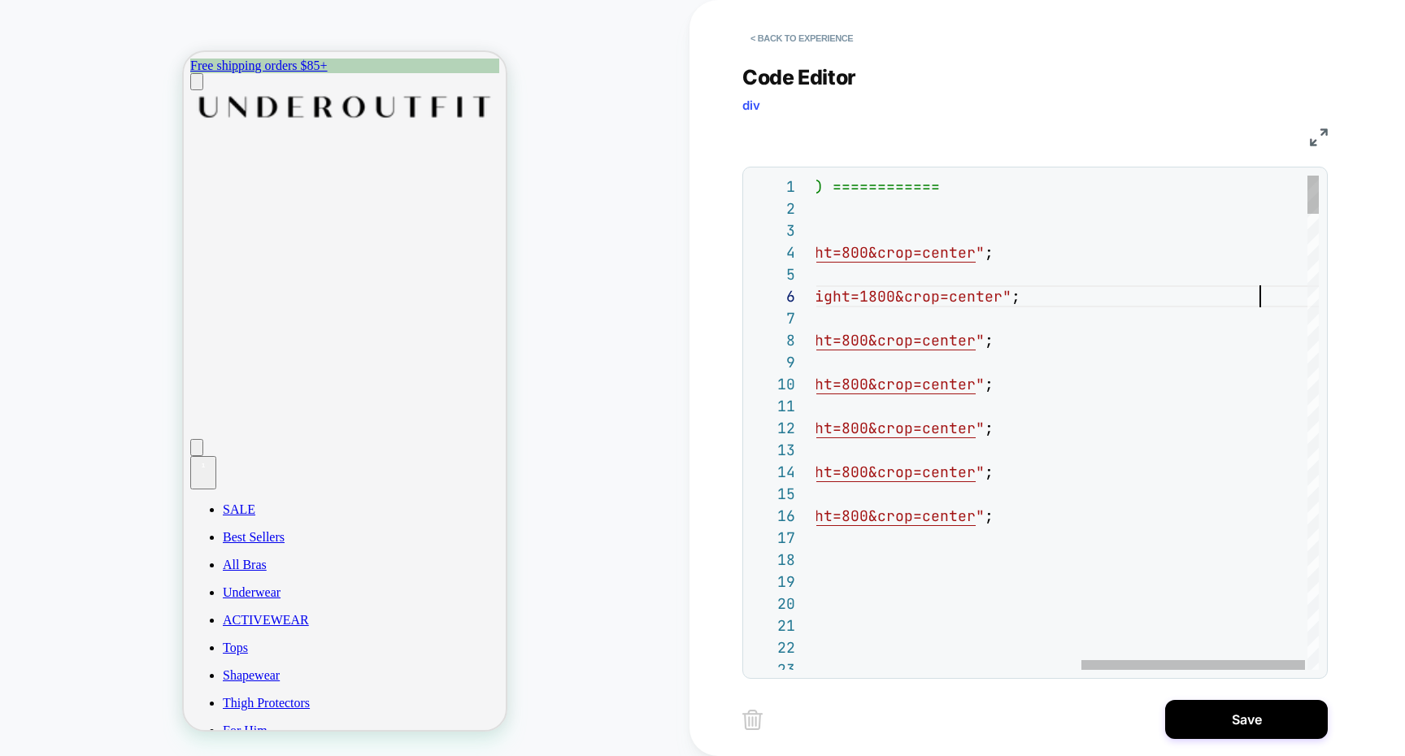
scroll to position [110, 1036]
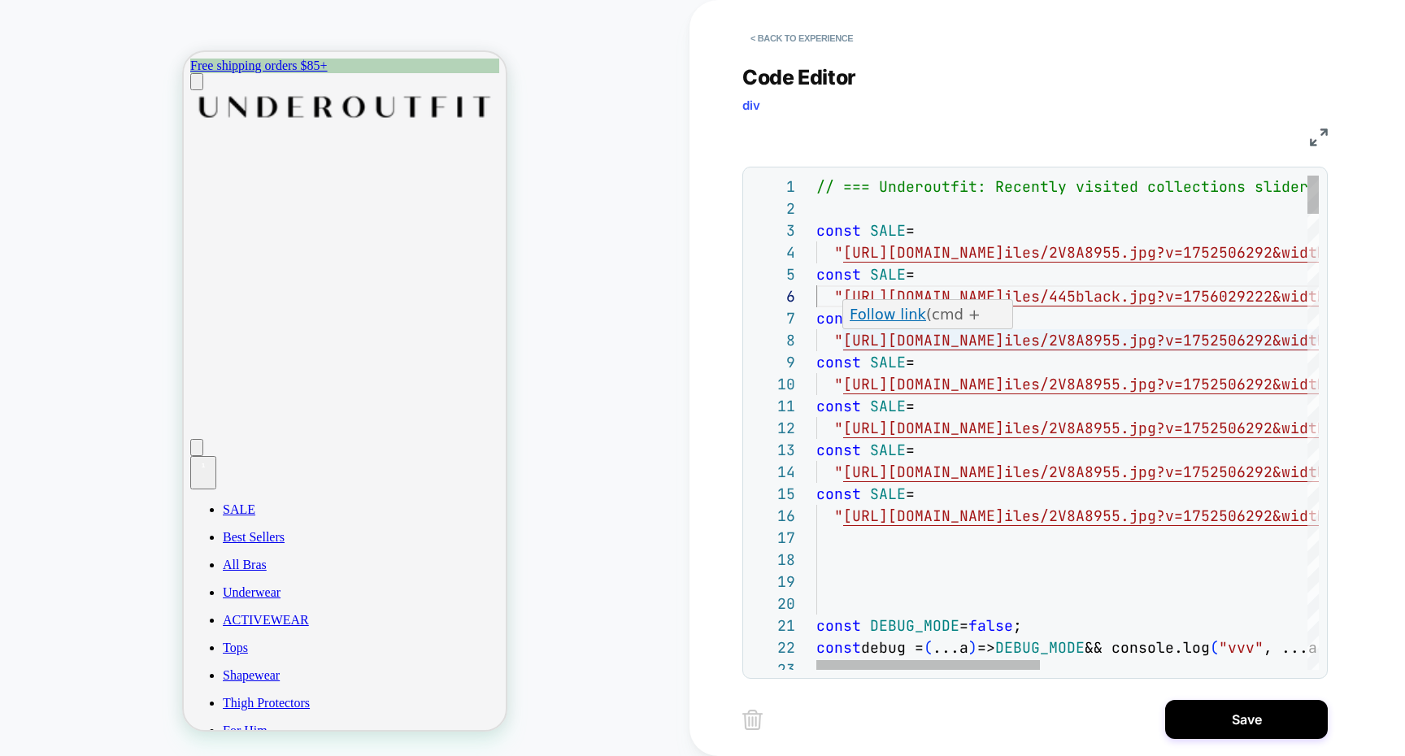
click at [942, 328] on div "Follow link (cmd + click)" at bounding box center [928, 325] width 171 height 50
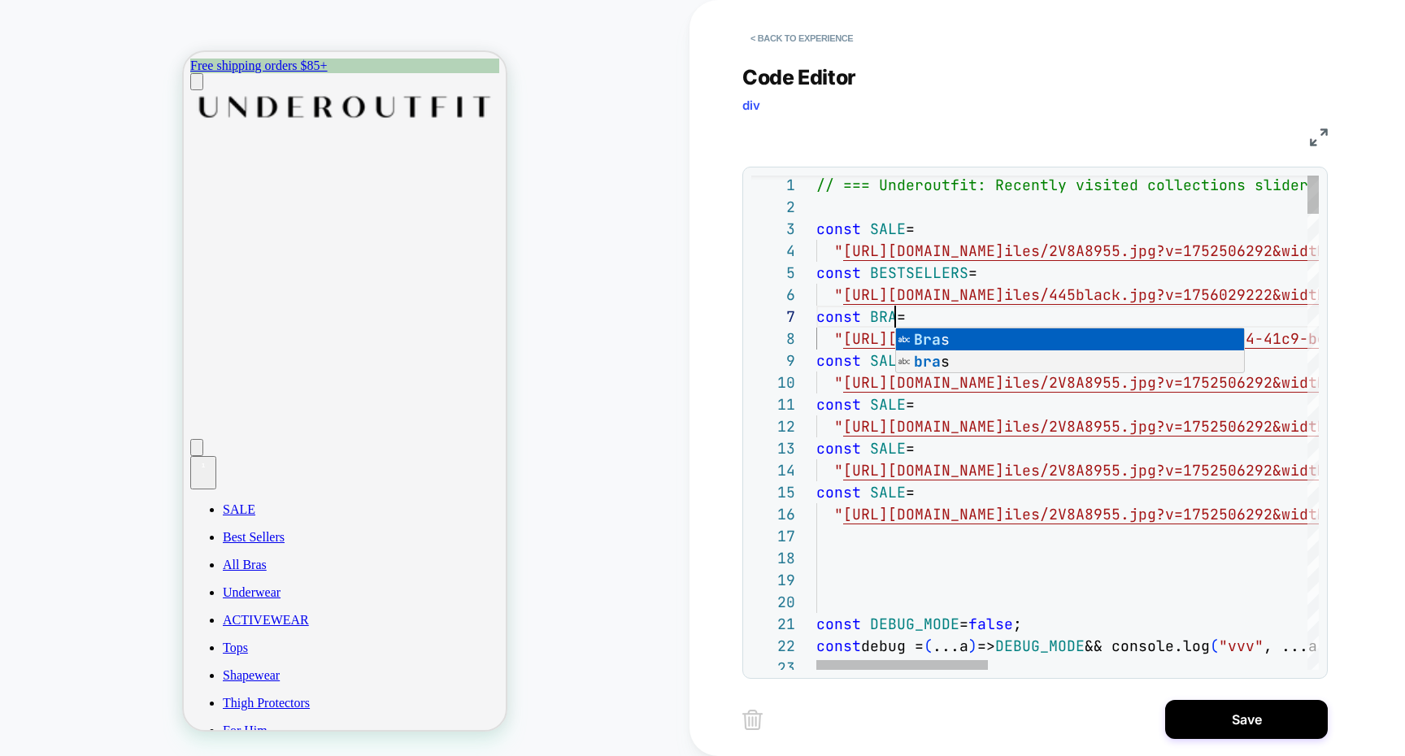
scroll to position [132, 88]
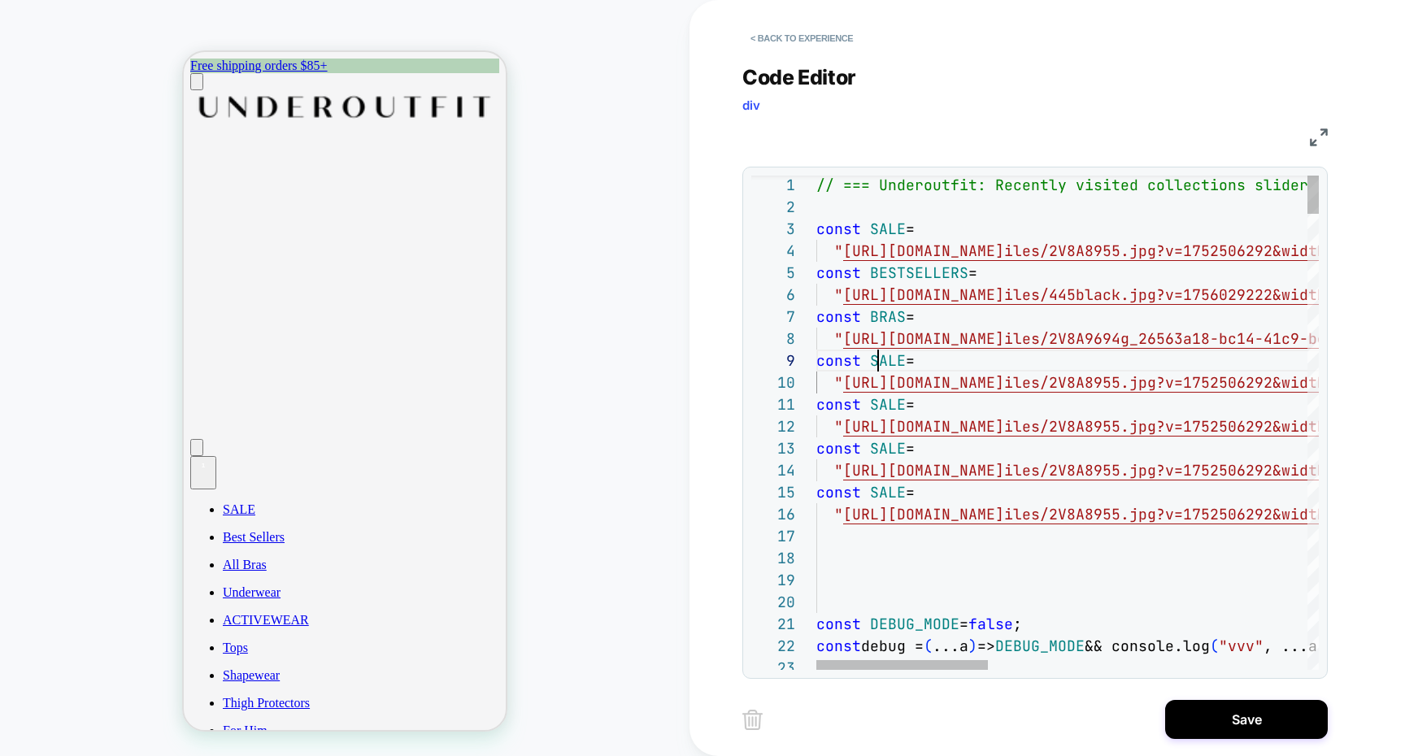
scroll to position [176, 88]
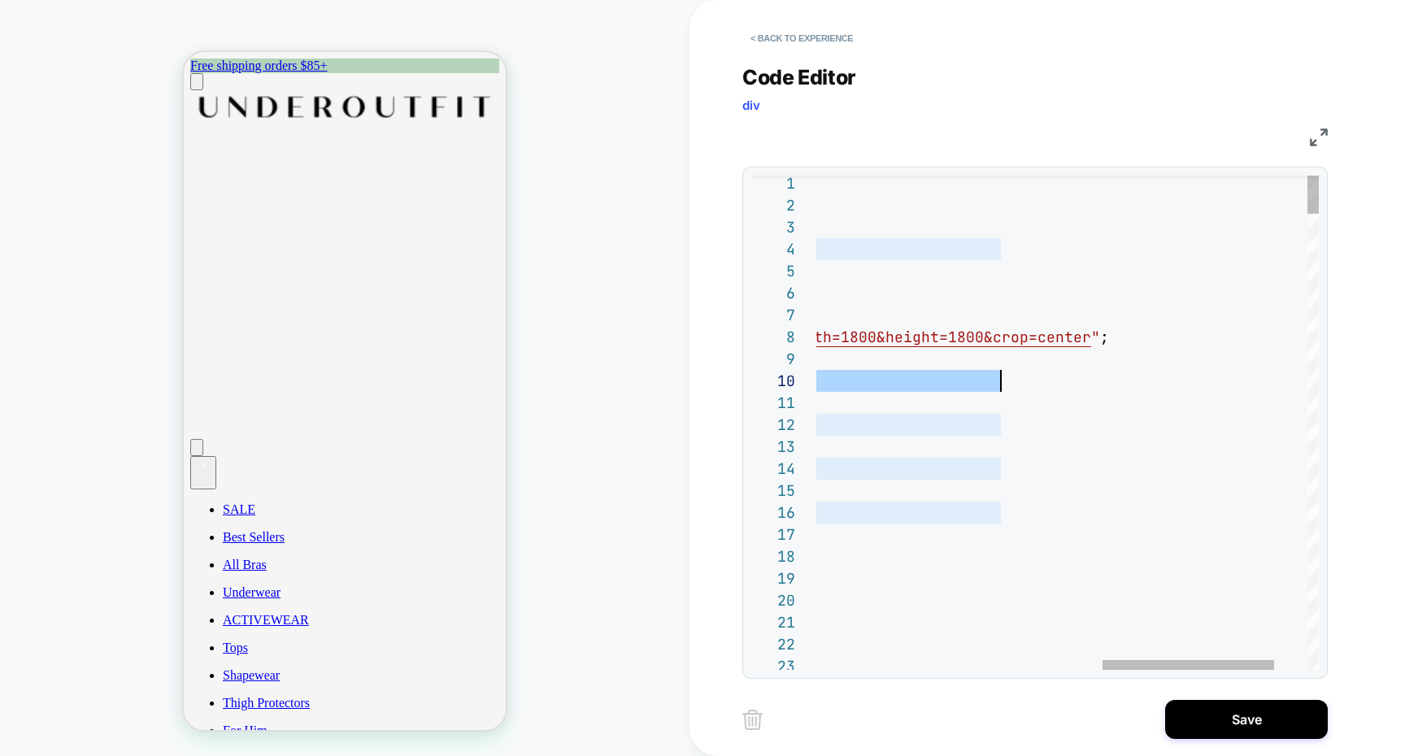
scroll to position [132, 1475]
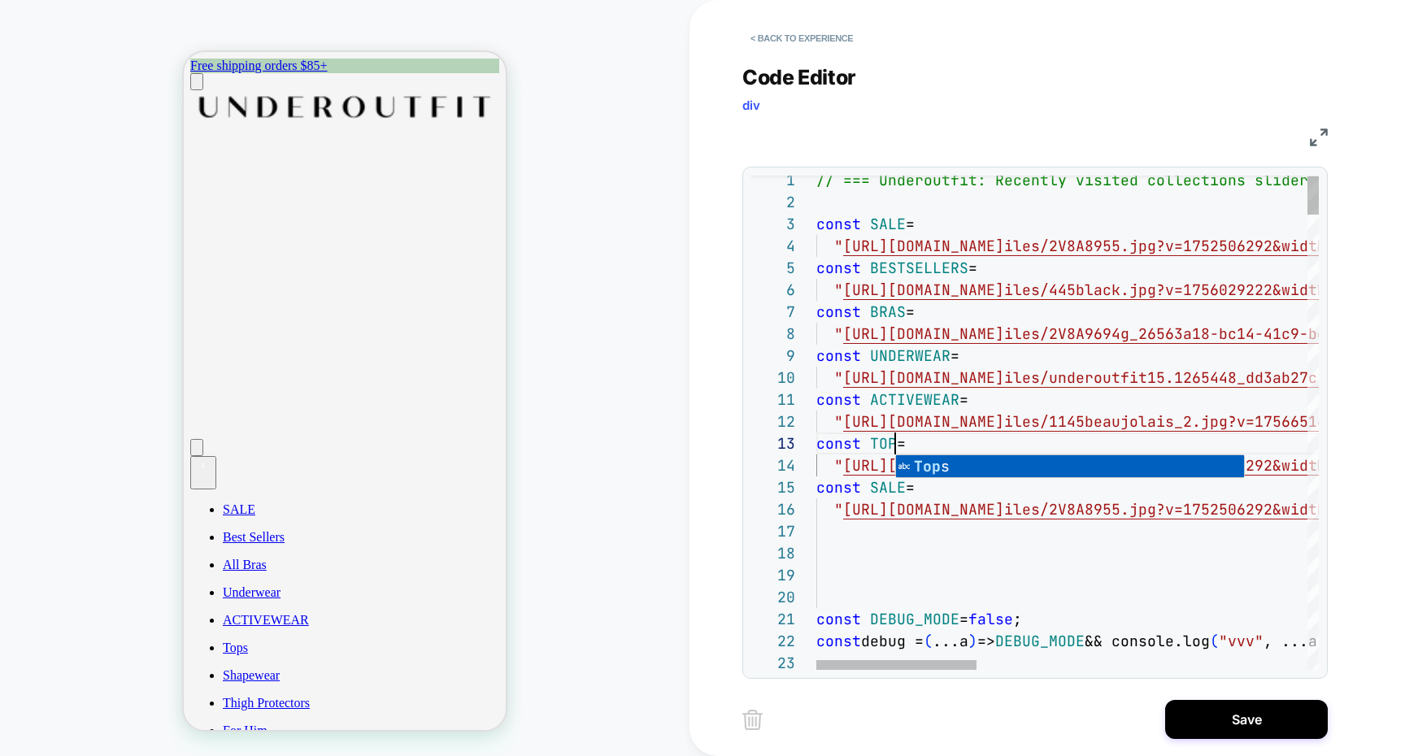
scroll to position [44, 88]
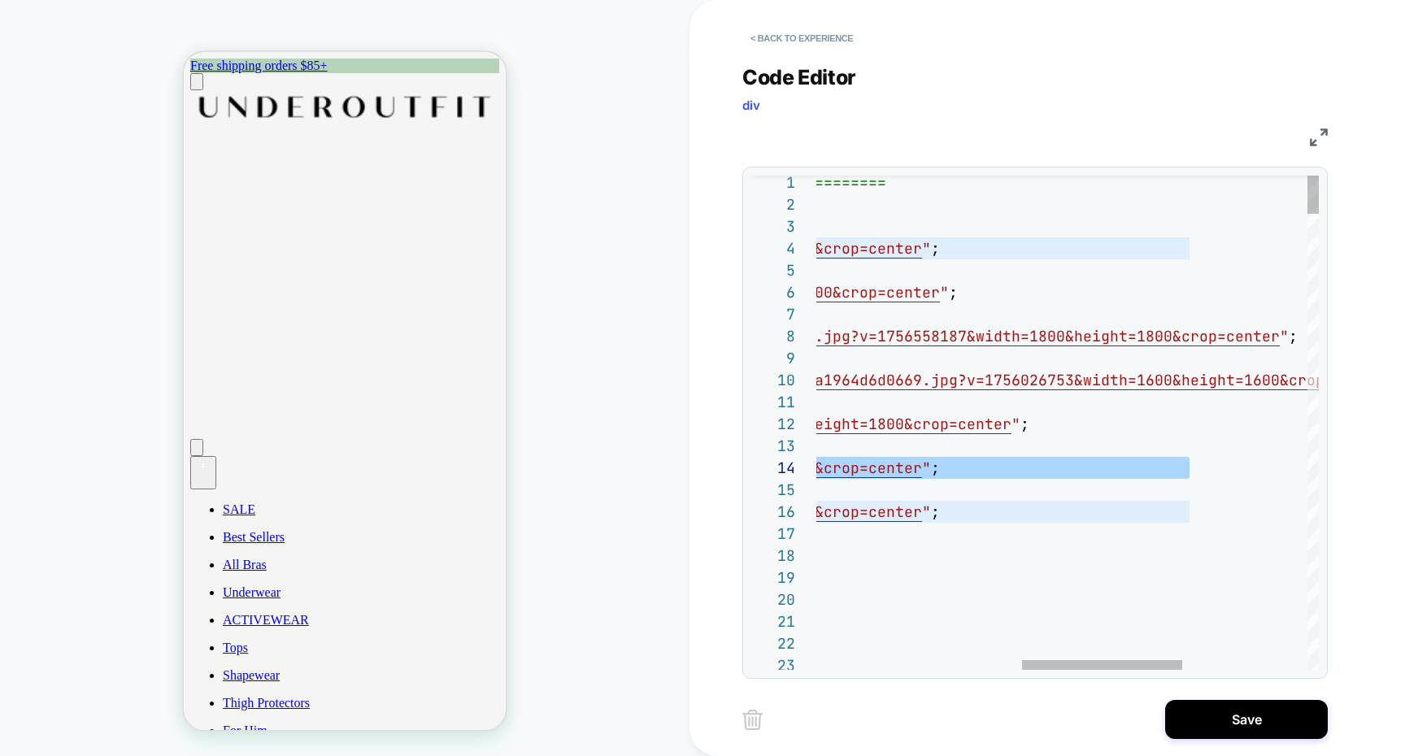
scroll to position [66, 1106]
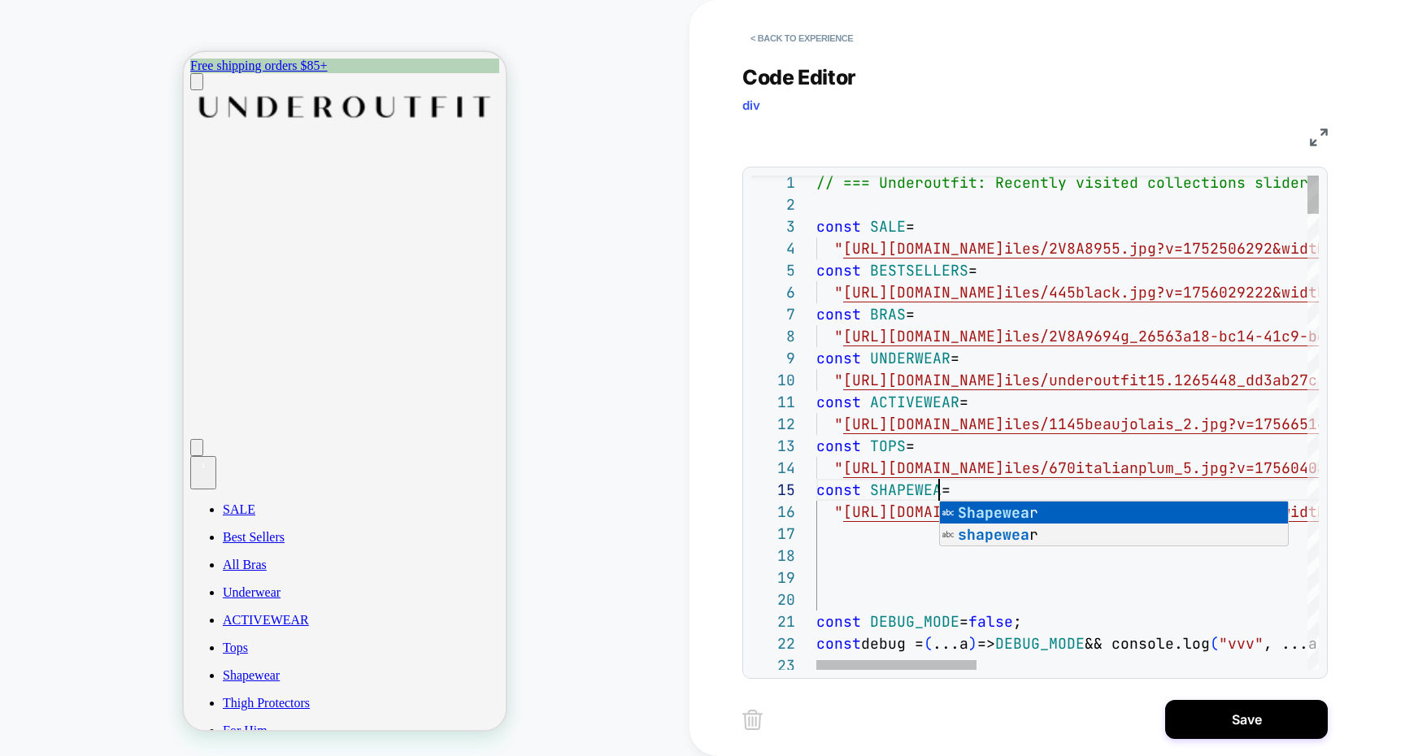
scroll to position [88, 132]
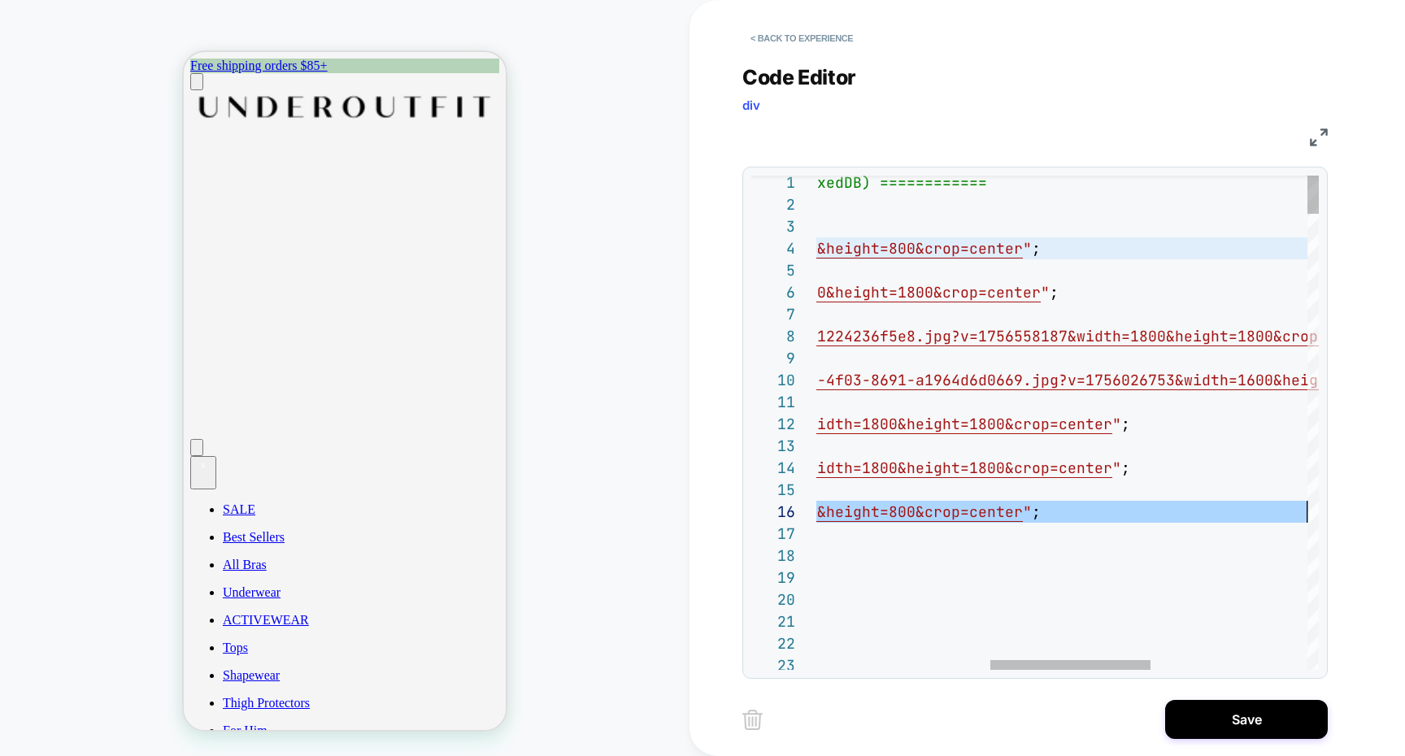
scroll to position [110, 1010]
drag, startPoint x: 844, startPoint y: 513, endPoint x: 1286, endPoint y: 507, distance: 442.2
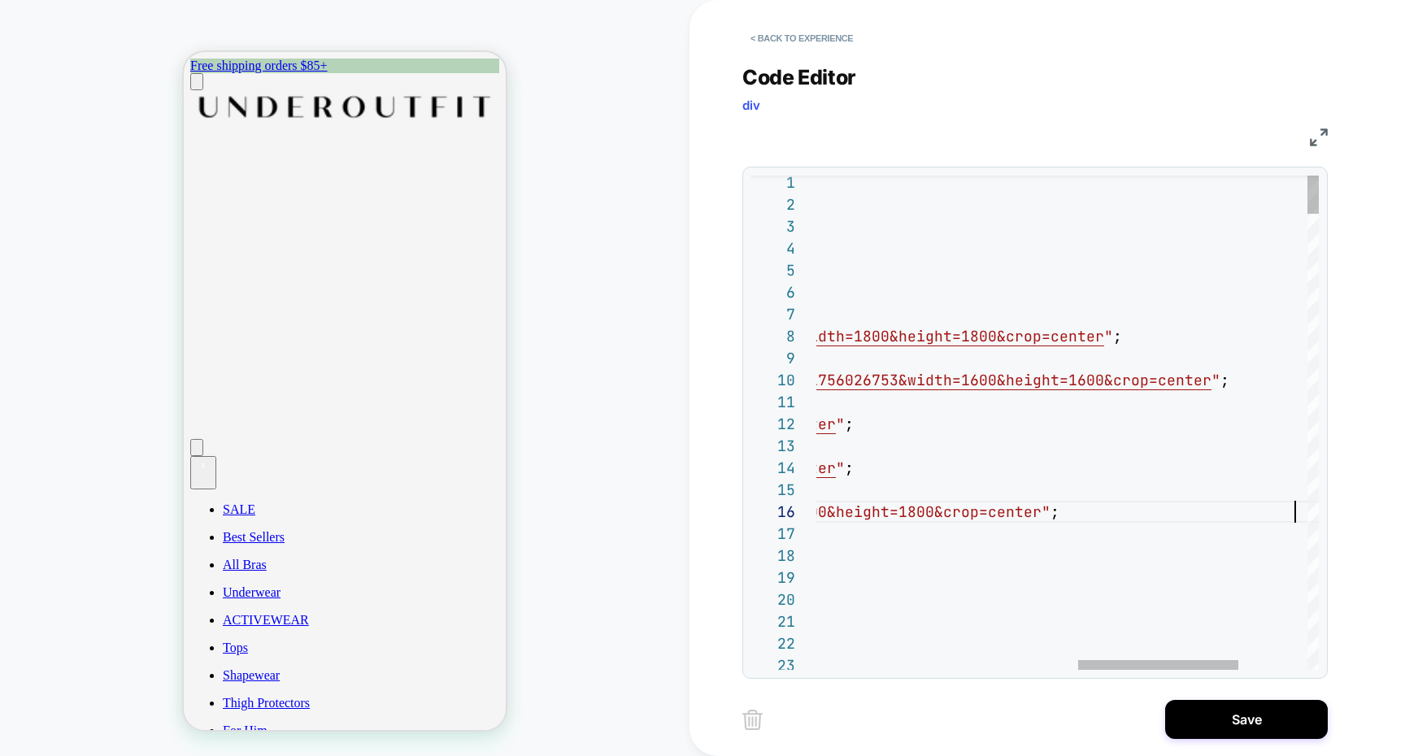
scroll to position [110, 1300]
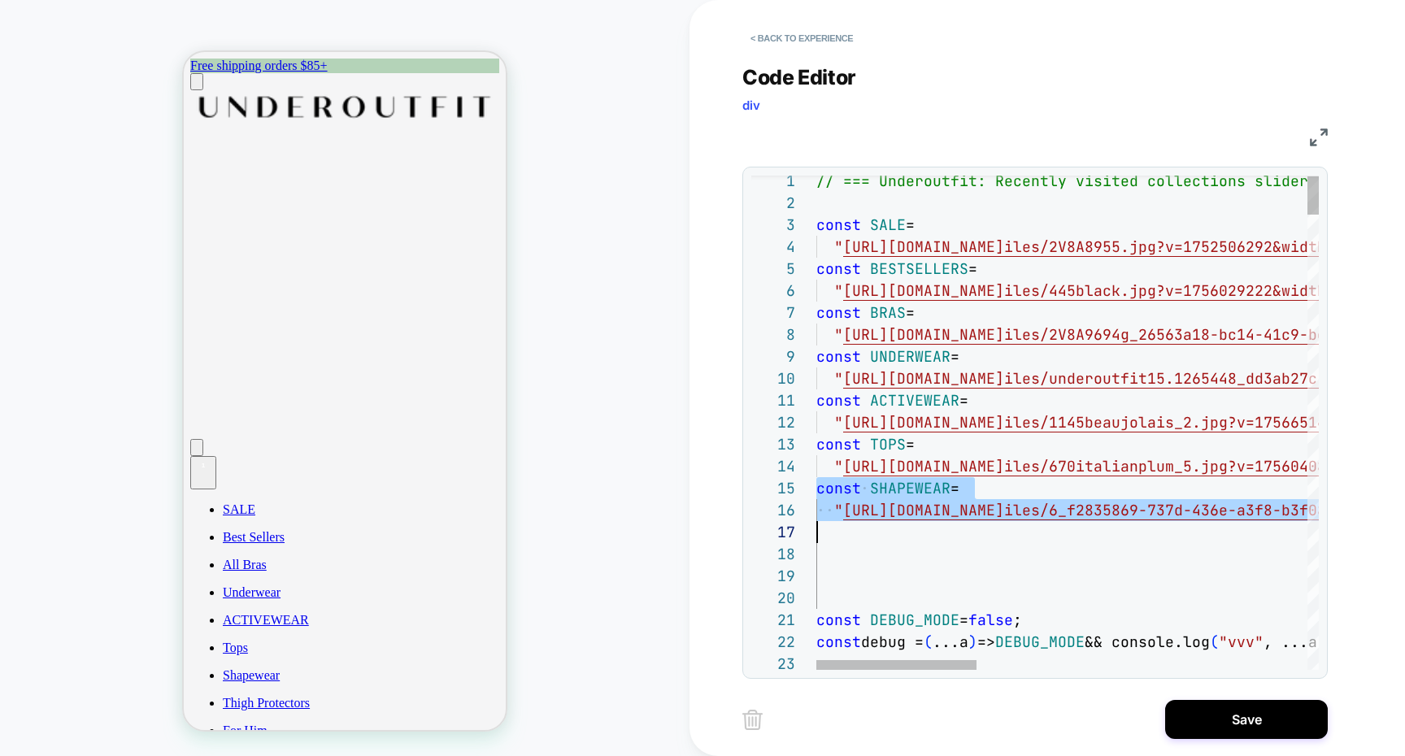
drag, startPoint x: 827, startPoint y: 493, endPoint x: 859, endPoint y: 515, distance: 39.2
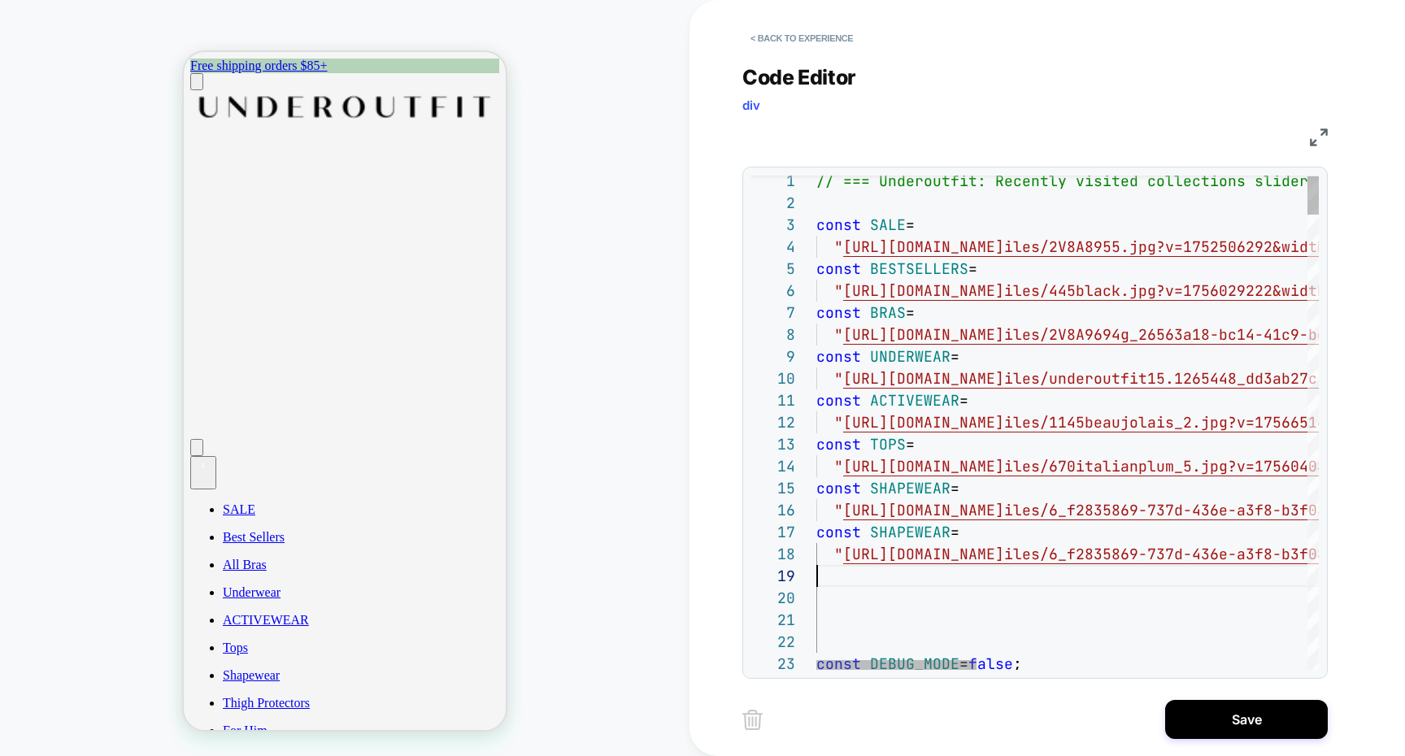
scroll to position [154, 26]
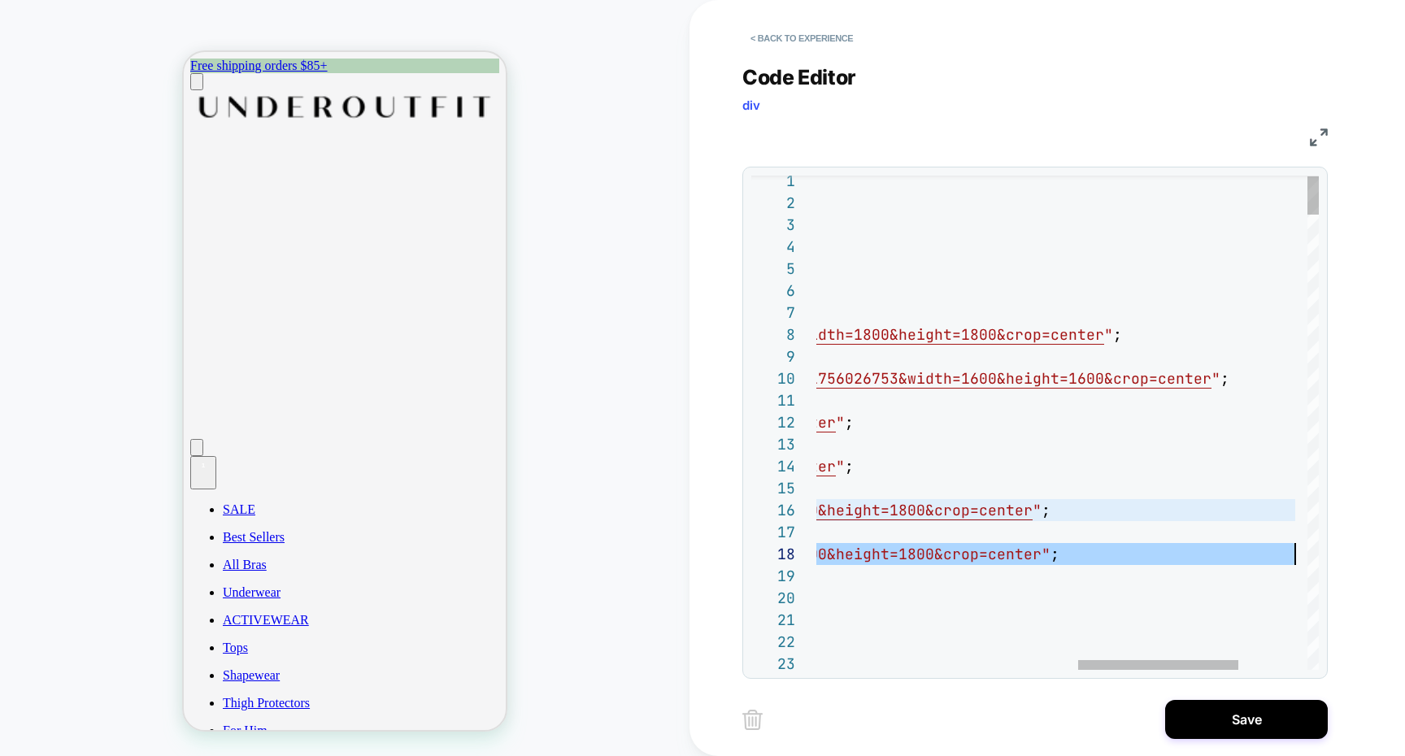
scroll to position [154, 1300]
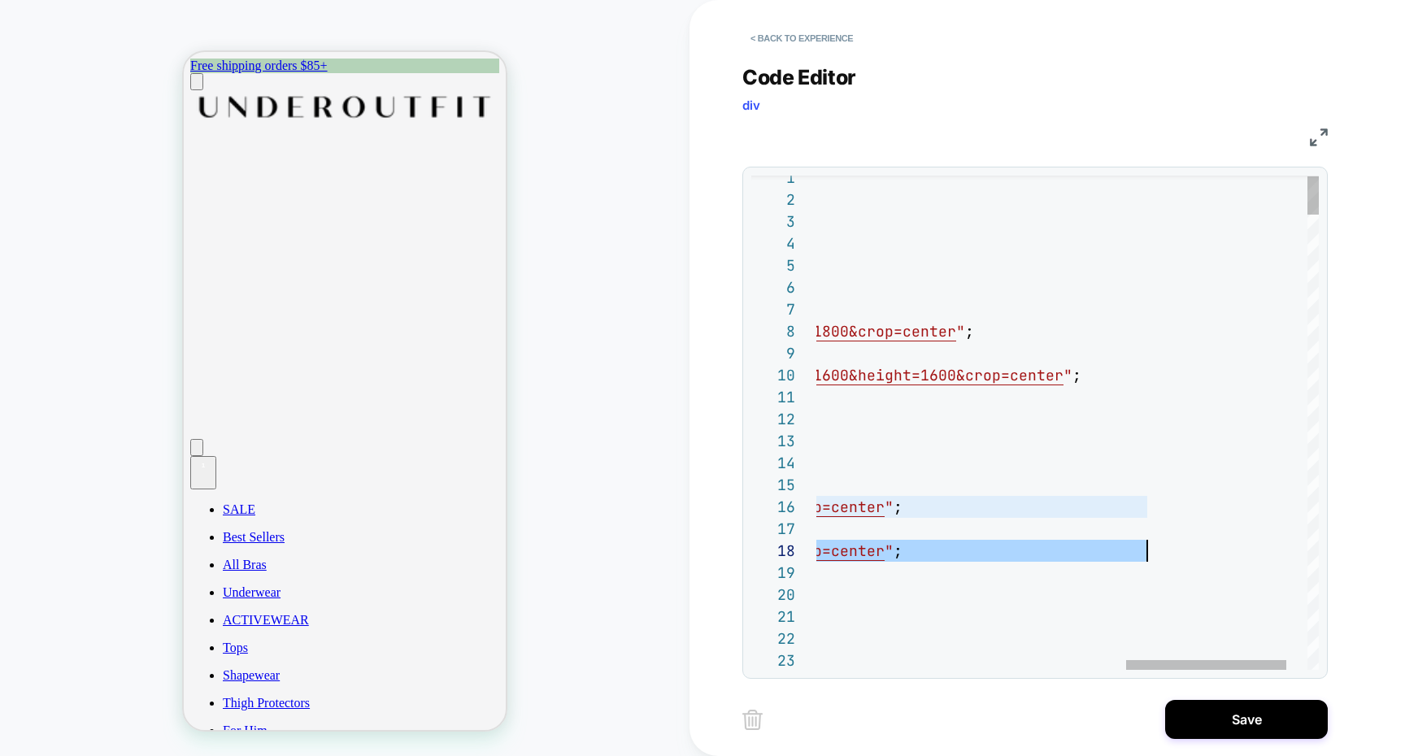
type textarea "**********"
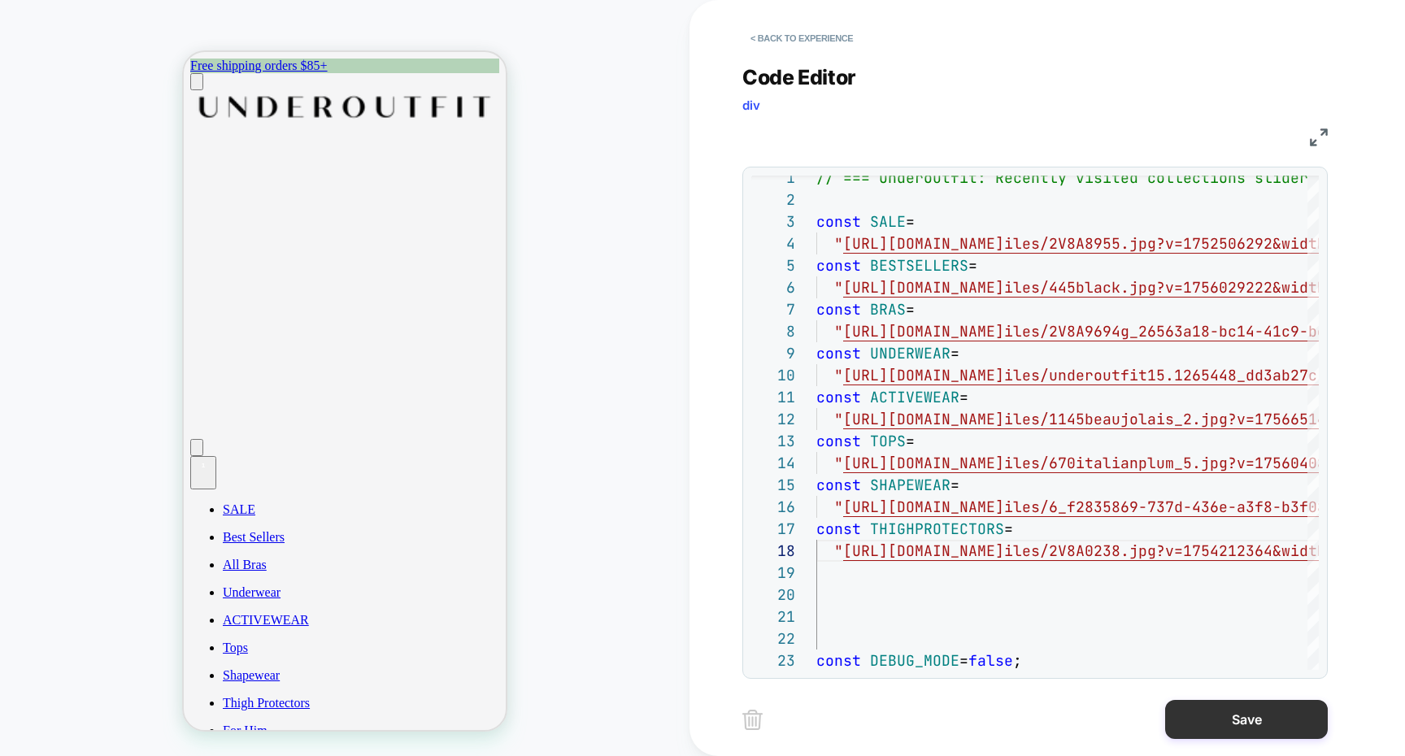
click at [1214, 715] on button "Save" at bounding box center [1246, 719] width 163 height 39
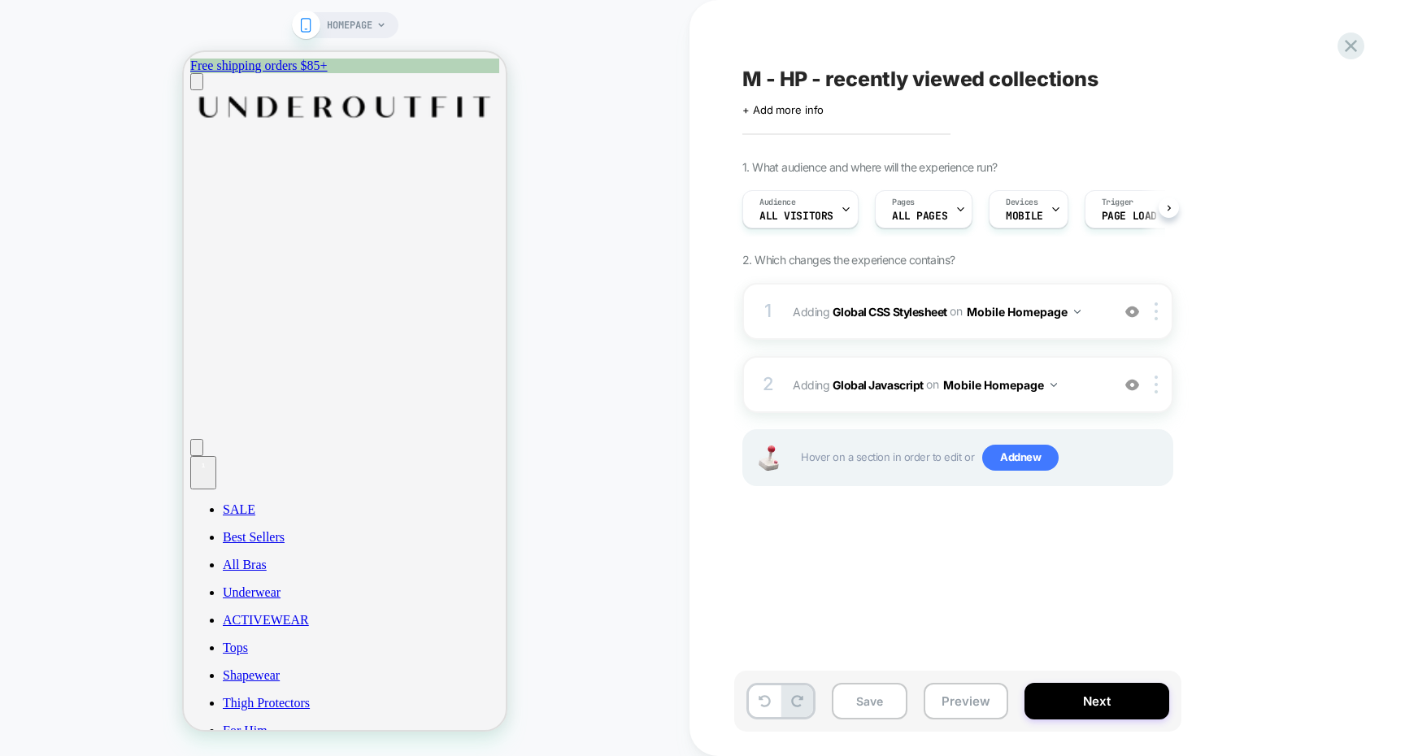
scroll to position [0, 1]
click at [893, 689] on button "Save" at bounding box center [870, 701] width 76 height 37
click at [878, 405] on div "2 Adding Global Javascript on Mobile Homepage Add Before Add After Copy to Desk…" at bounding box center [957, 384] width 431 height 57
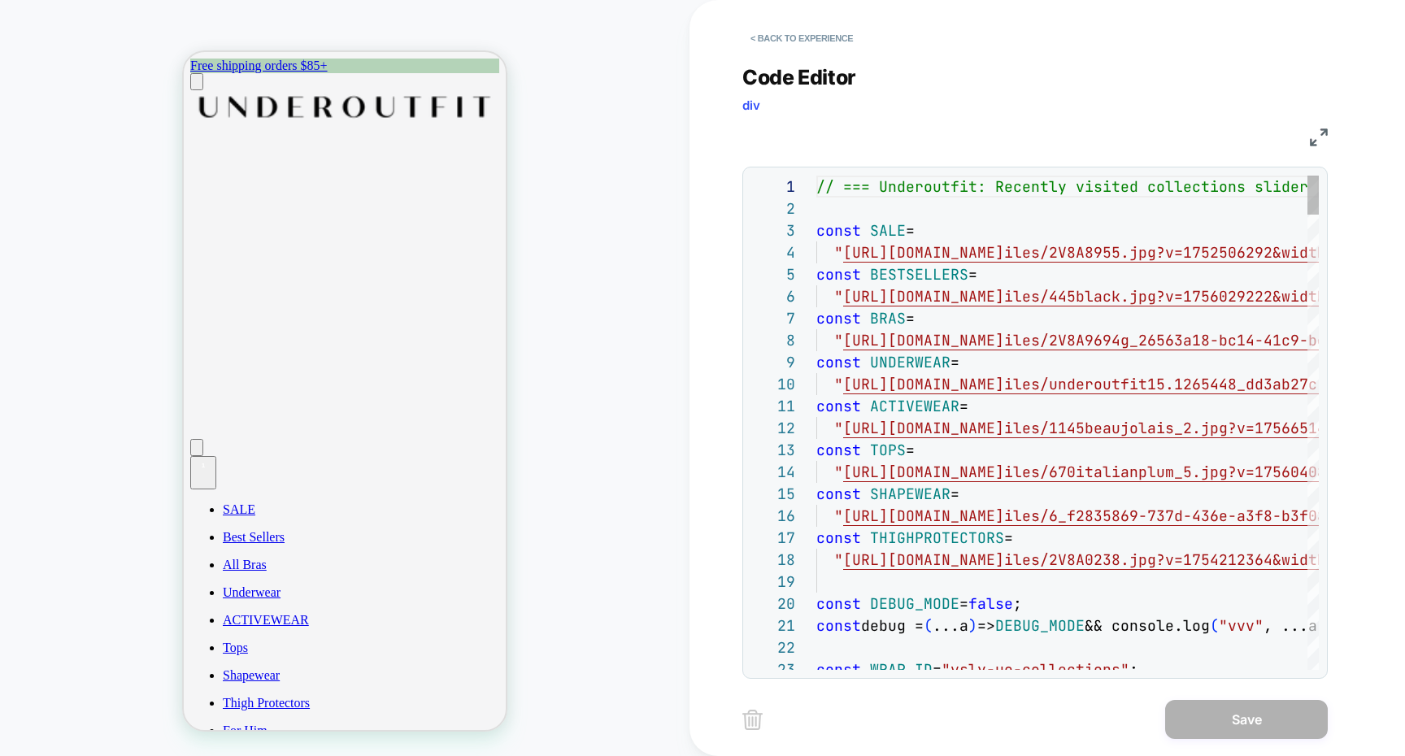
scroll to position [154, 0]
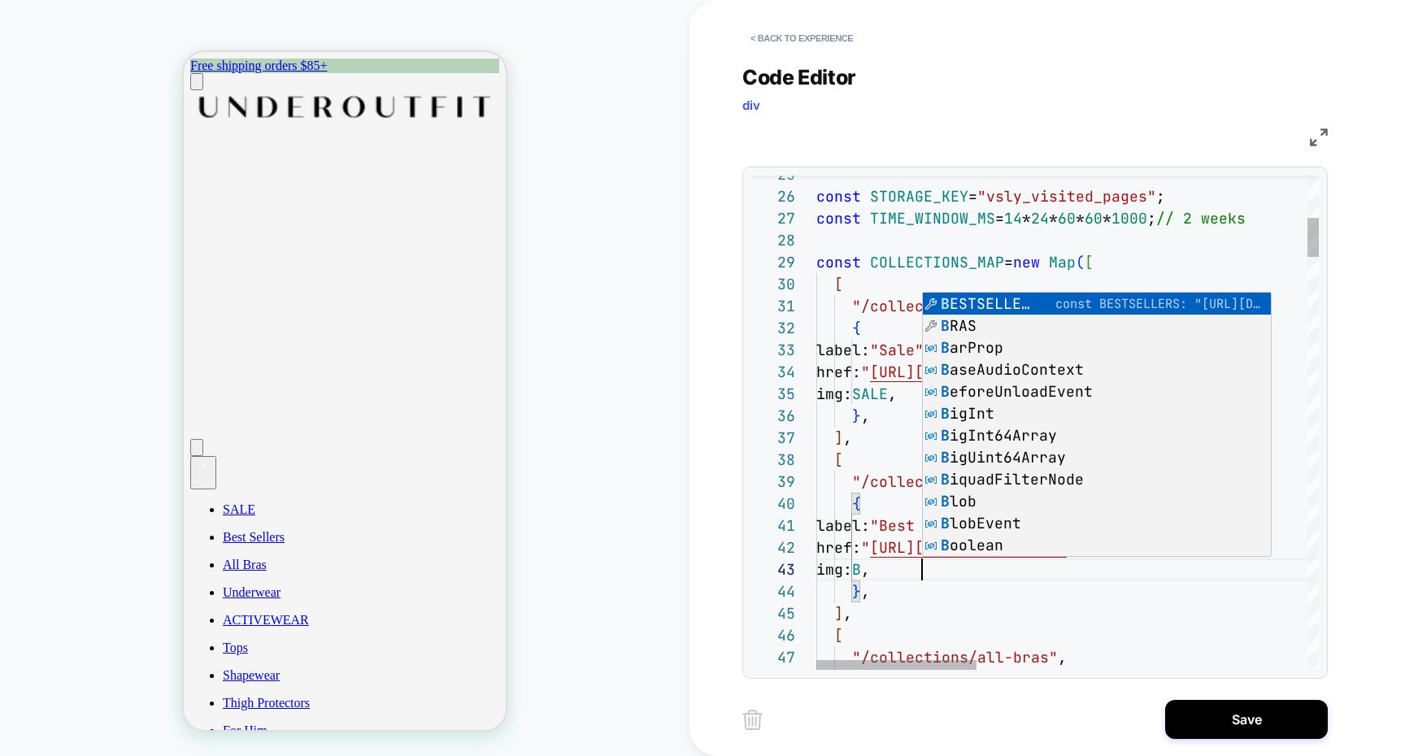
scroll to position [44, 193]
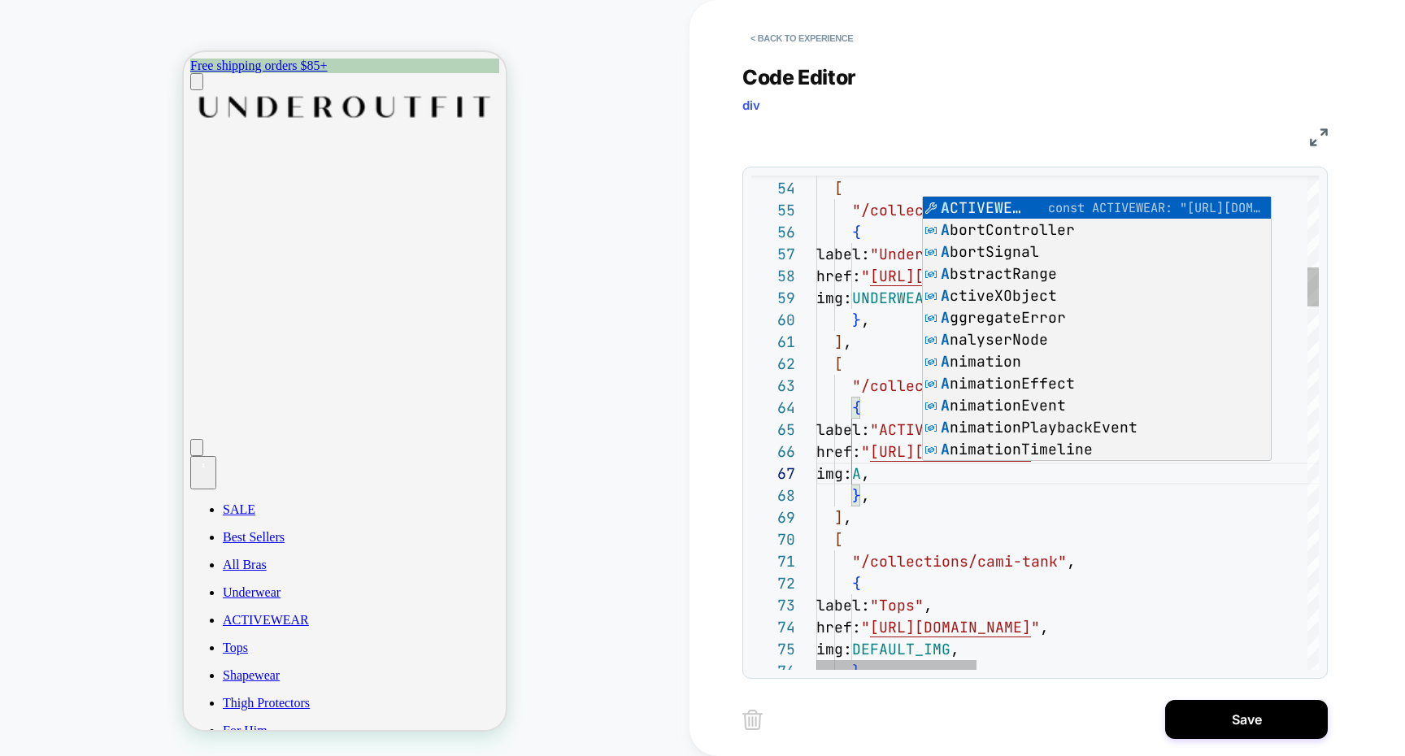
scroll to position [132, 185]
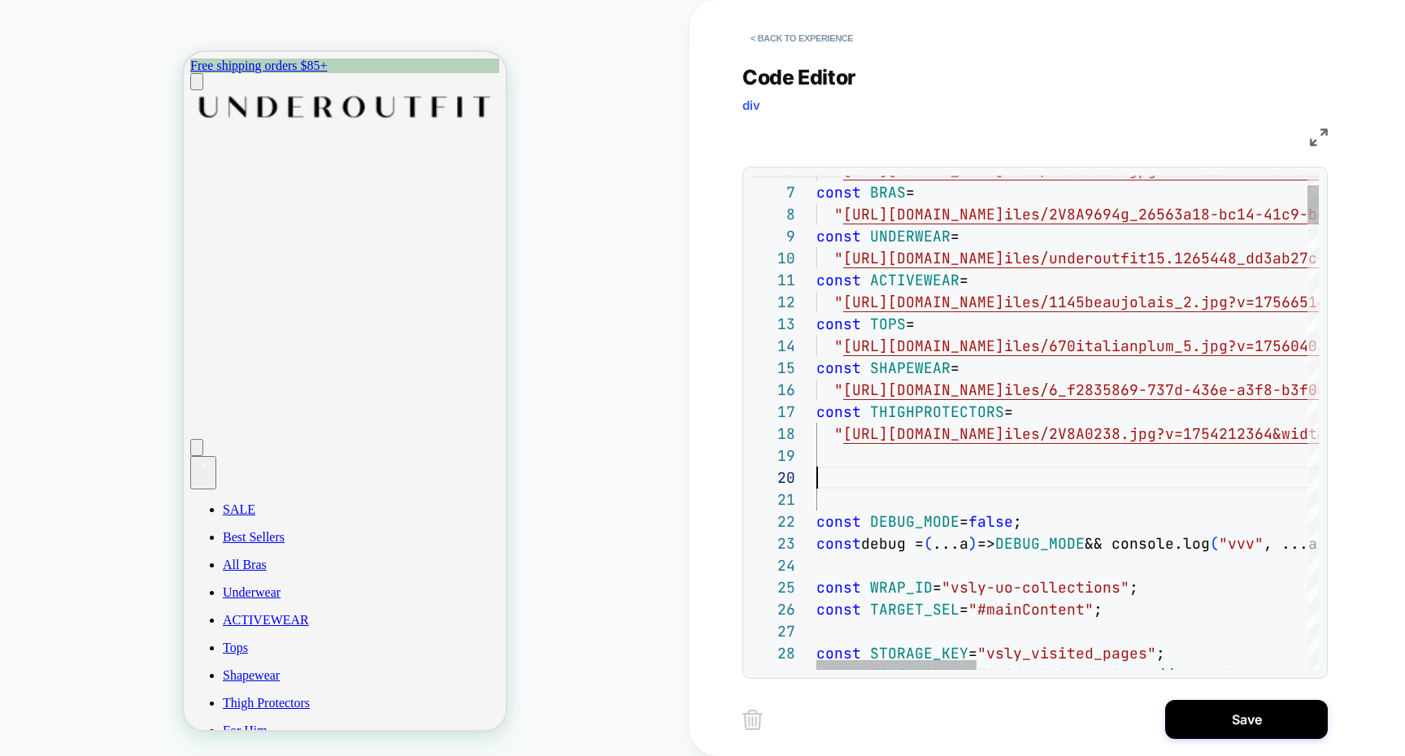
scroll to position [22, 0]
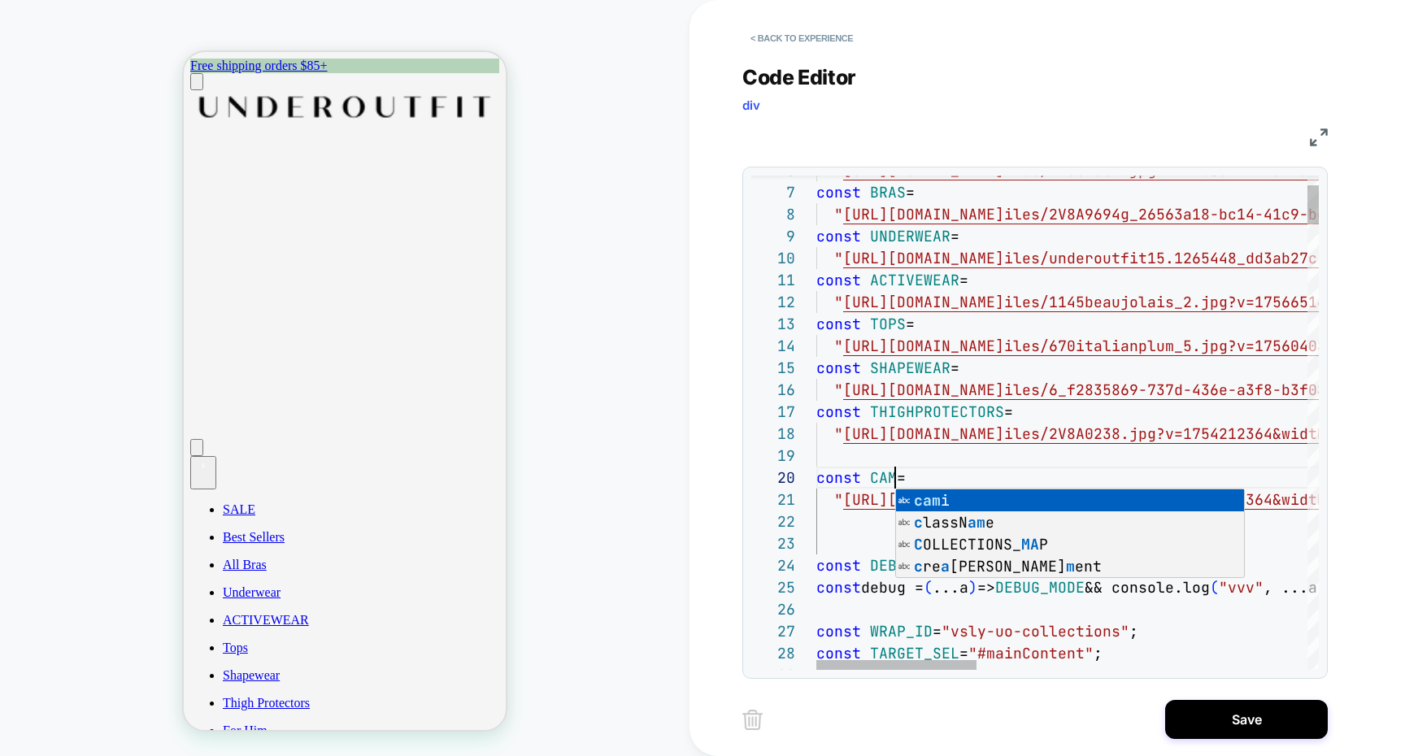
scroll to position [176, 88]
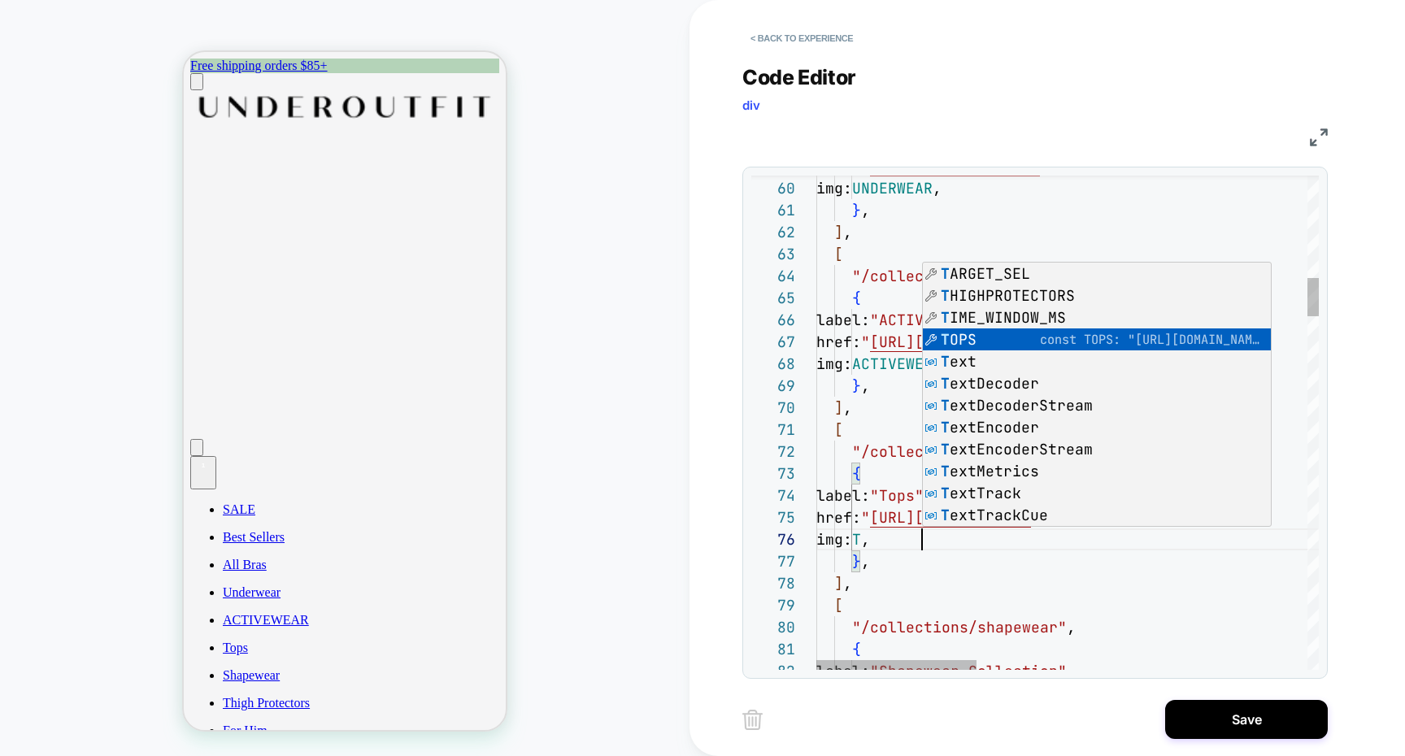
scroll to position [110, 132]
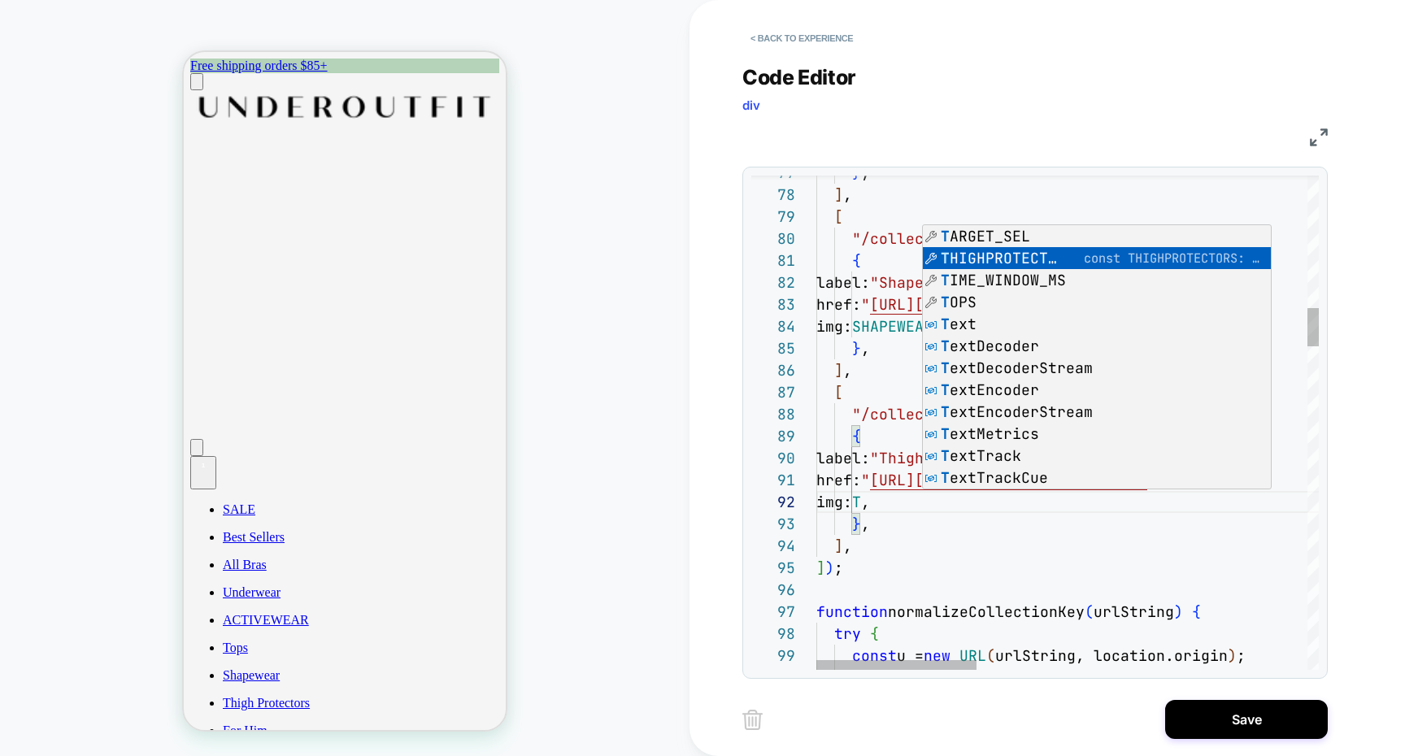
scroll to position [22, 228]
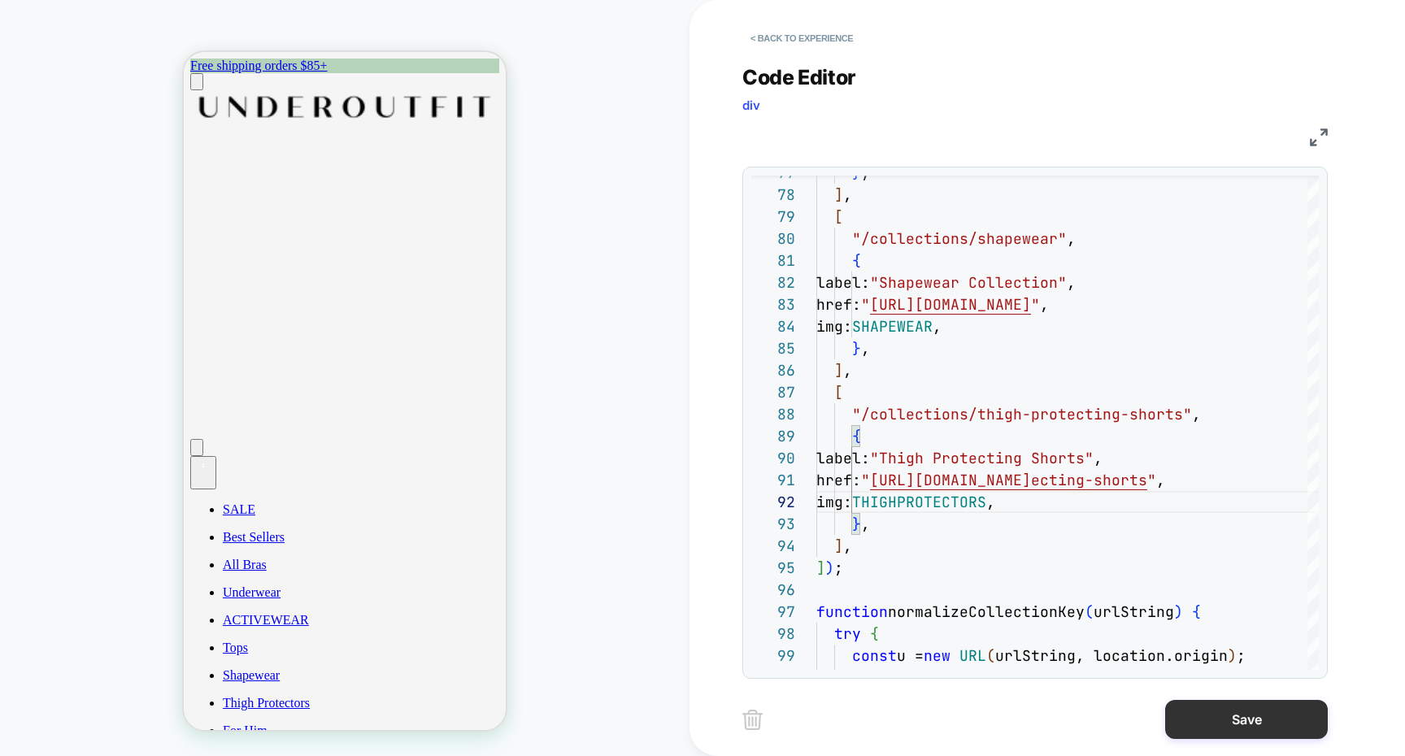
type textarea "**********"
click at [1189, 712] on button "Save" at bounding box center [1246, 719] width 163 height 39
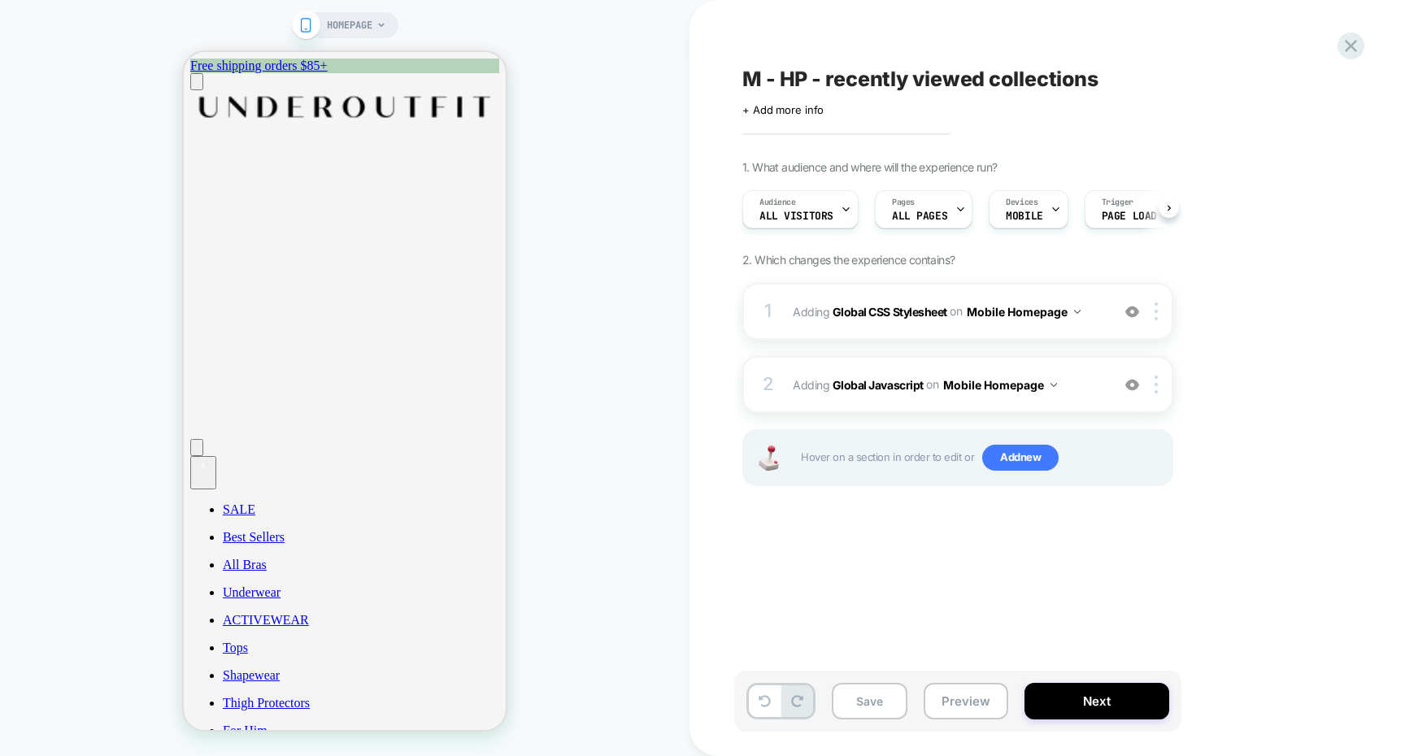
scroll to position [0, 1]
click at [874, 690] on button "Save" at bounding box center [870, 701] width 76 height 37
click at [962, 693] on button "Preview" at bounding box center [965, 701] width 85 height 37
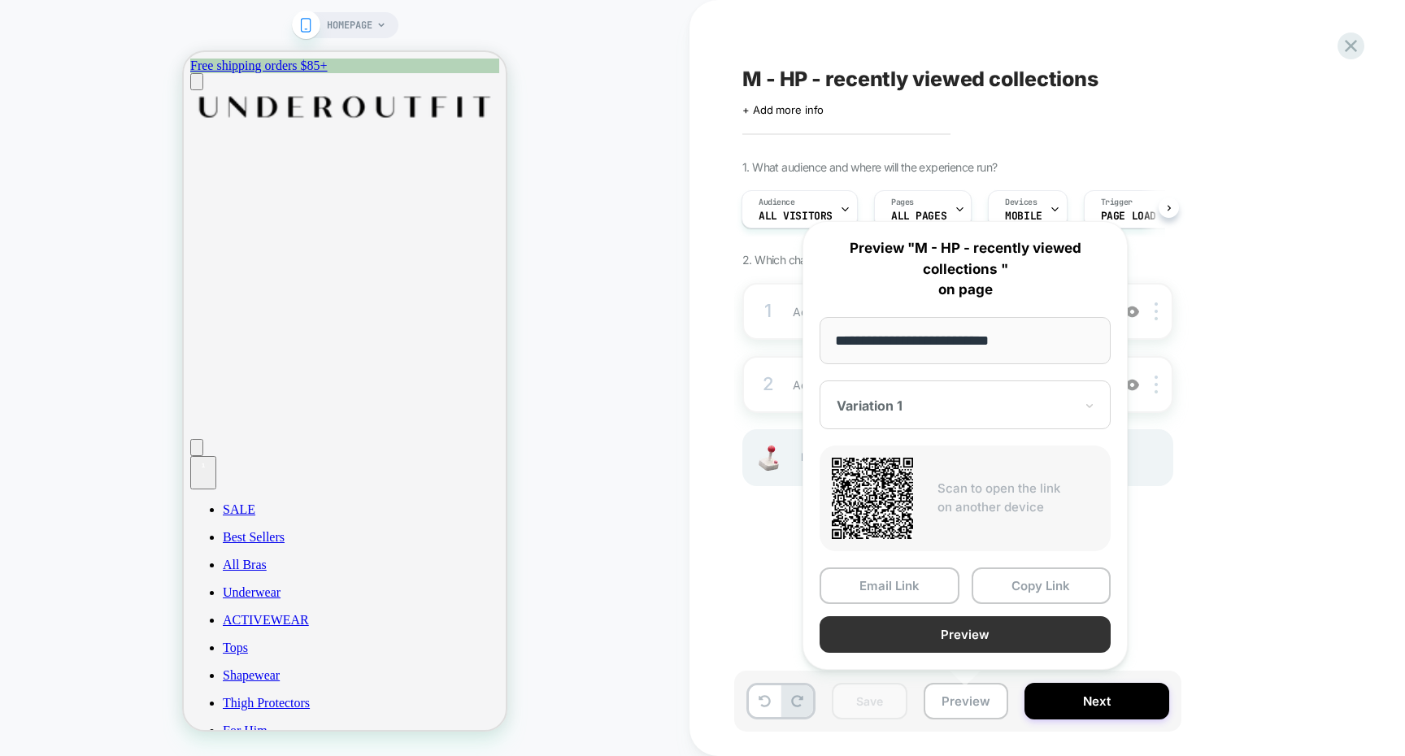
click at [936, 639] on button "Preview" at bounding box center [964, 634] width 291 height 37
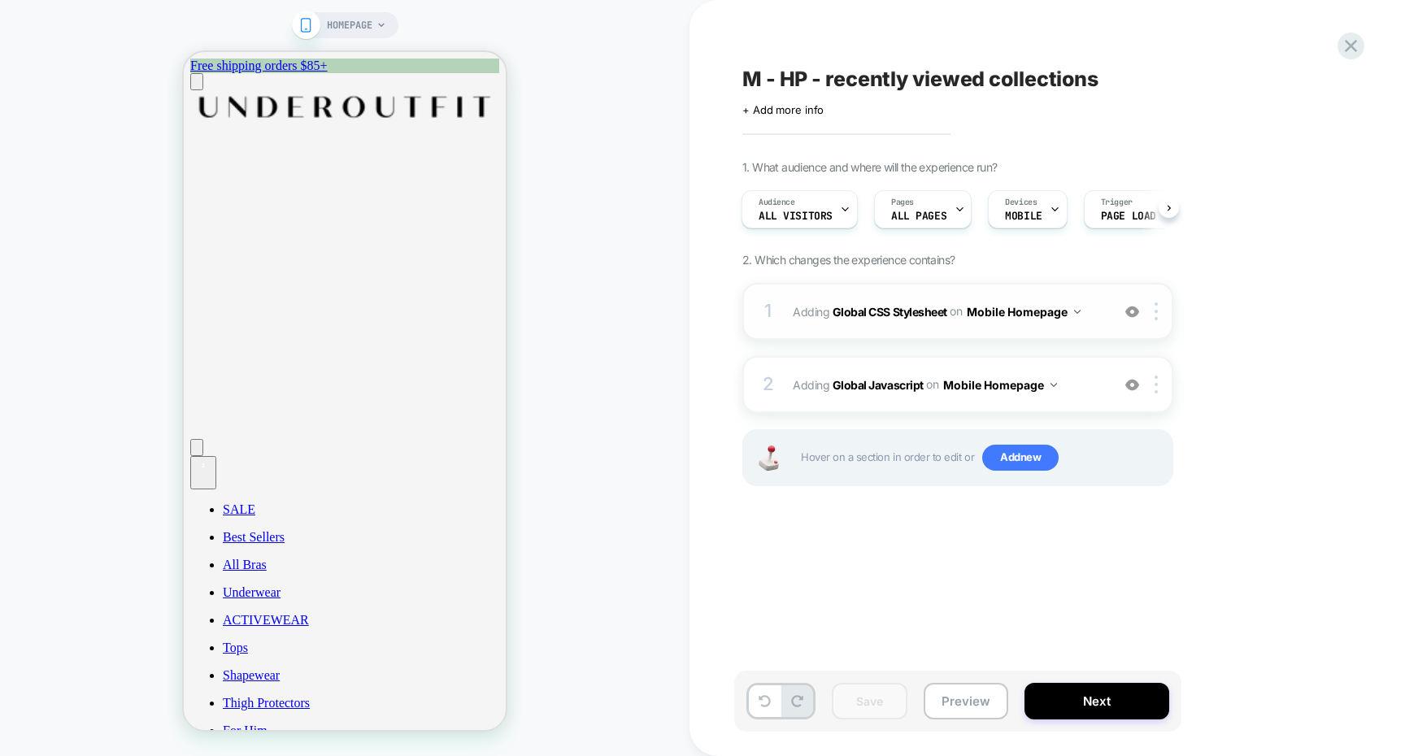
click at [981, 328] on div "1 Adding Global CSS Stylesheet on Mobile Homepage Add Before Add After Copy to …" at bounding box center [957, 311] width 431 height 57
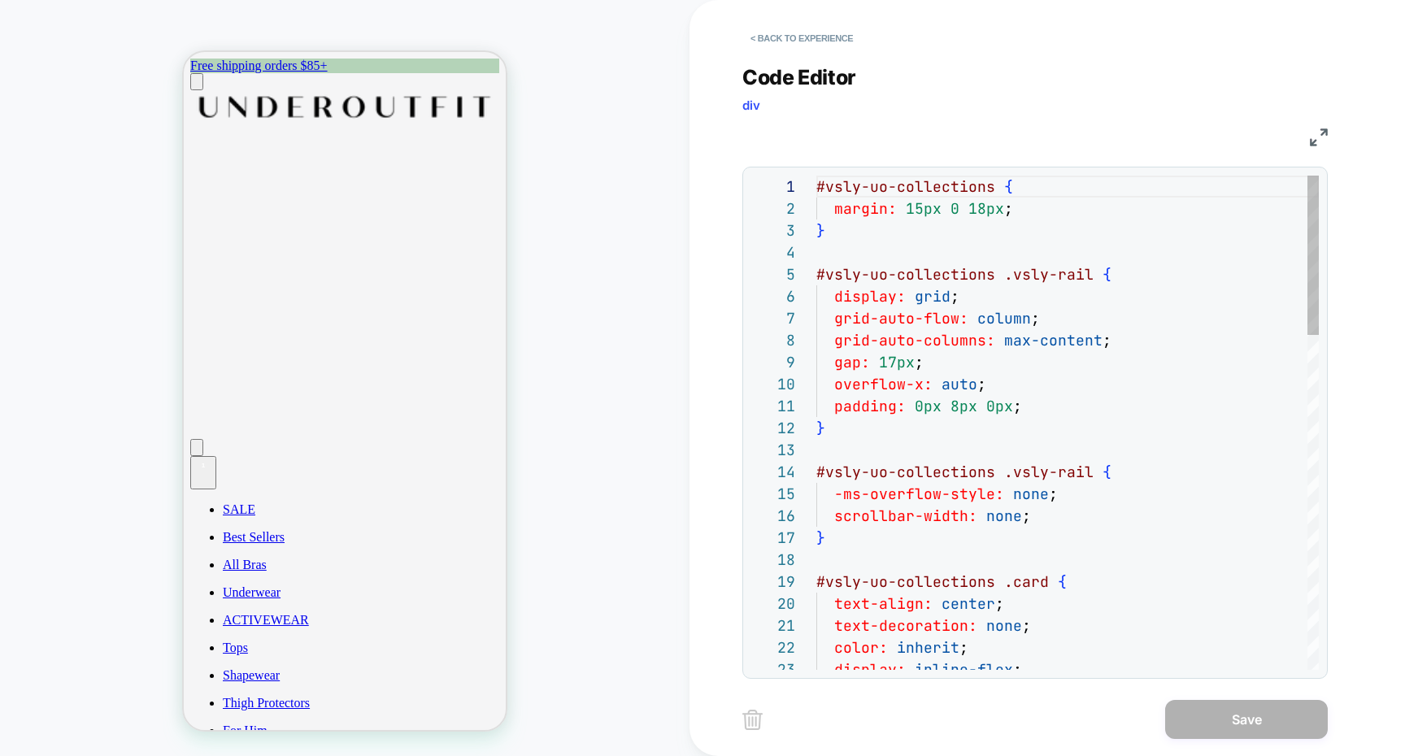
scroll to position [219, 0]
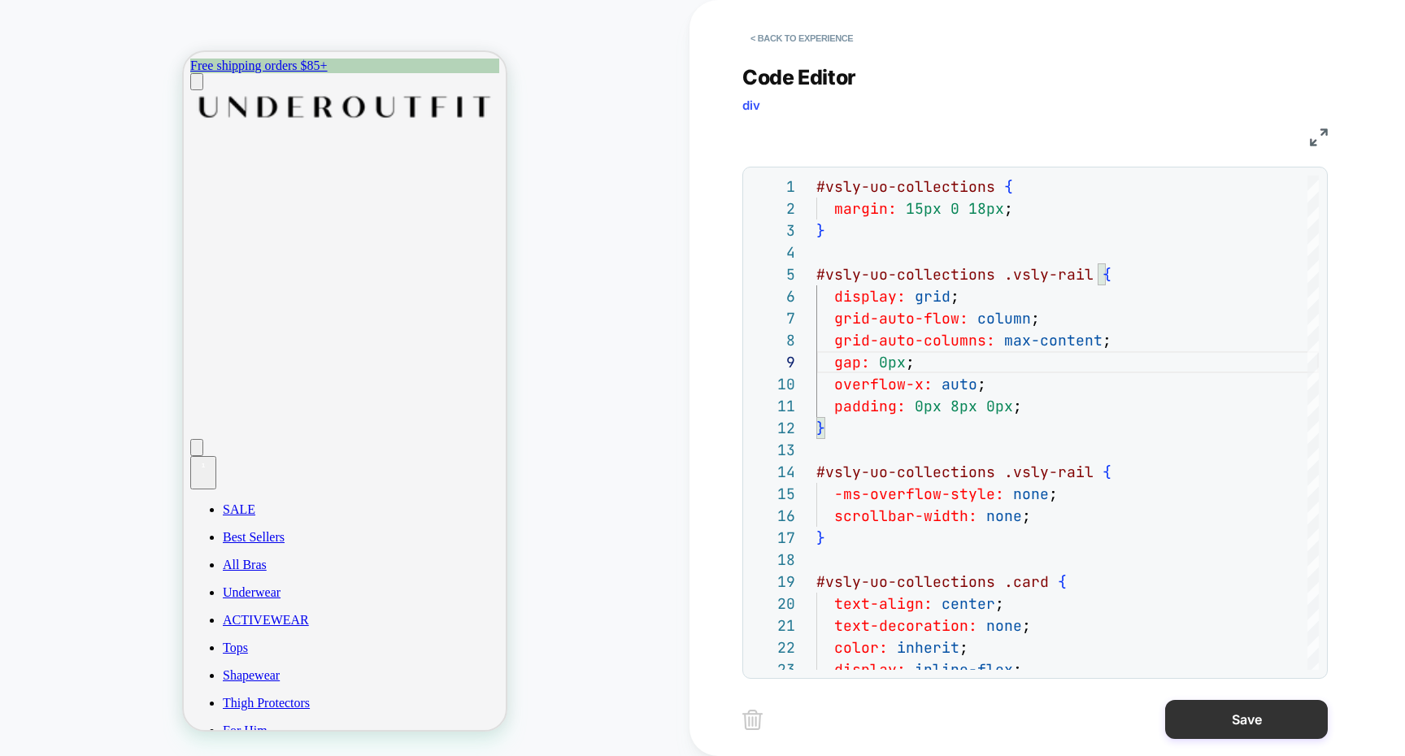
type textarea "**********"
click at [1218, 721] on button "Save" at bounding box center [1246, 719] width 163 height 39
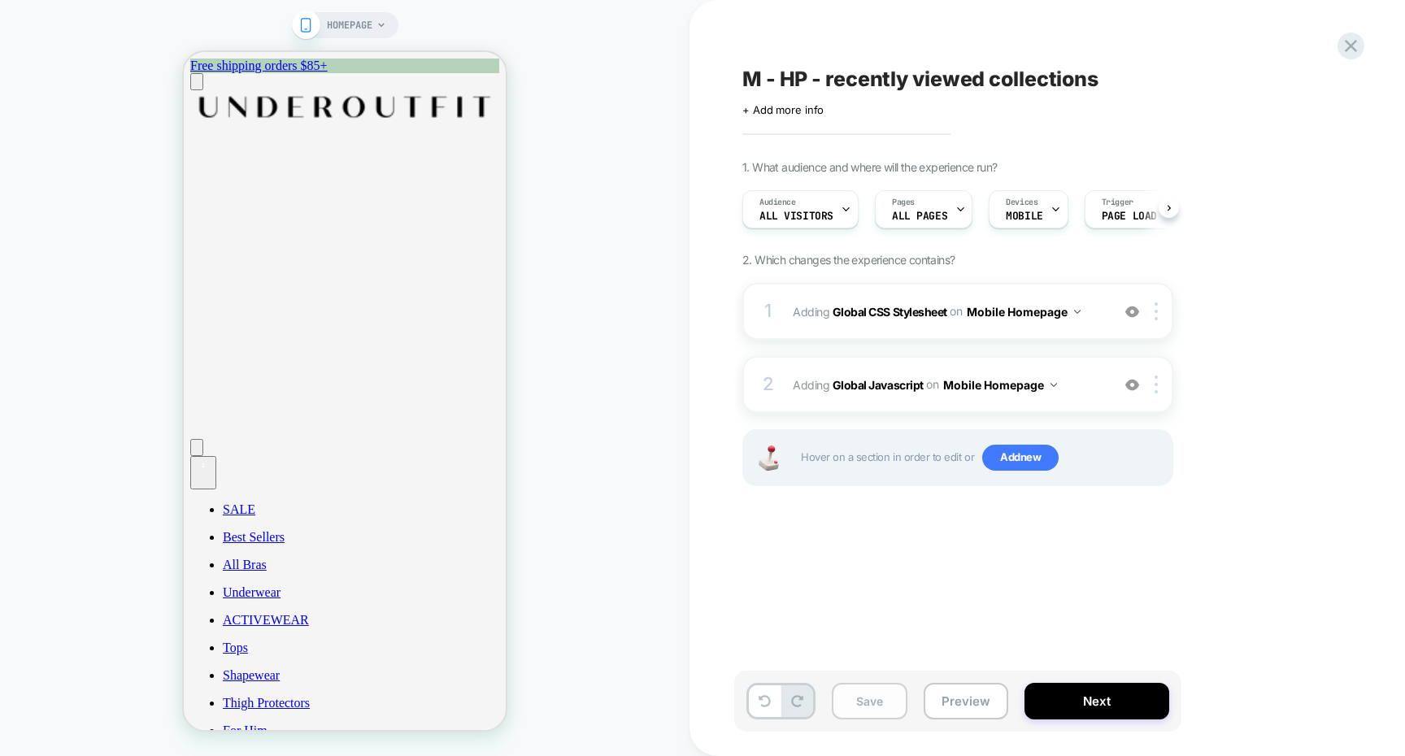
scroll to position [0, 1]
click at [883, 702] on button "Save" at bounding box center [870, 701] width 76 height 37
click at [1015, 335] on div "1 Adding Global CSS Stylesheet on Mobile Homepage Add Before Add After Copy to …" at bounding box center [957, 311] width 431 height 57
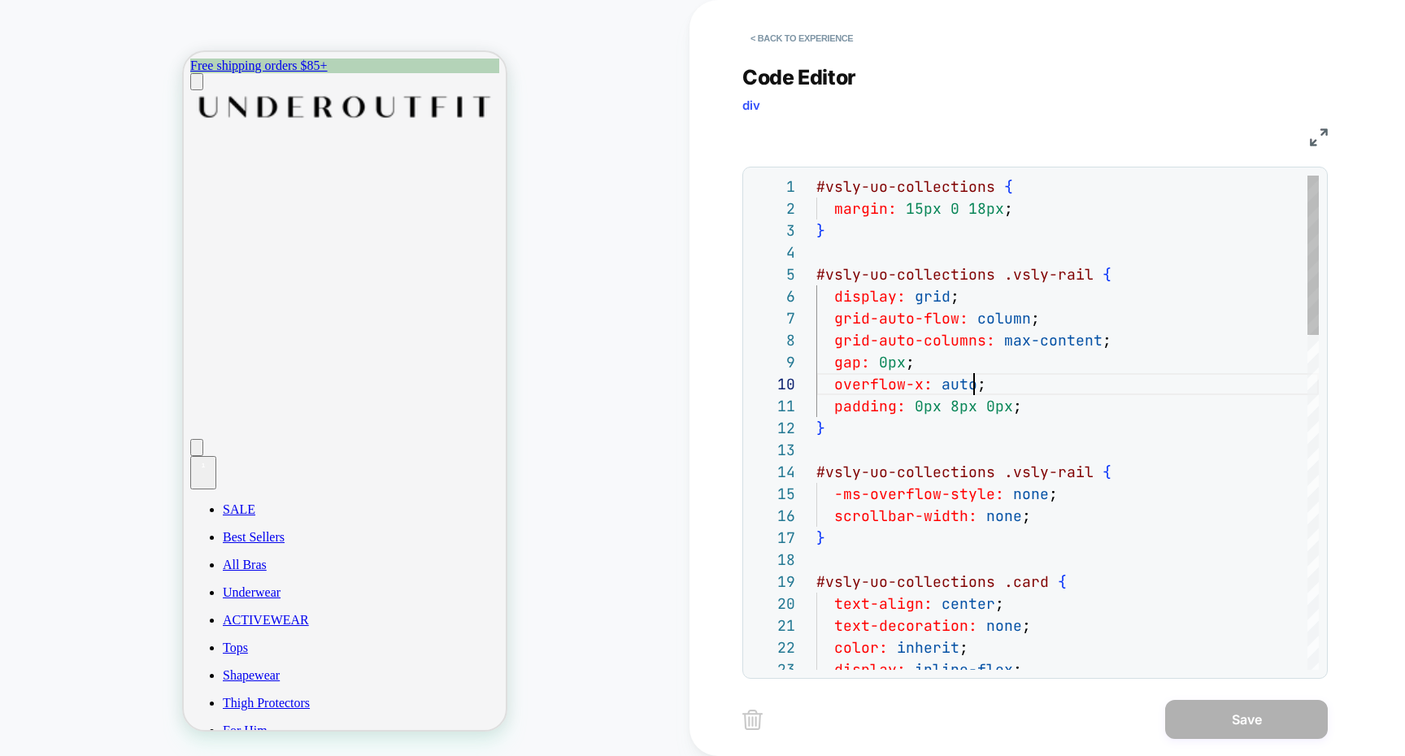
scroll to position [198, 158]
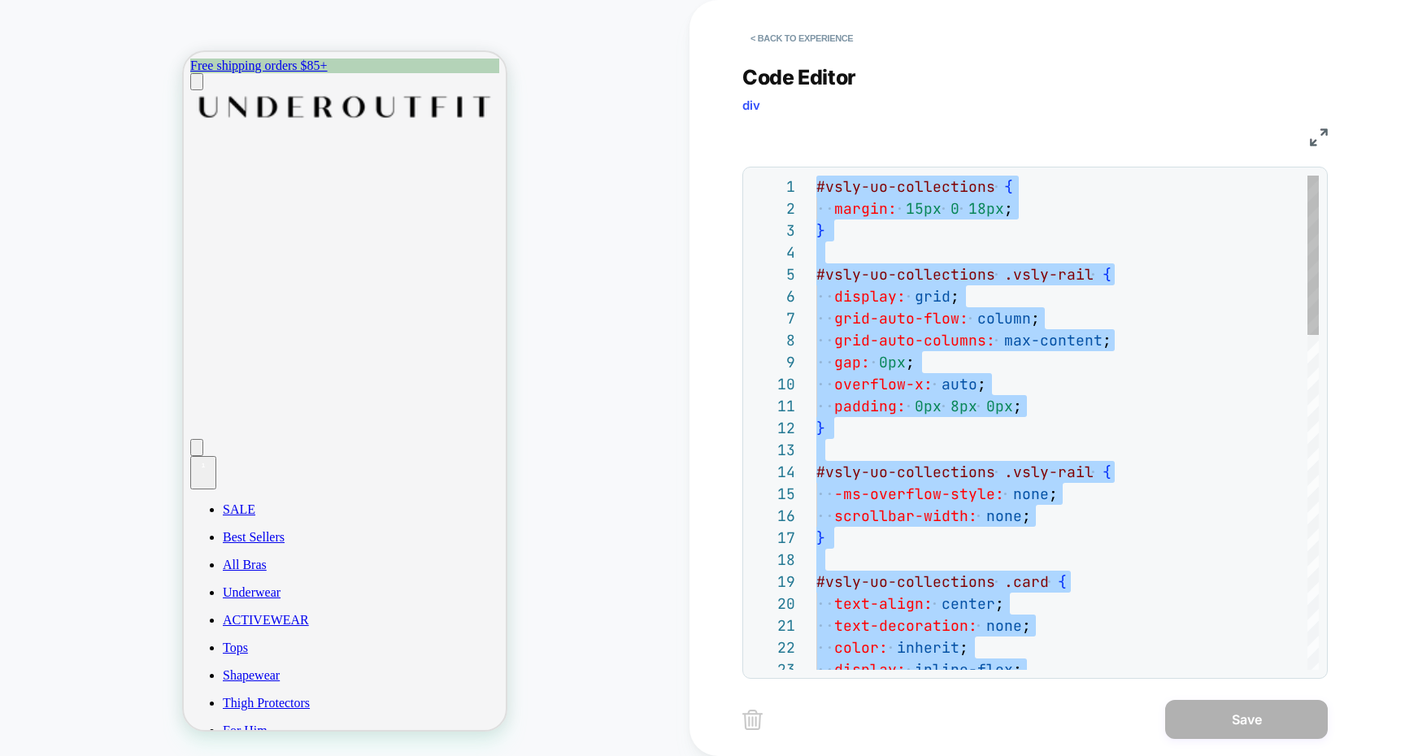
type textarea "**********"
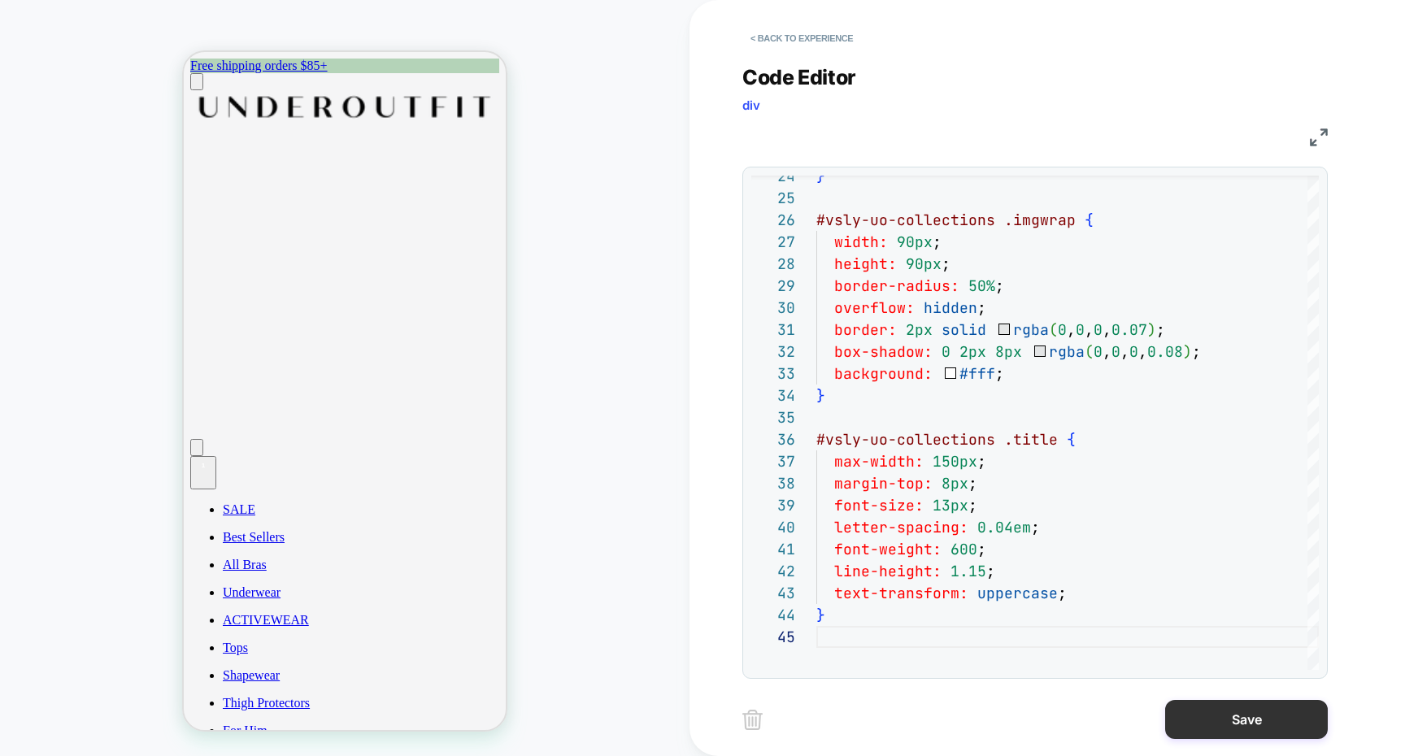
click at [1227, 728] on button "Save" at bounding box center [1246, 719] width 163 height 39
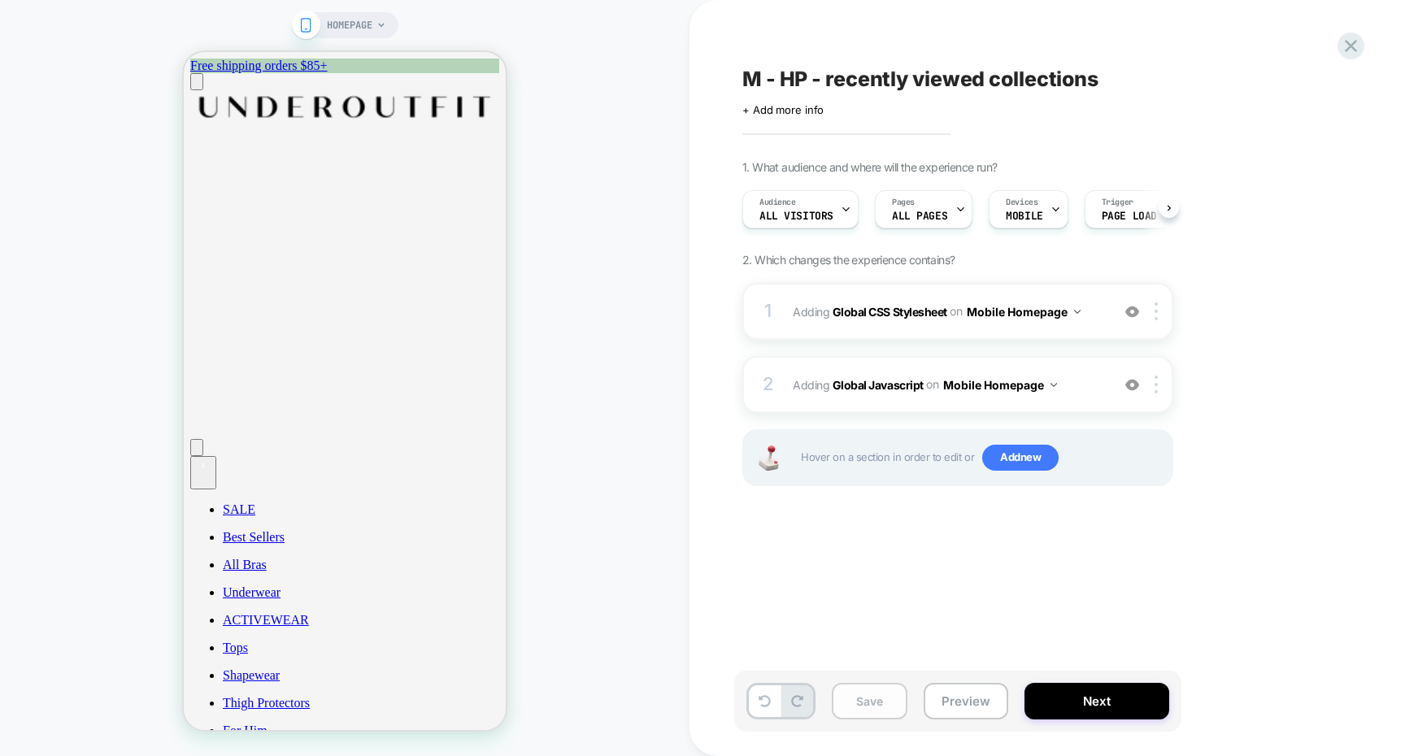
scroll to position [0, 1]
click at [878, 700] on button "Save" at bounding box center [870, 701] width 76 height 37
click at [966, 699] on button "Preview" at bounding box center [965, 701] width 85 height 37
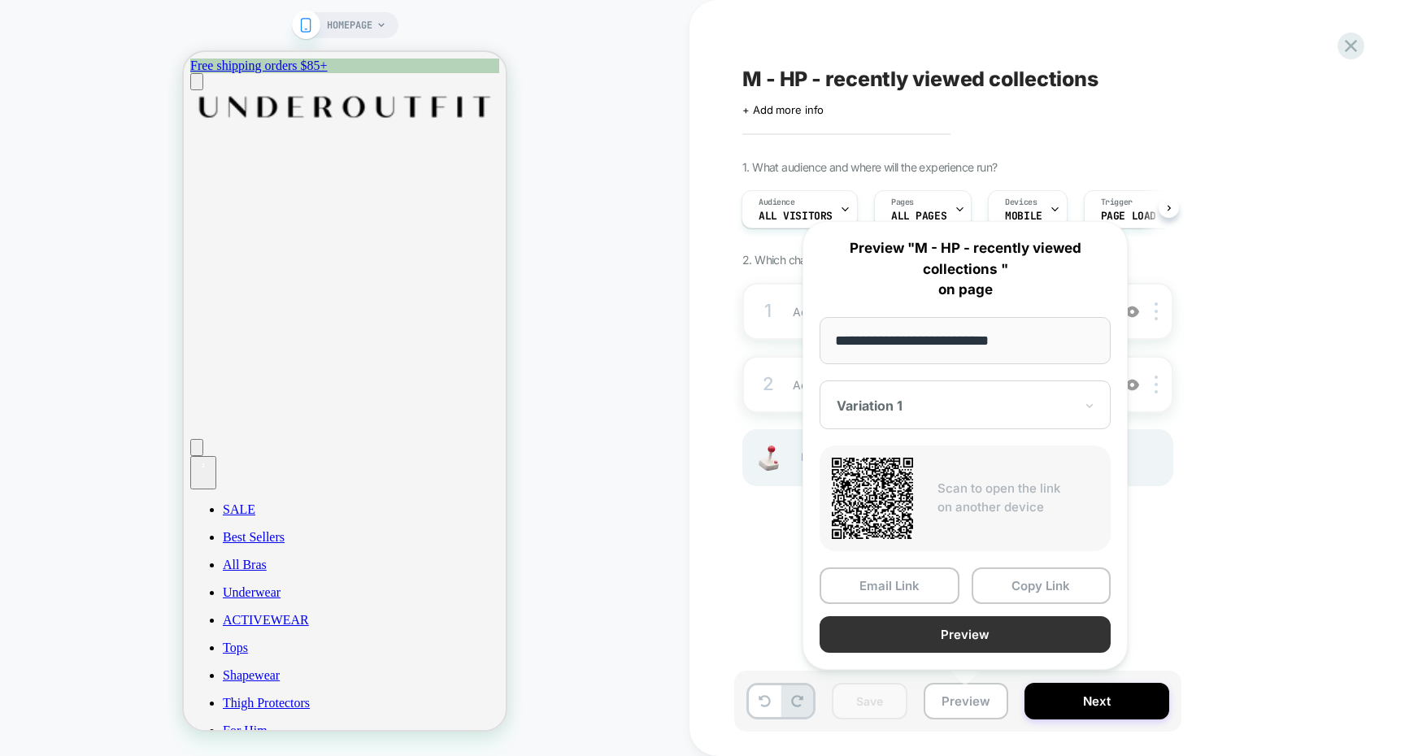
click at [1010, 641] on button "Preview" at bounding box center [964, 634] width 291 height 37
